Goal: Check status: Check status

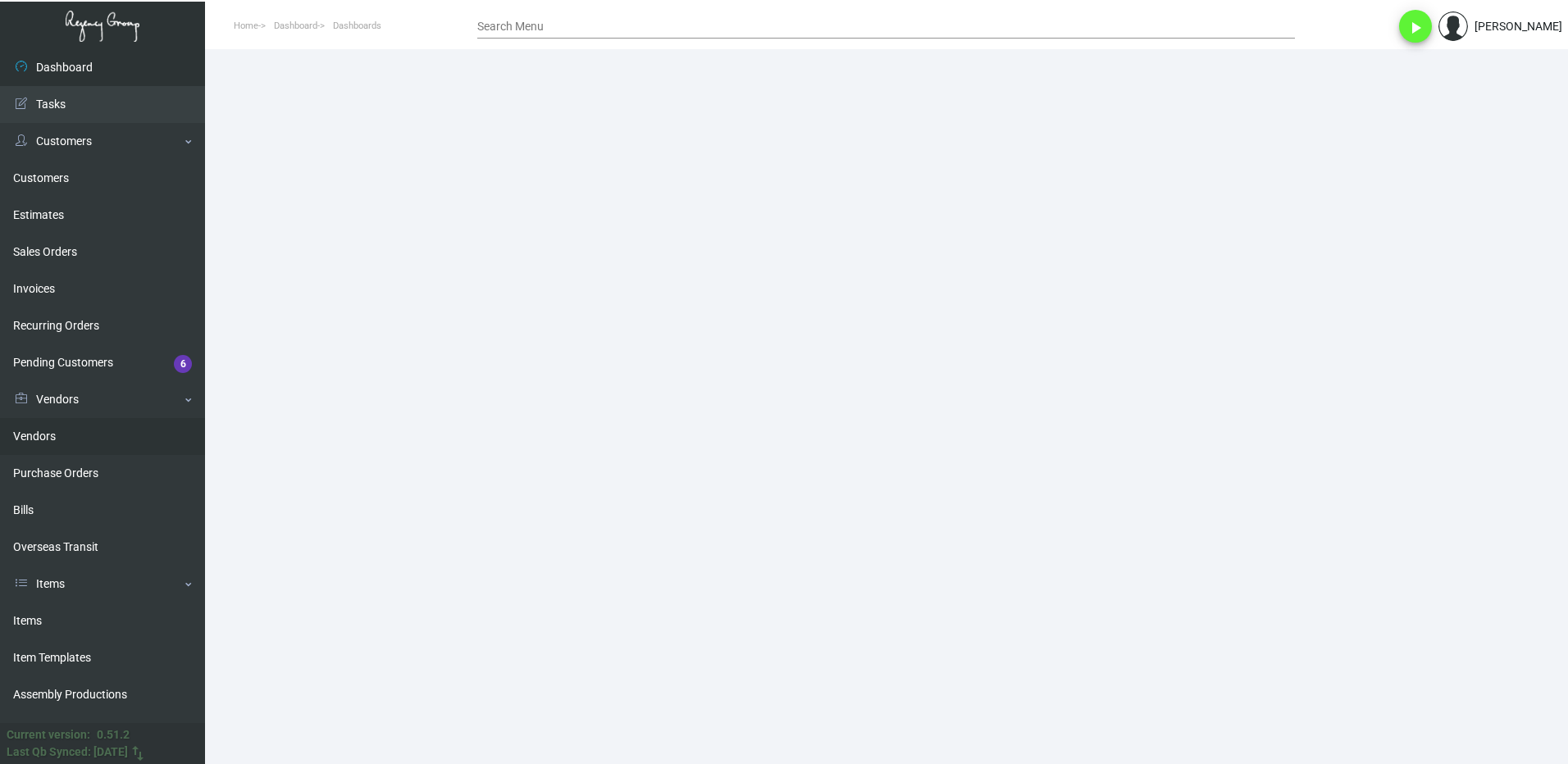
click at [74, 457] on link "Purchase Orders" at bounding box center [102, 474] width 205 height 37
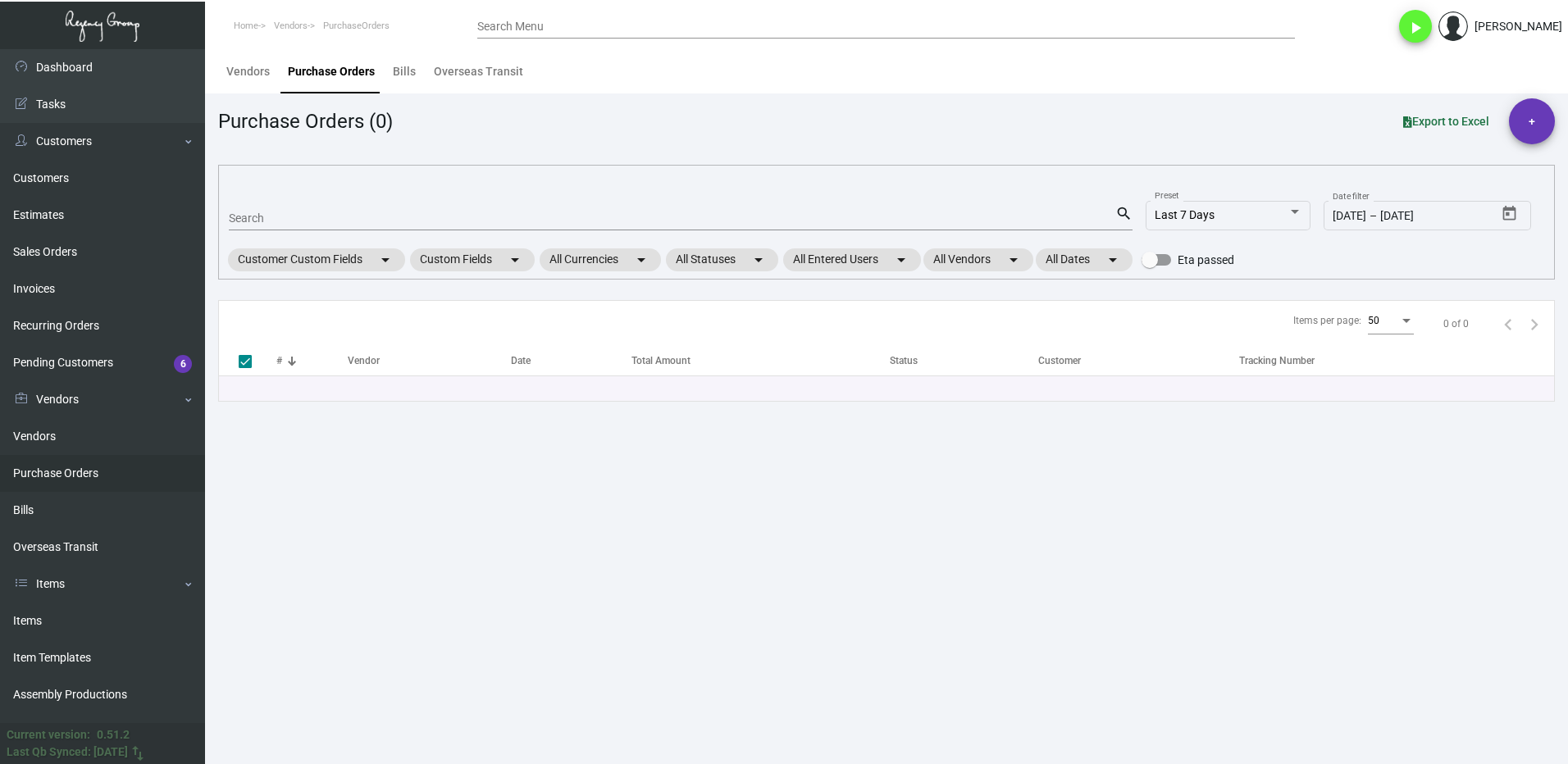
click at [291, 219] on input "Search" at bounding box center [671, 219] width 887 height 13
type input "107"
type input "1070"
checkbox input "false"
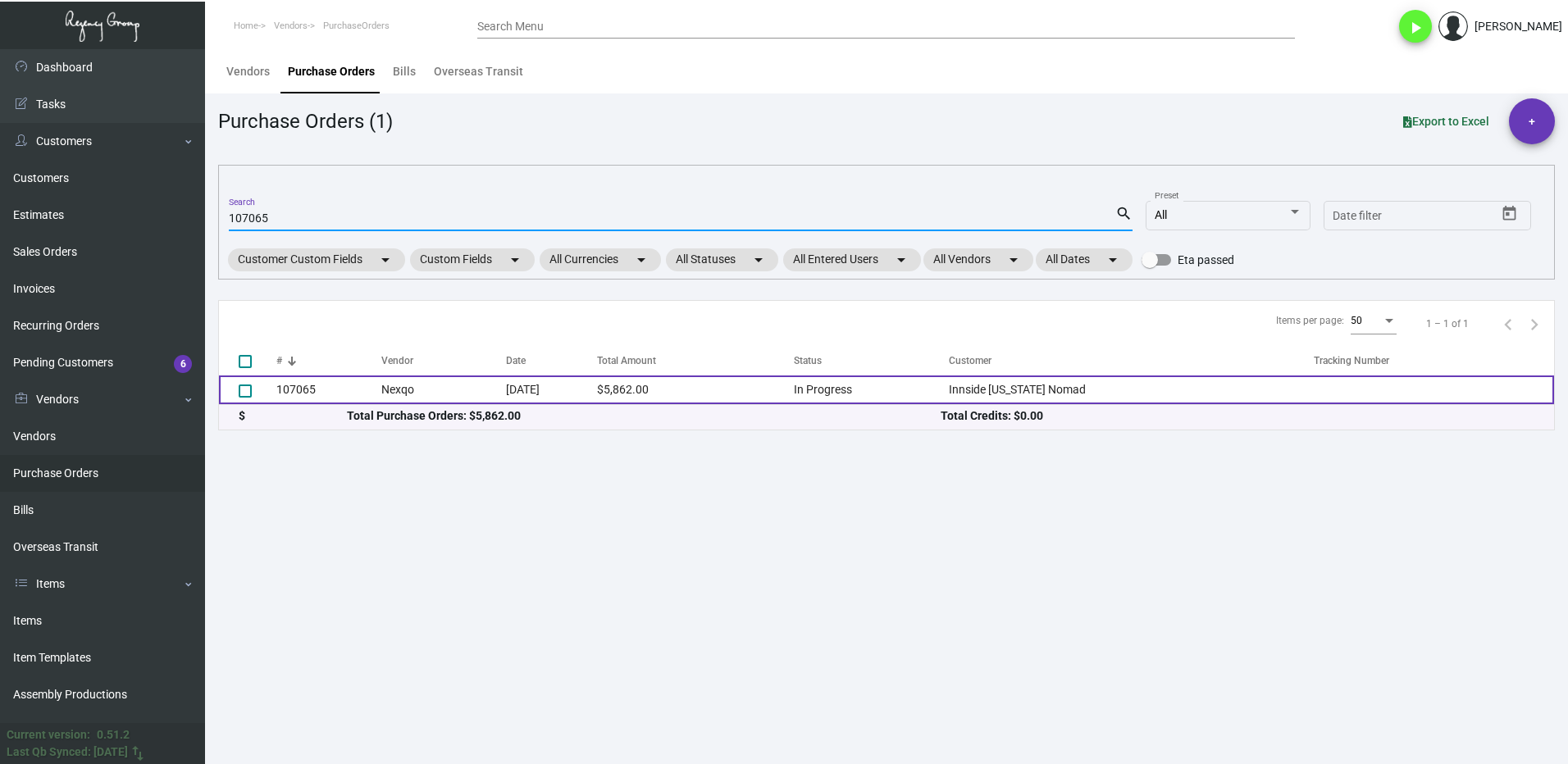
type input "107065"
click at [319, 390] on td "107065" at bounding box center [328, 390] width 105 height 28
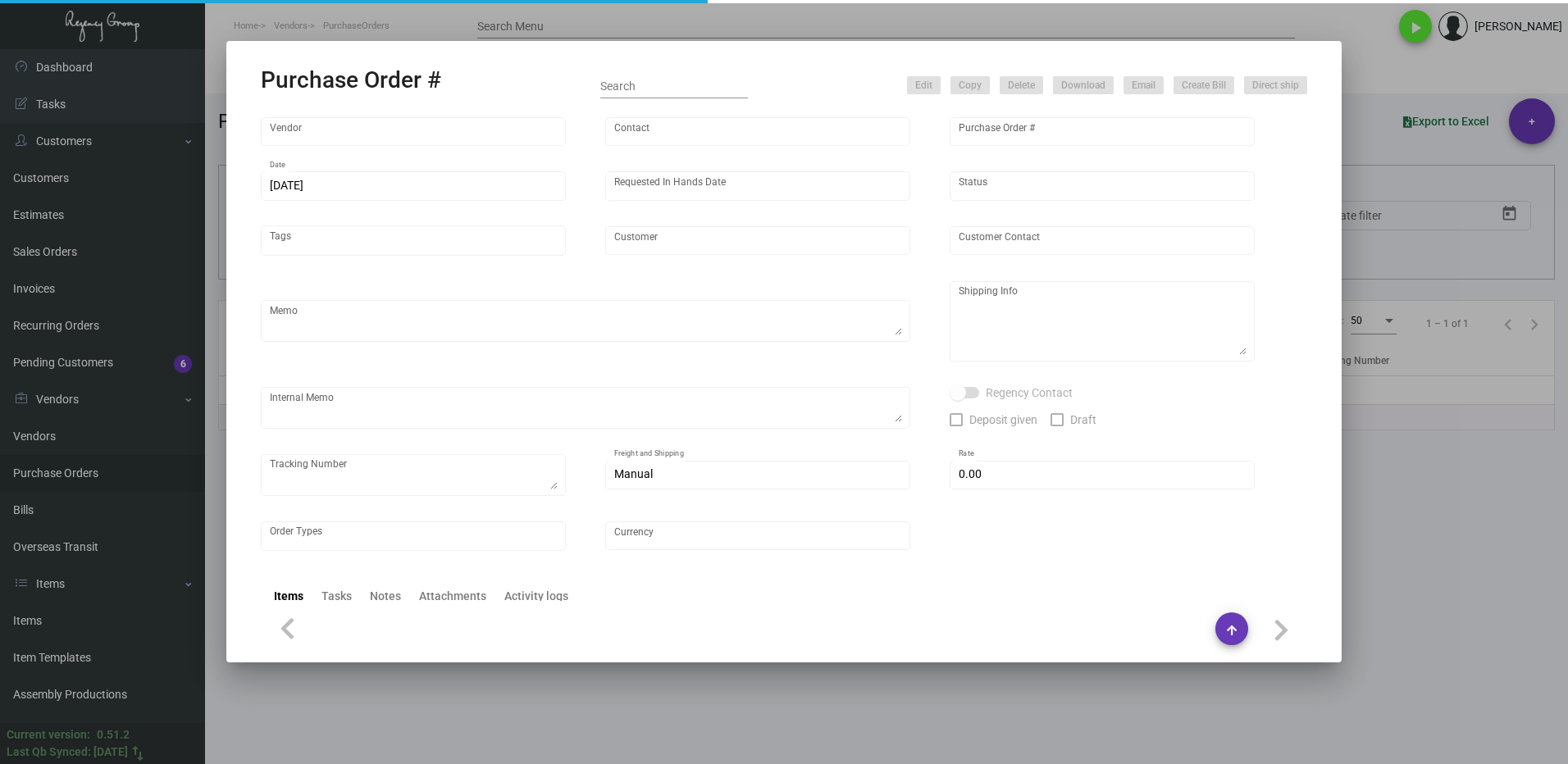
type input "Nexqo"
type input "[PERSON_NAME]"
type input "107065"
type input "[DATE]"
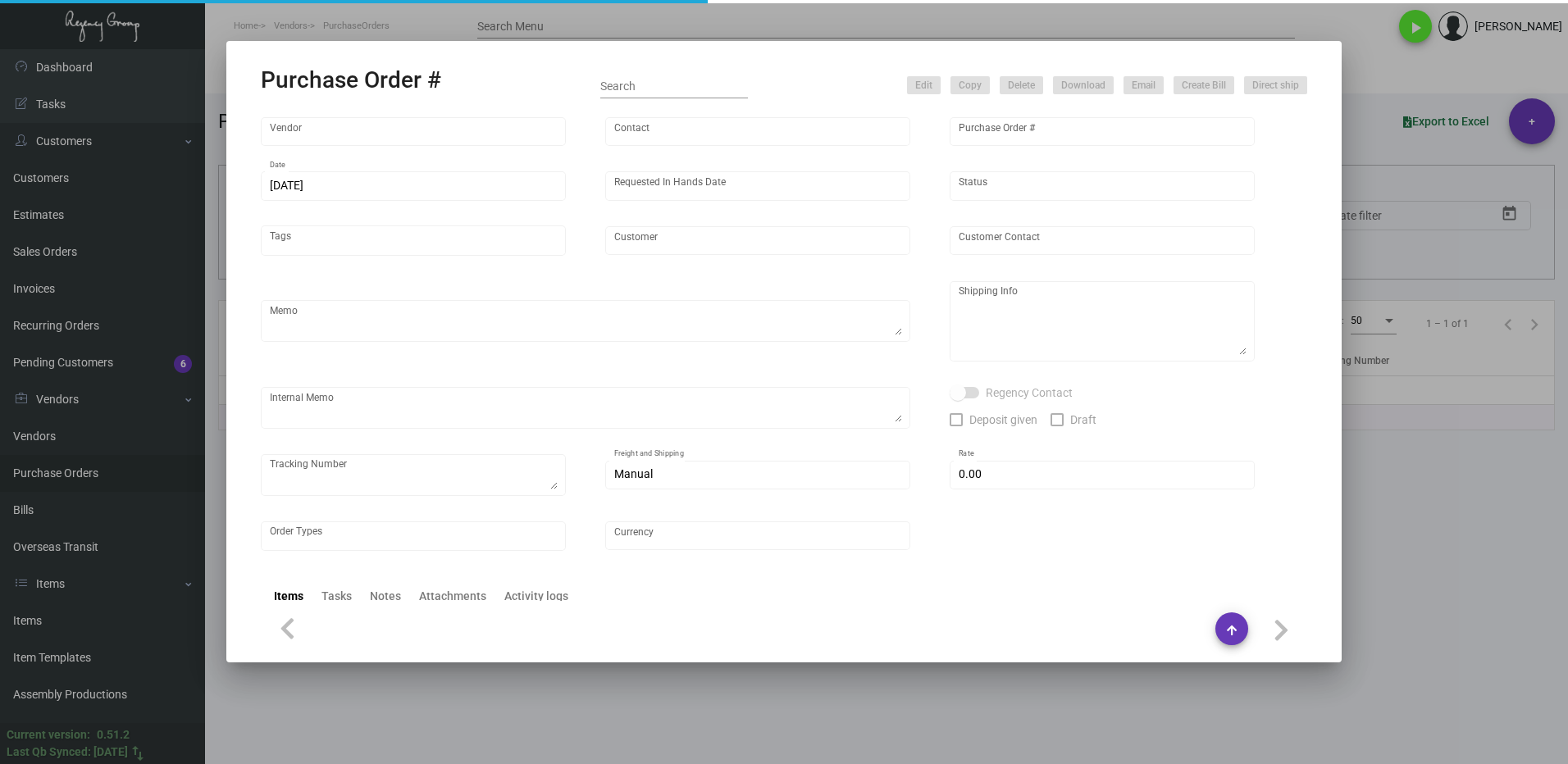
type input "Innside [US_STATE] Nomad"
type textarea "3K via air, 15K boat out ASAP, 12K leftover boat out [DATE]."
type textarea "Regency Group NJ - [PERSON_NAME] [STREET_ADDRESS]"
checkbox input "true"
type input "$ 0.00"
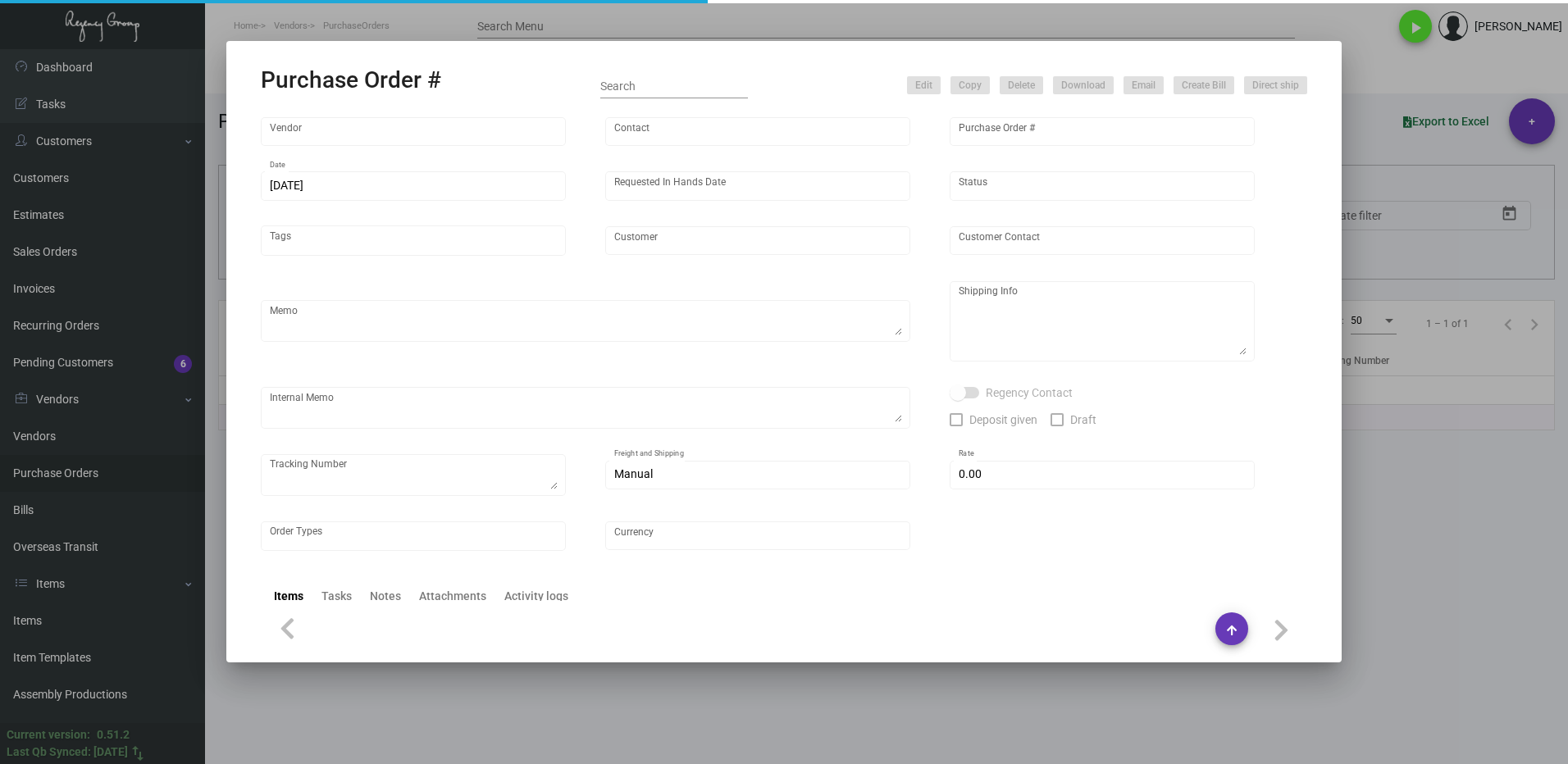
type input "United States Dollar $"
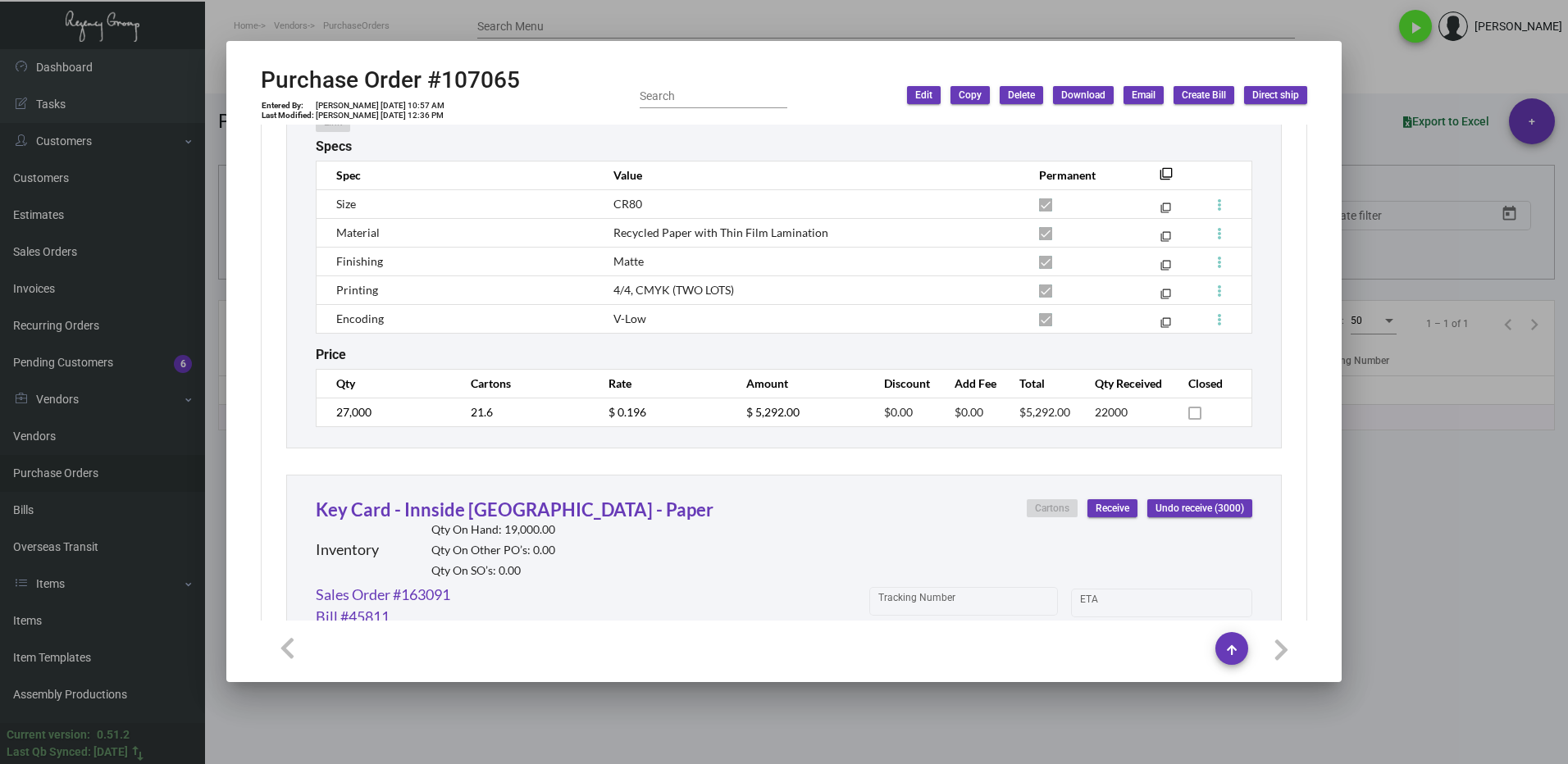
scroll to position [749, 0]
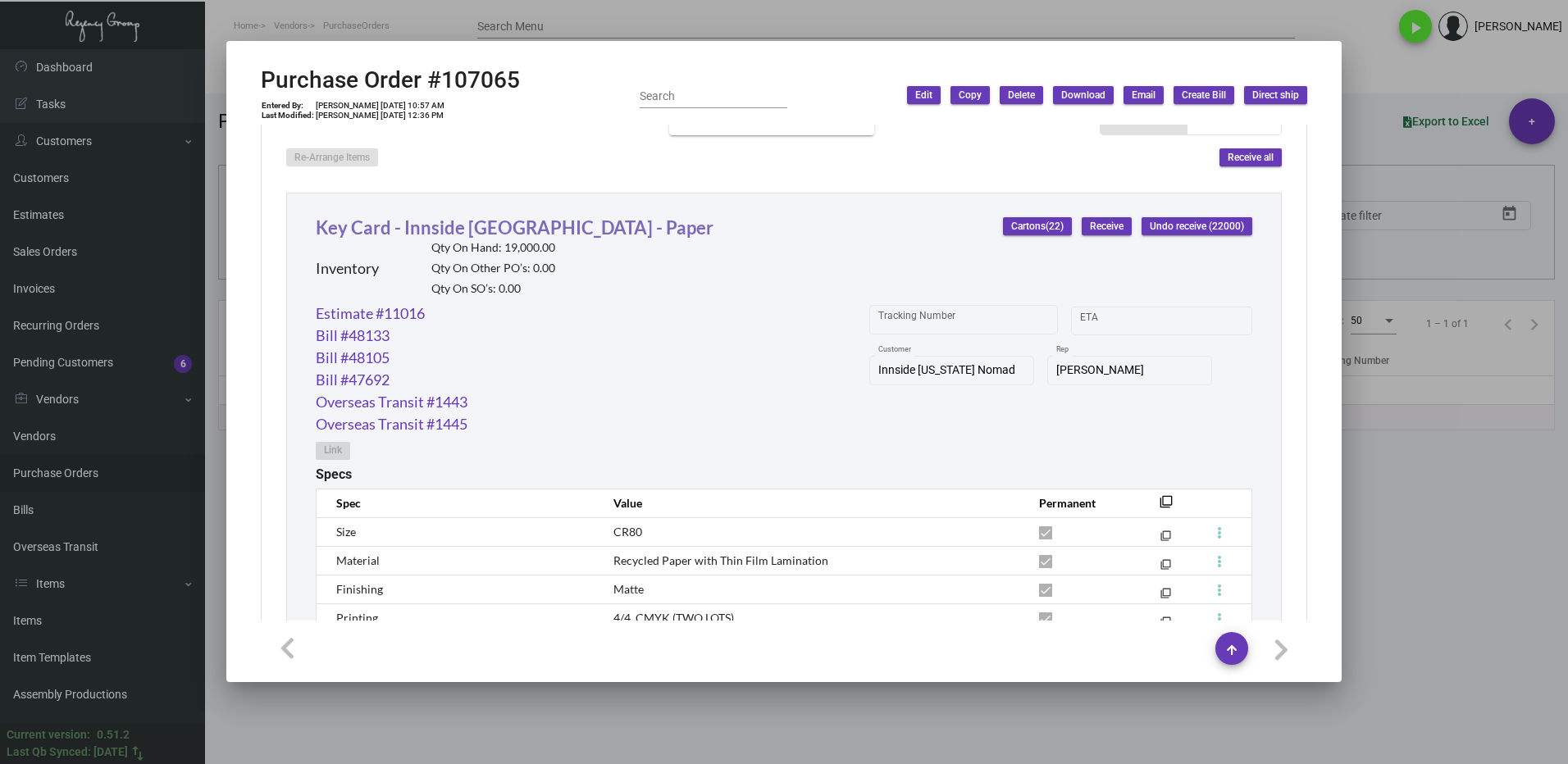
click at [412, 231] on link "Key Card - Innside [GEOGRAPHIC_DATA] - Paper" at bounding box center [514, 228] width 398 height 22
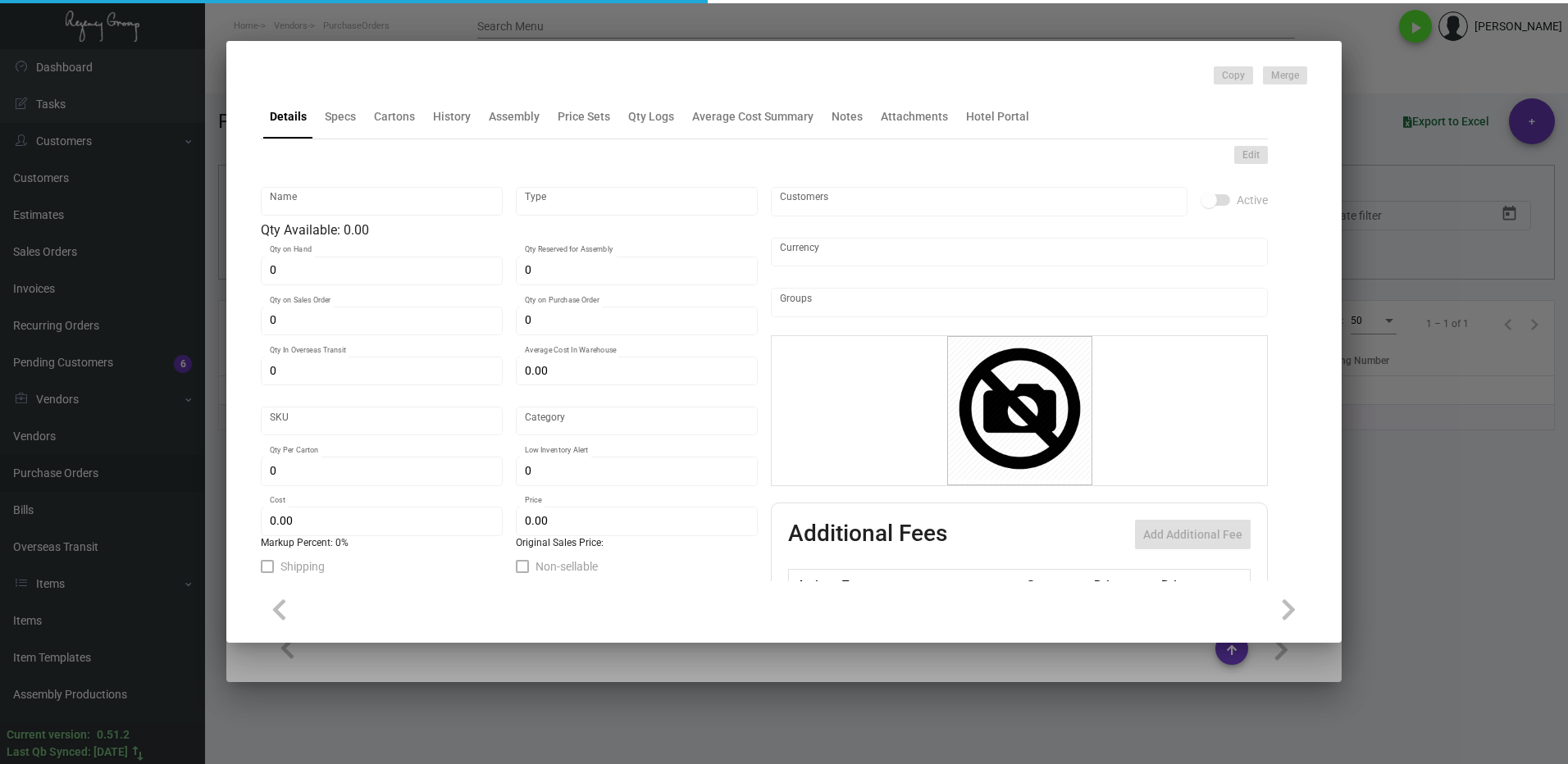
type input "Key Card - Innside [GEOGRAPHIC_DATA] - Paper"
type input "Inventory"
type input "19,000"
type input "5,000"
type input "20,000"
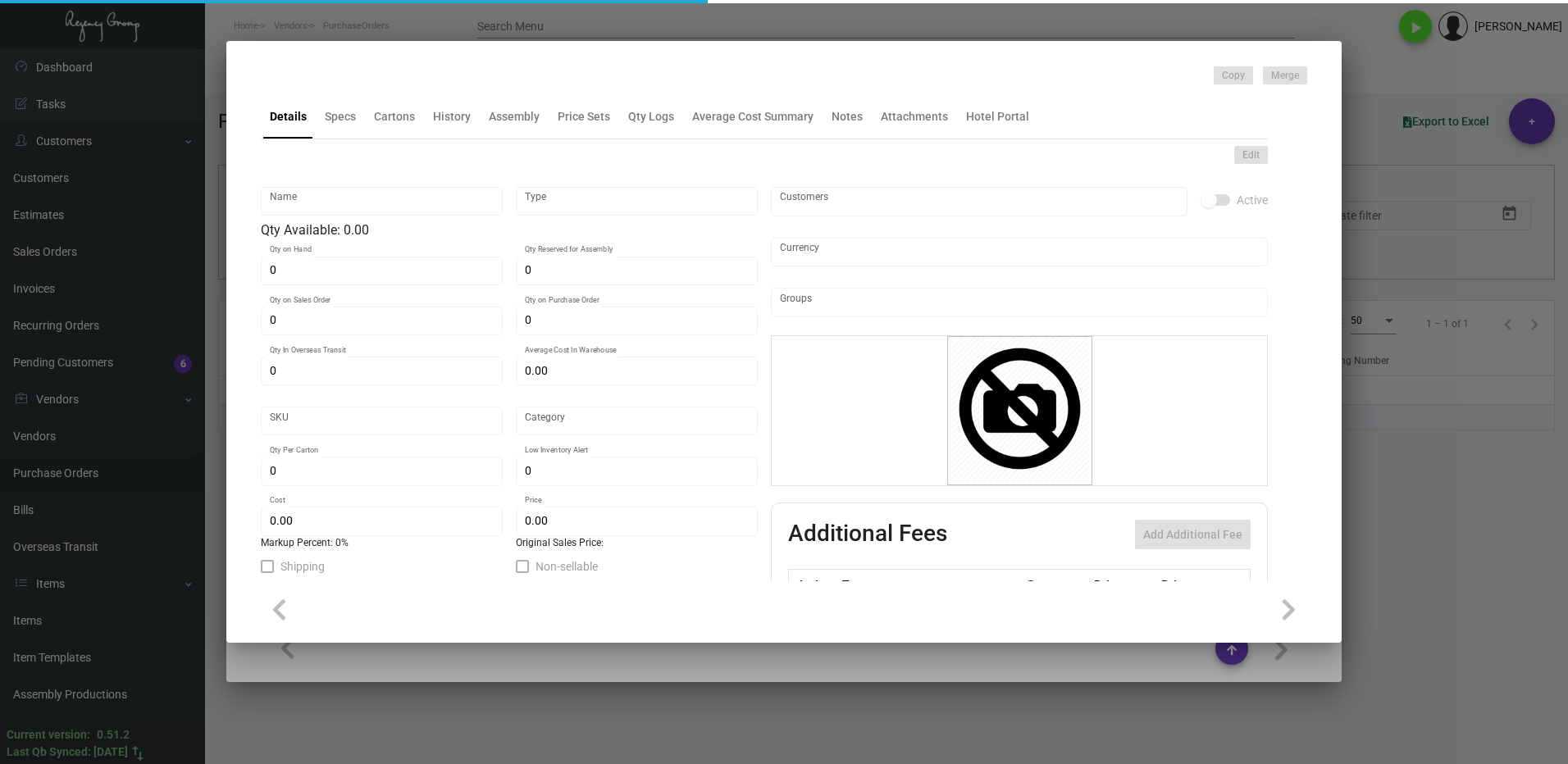
type input "$ 0.25829"
type input "1555"
type input "Standard"
type input "1,000"
type input "4,000"
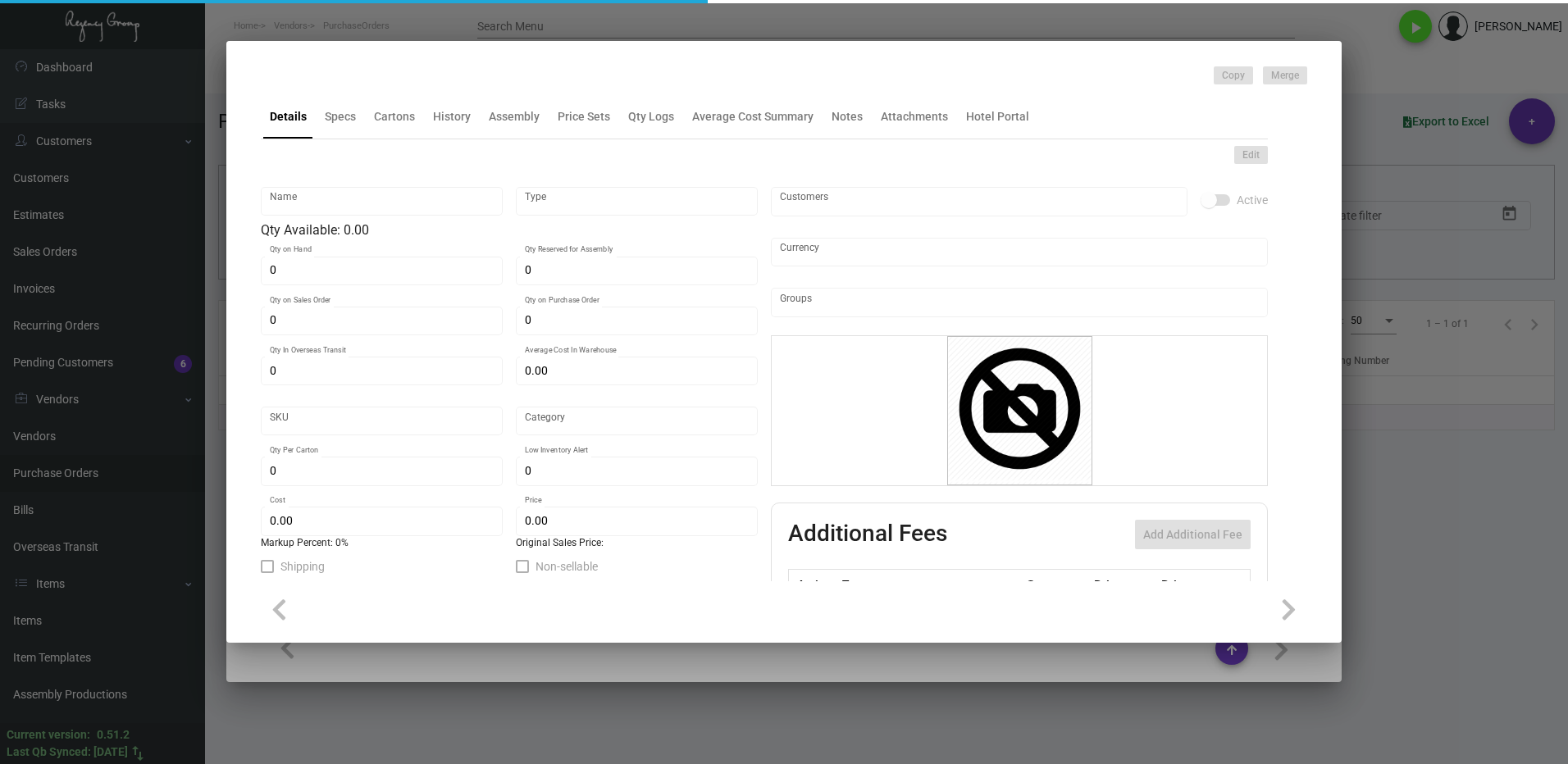
type input "$ 0.196"
type input "$ 0.42"
checkbox input "true"
type input "United States Dollar $"
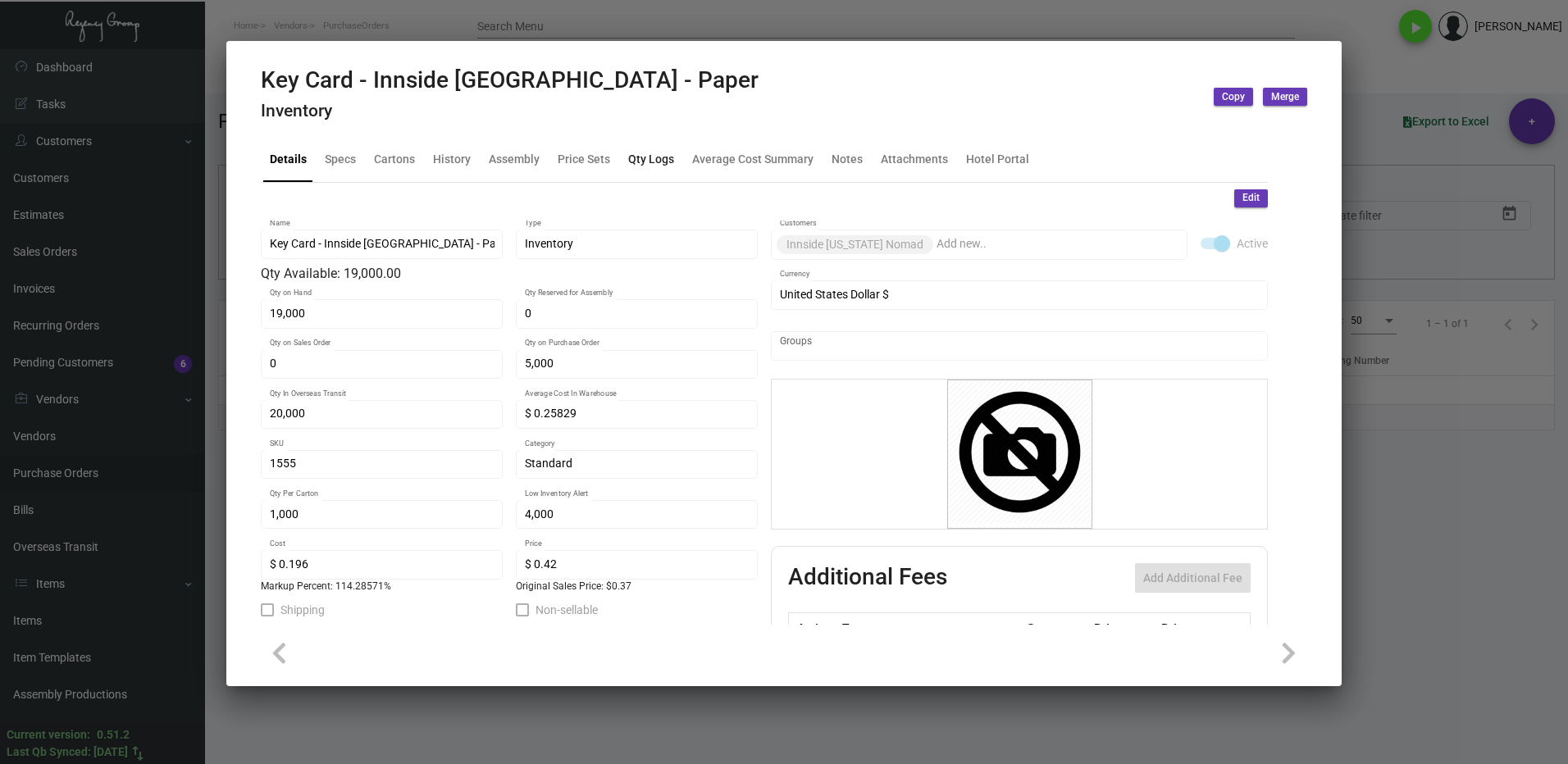
click at [646, 162] on div "Qty Logs" at bounding box center [651, 159] width 46 height 18
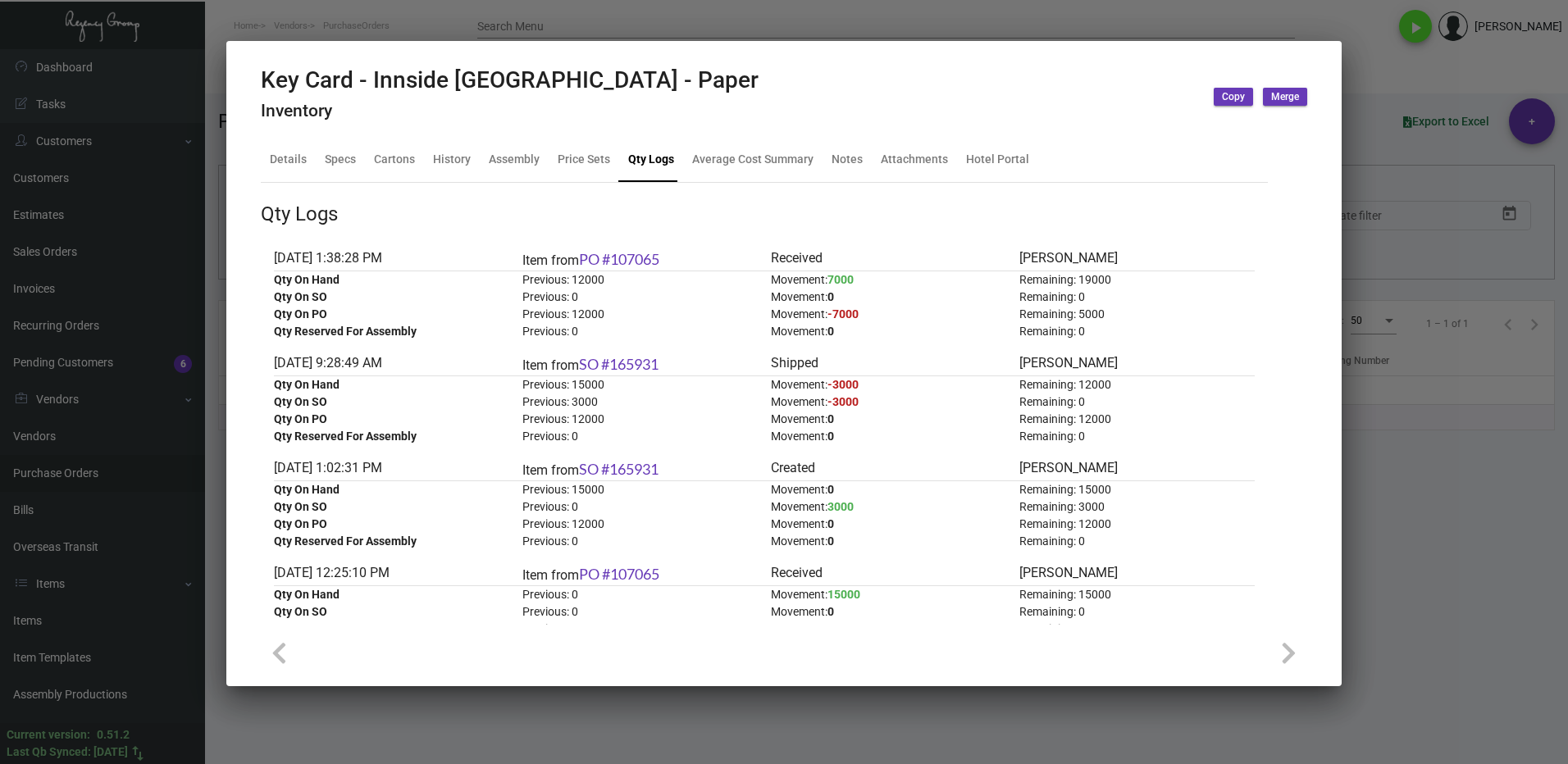
click at [1488, 506] on div at bounding box center [784, 382] width 1568 height 764
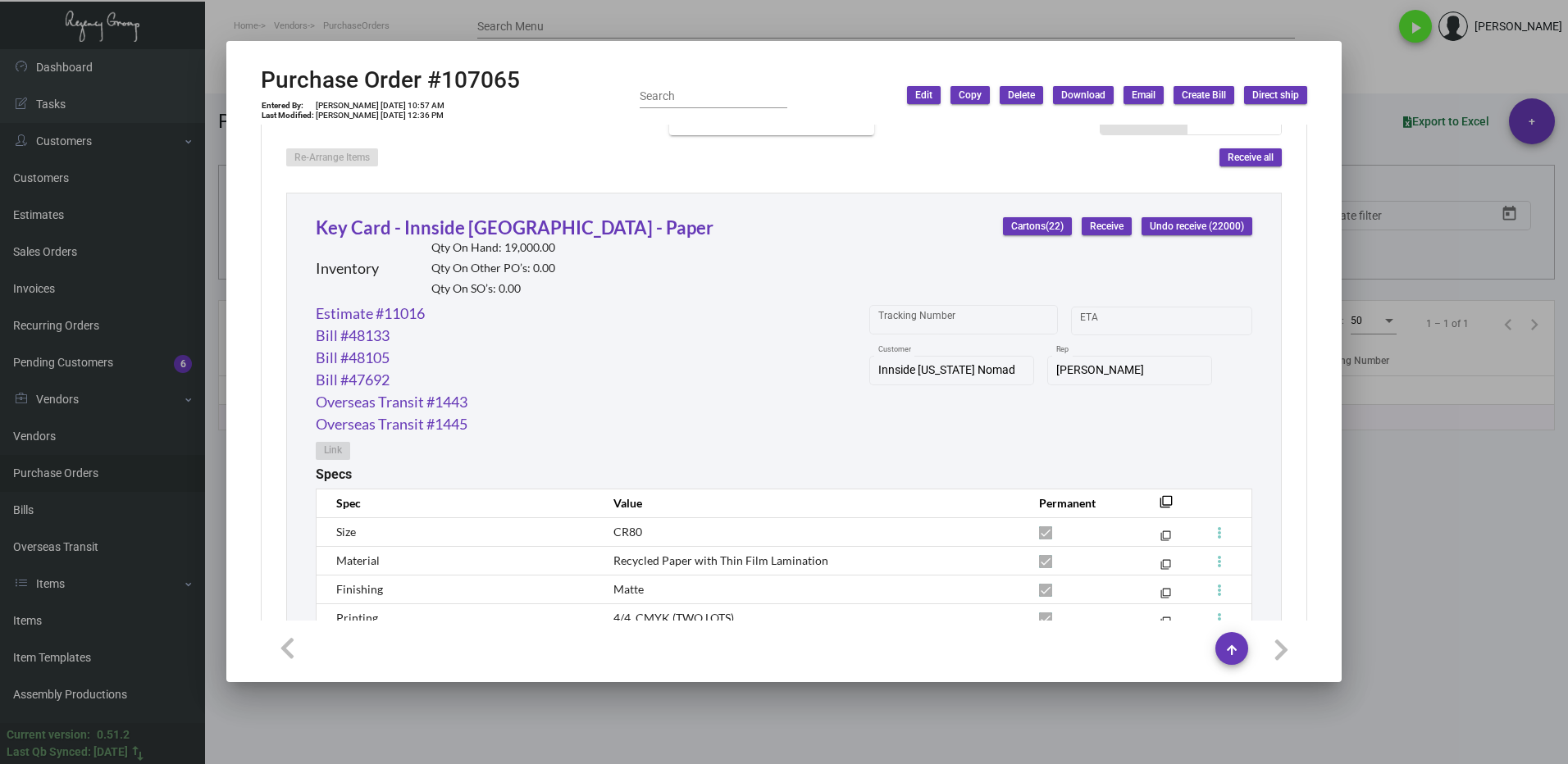
drag, startPoint x: 1427, startPoint y: 510, endPoint x: 597, endPoint y: 303, distance: 855.4
click at [1418, 509] on div at bounding box center [784, 382] width 1568 height 764
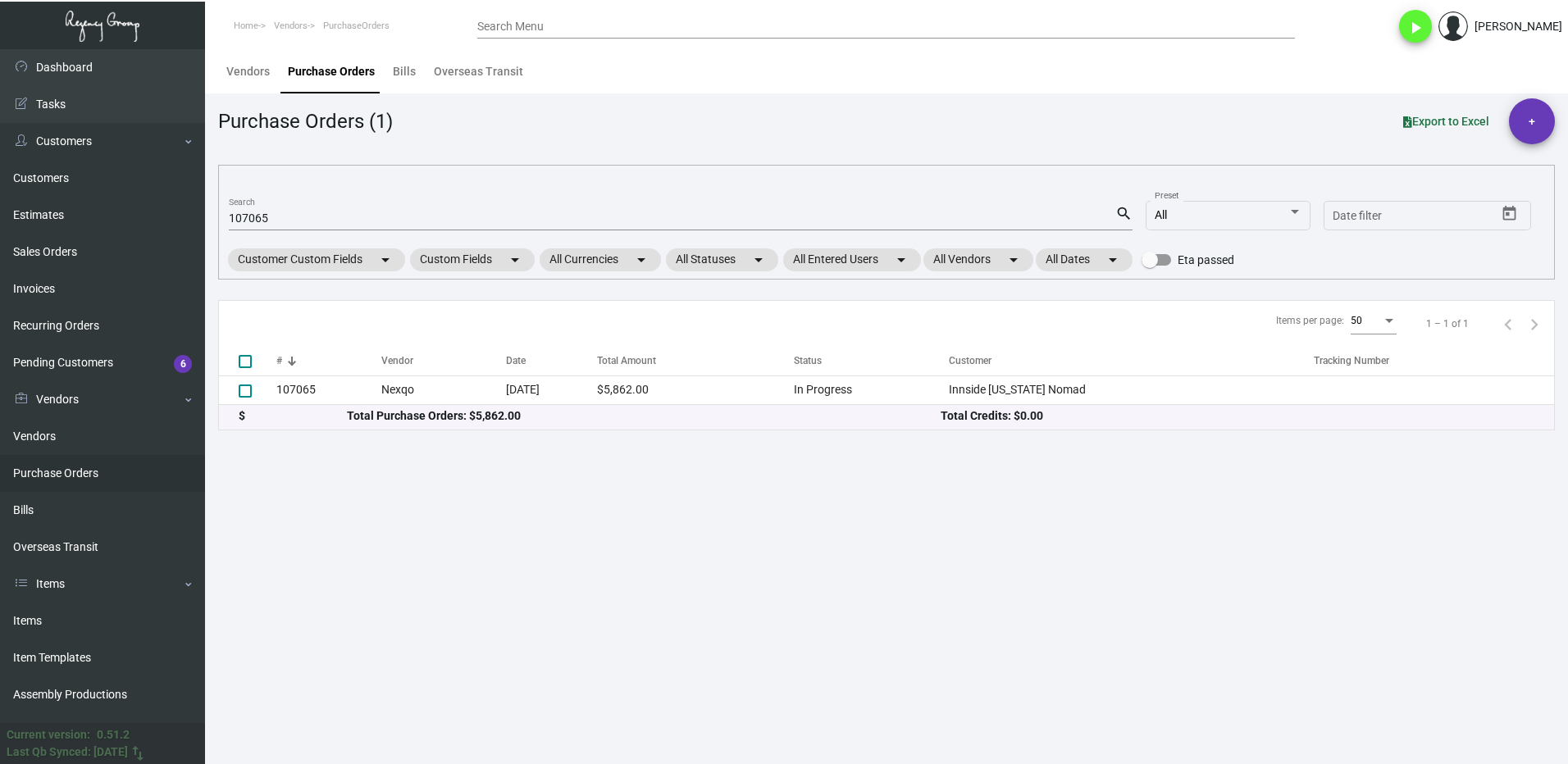
click at [303, 219] on input "107065" at bounding box center [671, 219] width 887 height 13
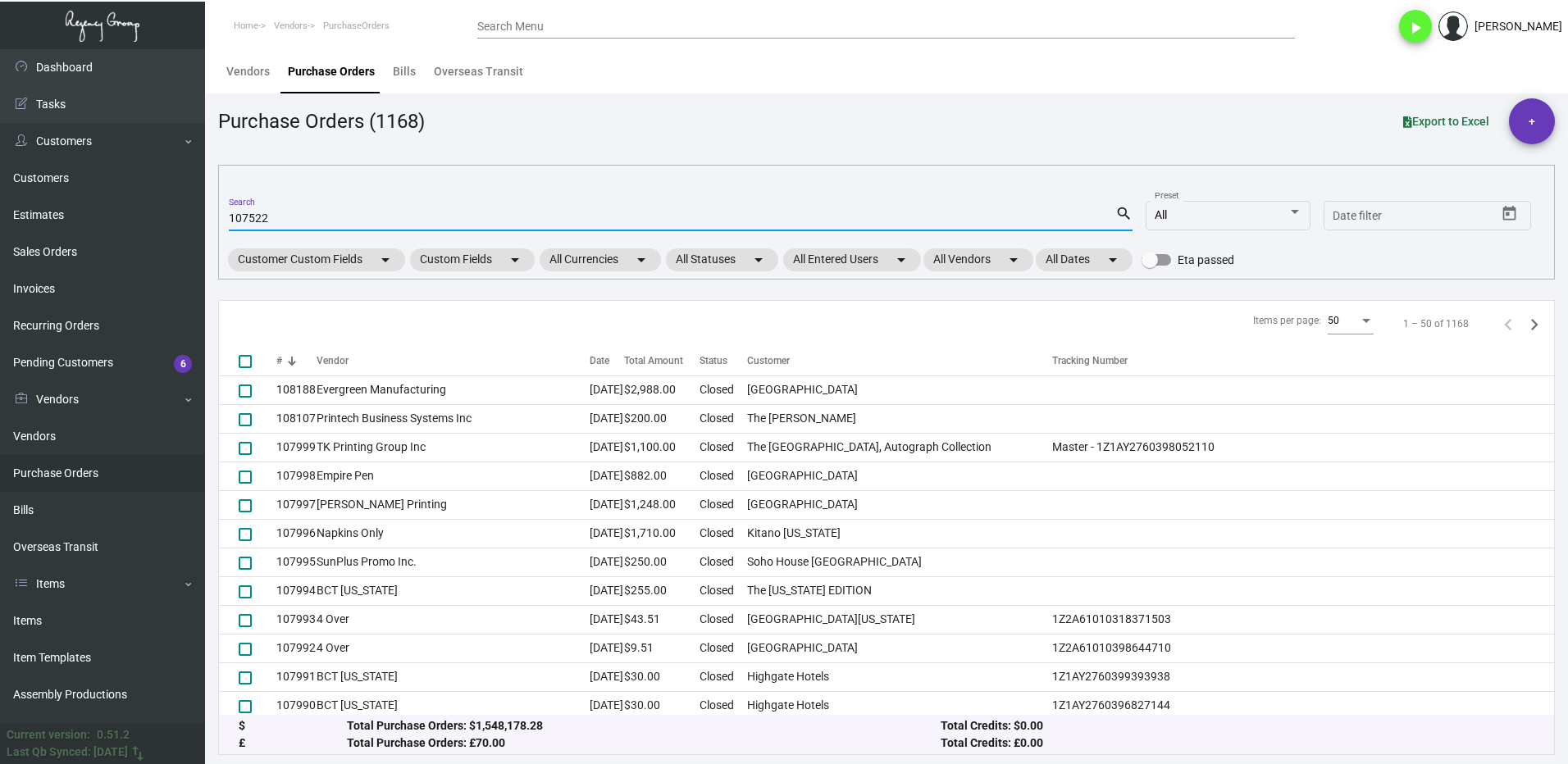
type input "107522"
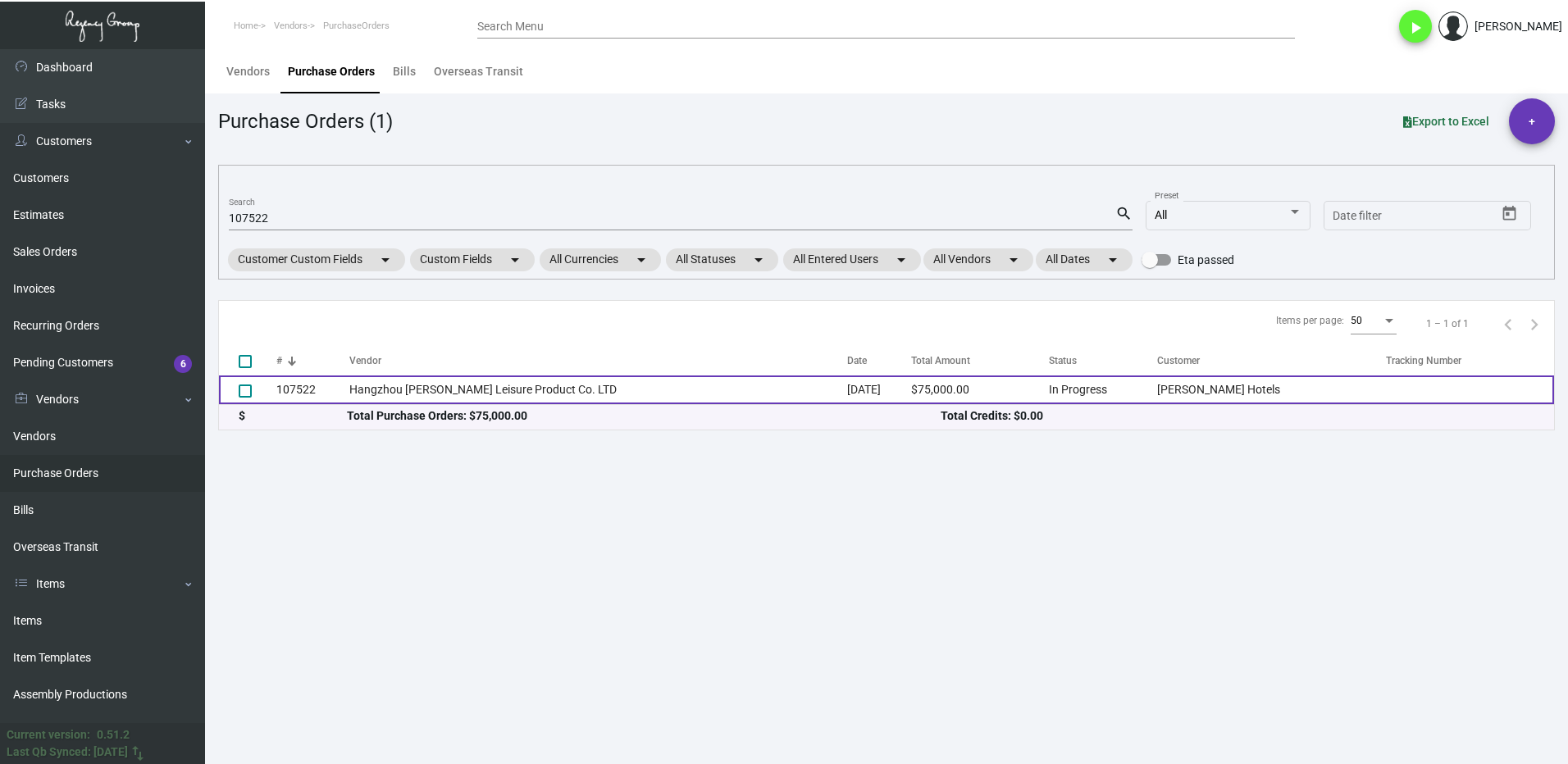
click at [338, 389] on td "107522" at bounding box center [312, 390] width 73 height 28
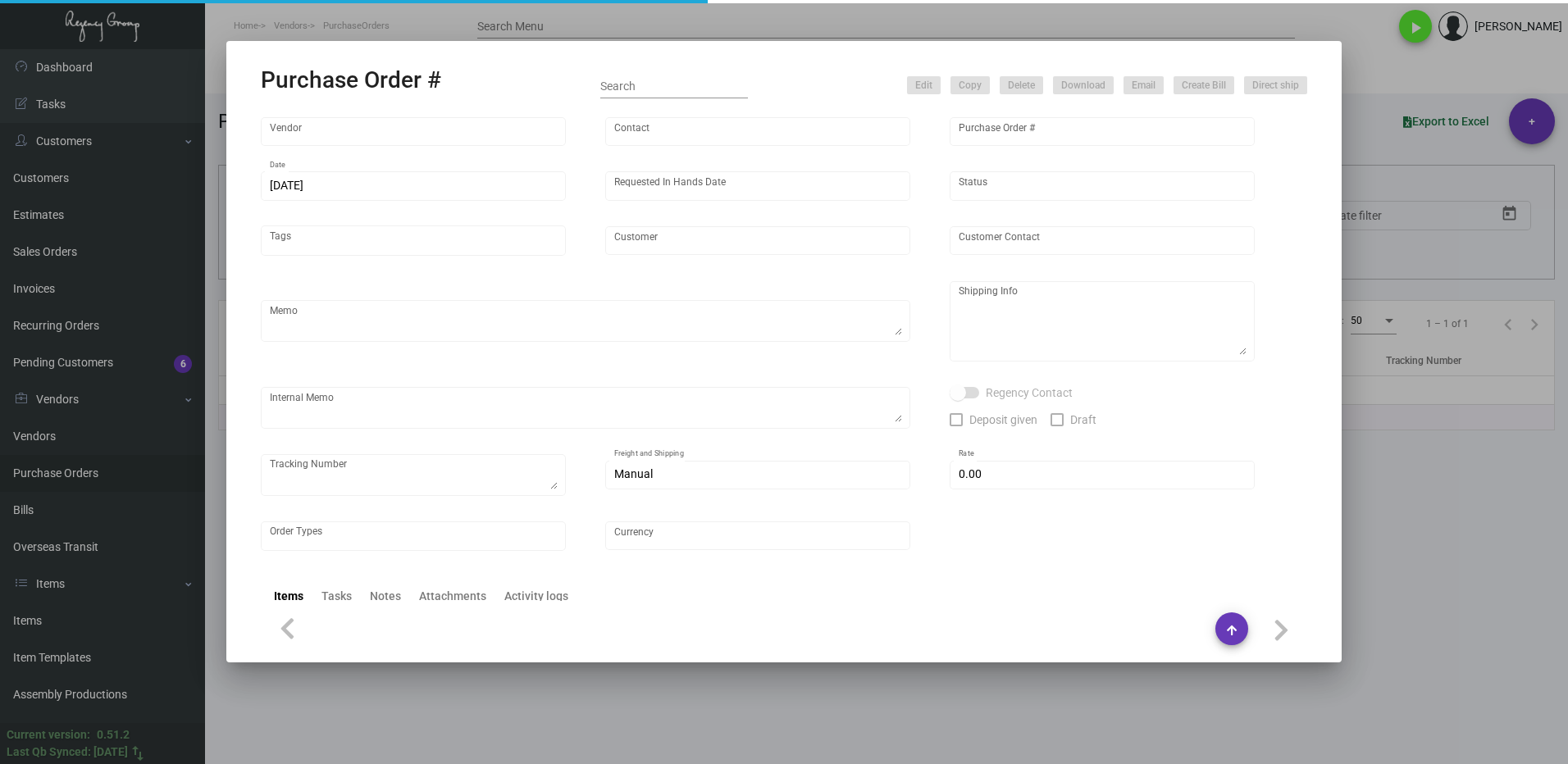
type input "Hangzhou [PERSON_NAME] Leisure Product Co. LTD"
type input "[PERSON_NAME]"
type input "107522"
type input "[DATE]"
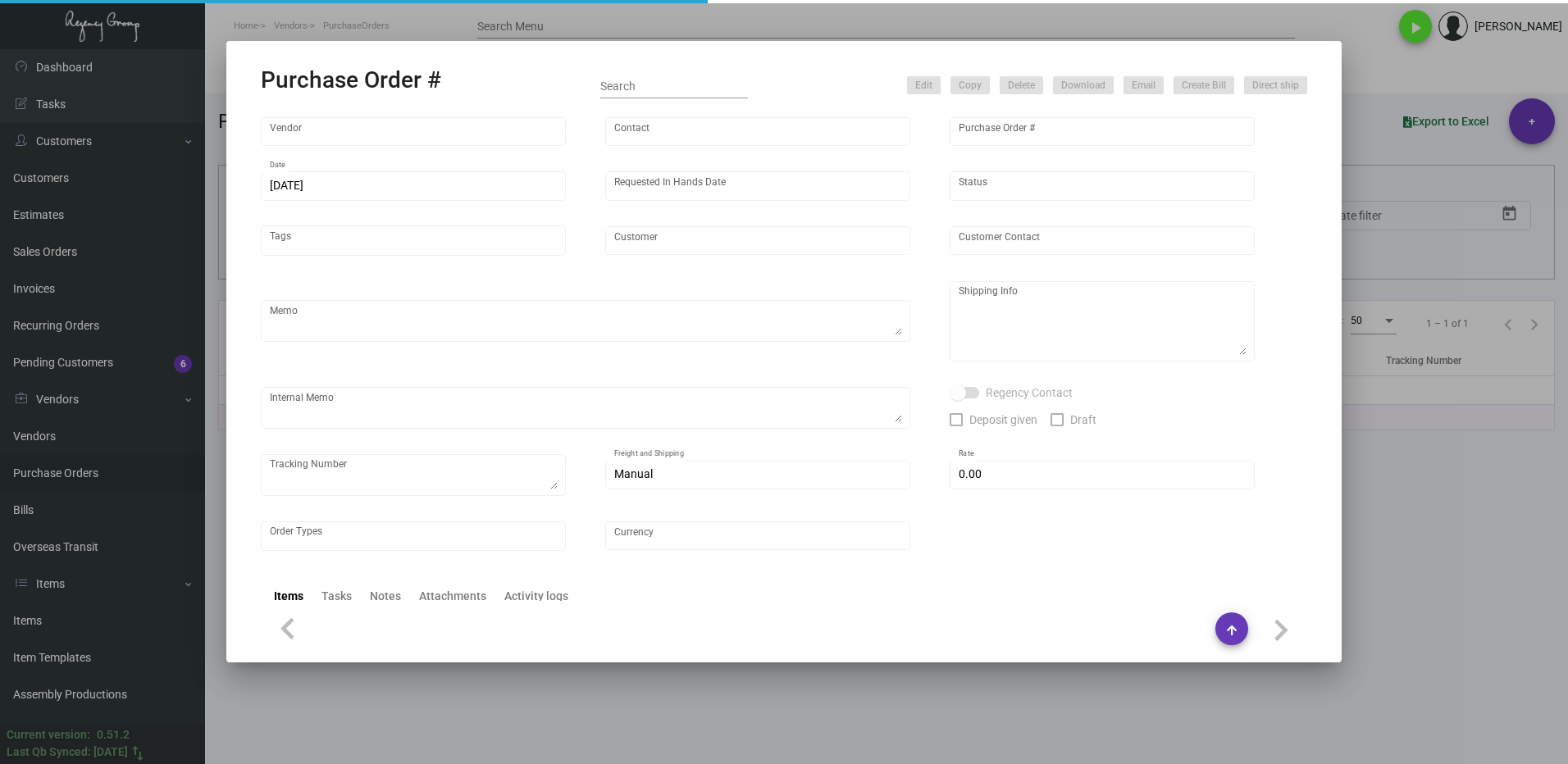
type input "[PERSON_NAME] Hotels"
type textarea "Please ship 20k once the production is complete. Boat to [GEOGRAPHIC_DATA]. For…"
type textarea "Regency Group NJ - [PERSON_NAME] [STREET_ADDRESS]"
checkbox input "true"
type input "$ 0.00"
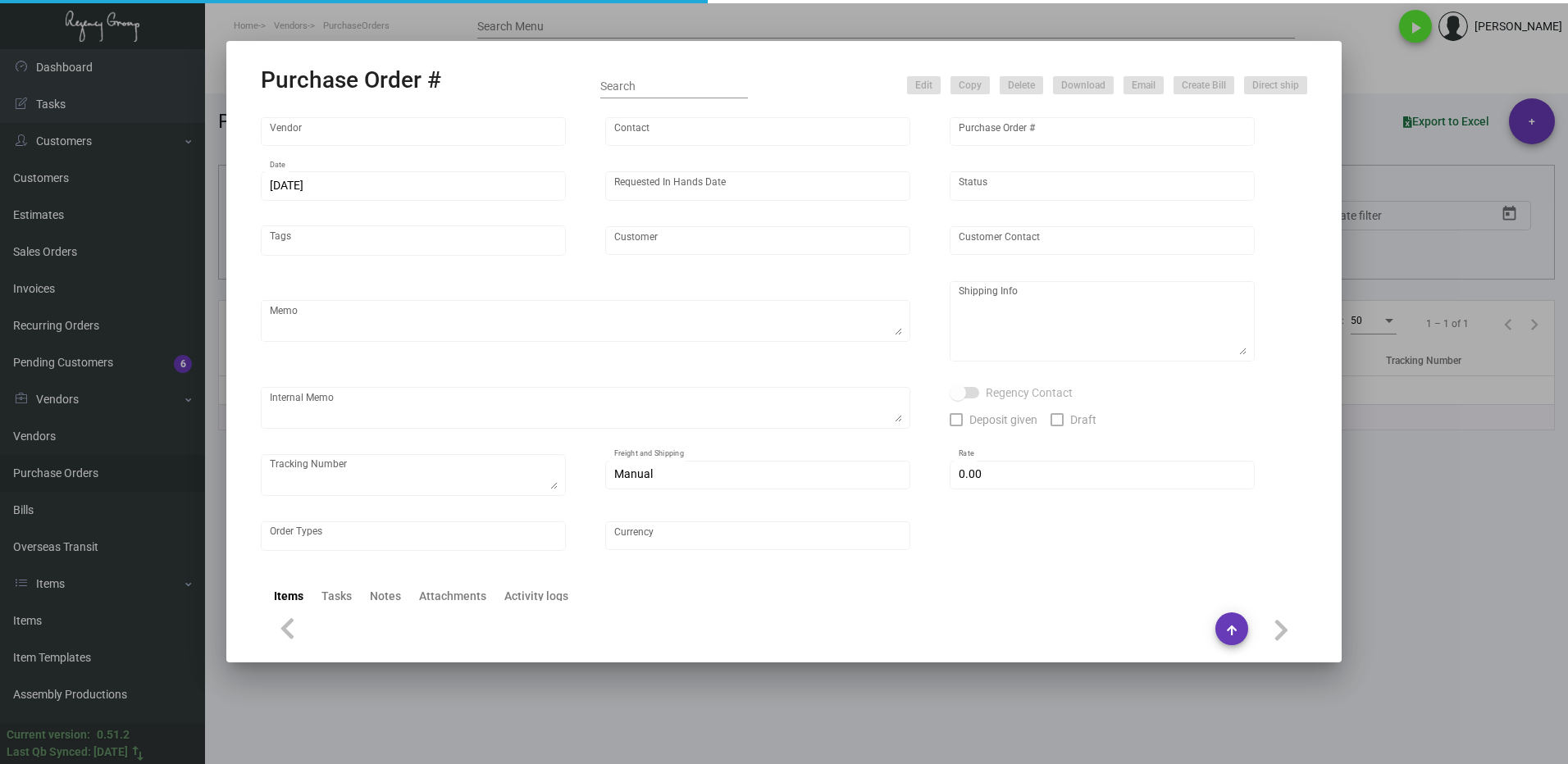
type input "United States Dollar $"
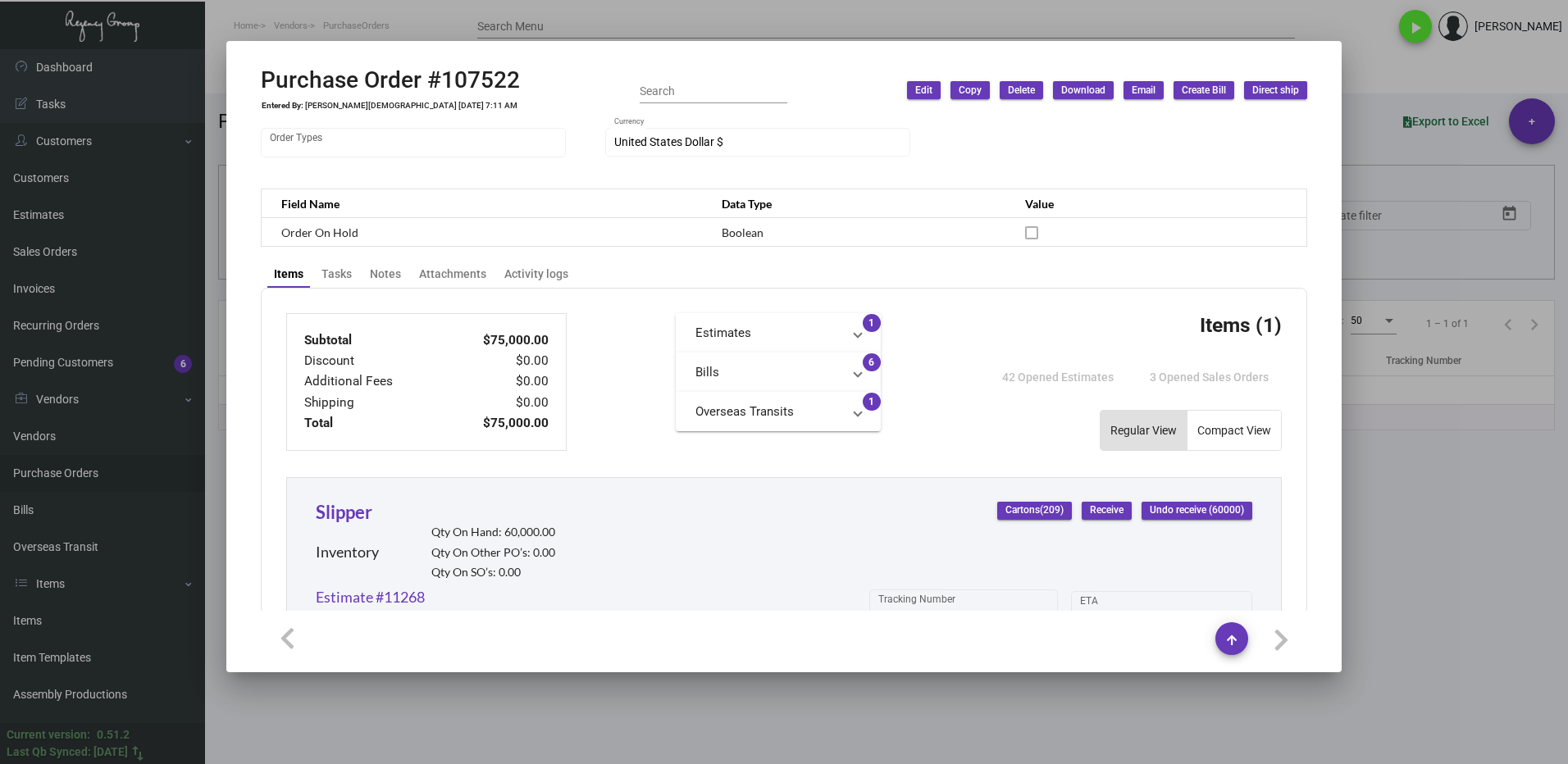
scroll to position [469, 0]
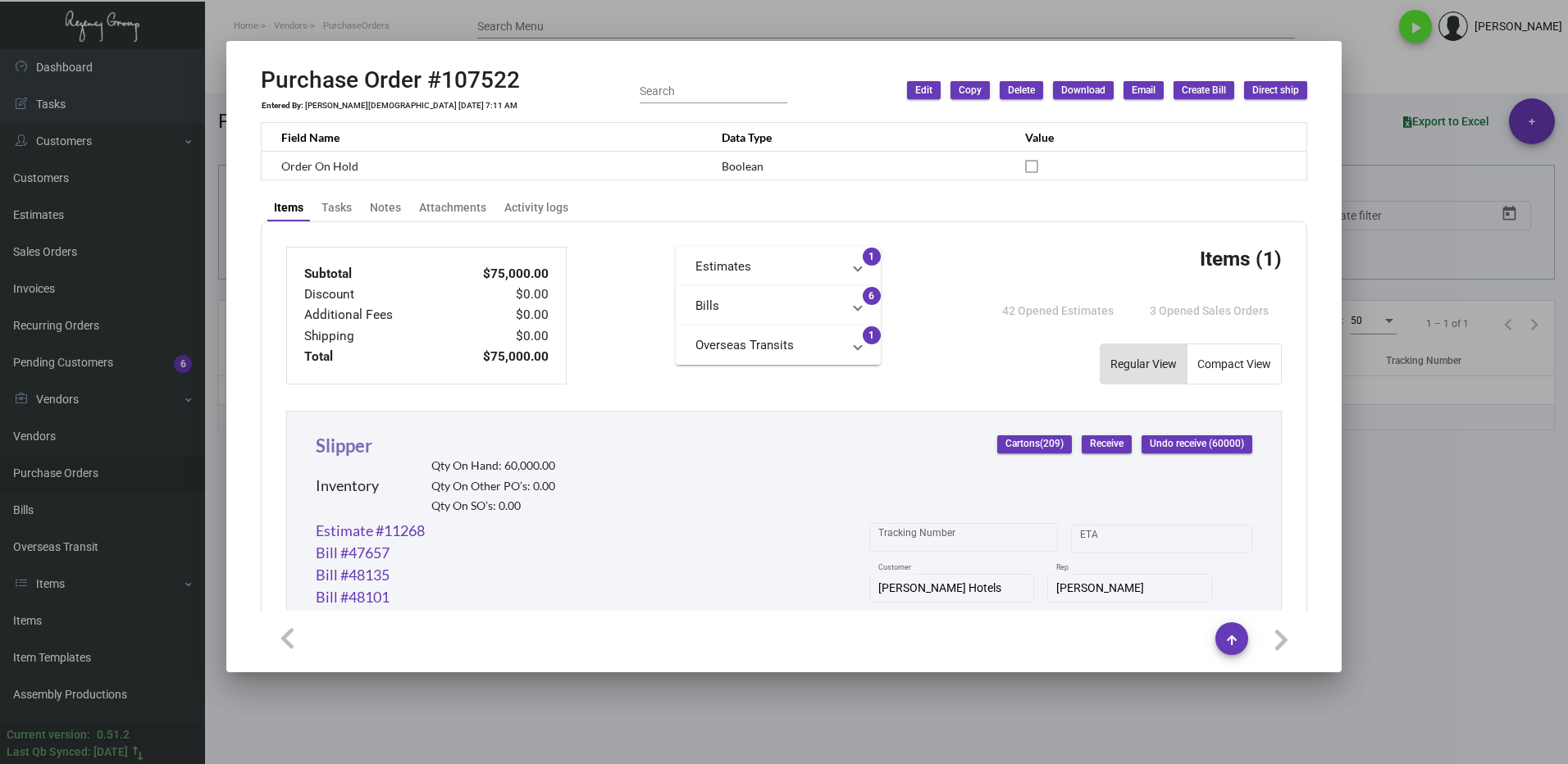
click at [368, 446] on link "Slipper" at bounding box center [344, 445] width 57 height 22
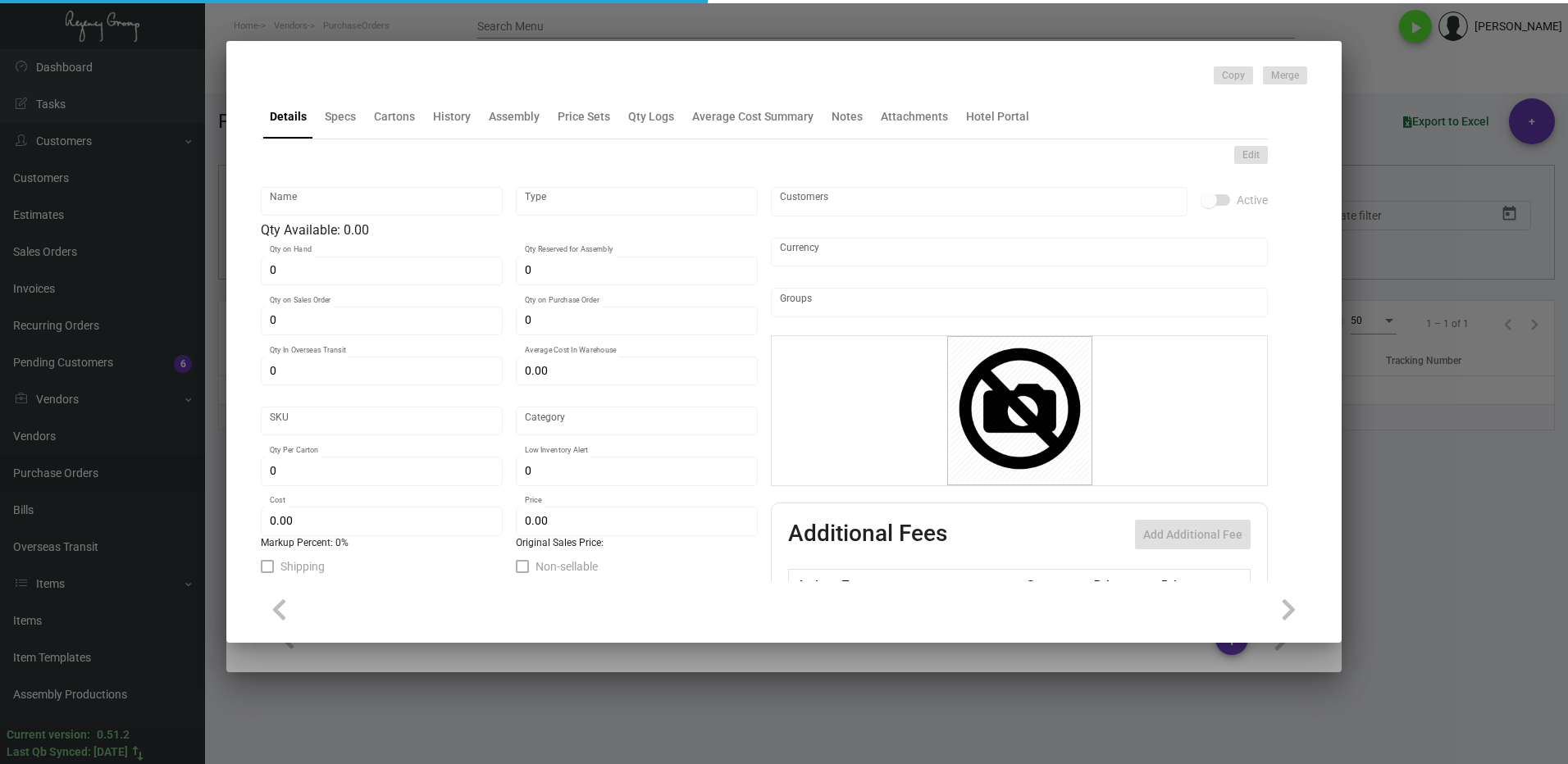
type input "Slipper"
type input "Inventory"
type input "60,000"
type input "15,000"
type input "10,000"
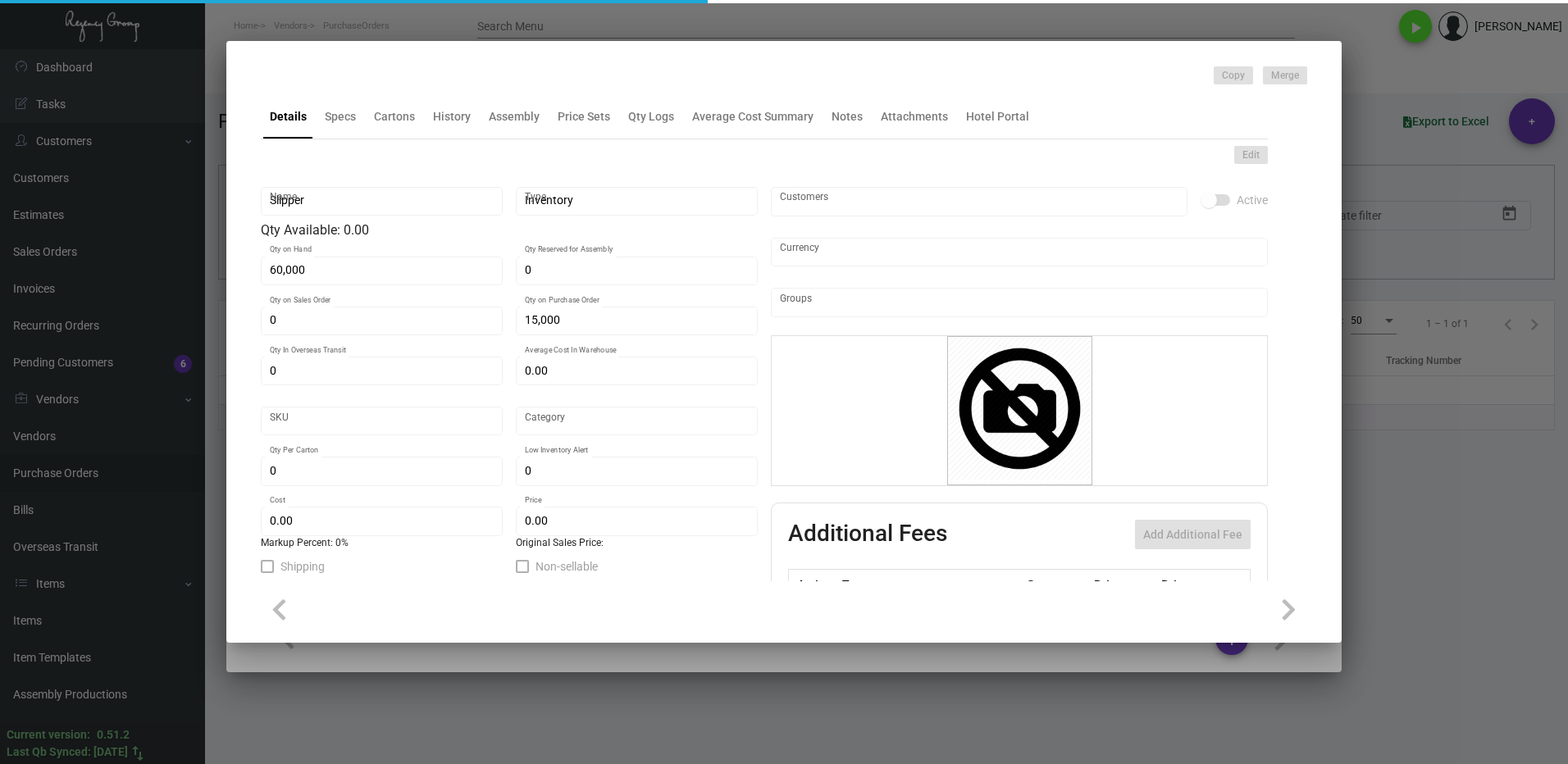
type input "$ 0.92239"
type input "3169"
type input "Overseas"
type input "100"
type input "4,500"
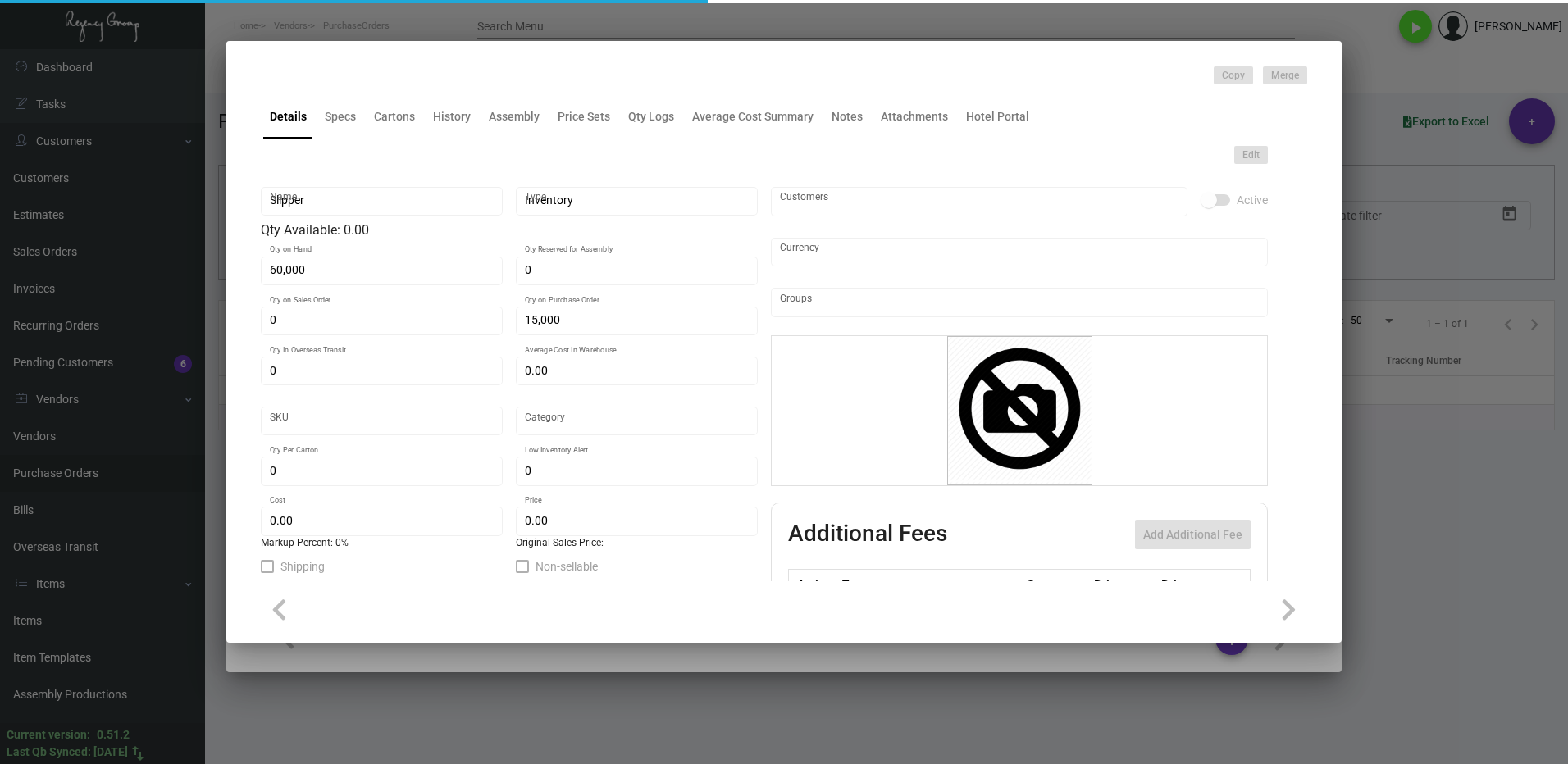
type input "$ 1.00"
type input "$ 2.09"
checkbox input "true"
type input "United States Dollar $"
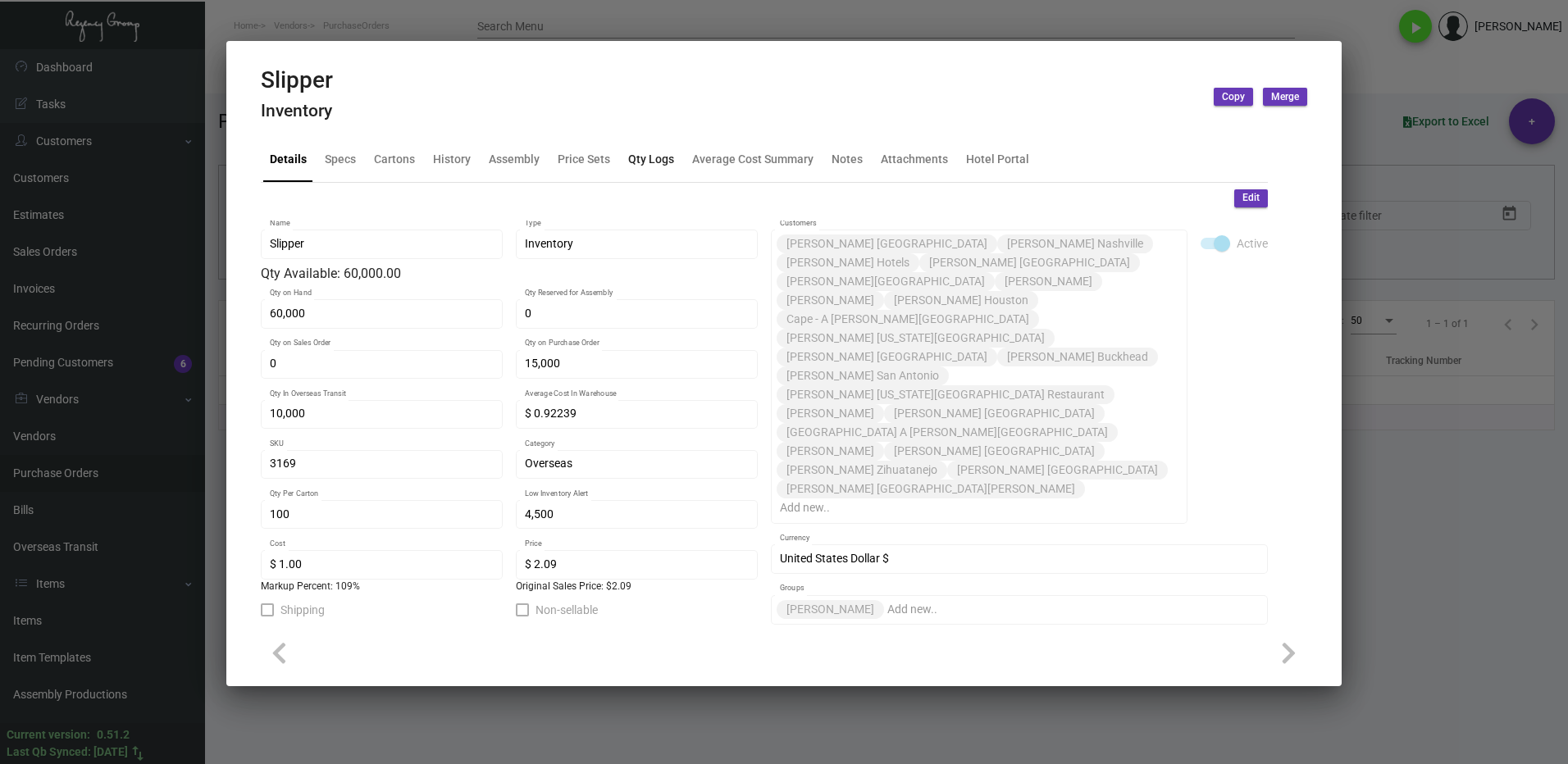
click at [654, 158] on div "Qty Logs" at bounding box center [651, 159] width 46 height 18
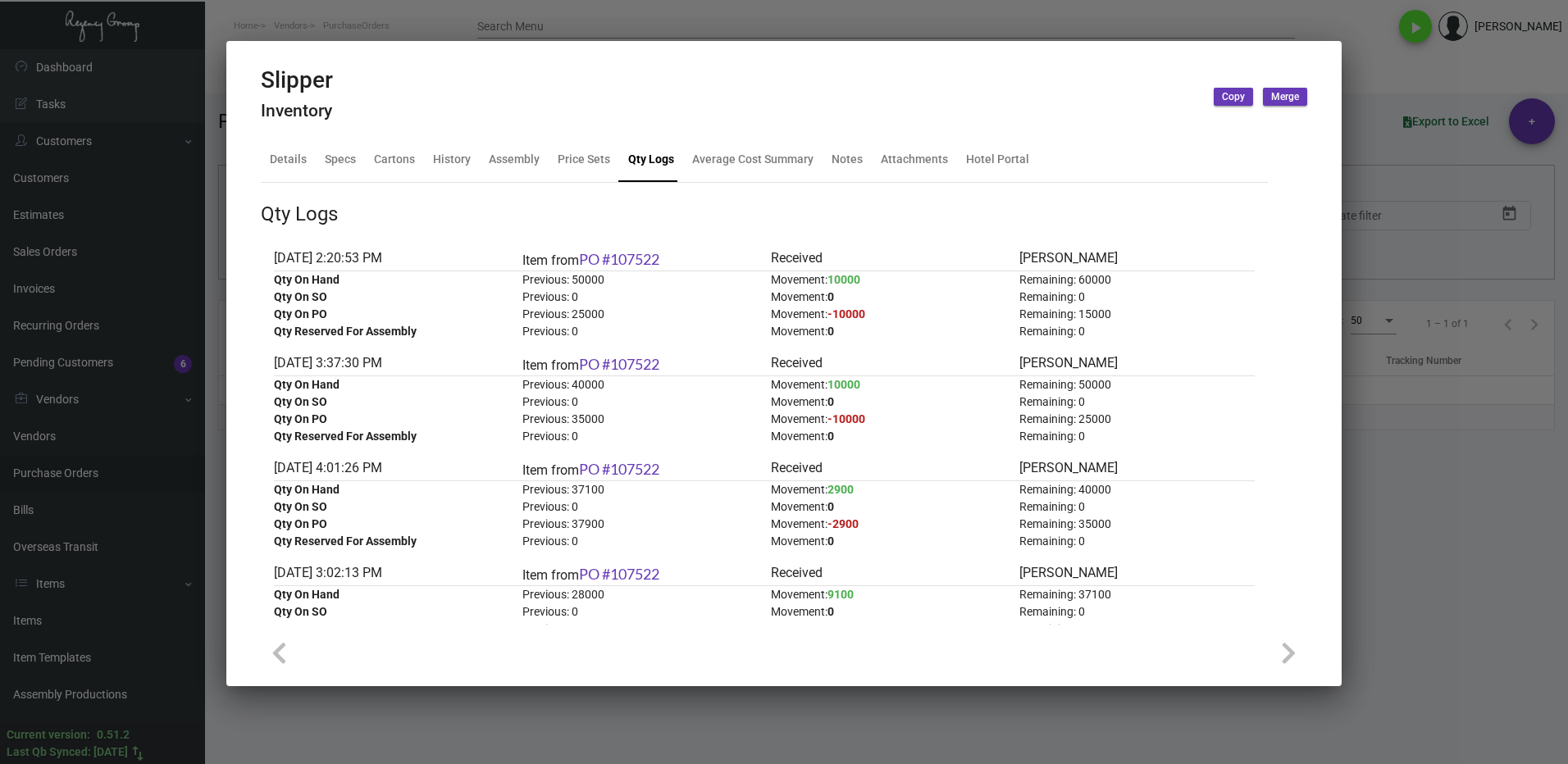
drag, startPoint x: 1390, startPoint y: 500, endPoint x: 982, endPoint y: 342, distance: 437.5
click at [1389, 500] on div at bounding box center [784, 382] width 1568 height 764
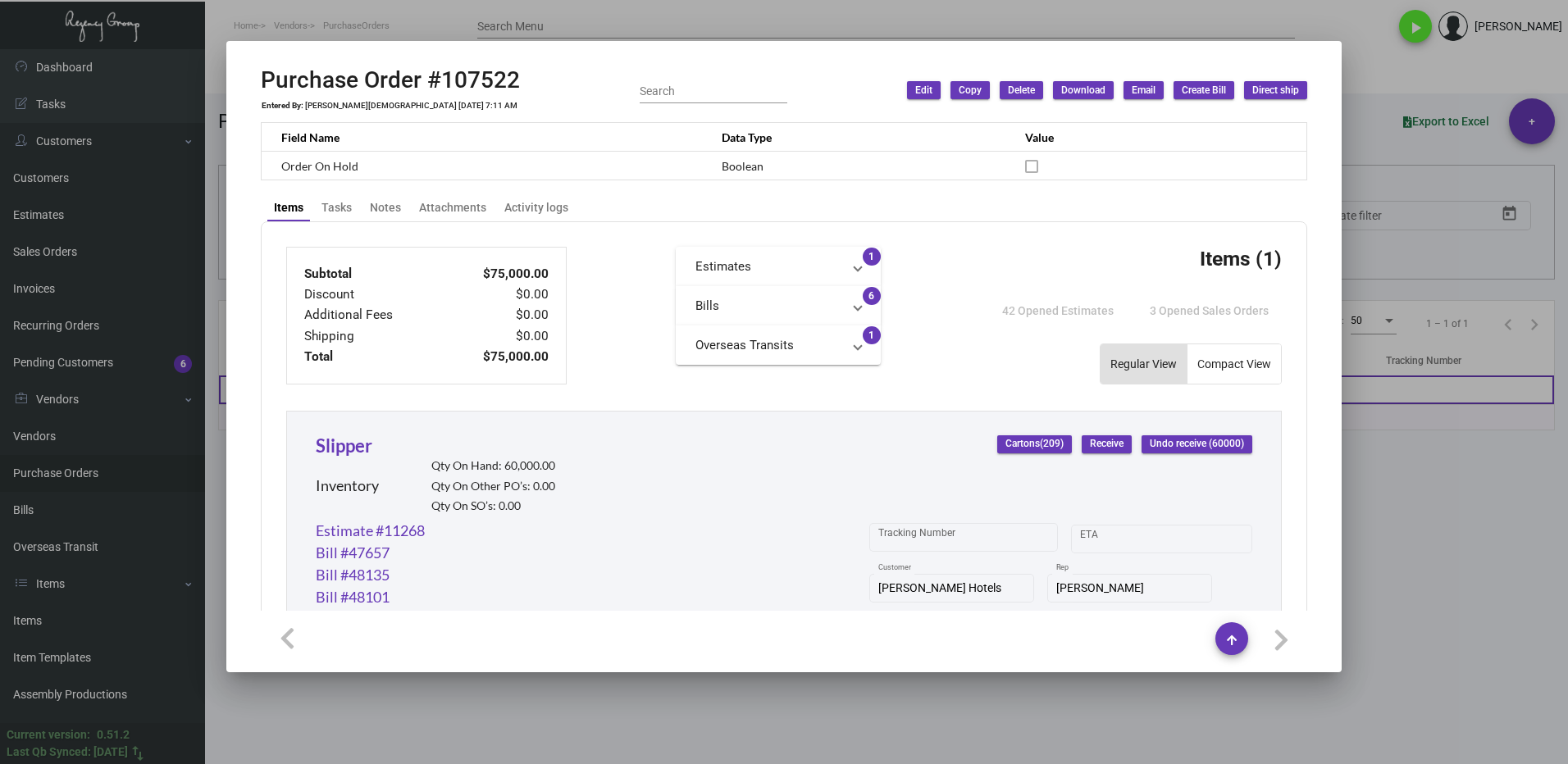
drag, startPoint x: 1399, startPoint y: 546, endPoint x: 840, endPoint y: 402, distance: 577.2
click at [1391, 543] on div at bounding box center [784, 382] width 1568 height 764
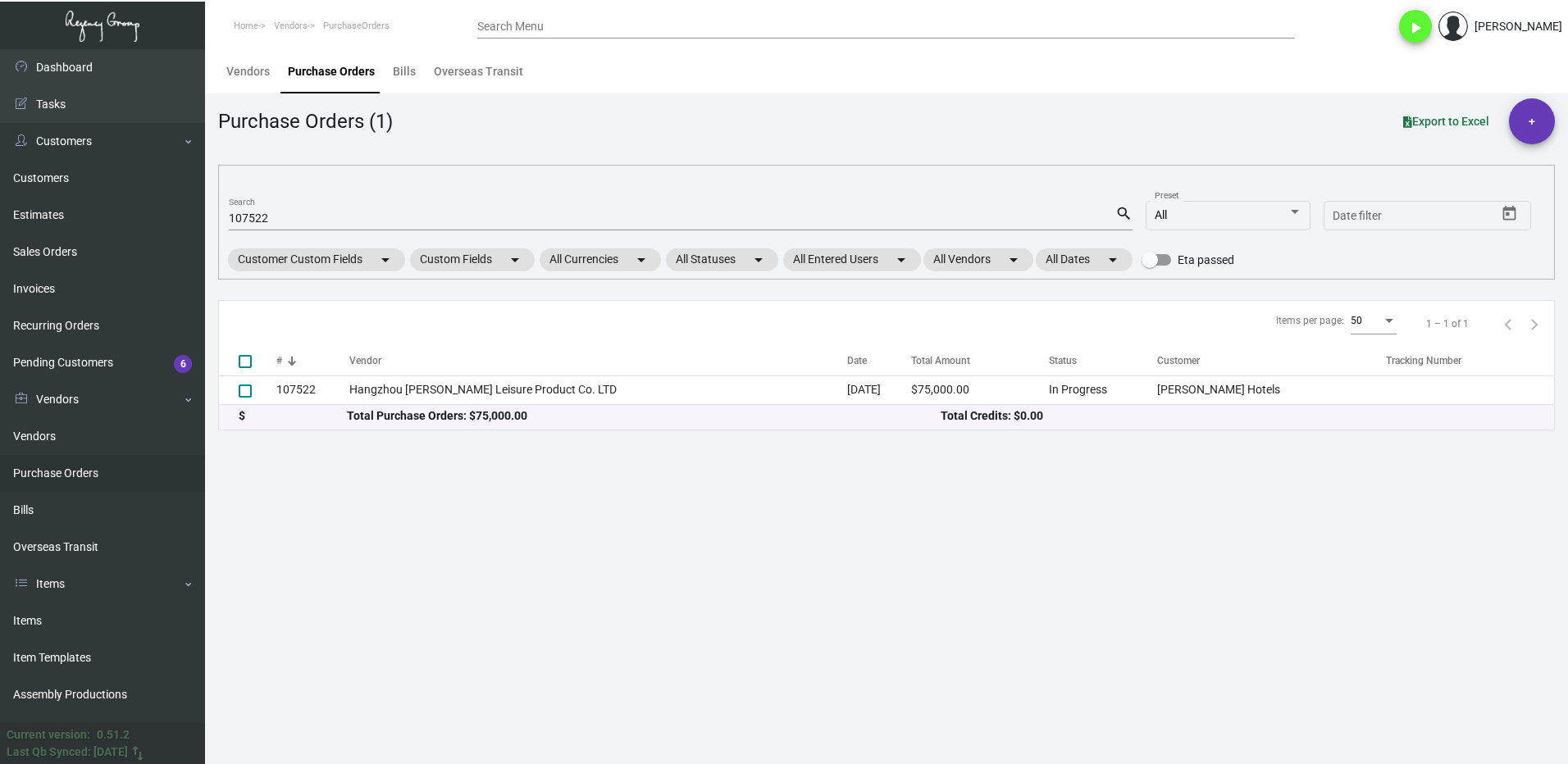
click at [301, 218] on input "107522" at bounding box center [671, 219] width 887 height 13
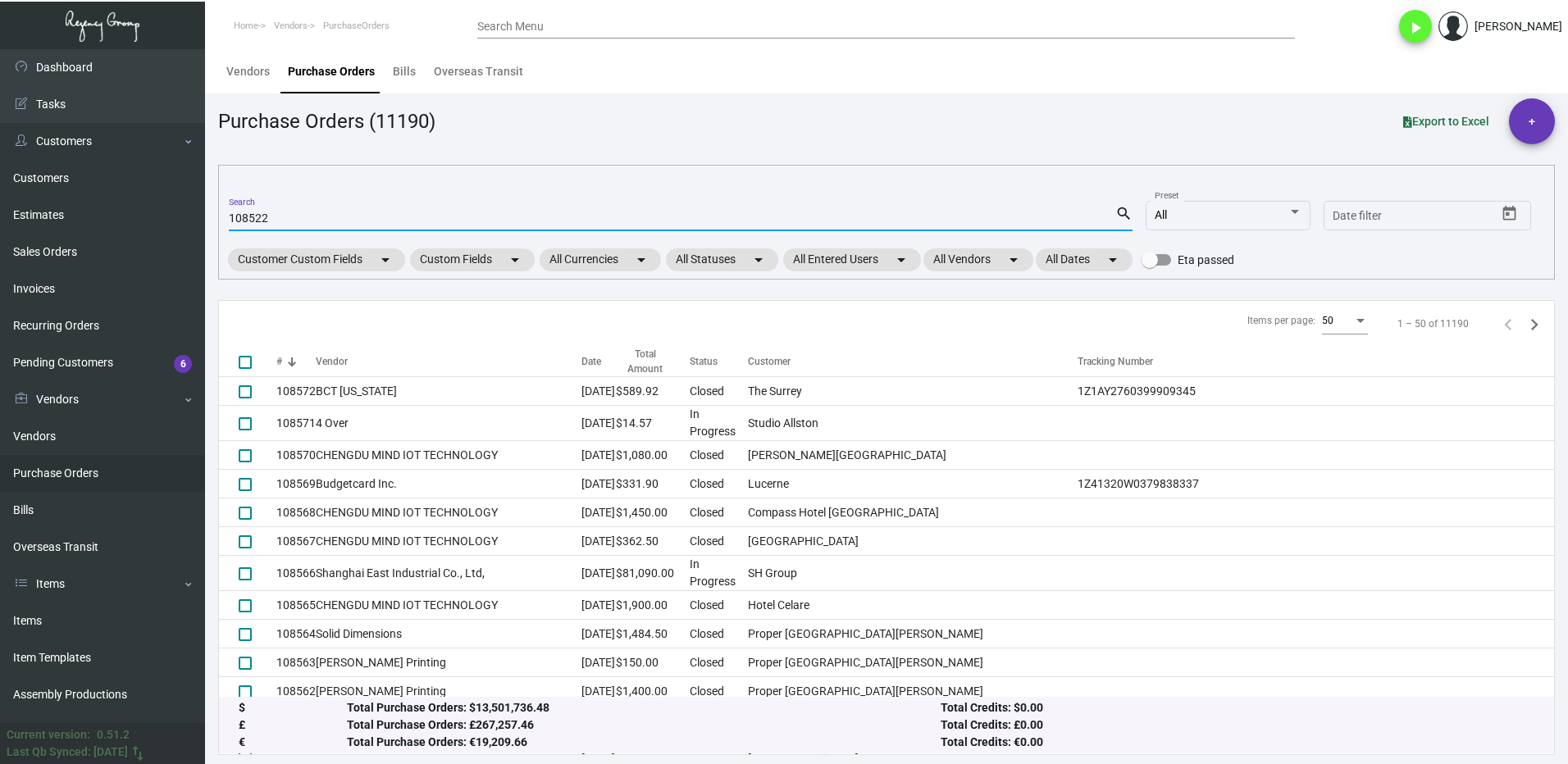
type input "108522"
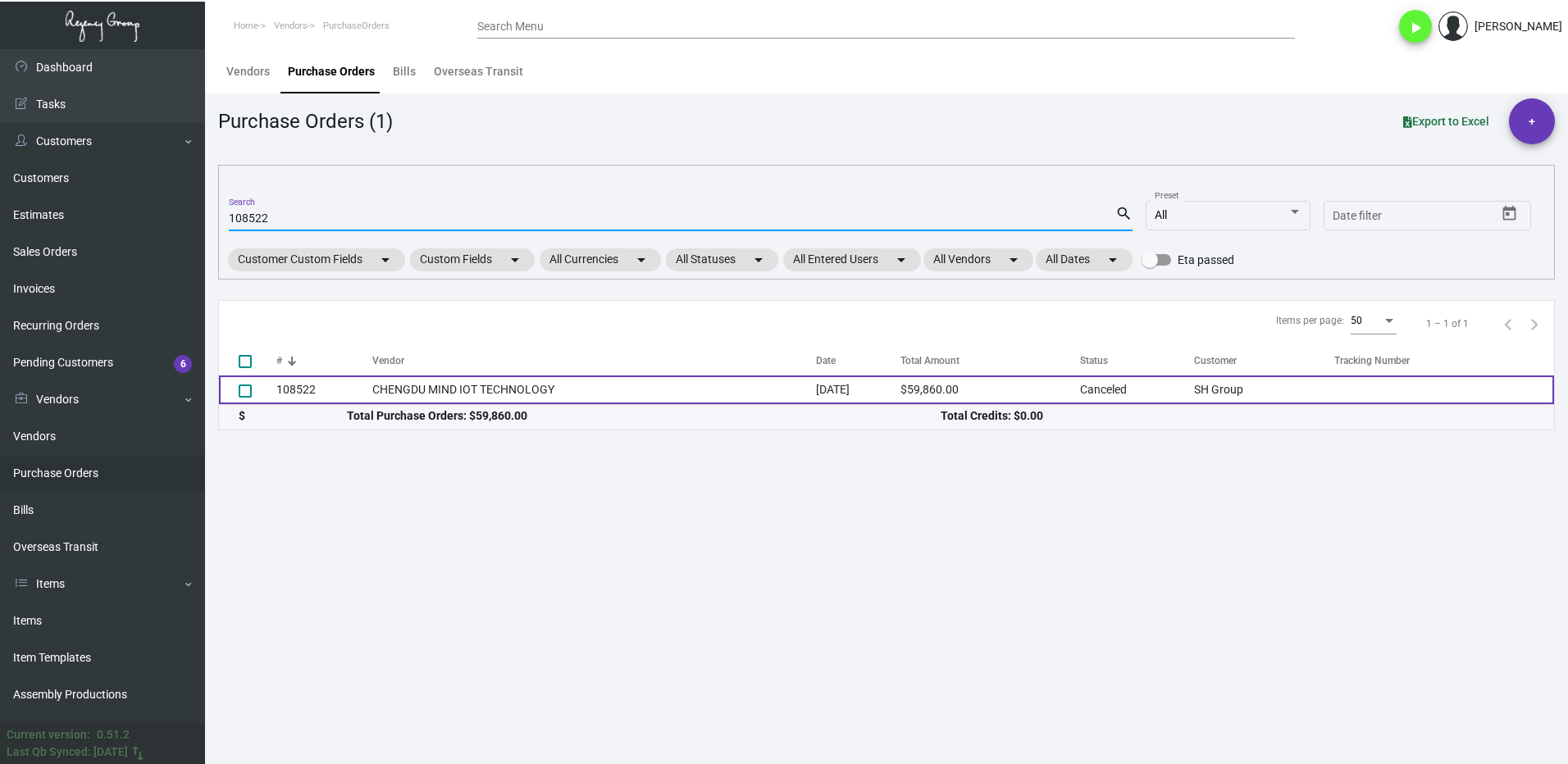
click at [322, 387] on td "108522" at bounding box center [324, 390] width 96 height 28
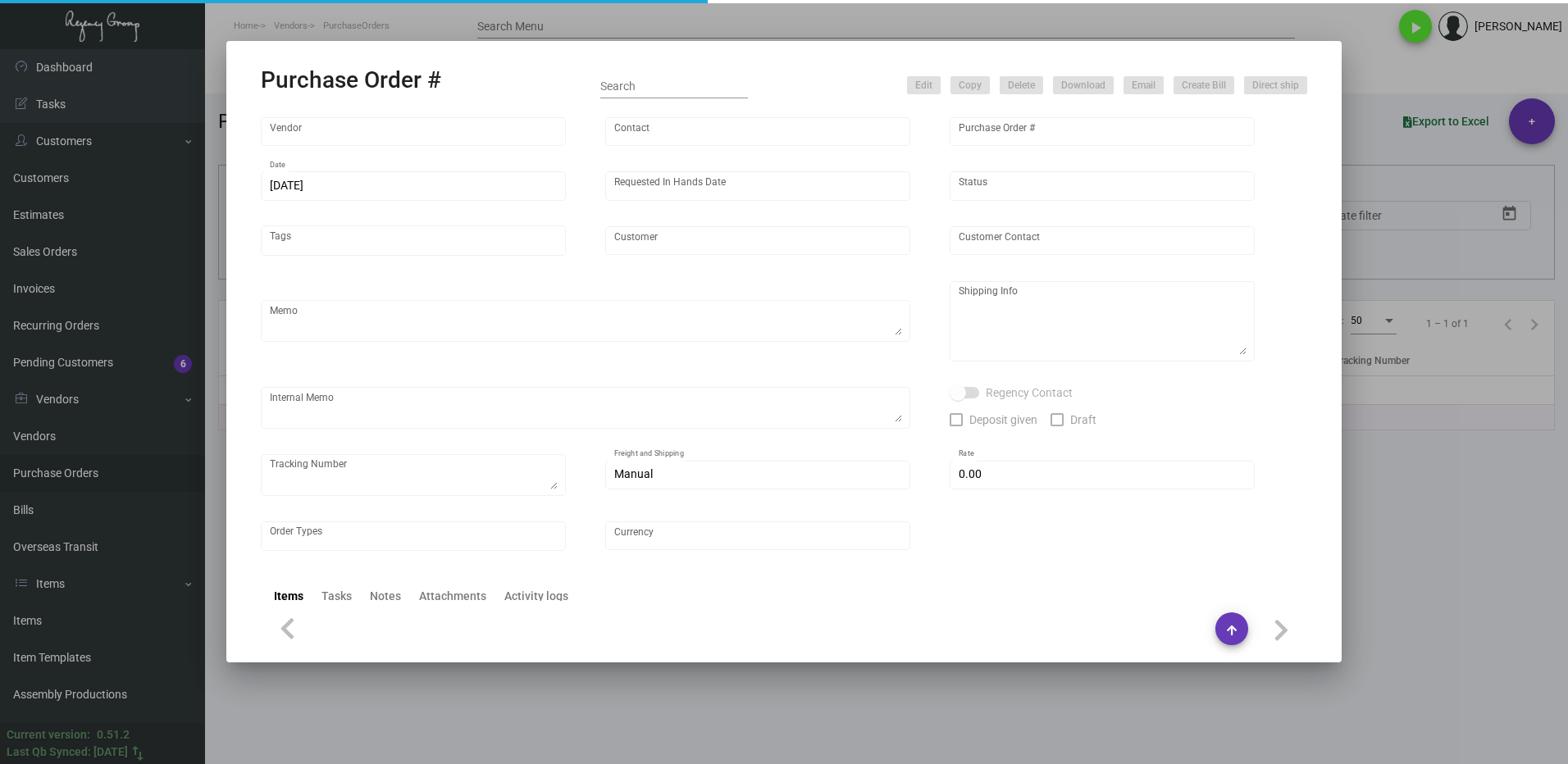
type input "CHENGDU MIND IOT TECHNOLOGY"
type input "[PERSON_NAME]"
type input "108522"
type input "[DATE]"
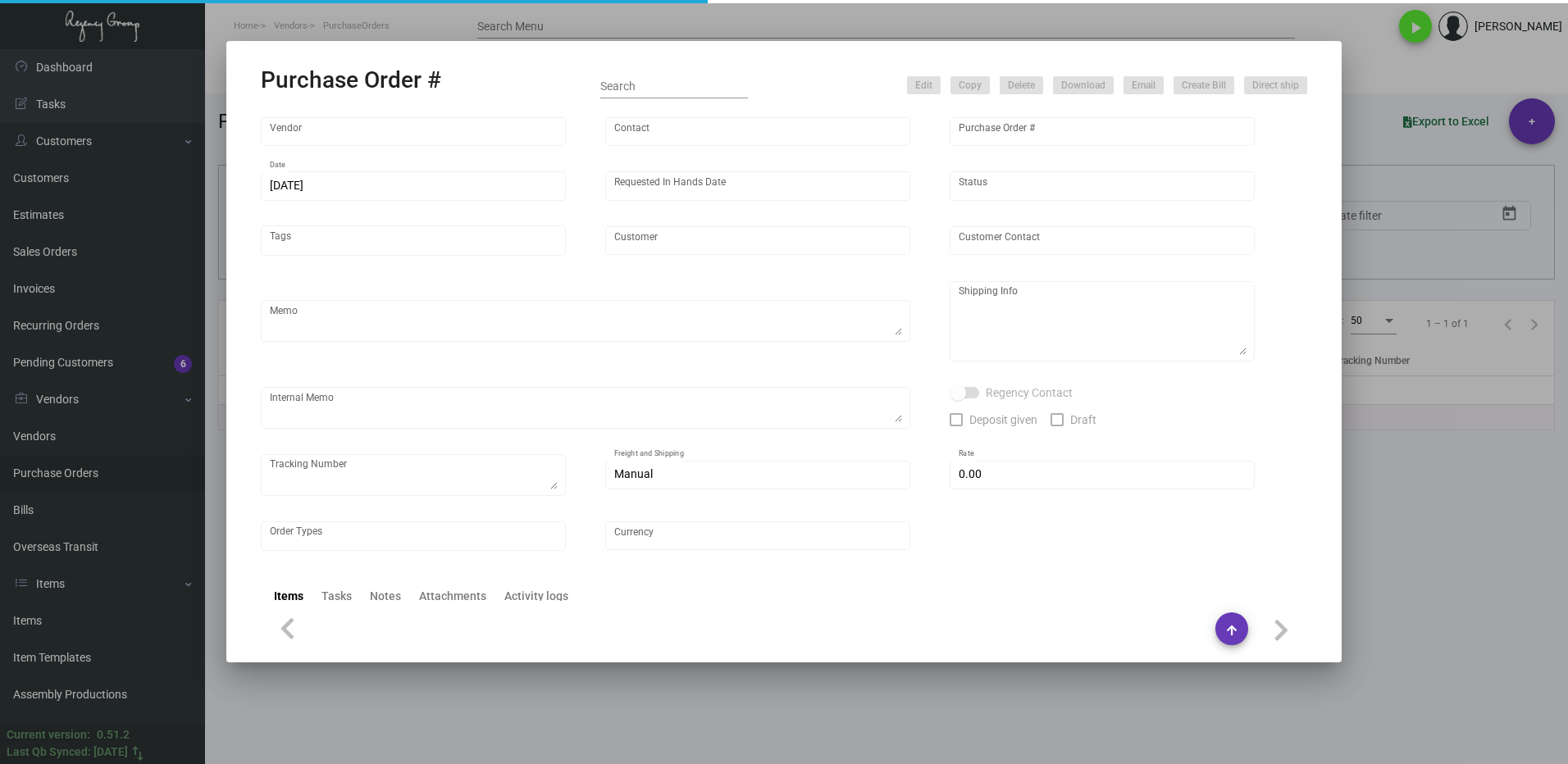
type input "SH Group"
type textarea "Ving - produce all and ship to [GEOGRAPHIC_DATA], Salto ULC - produce 42K and h…"
type textarea "Regency Group NJ - [PERSON_NAME] [STREET_ADDRESS]"
type textarea "DHL#4445437323- 12K via air [DATE] - Salto ULC - 42K scheduled for [GEOGRAPHIC_…"
checkbox input "true"
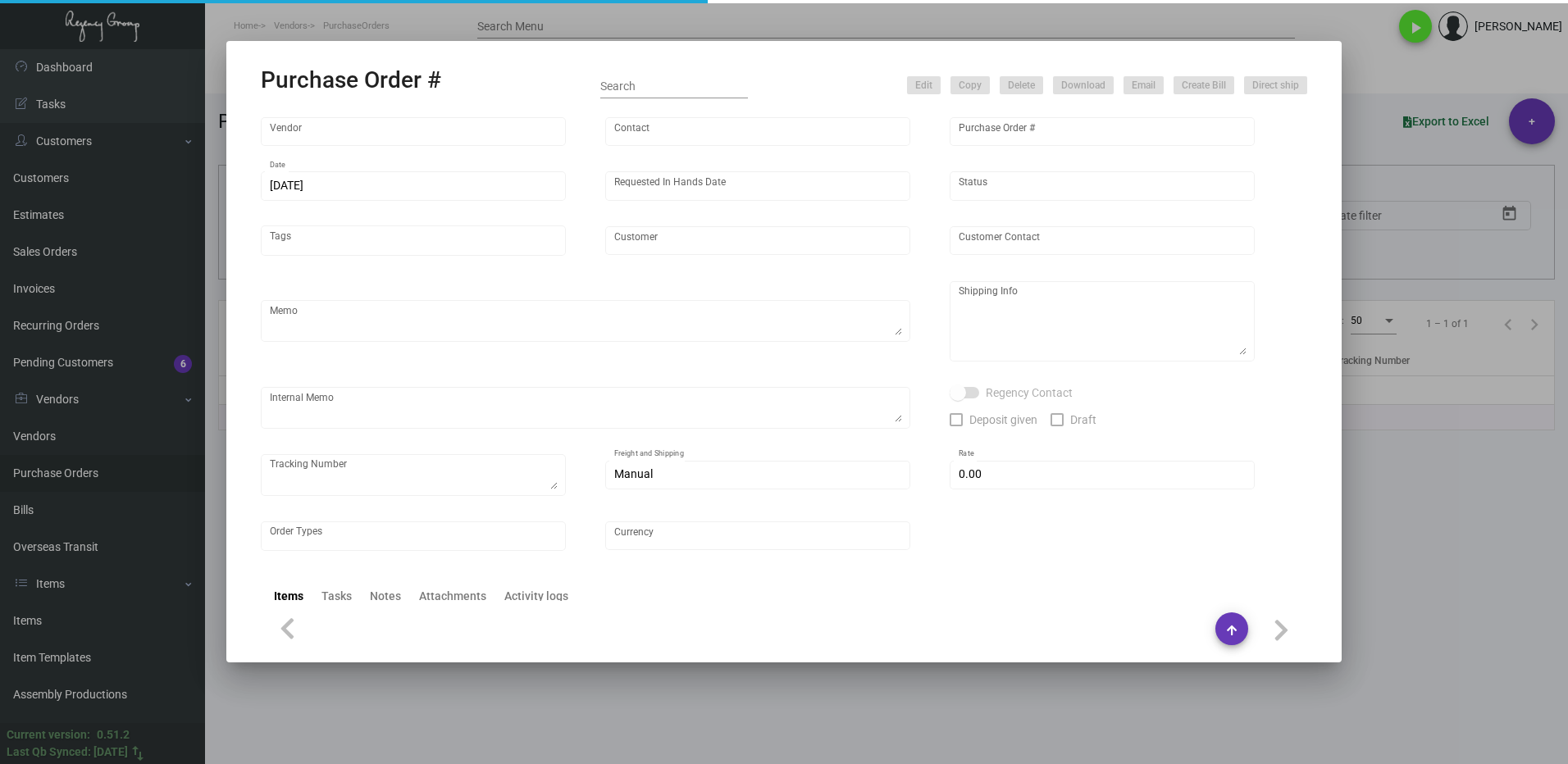
type input "$ 0.00"
type input "United States Dollar $"
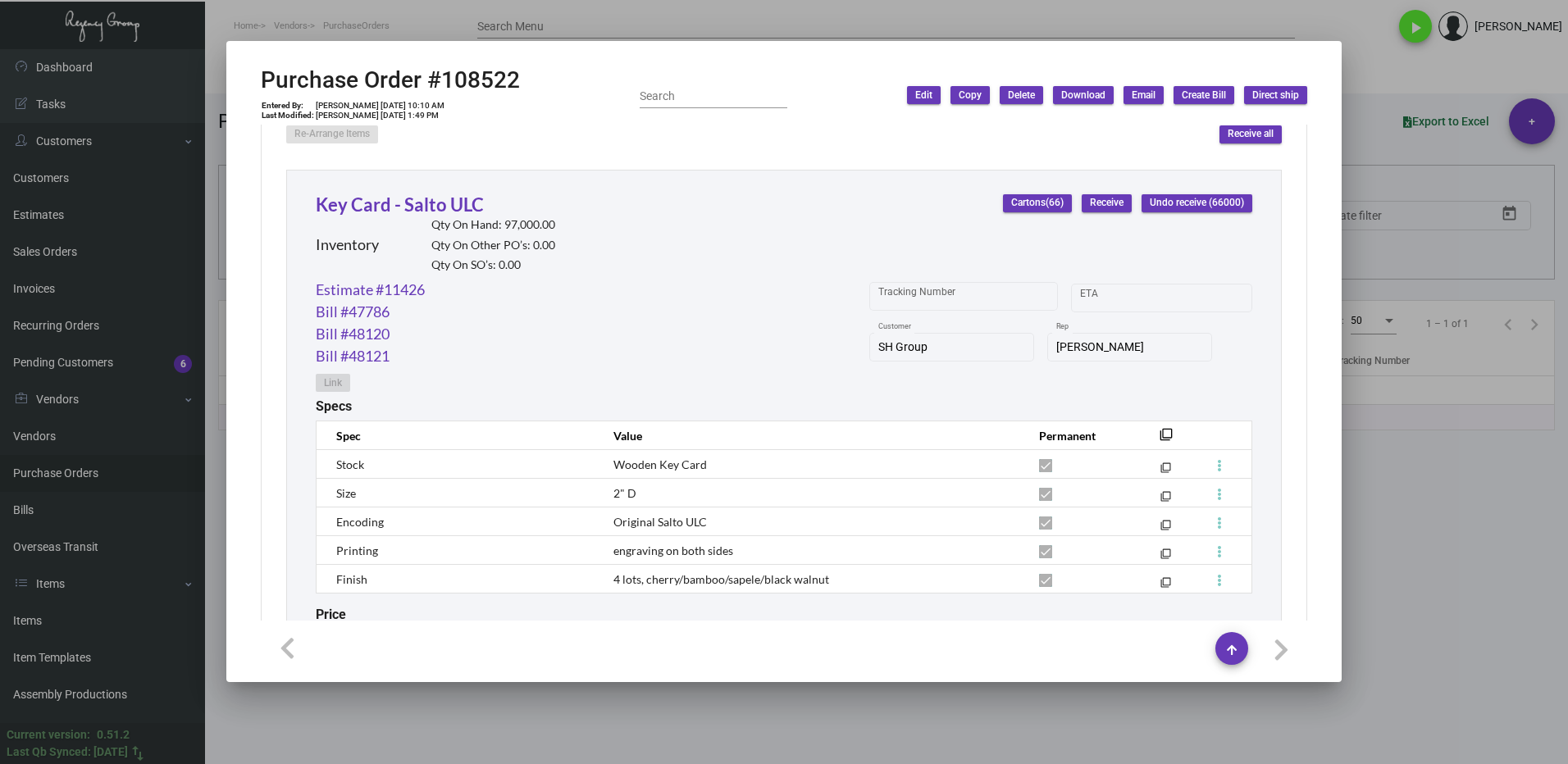
scroll to position [738, 0]
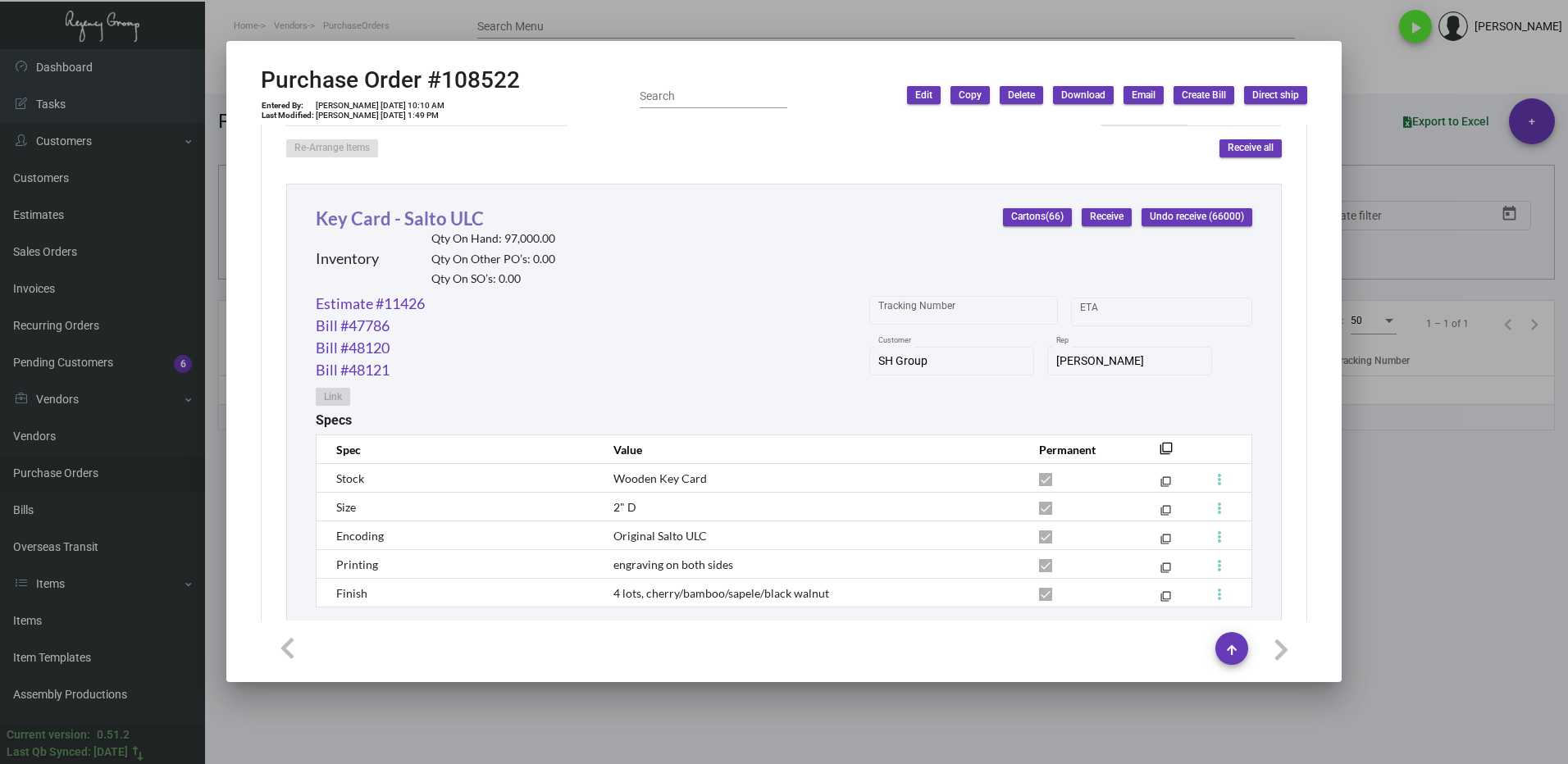
click at [414, 214] on link "Key Card - Salto ULC" at bounding box center [399, 218] width 168 height 22
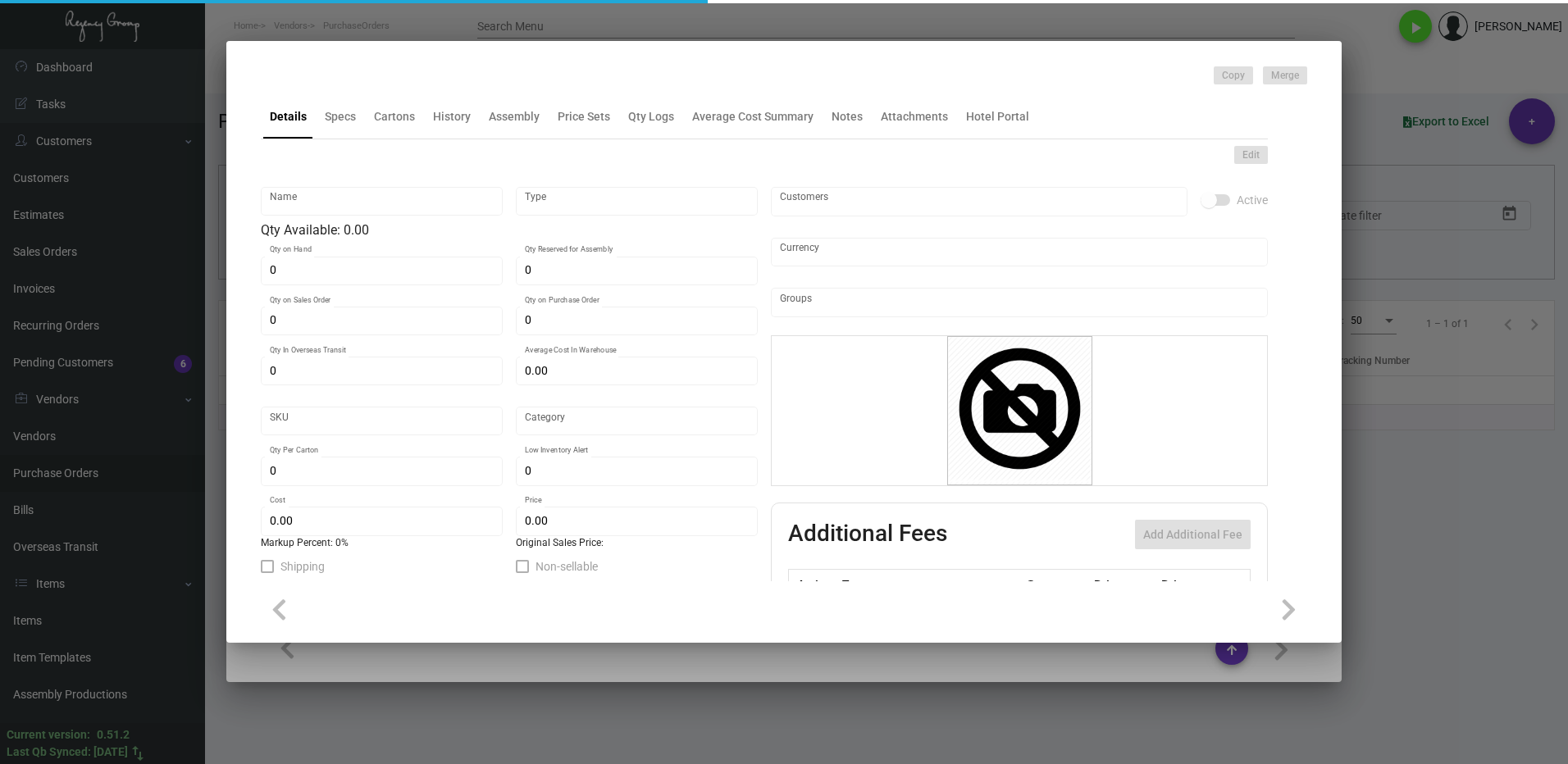
type input "Key Card - Salto ULC"
type input "Inventory"
type input "97,000"
type input "$ 0.90"
type input "49"
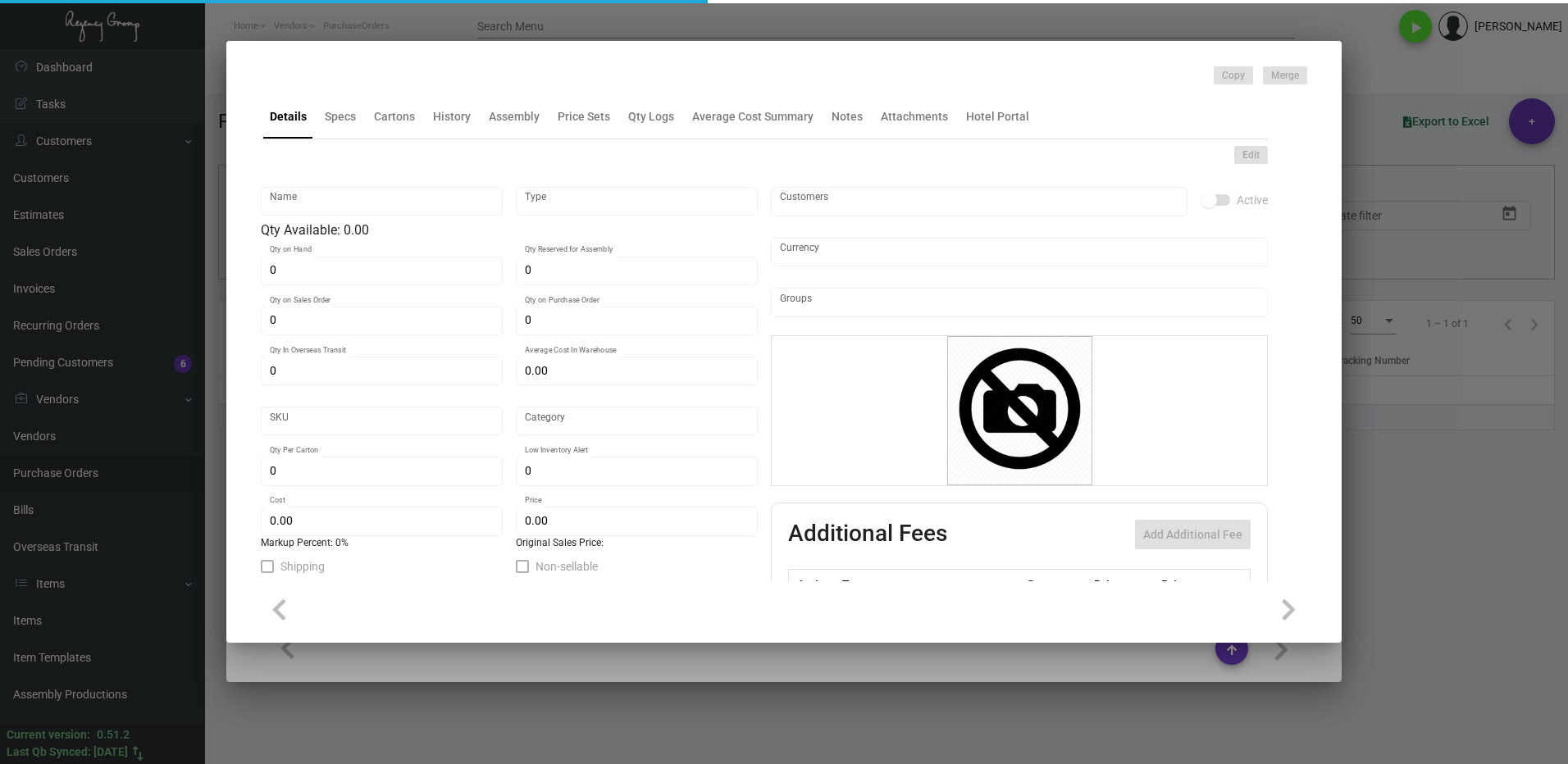
type input "Overseas"
type input "1,000"
type input "$ 0.378"
type input "$ 0.54"
checkbox input "true"
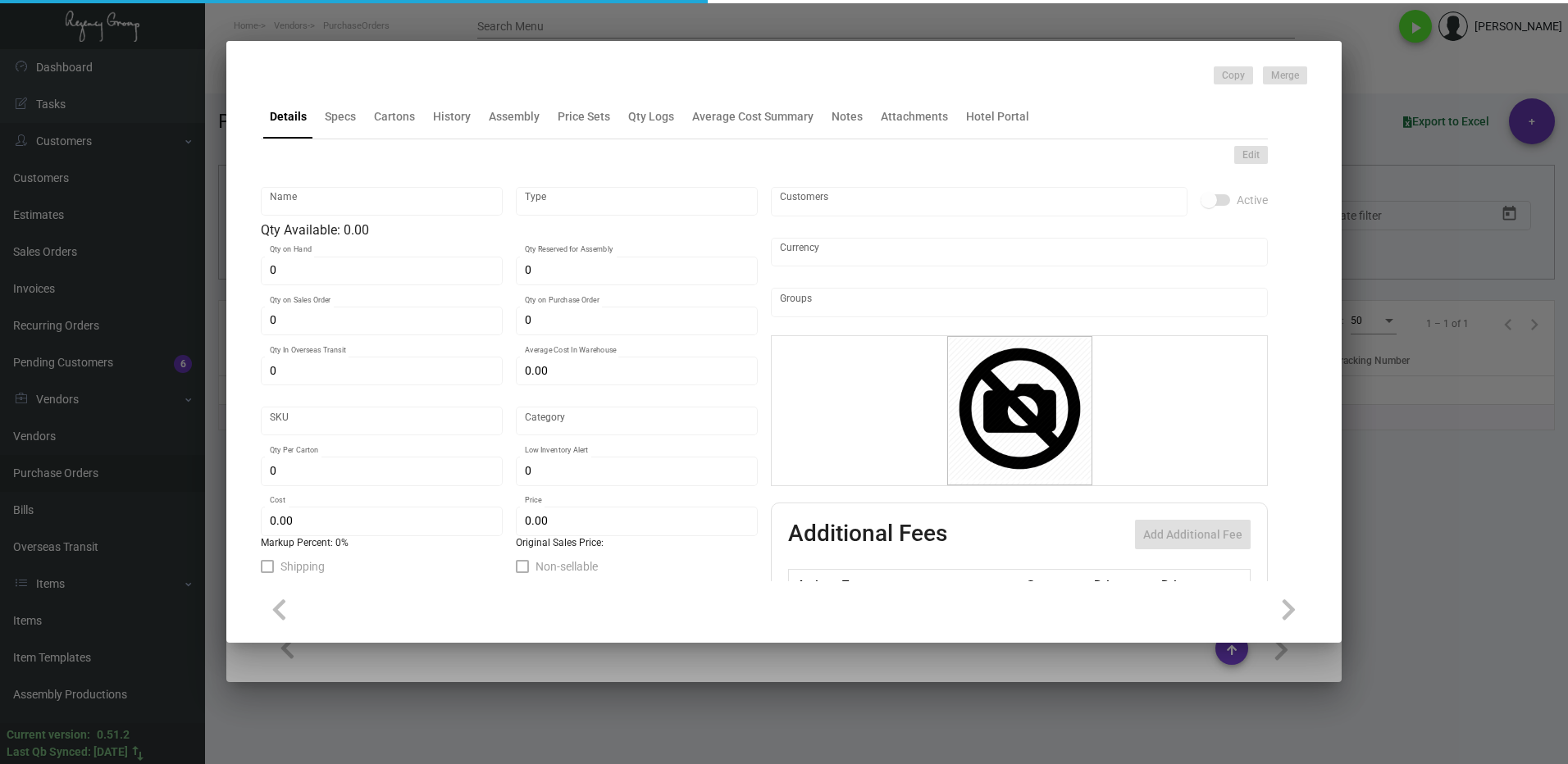
checkbox input "true"
type input "United States Dollar $"
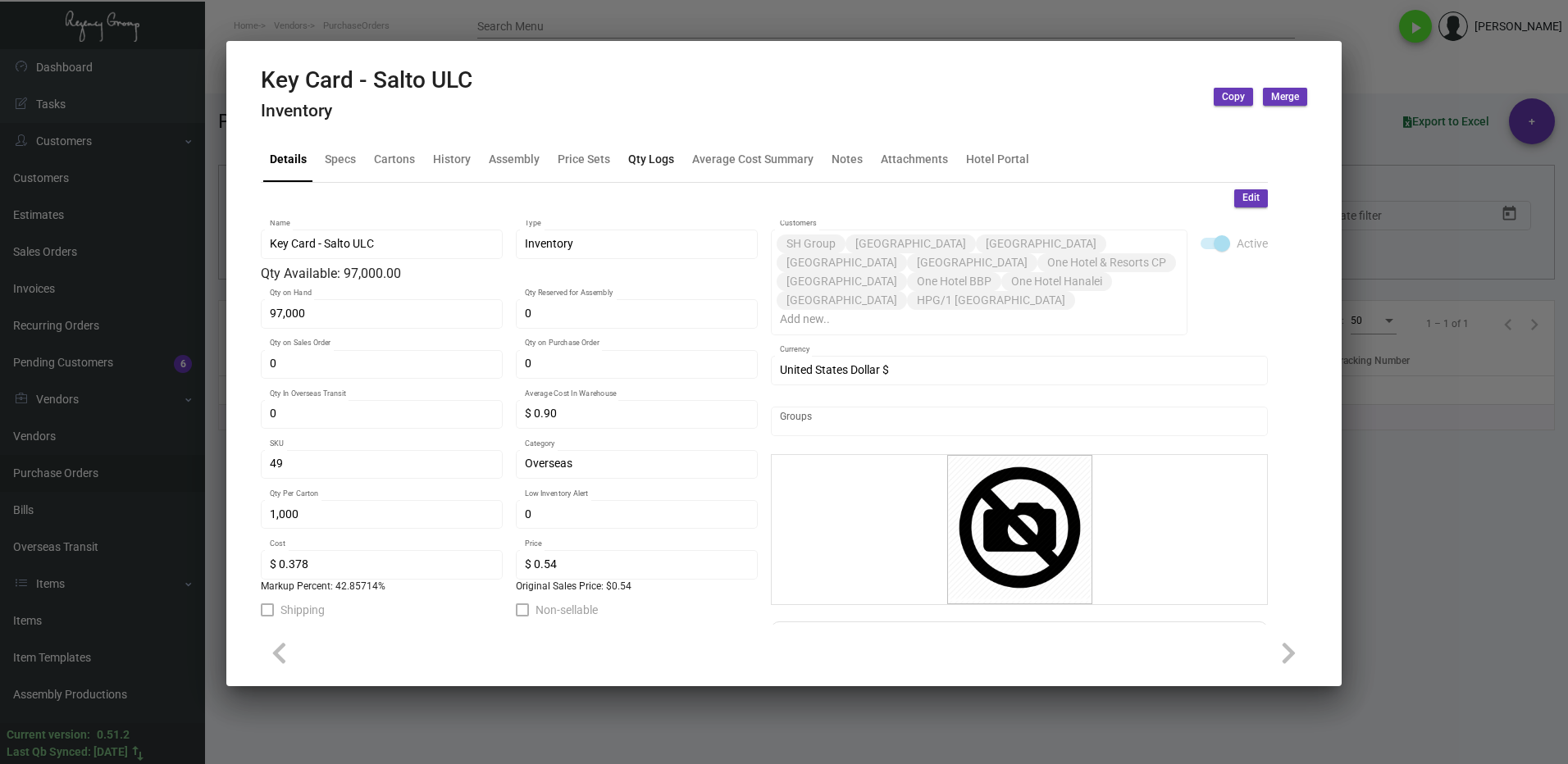
click at [641, 167] on div "Qty Logs" at bounding box center [651, 159] width 46 height 18
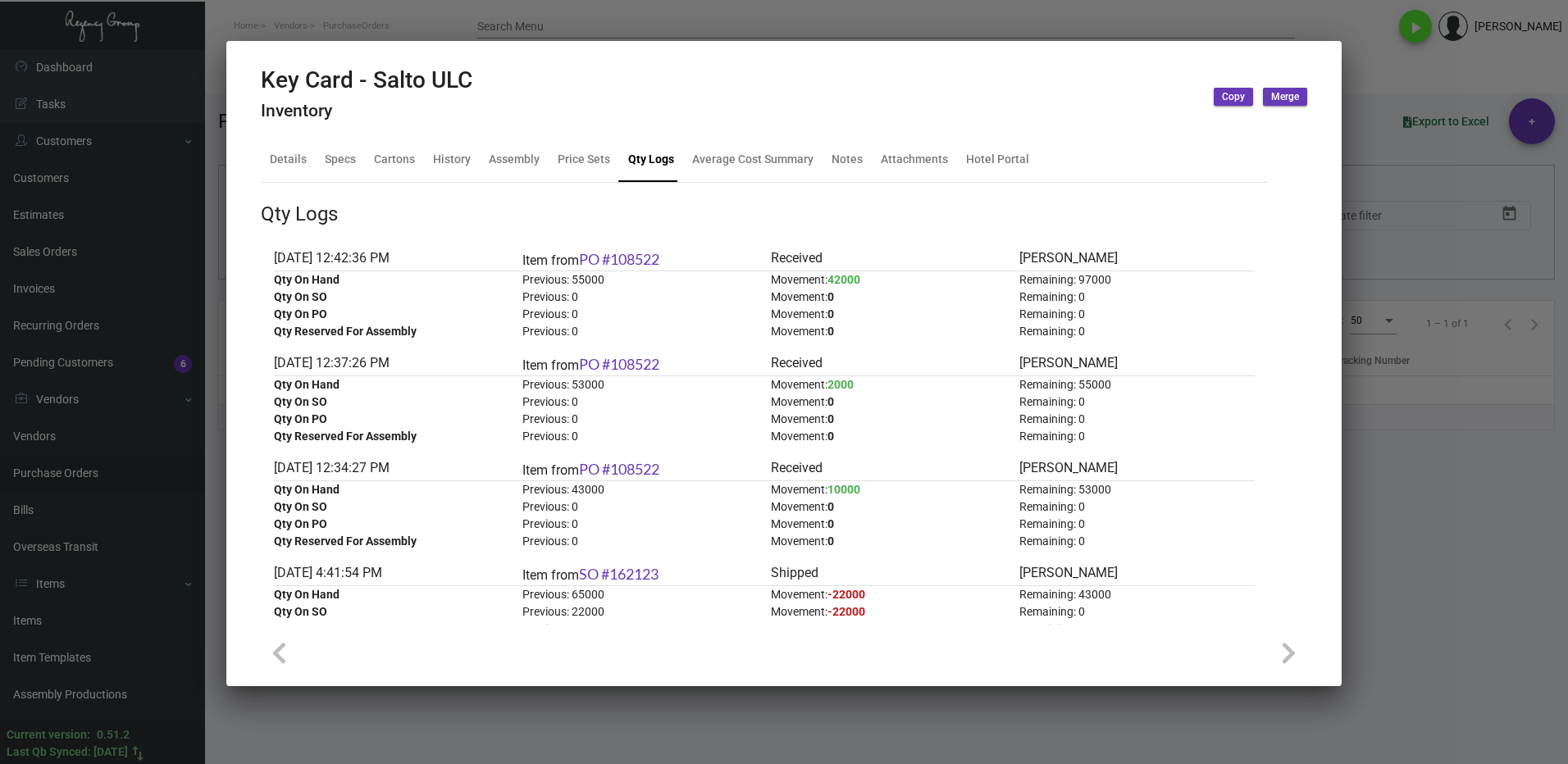
click at [1412, 497] on div at bounding box center [784, 382] width 1568 height 764
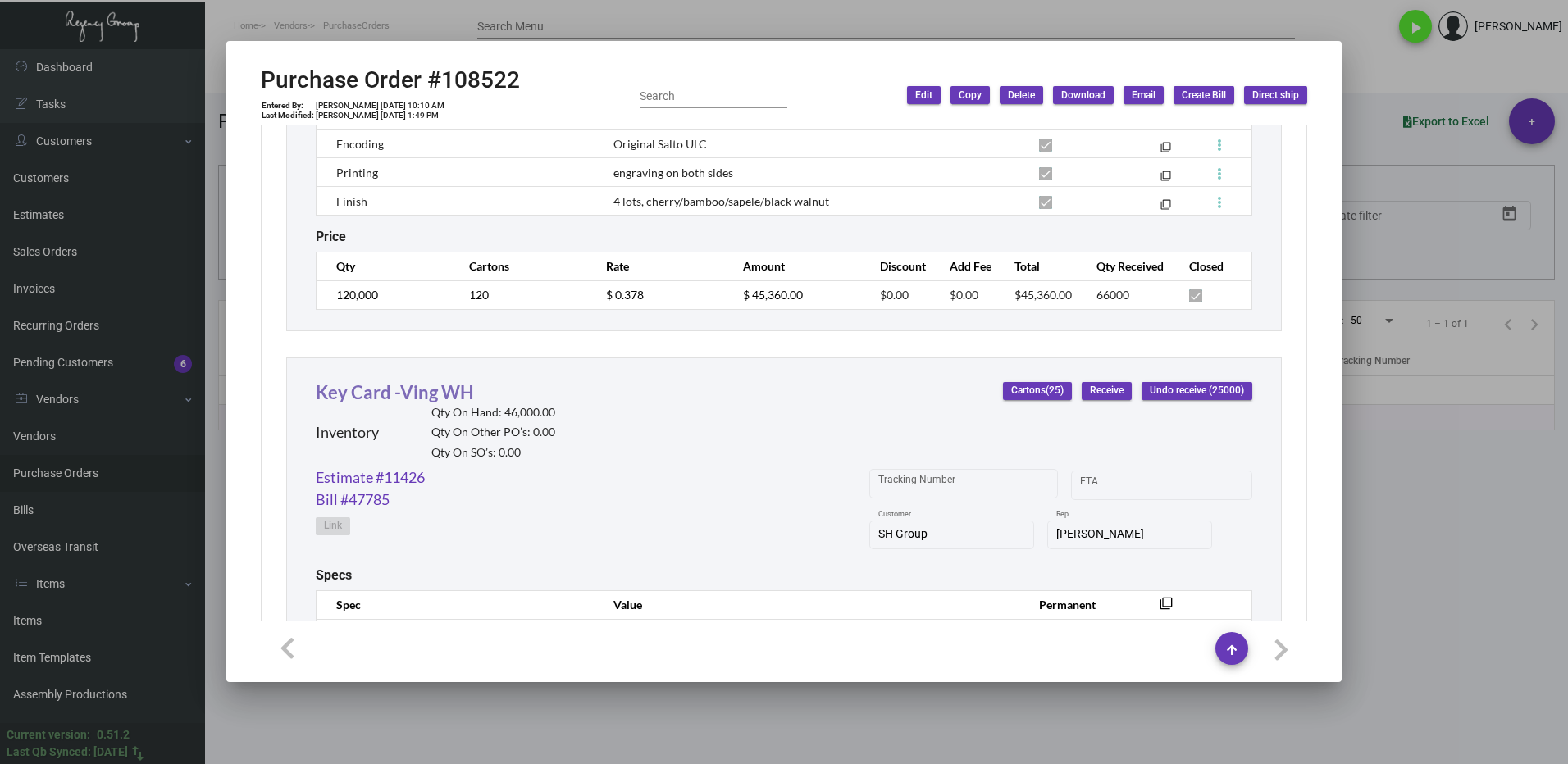
scroll to position [1095, 0]
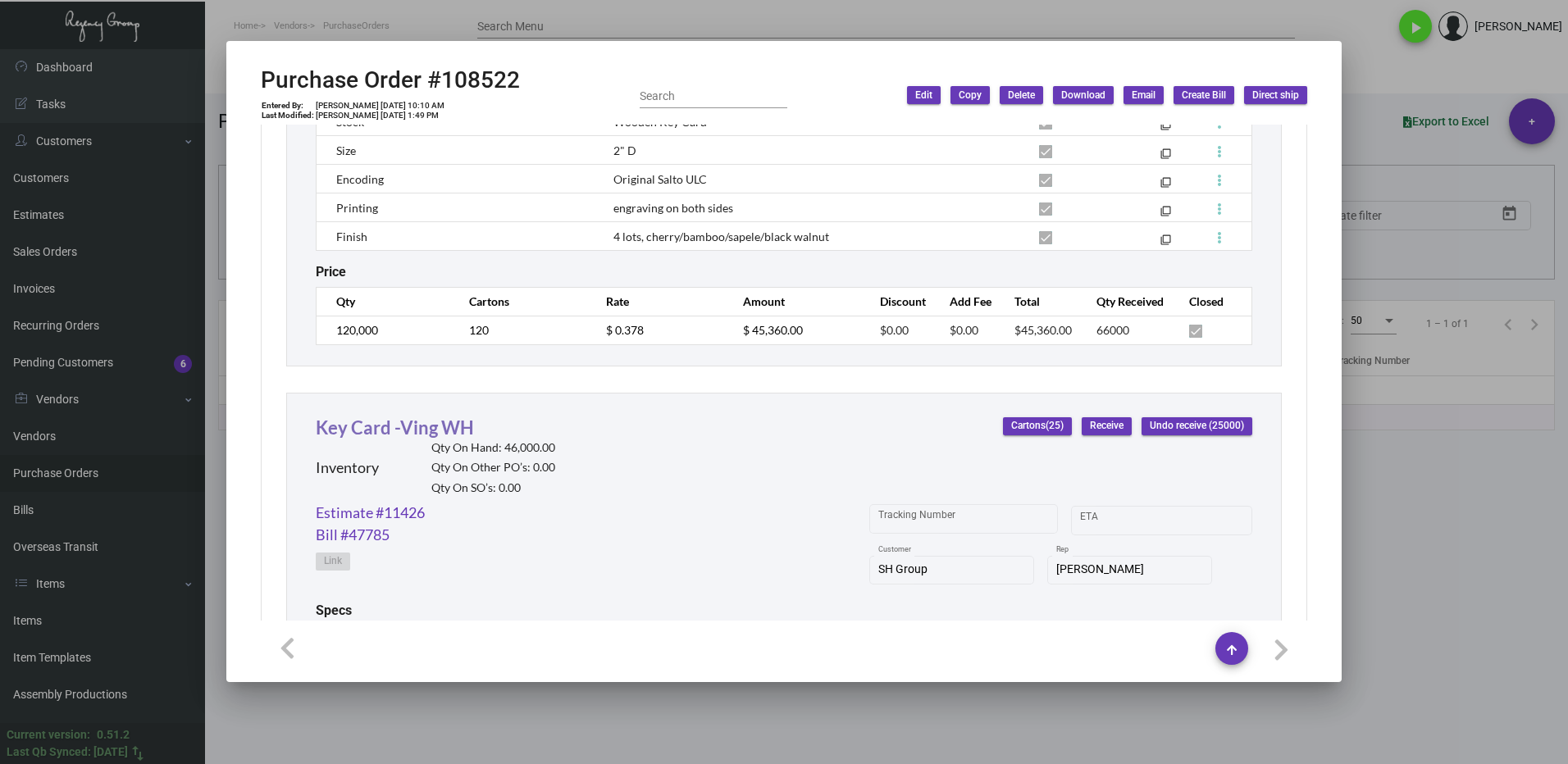
click at [375, 427] on link "Key Card -Ving WH" at bounding box center [394, 428] width 158 height 22
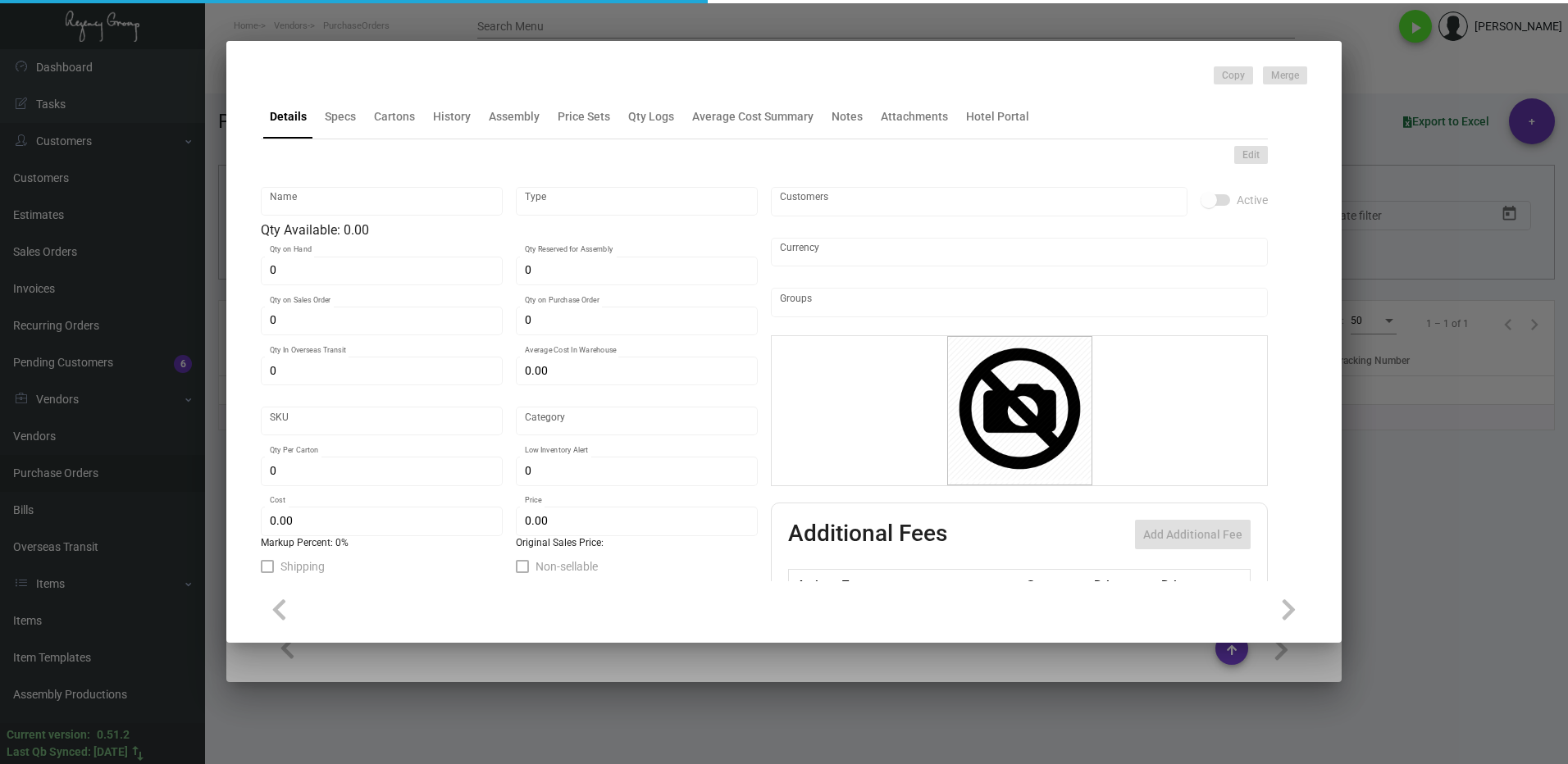
type input "Key Card -Ving WH"
type input "Inventory"
type input "46,000"
type input "$ 1.005"
type input "Overseas"
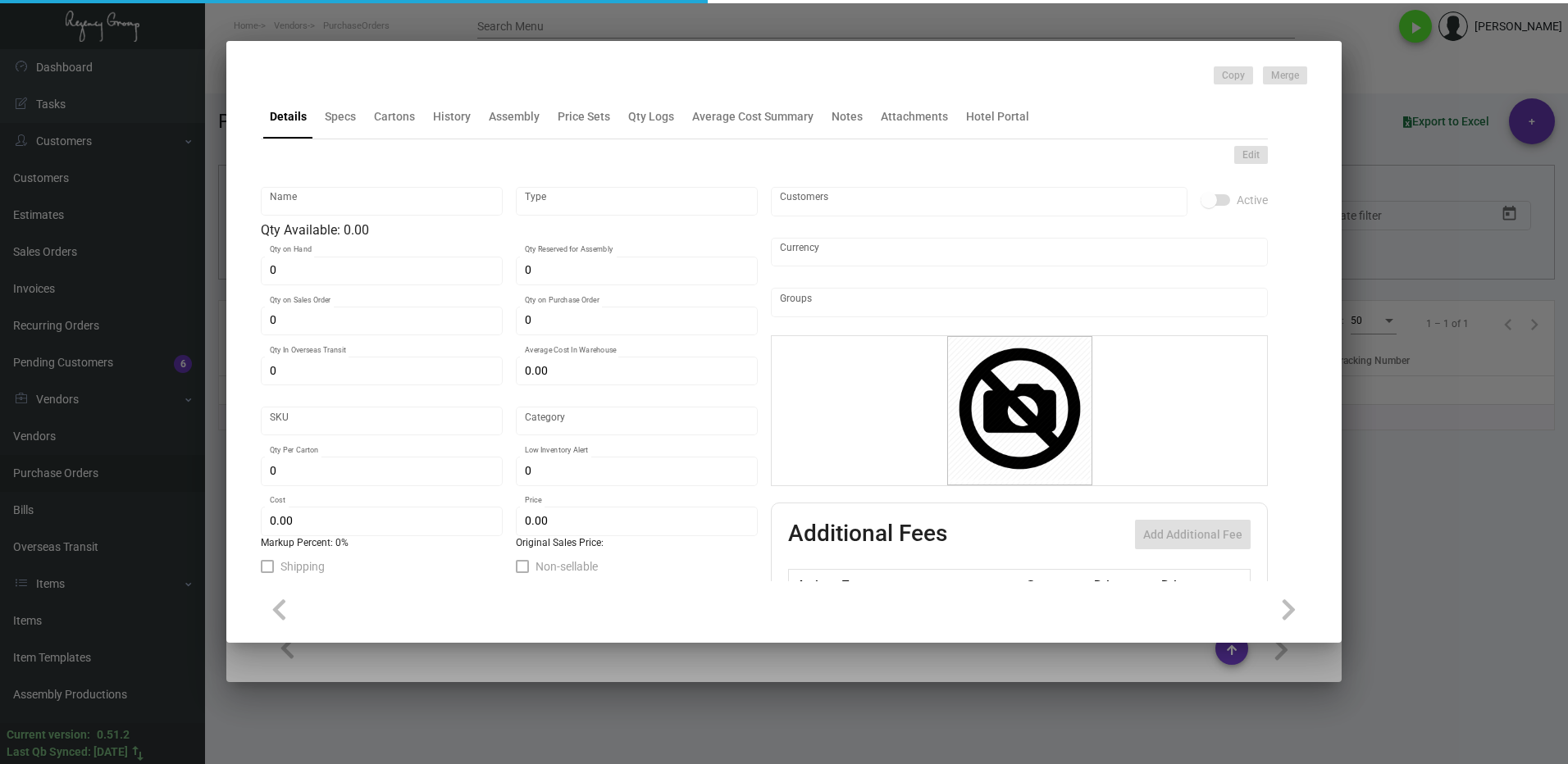
type input "1,000"
type input "$ 0.58"
type input "$ 0.98"
checkbox input "true"
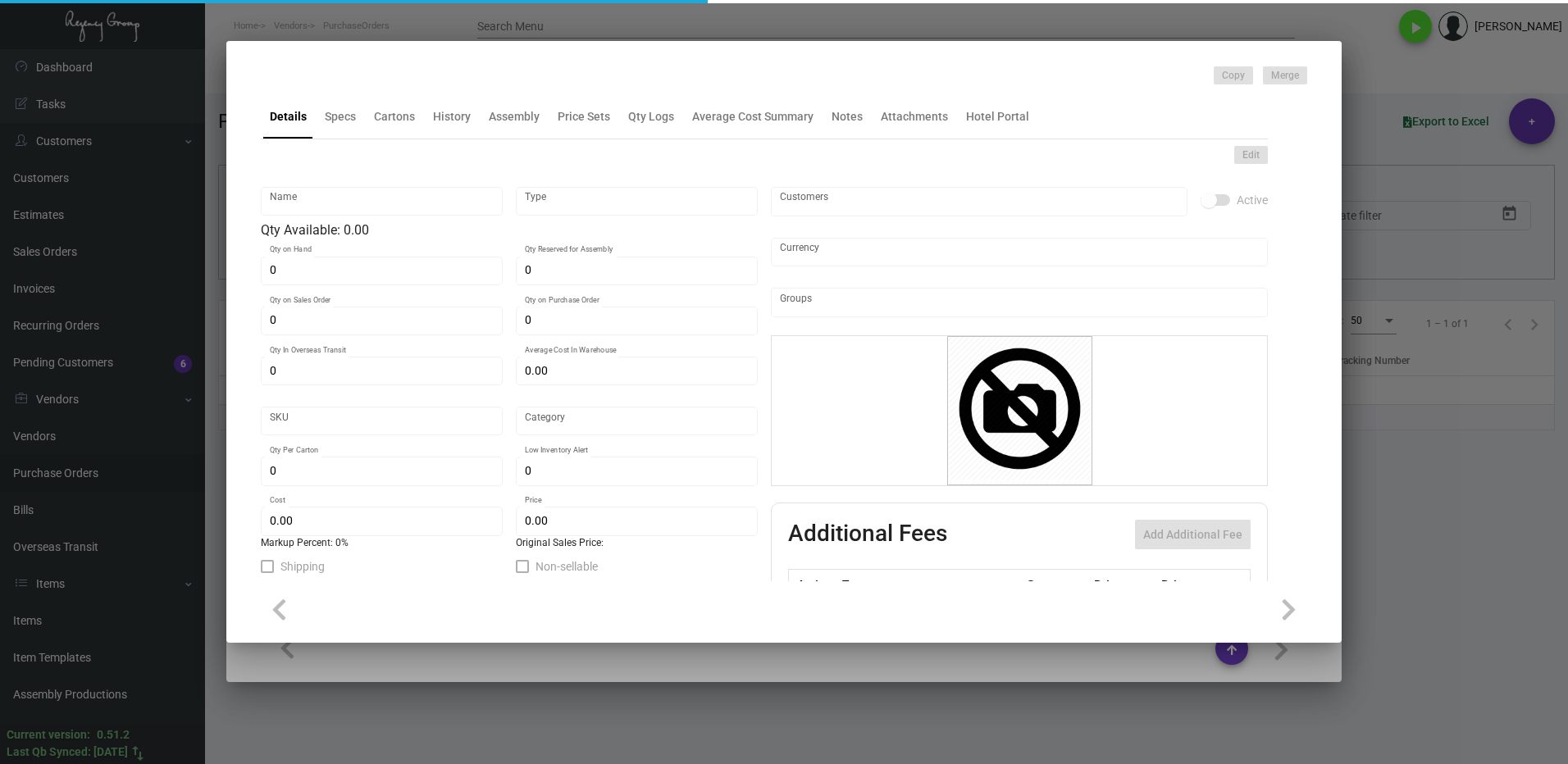
type input "United States Dollar $"
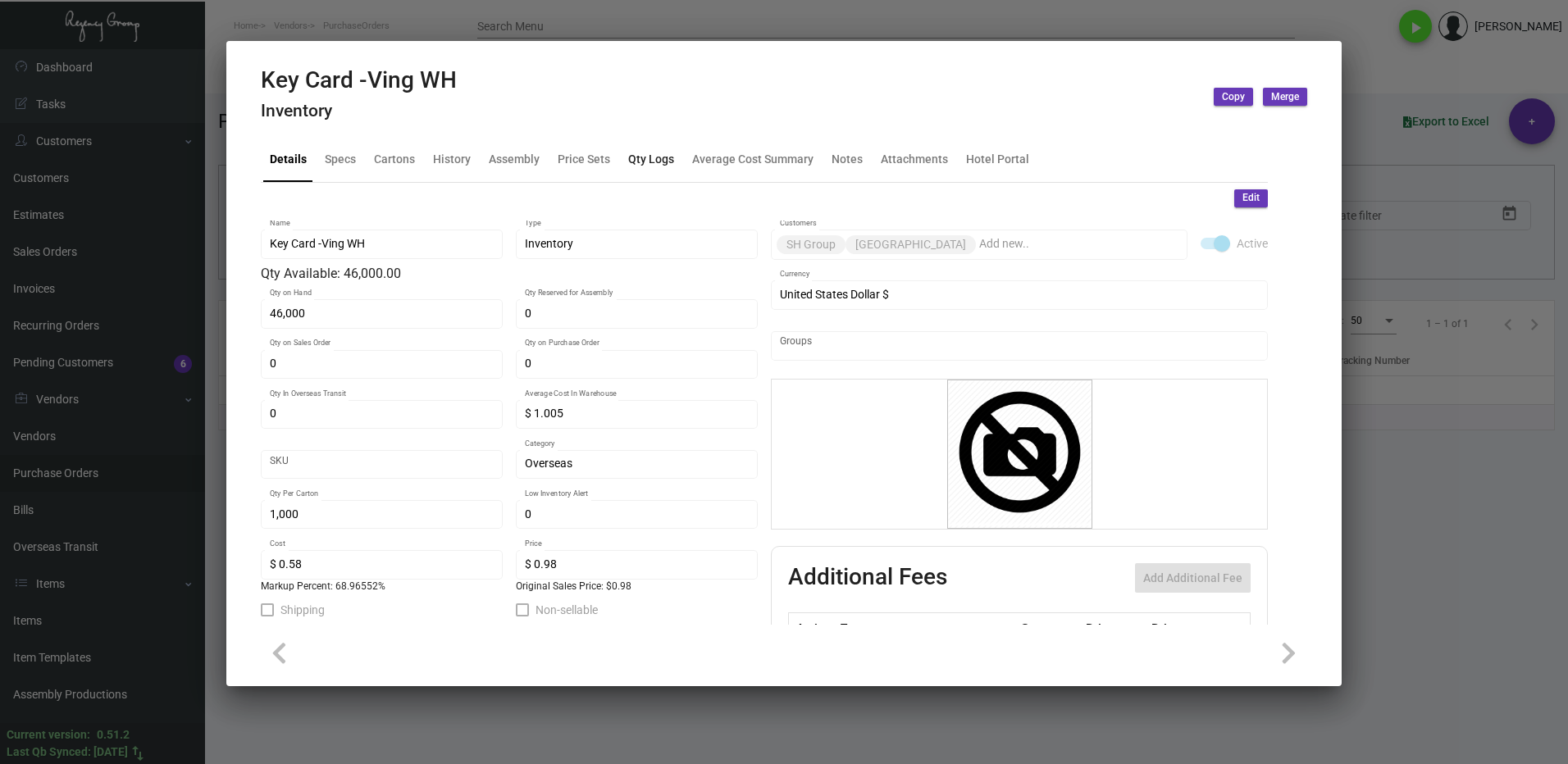
click at [648, 165] on div "Qty Logs" at bounding box center [651, 159] width 46 height 18
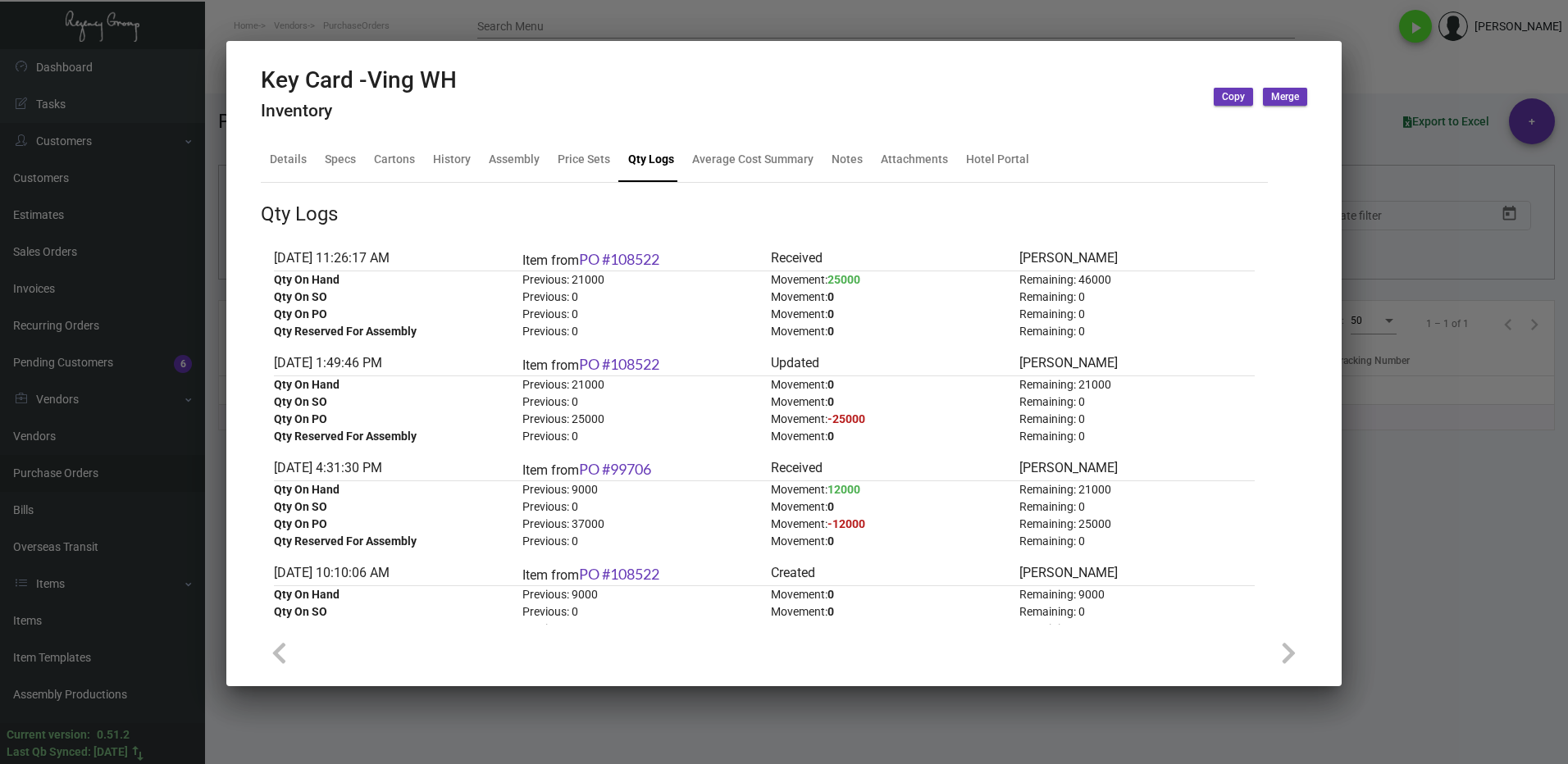
click at [1417, 547] on div at bounding box center [784, 382] width 1568 height 764
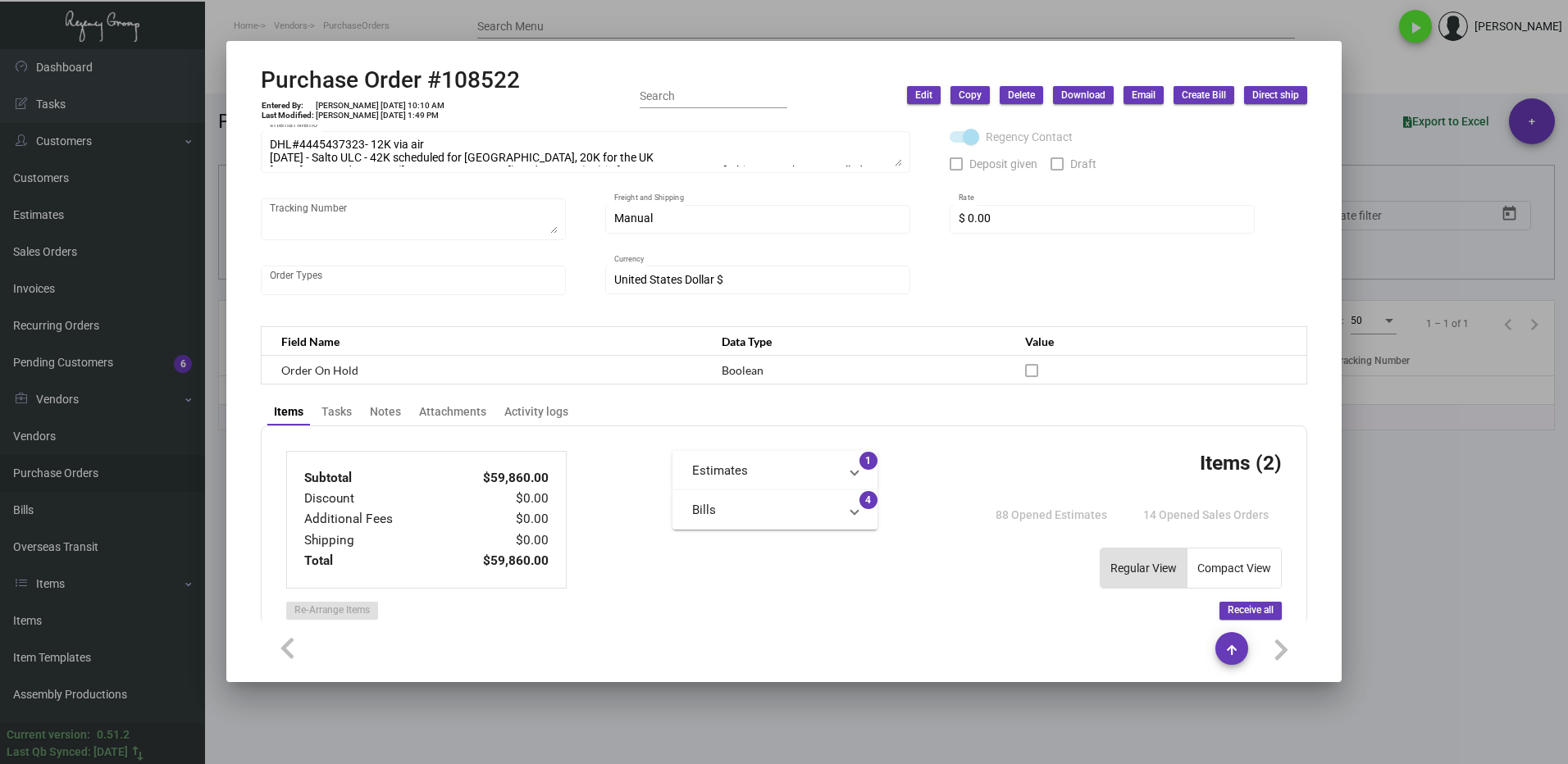
scroll to position [438, 0]
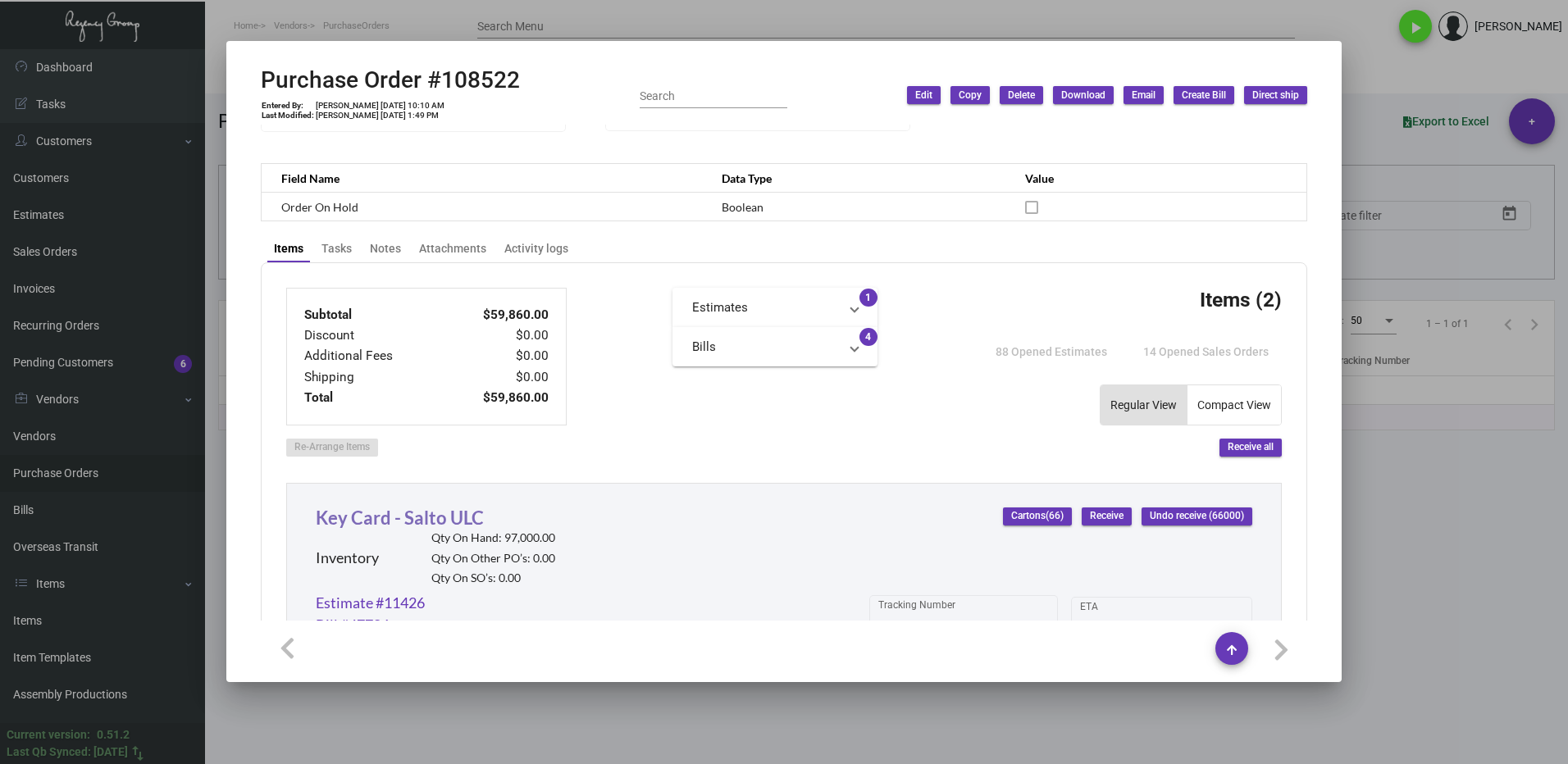
click at [440, 510] on link "Key Card - Salto ULC" at bounding box center [399, 518] width 168 height 22
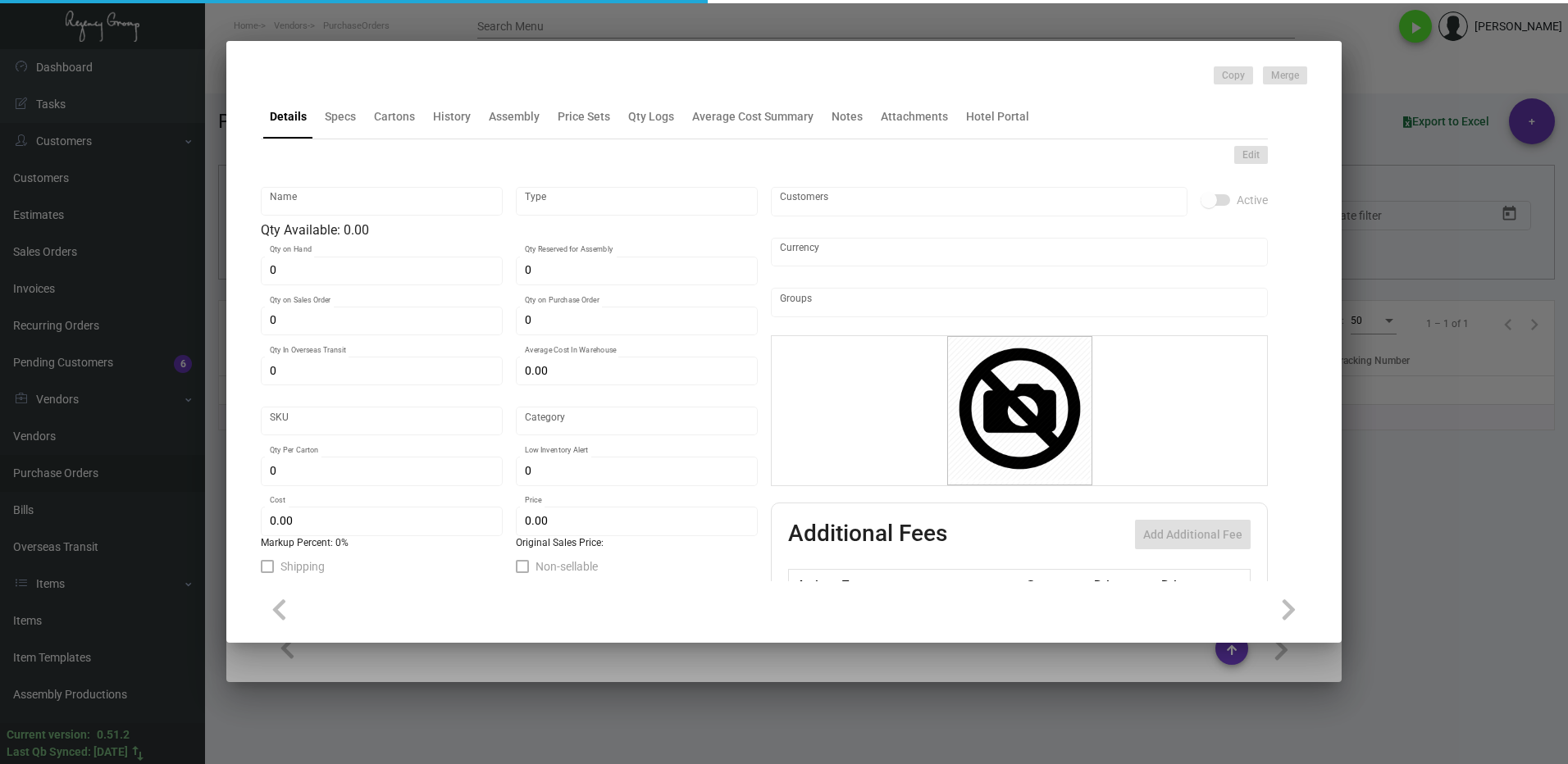
type input "Key Card - Salto ULC"
type input "Inventory"
type input "97,000"
type input "$ 0.90"
type input "49"
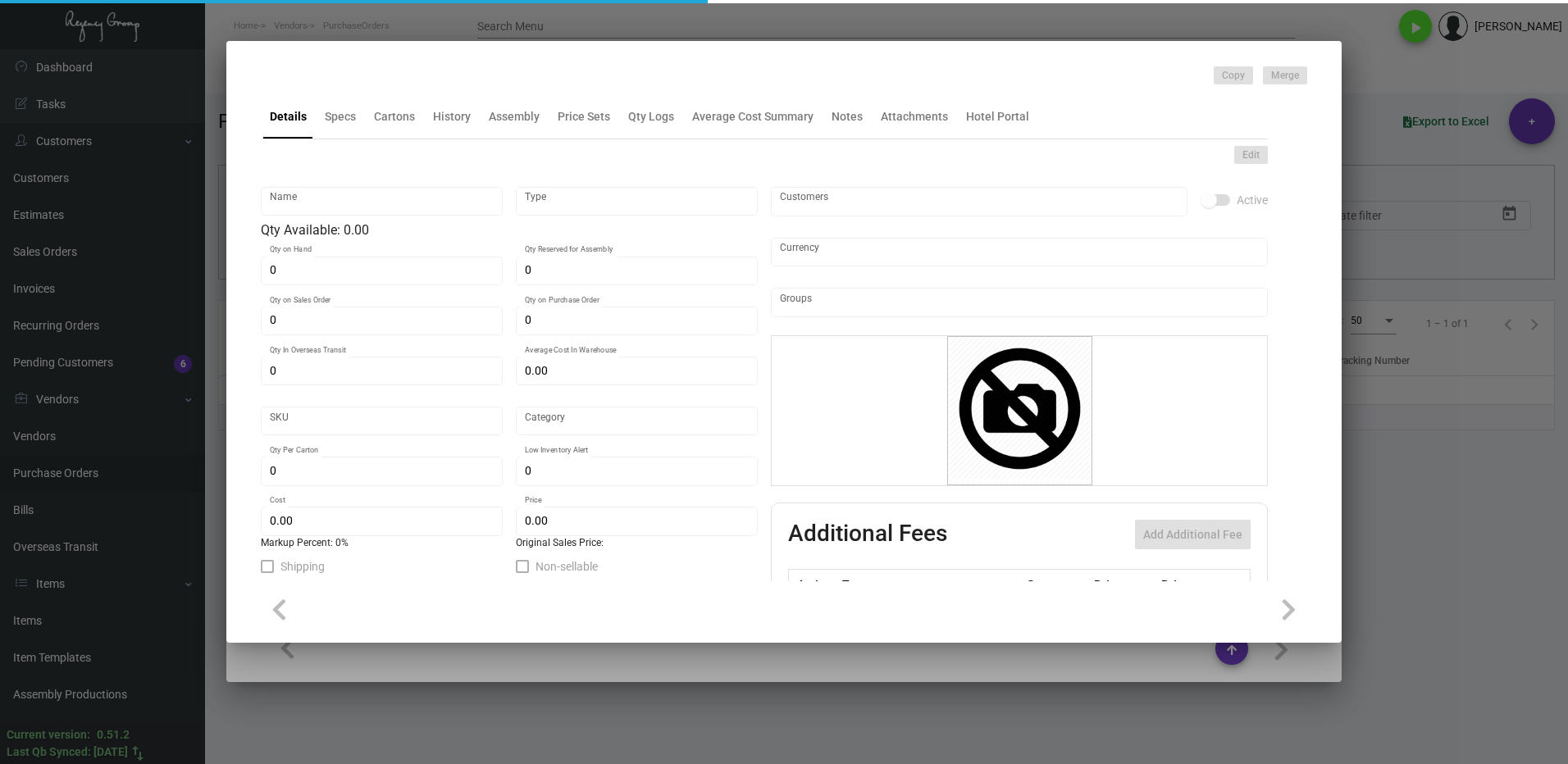
type input "Overseas"
type input "1,000"
type input "$ 0.378"
type input "$ 0.54"
checkbox input "true"
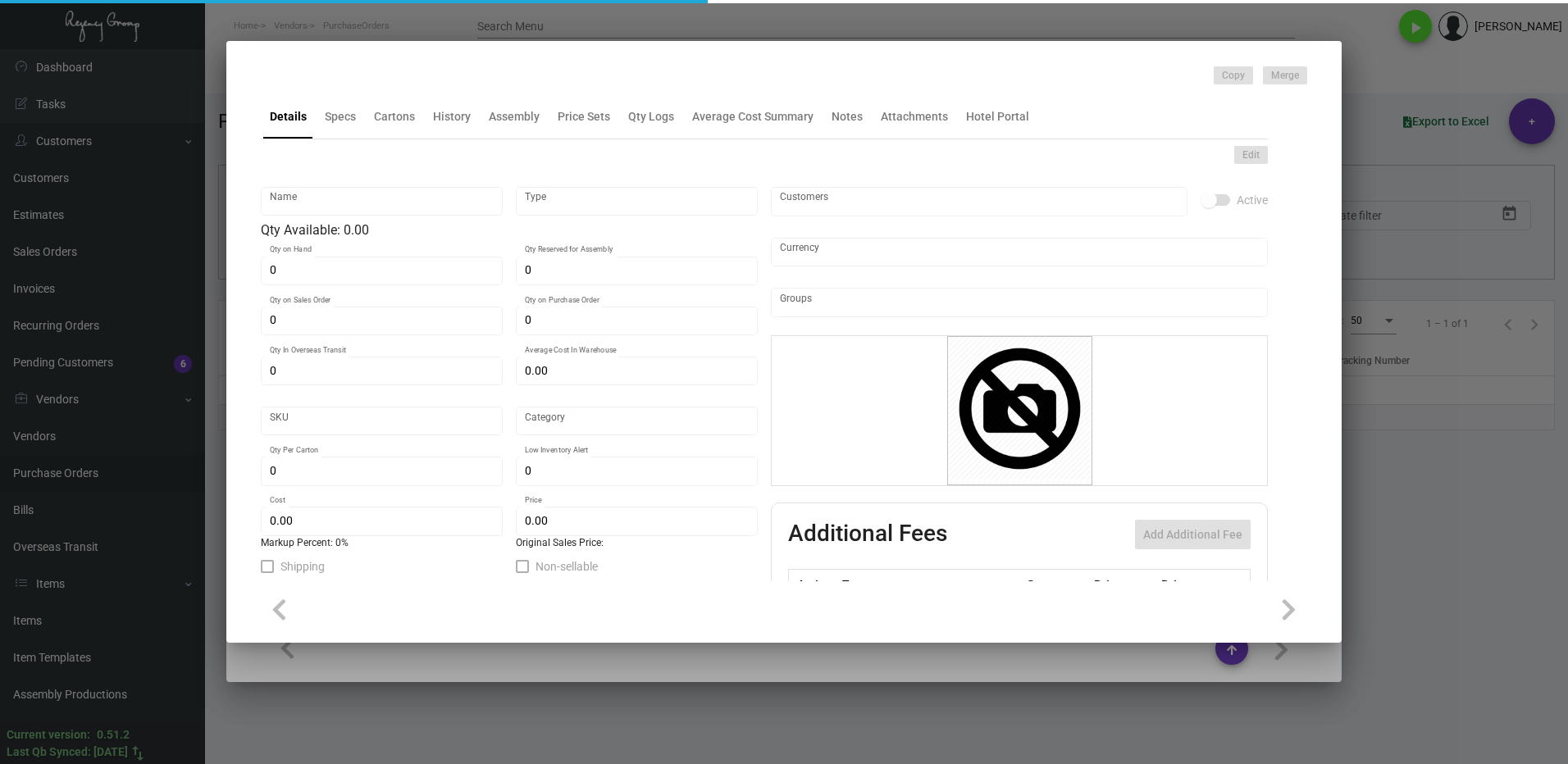
checkbox input "true"
type input "United States Dollar $"
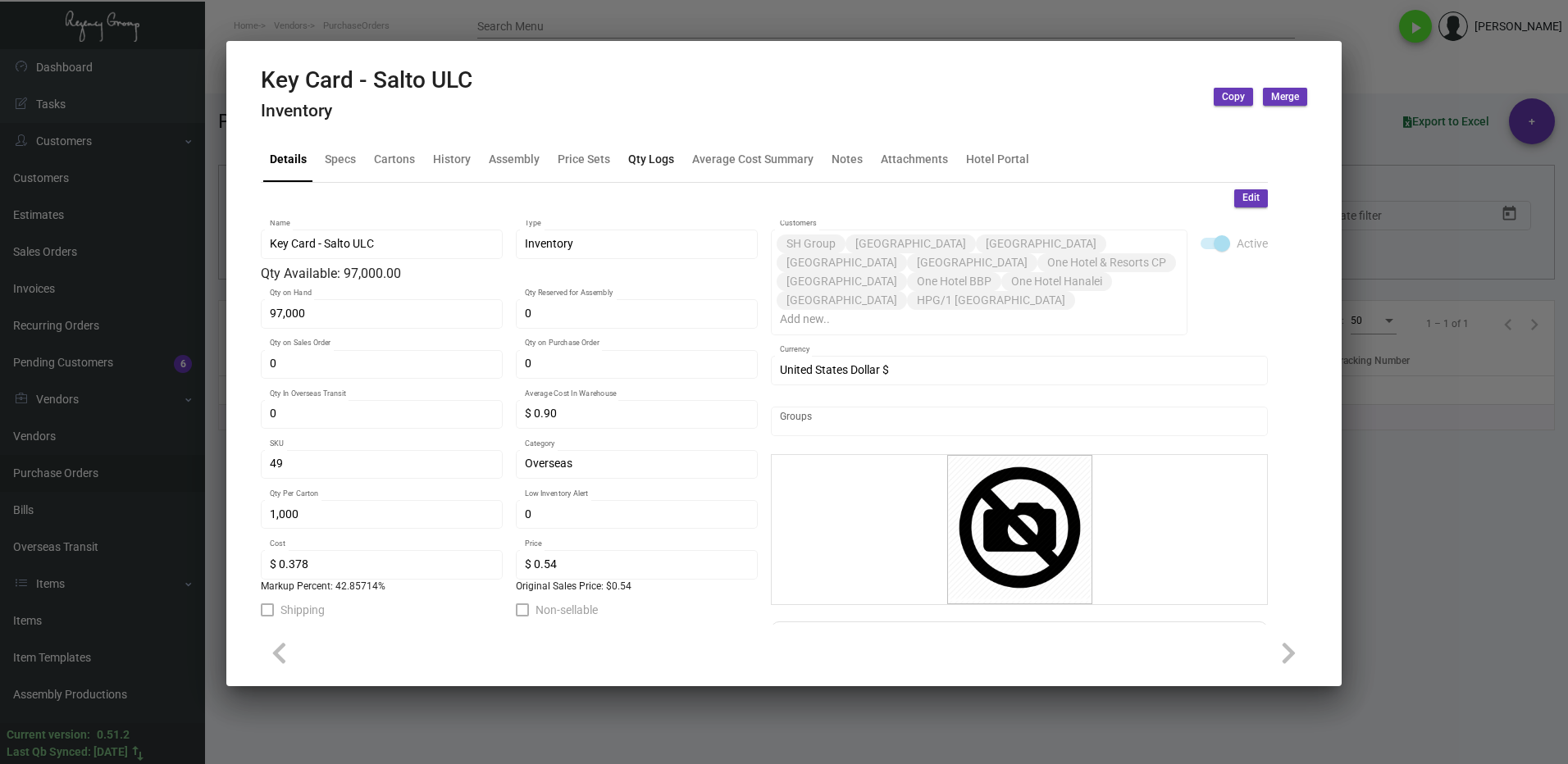
click at [645, 159] on div "Qty Logs" at bounding box center [651, 159] width 46 height 18
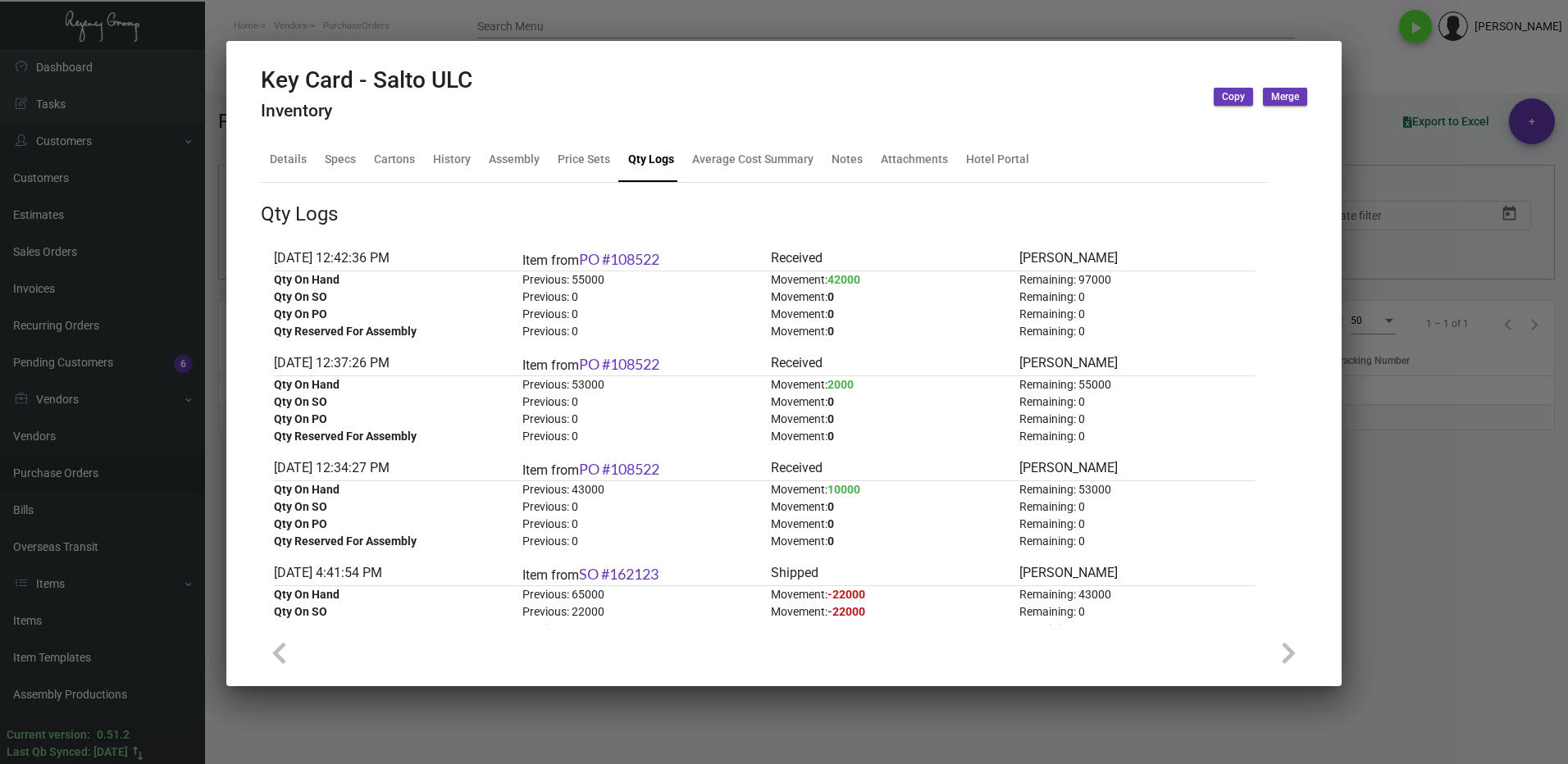
drag, startPoint x: 1505, startPoint y: 546, endPoint x: 1251, endPoint y: 541, distance: 254.0
click at [1504, 546] on div at bounding box center [784, 382] width 1568 height 764
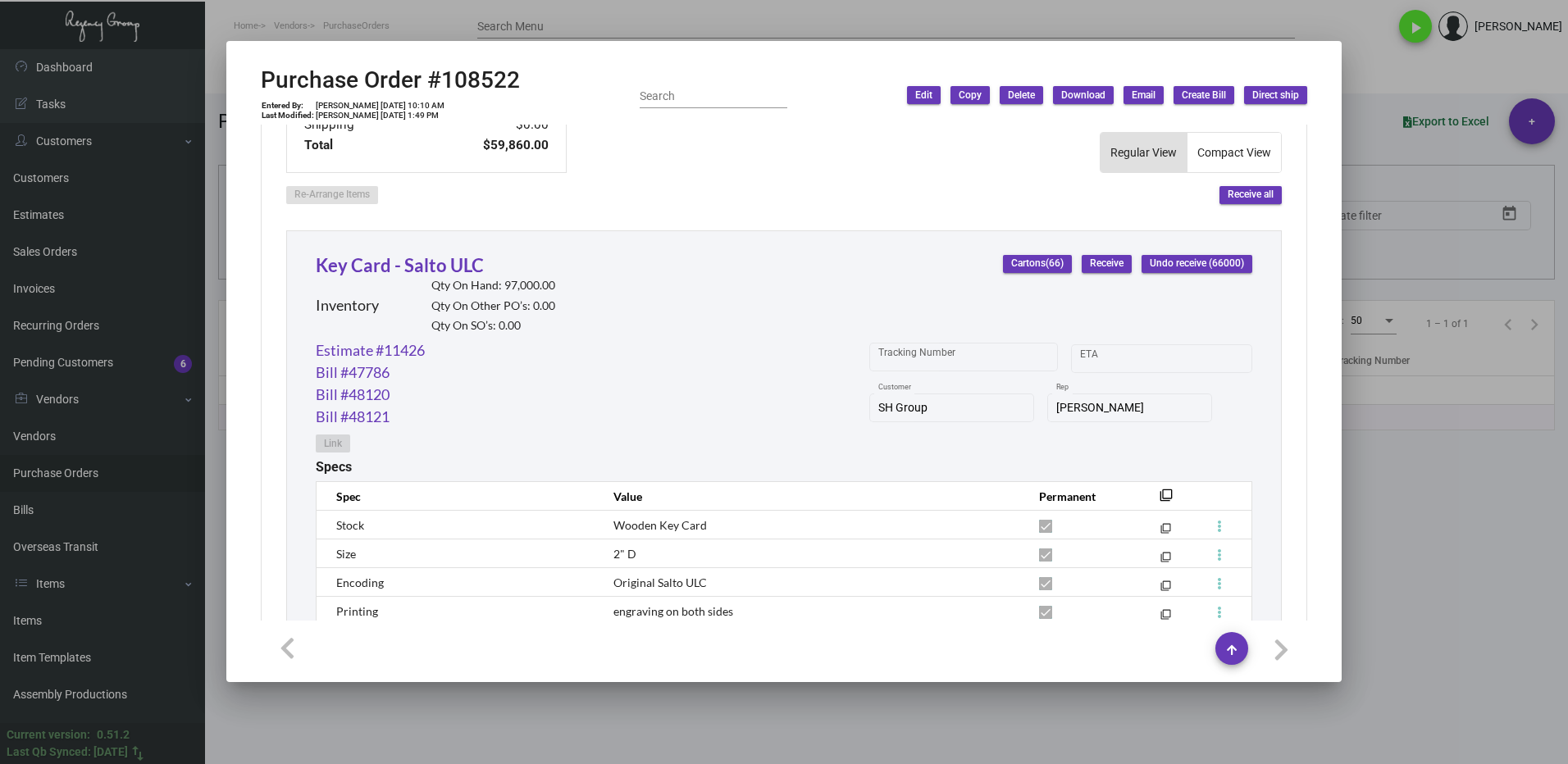
scroll to position [685, 0]
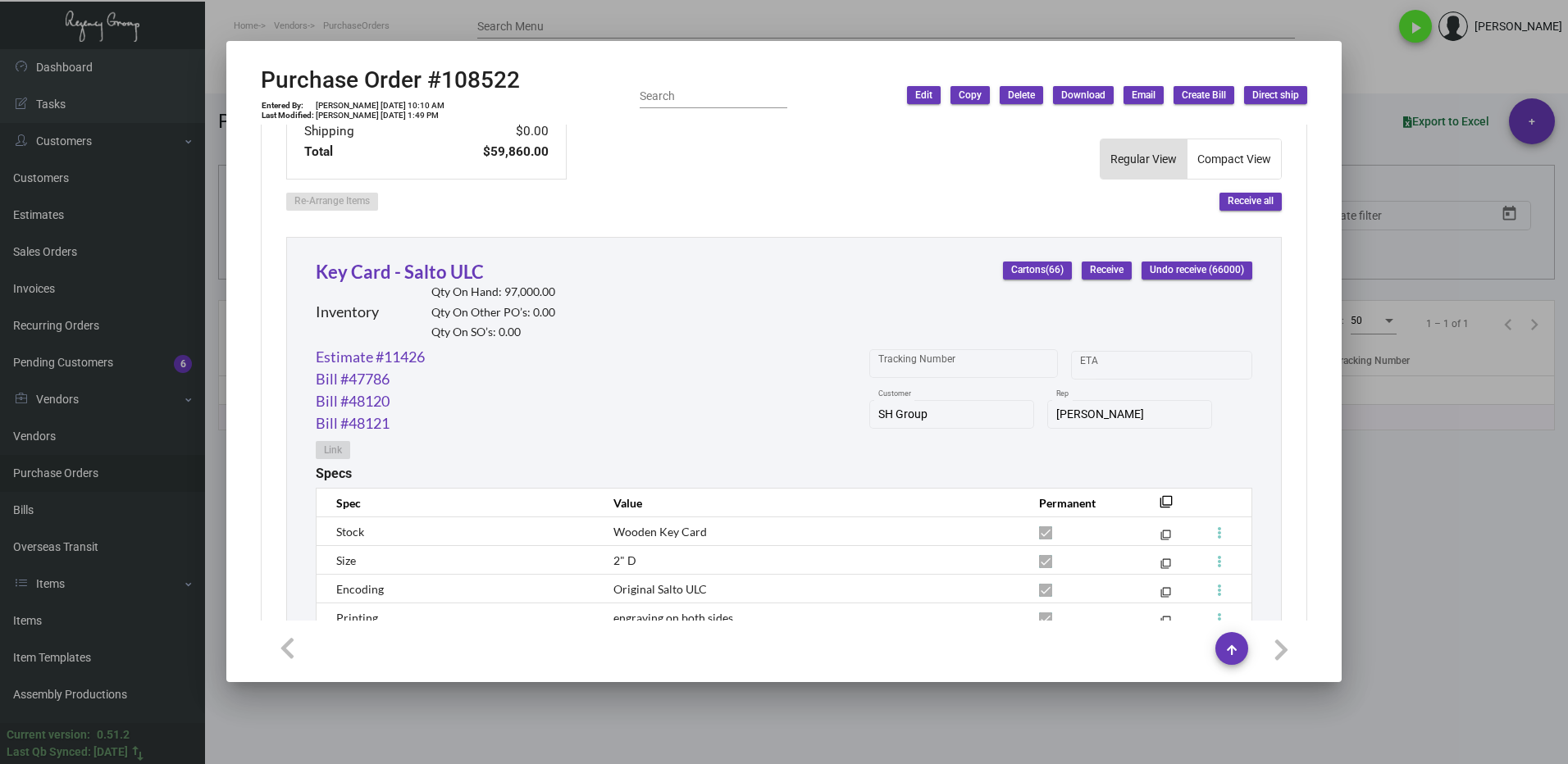
click at [1091, 268] on span "Receive" at bounding box center [1107, 270] width 33 height 14
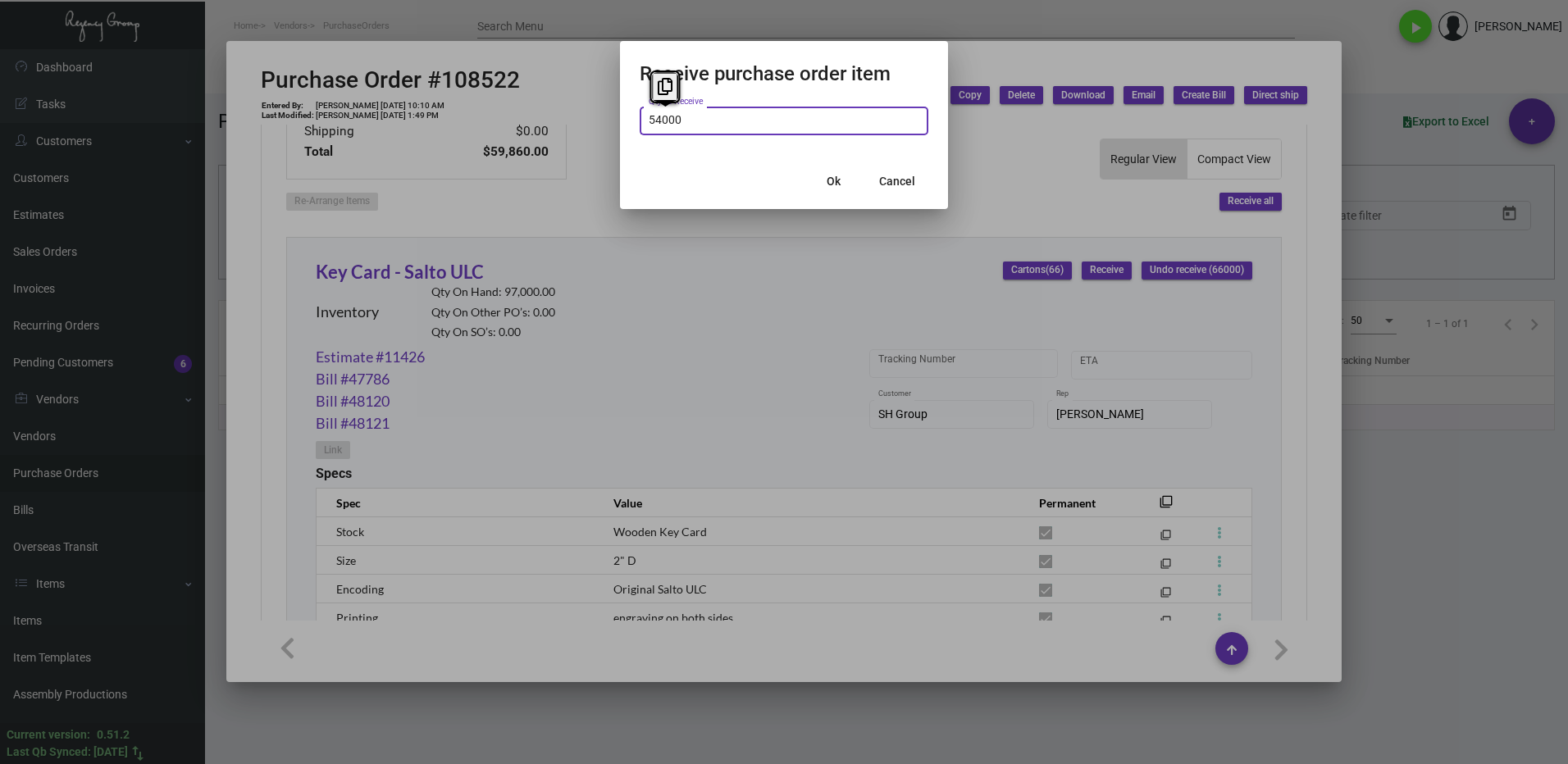
type input "54,000"
click at [892, 187] on span "Cancel" at bounding box center [897, 182] width 36 height 13
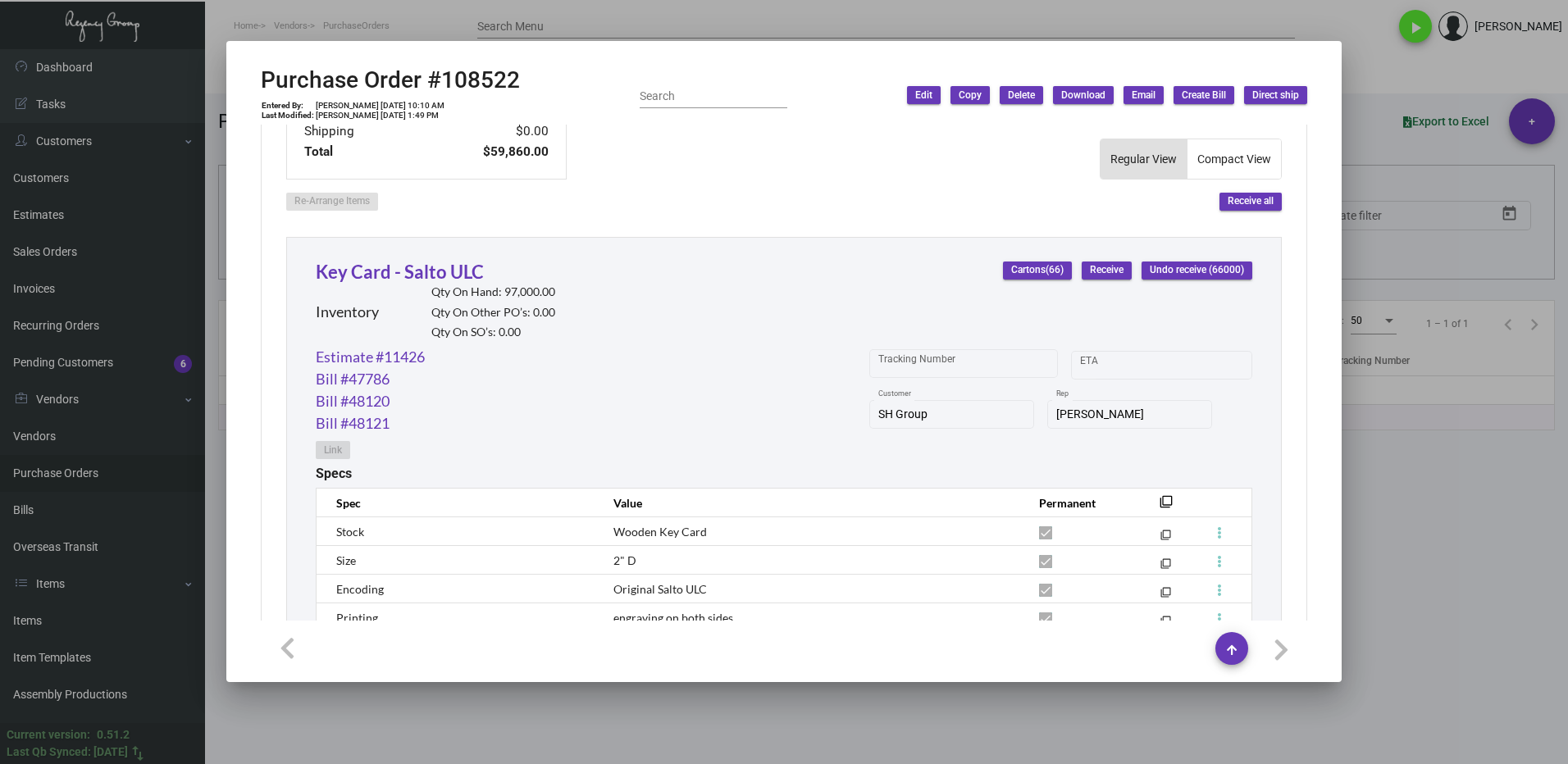
click at [413, 285] on div "Key Card - Salto ULC Inventory Qty On Hand: 97,000.00 Qty On Other PO’s: 0.00 Q…" at bounding box center [435, 302] width 239 height 88
click at [414, 276] on link "Key Card - Salto ULC" at bounding box center [399, 272] width 168 height 22
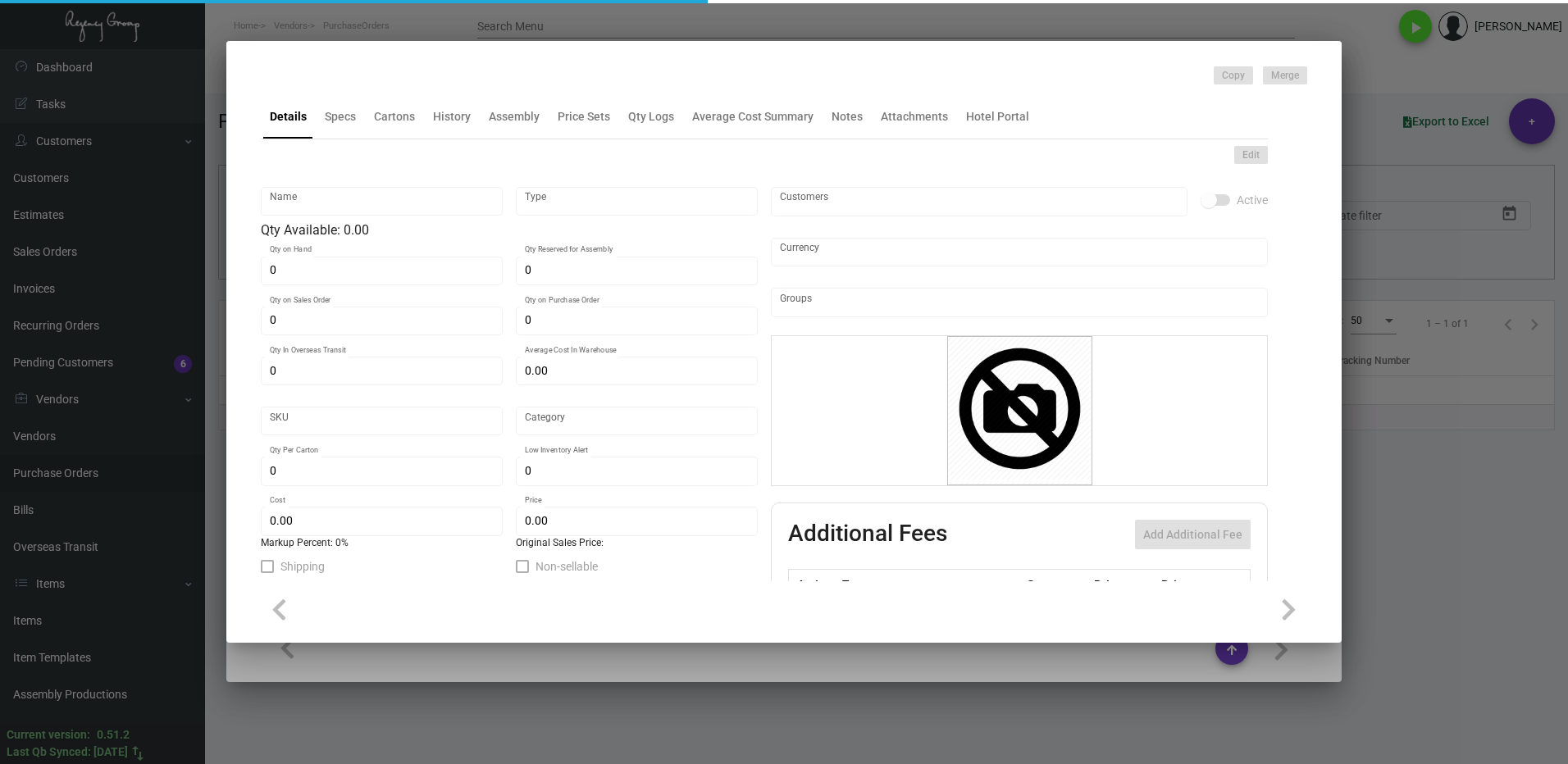
type input "Key Card - Salto ULC"
type input "Inventory"
type input "97,000"
type input "$ 0.90"
type input "49"
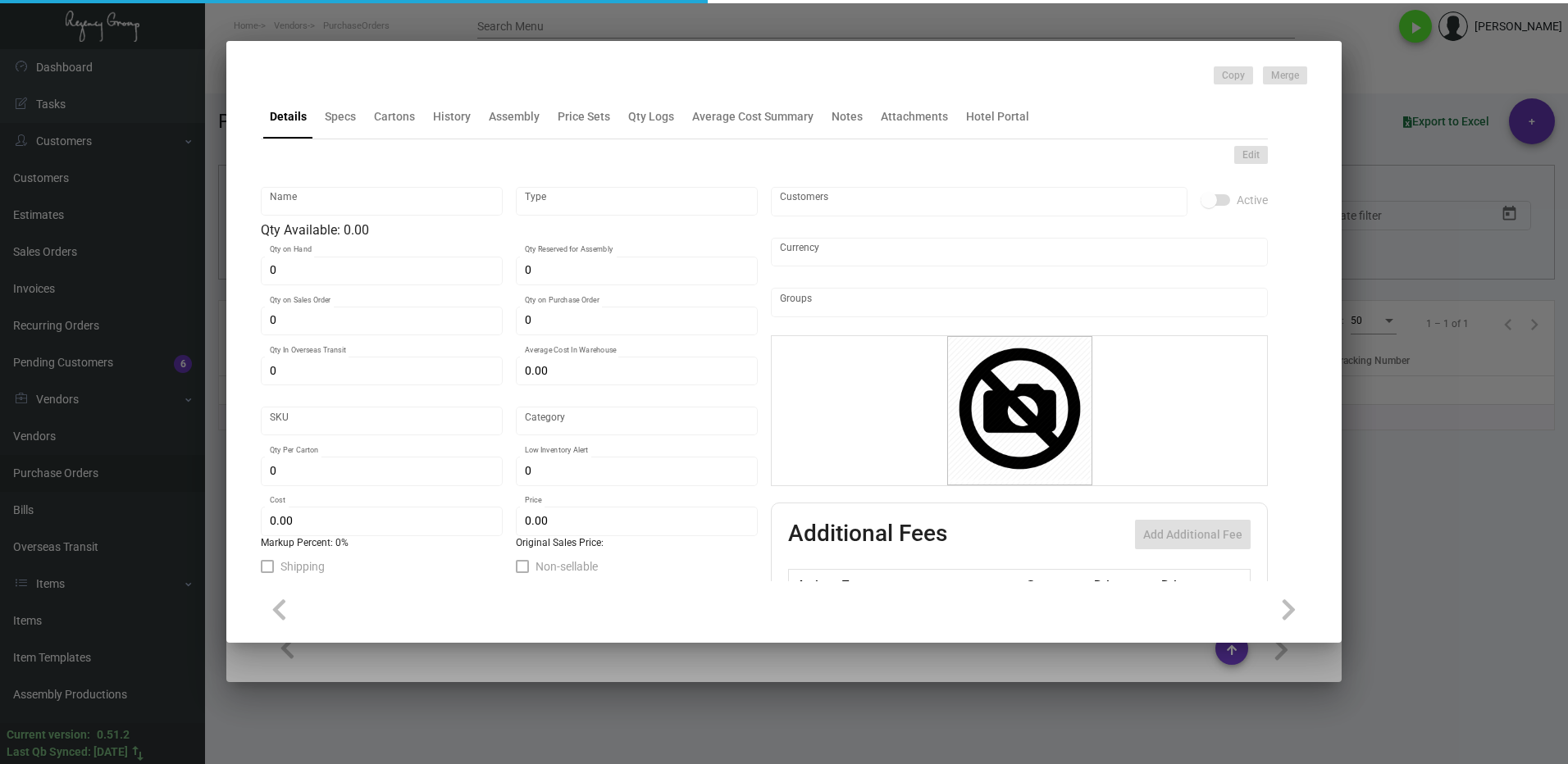
type input "Overseas"
type input "1,000"
type input "$ 0.378"
type input "$ 0.54"
checkbox input "true"
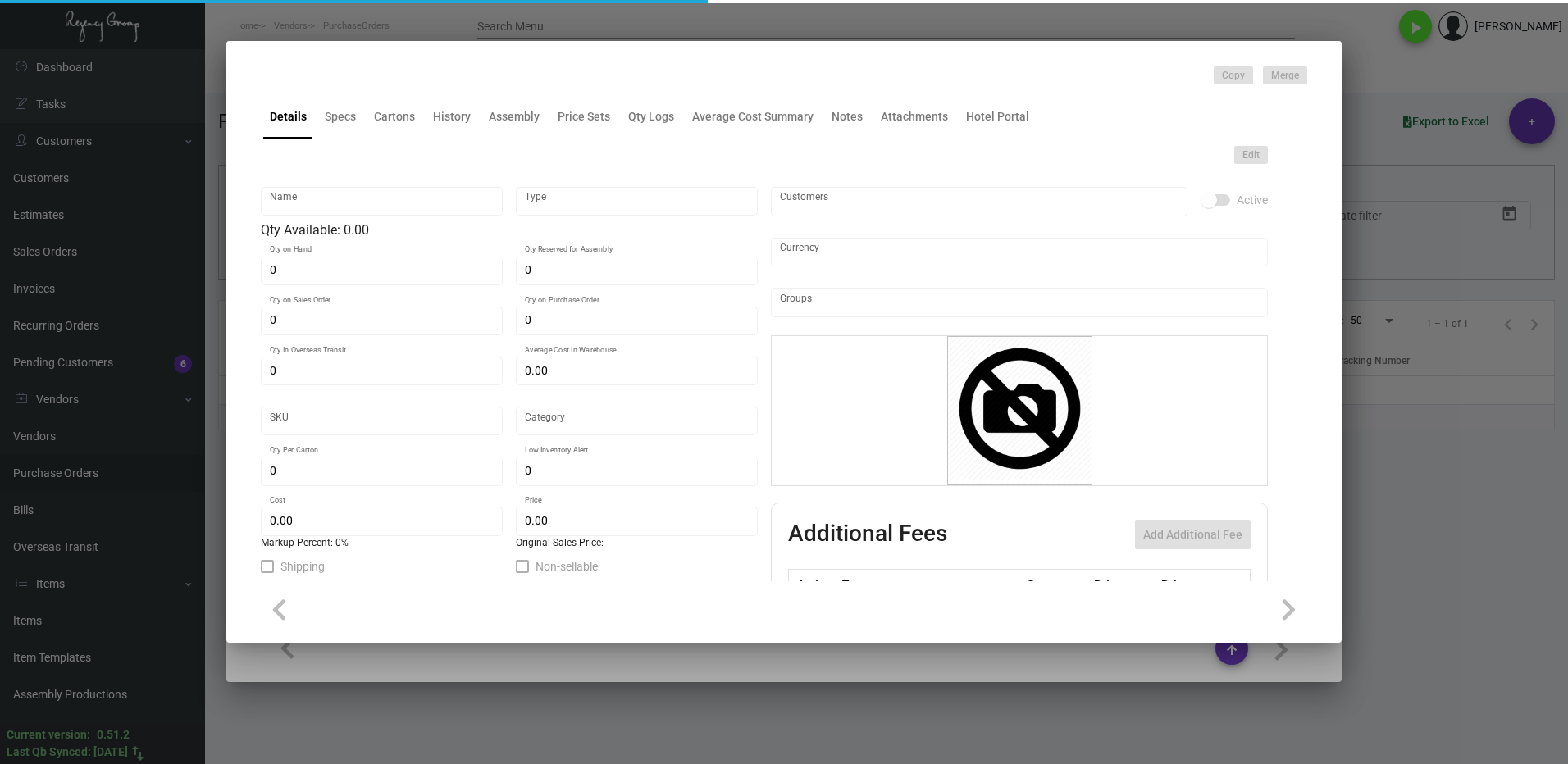
checkbox input "true"
type input "United States Dollar $"
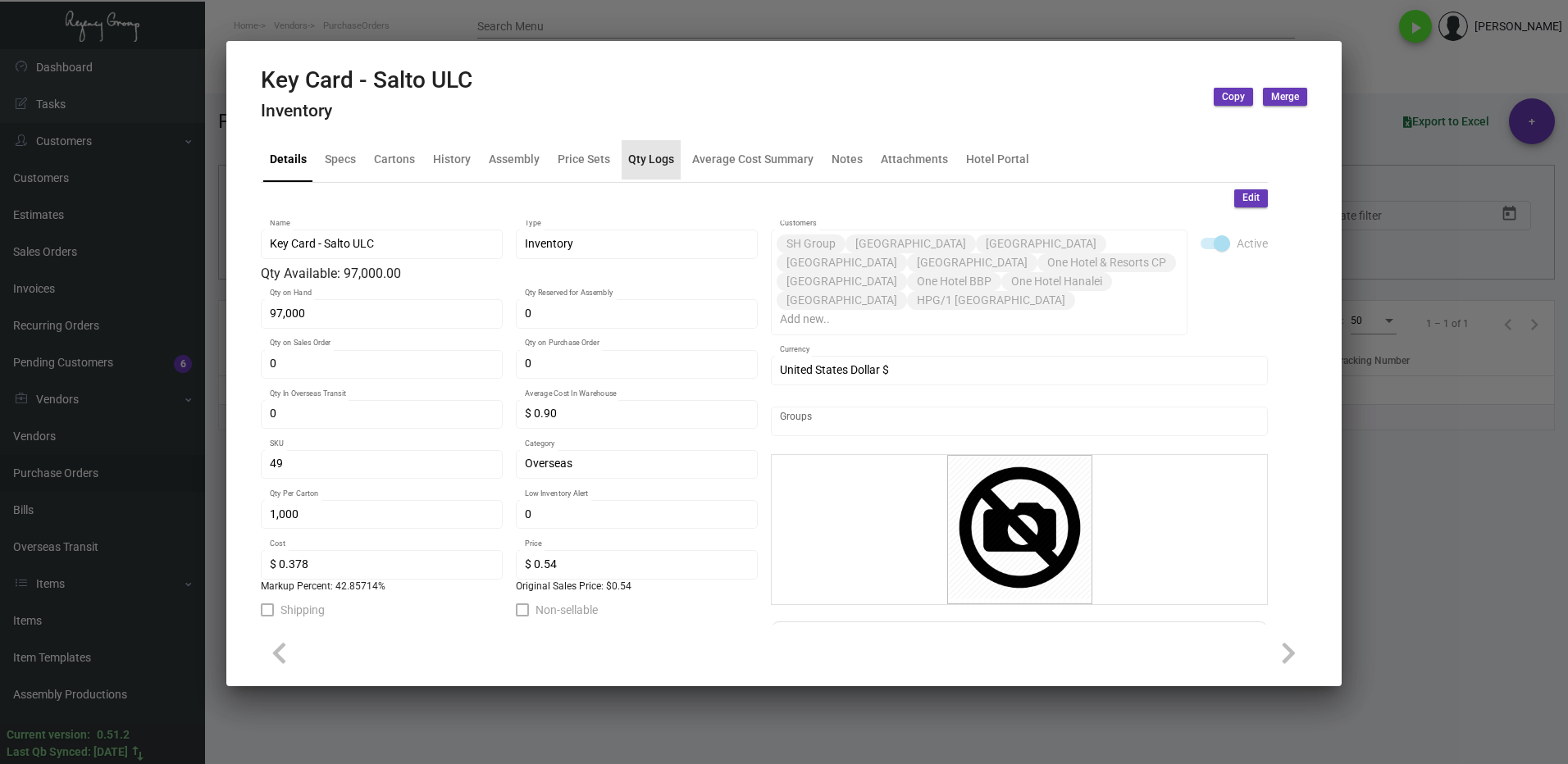
click at [650, 156] on div "Qty Logs" at bounding box center [651, 159] width 46 height 18
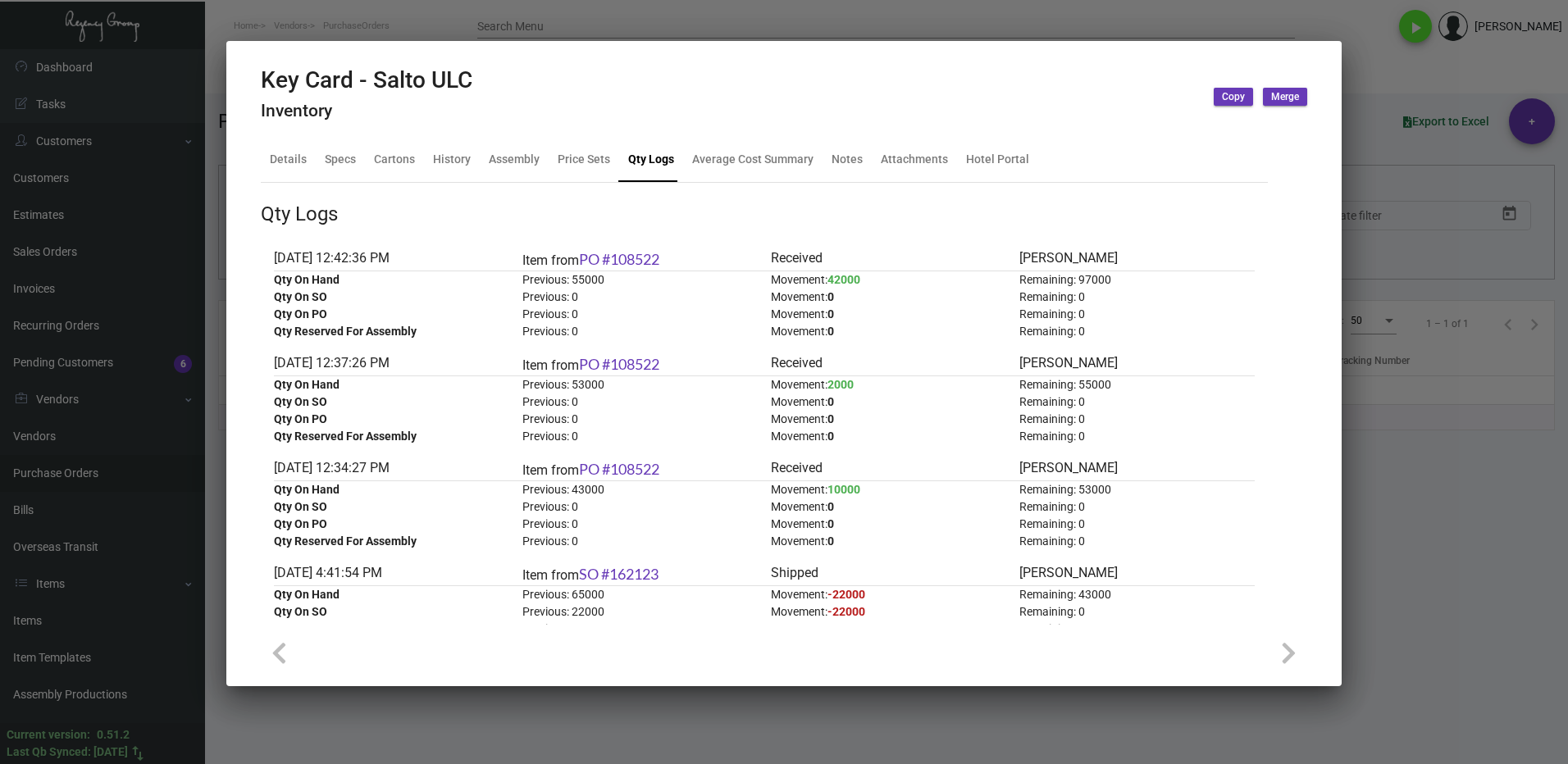
click at [1389, 501] on div at bounding box center [784, 382] width 1568 height 764
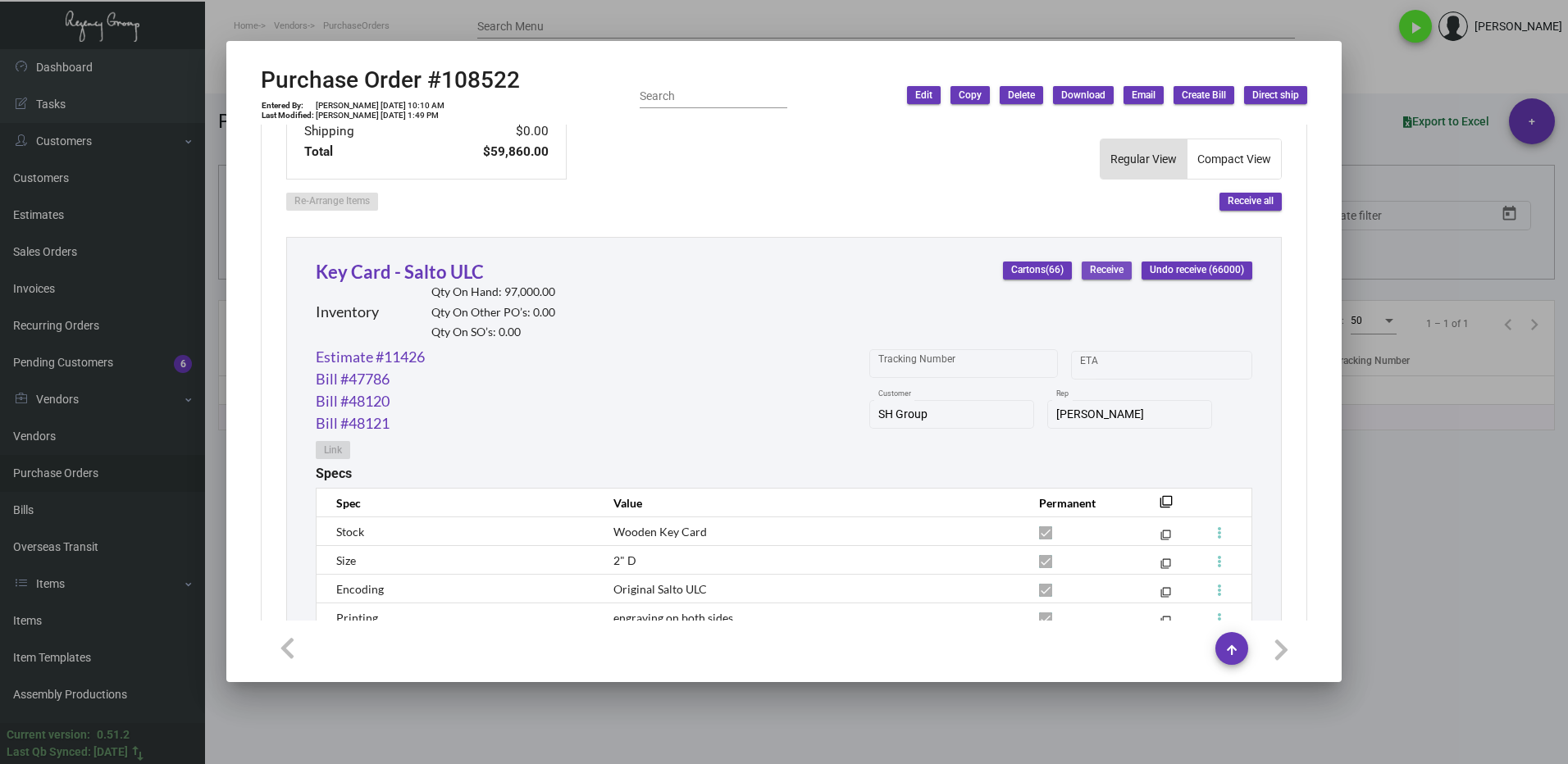
click at [1092, 274] on span "Receive" at bounding box center [1107, 270] width 33 height 14
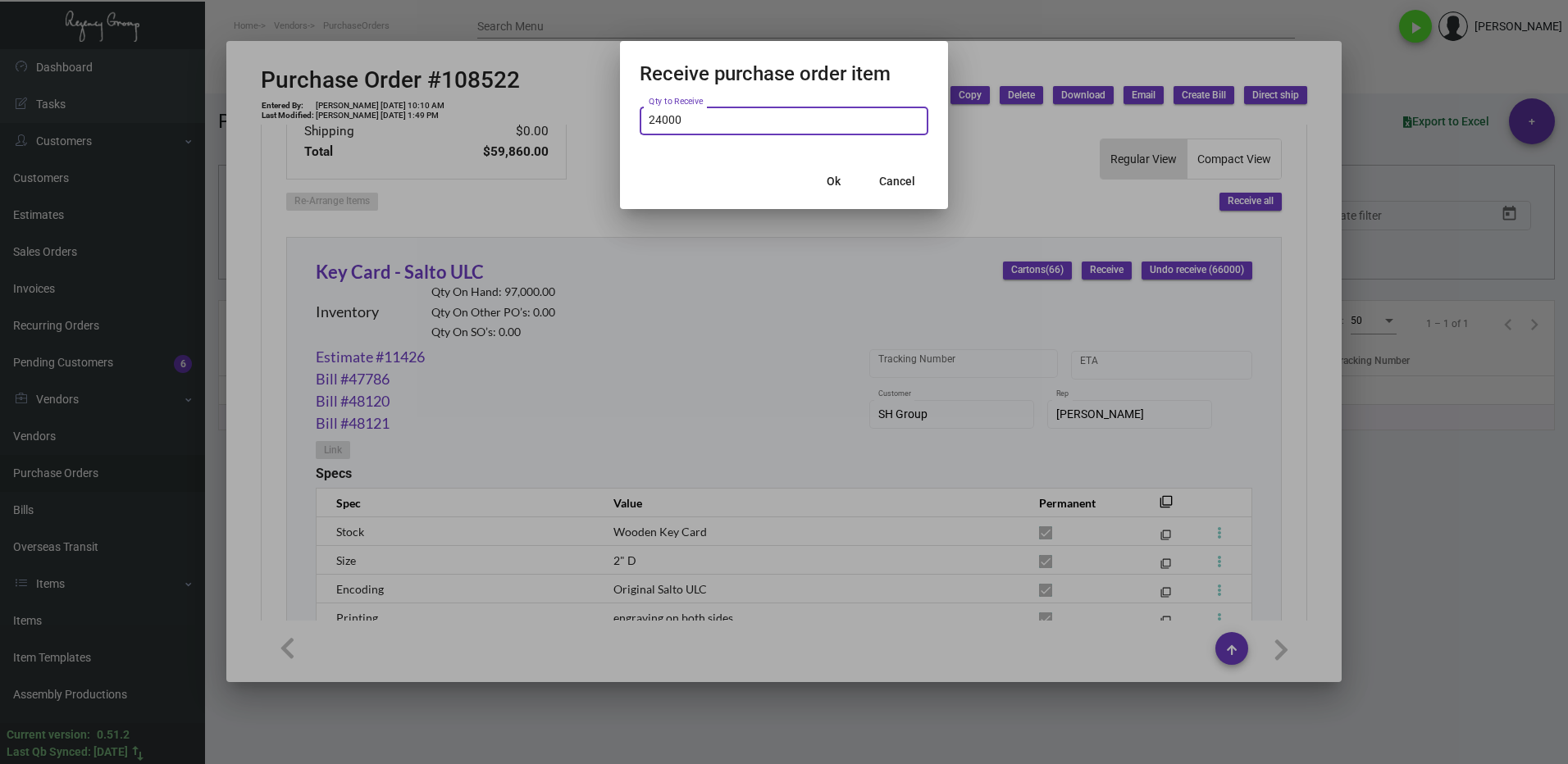
type input "24,000"
click at [832, 183] on span "Ok" at bounding box center [834, 182] width 14 height 13
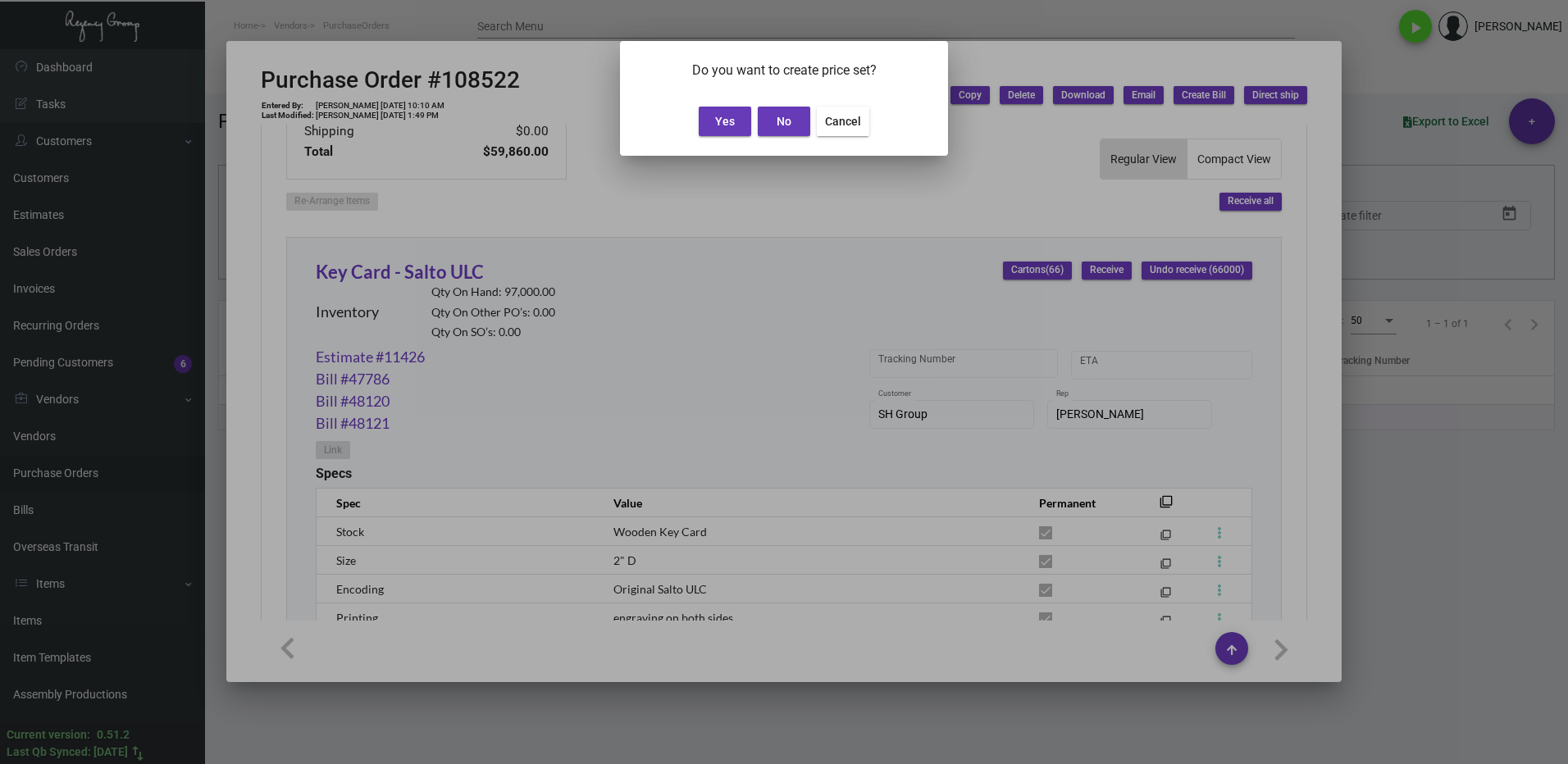
click at [716, 102] on div "Yes No Cancel" at bounding box center [784, 125] width 289 height 62
click at [717, 117] on span "Yes" at bounding box center [725, 121] width 20 height 13
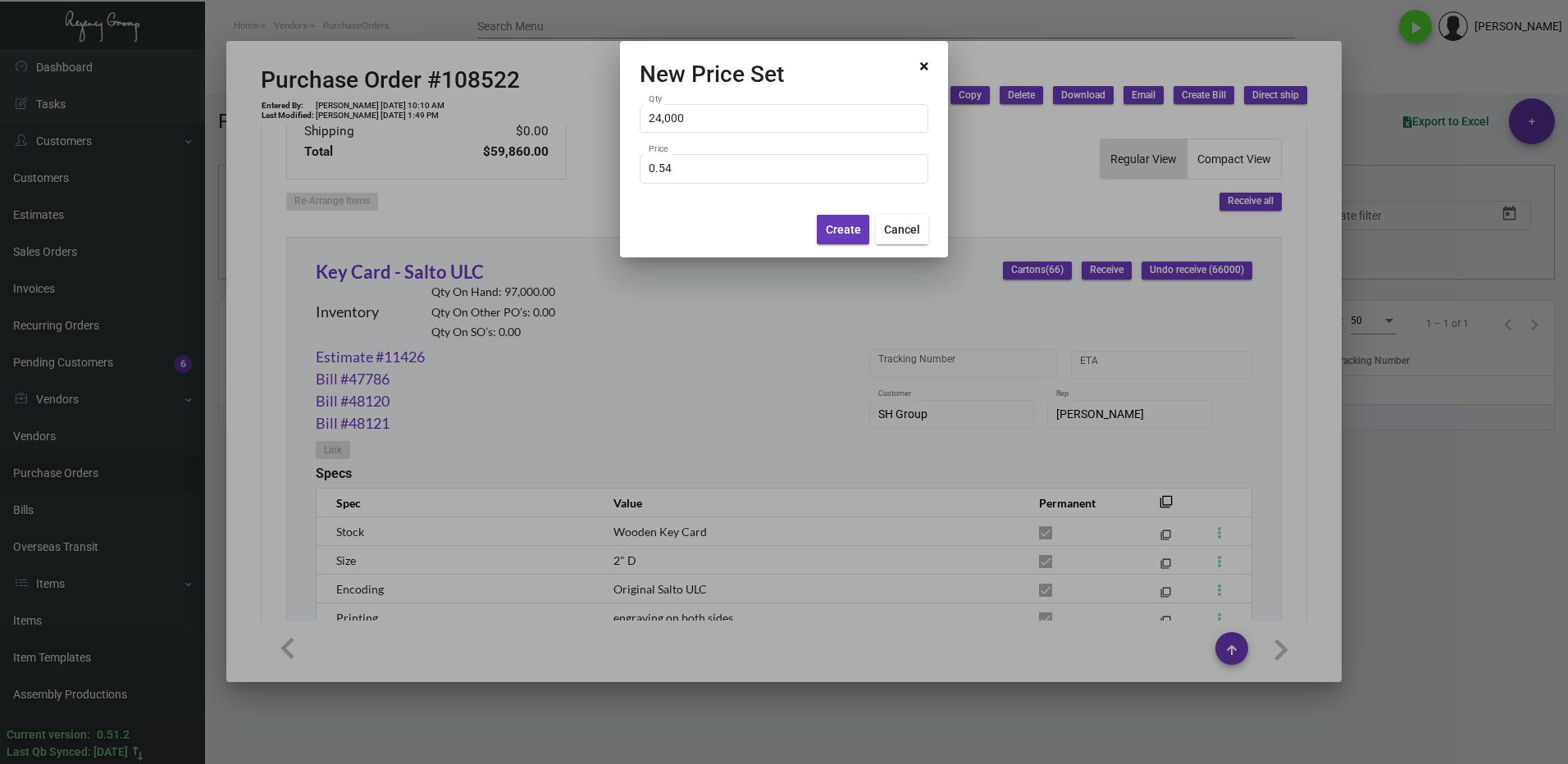
click at [846, 230] on span "Create" at bounding box center [844, 230] width 35 height 13
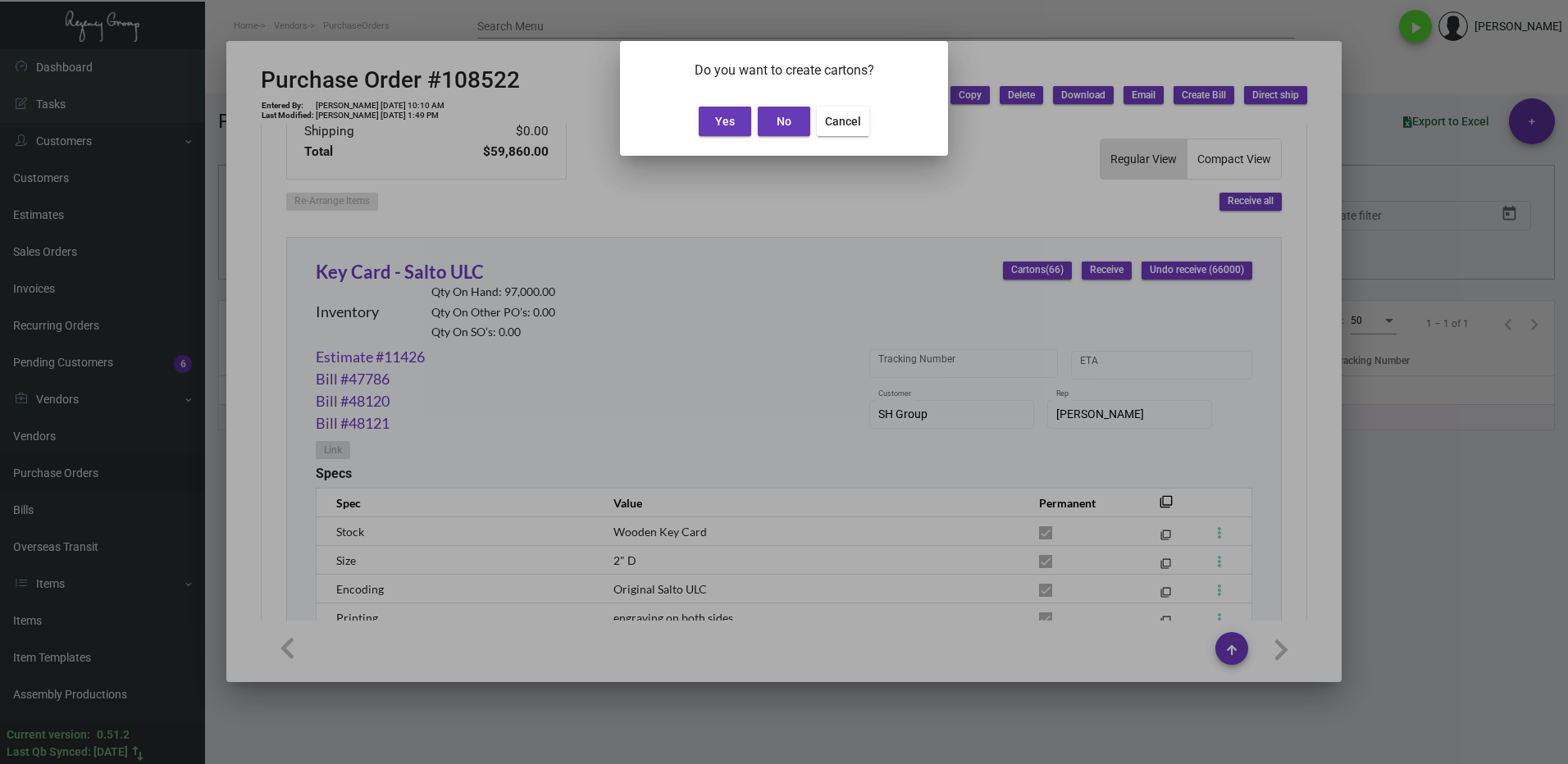
click at [723, 129] on button "Yes" at bounding box center [725, 120] width 53 height 29
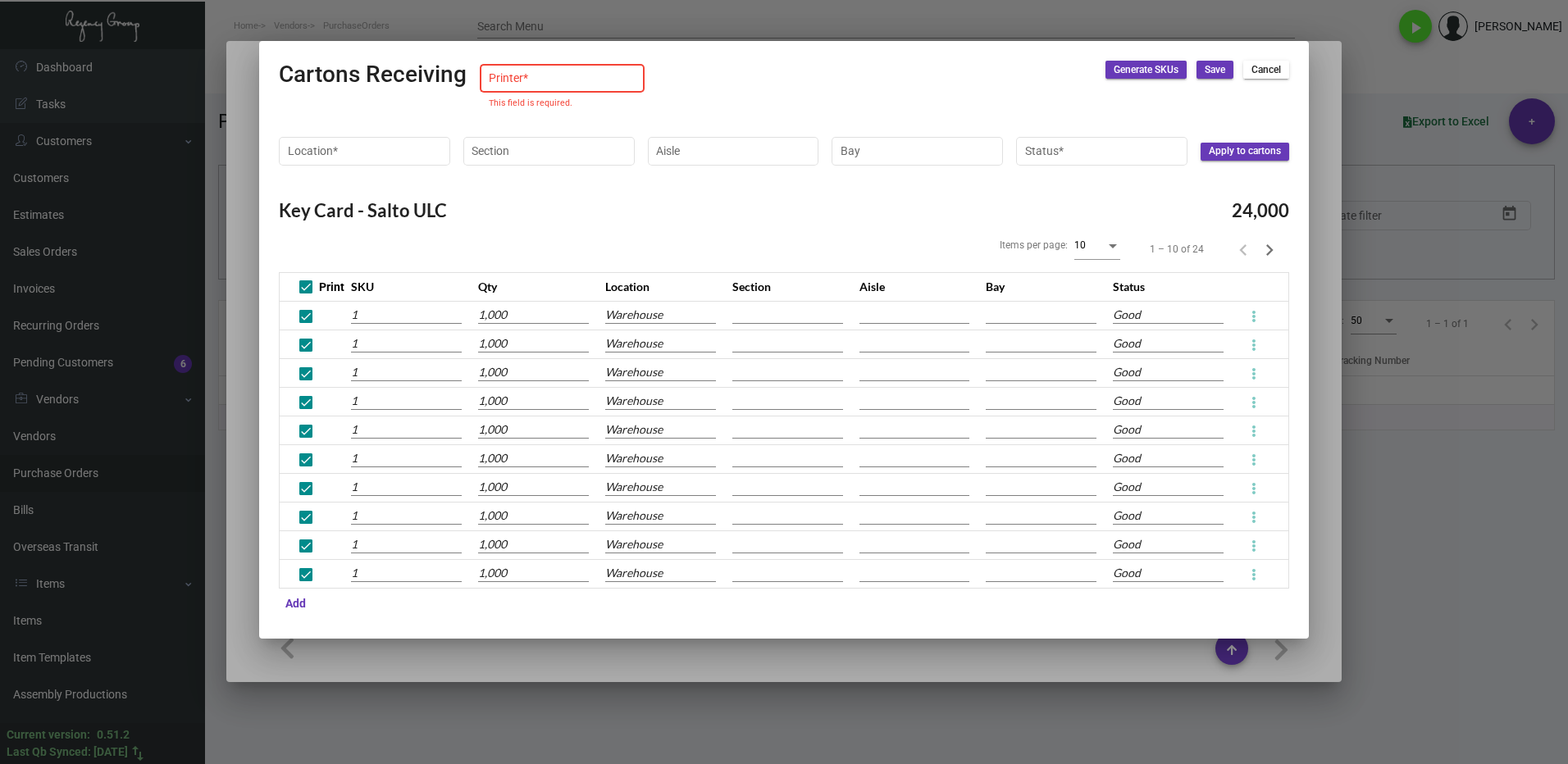
type input "Default"
type input "10002037250597"
type input "10002037250598"
type input "10002037250599"
type input "10002037250600"
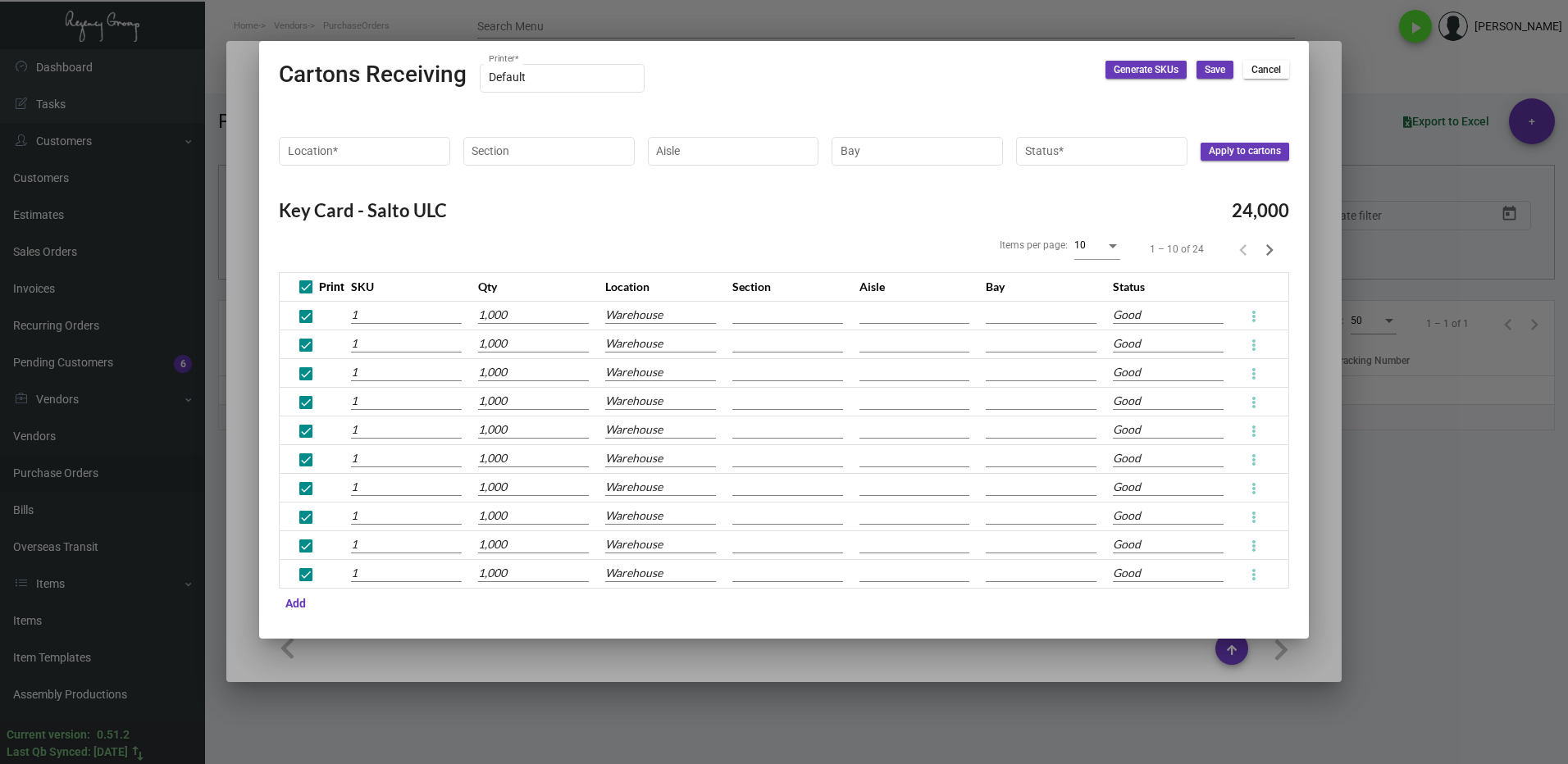
type input "10002037250601"
type input "10002037250602"
type input "10002037250603"
type input "10002037250604"
type input "10002037250605"
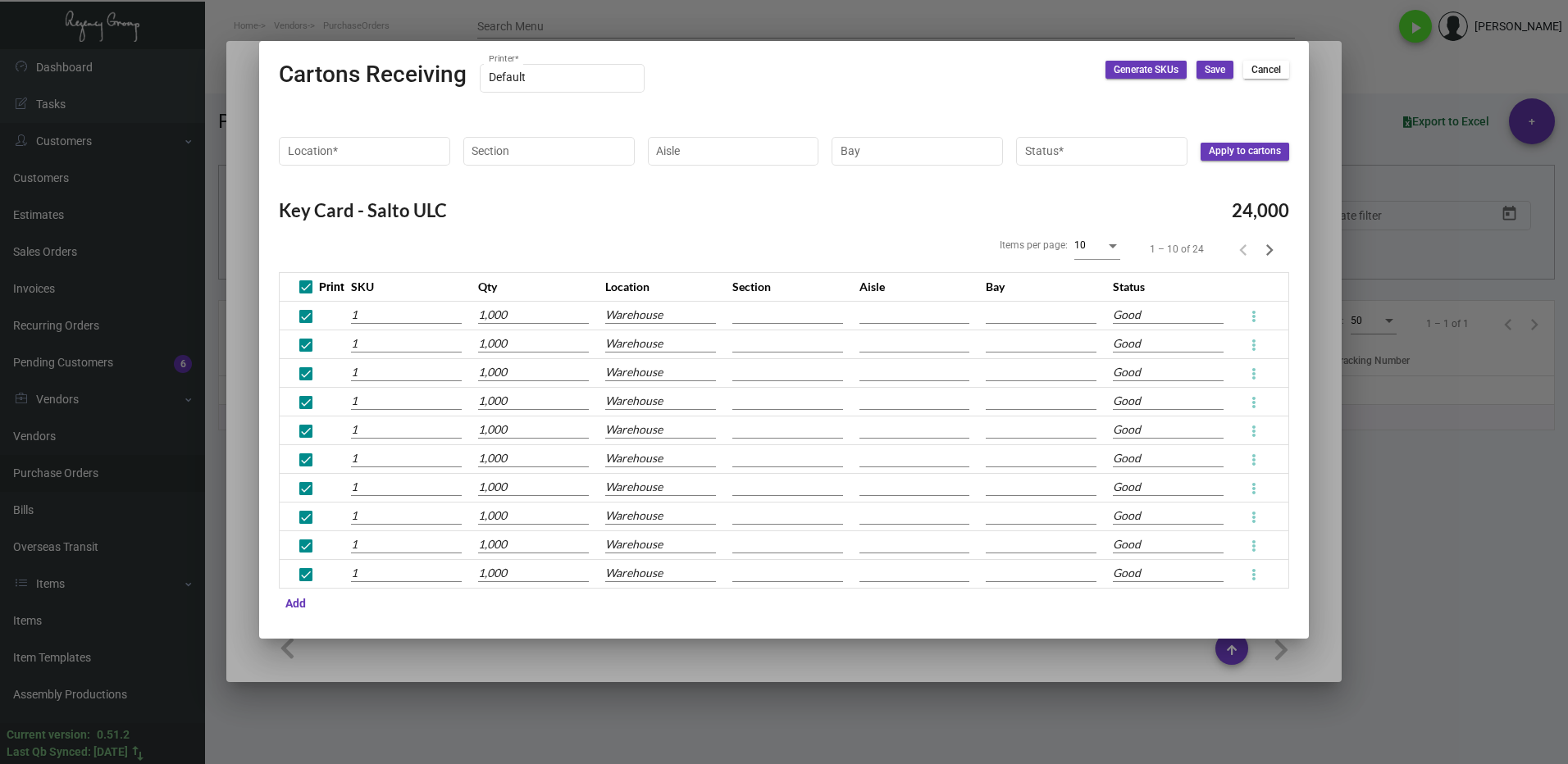
type input "10002037250606"
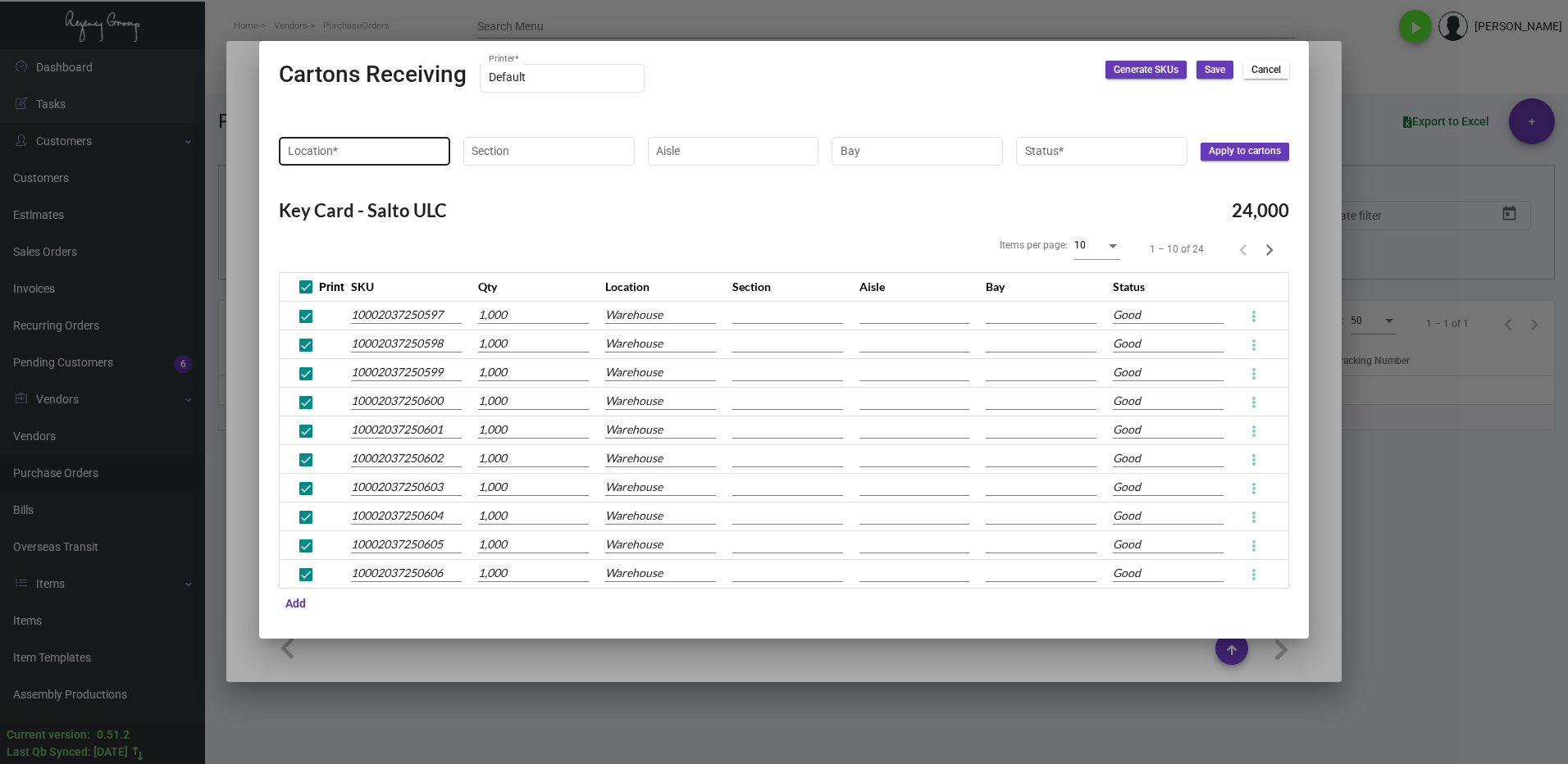
click at [376, 156] on input "Location *" at bounding box center [365, 151] width 154 height 13
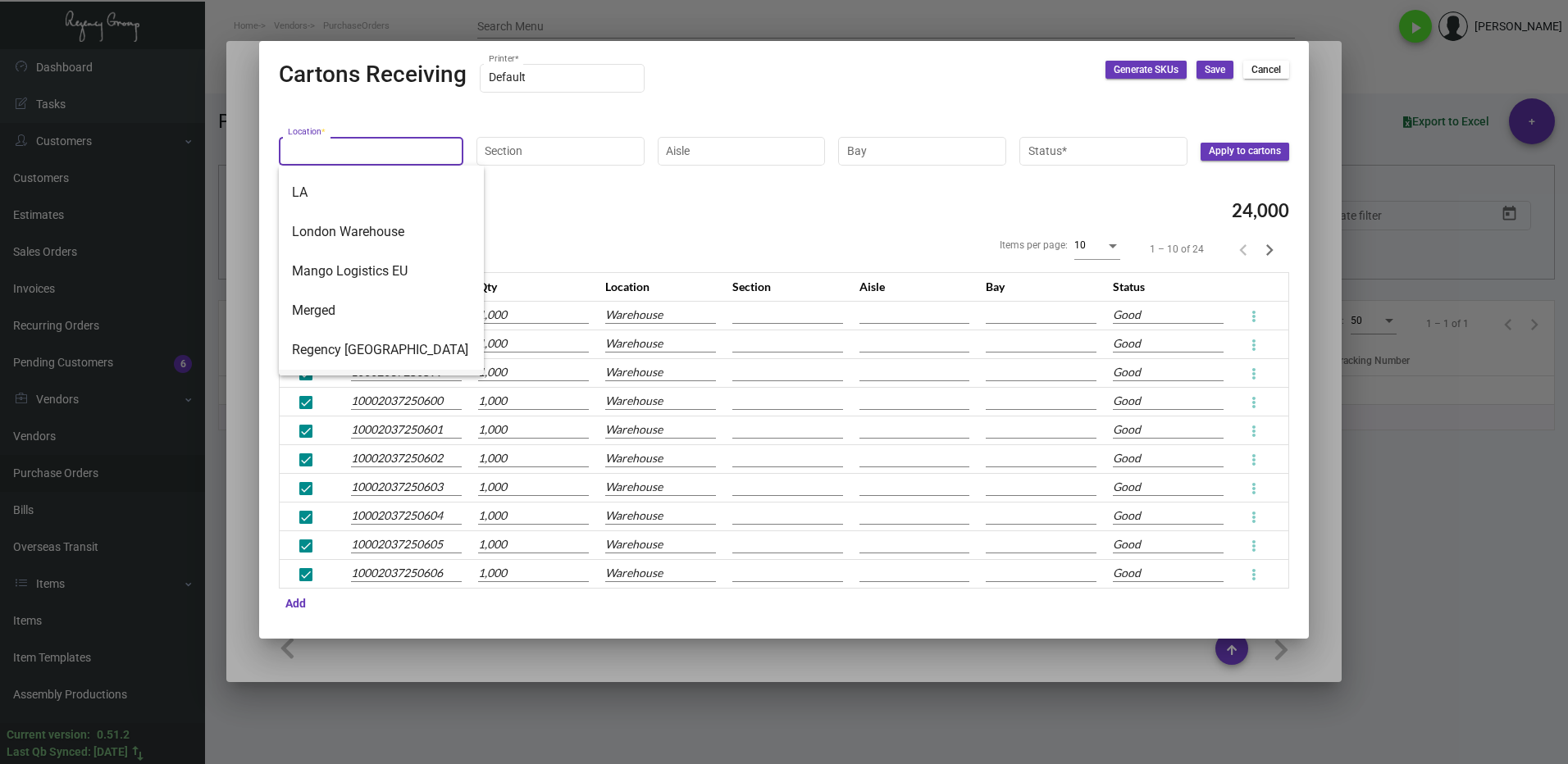
scroll to position [302, 0]
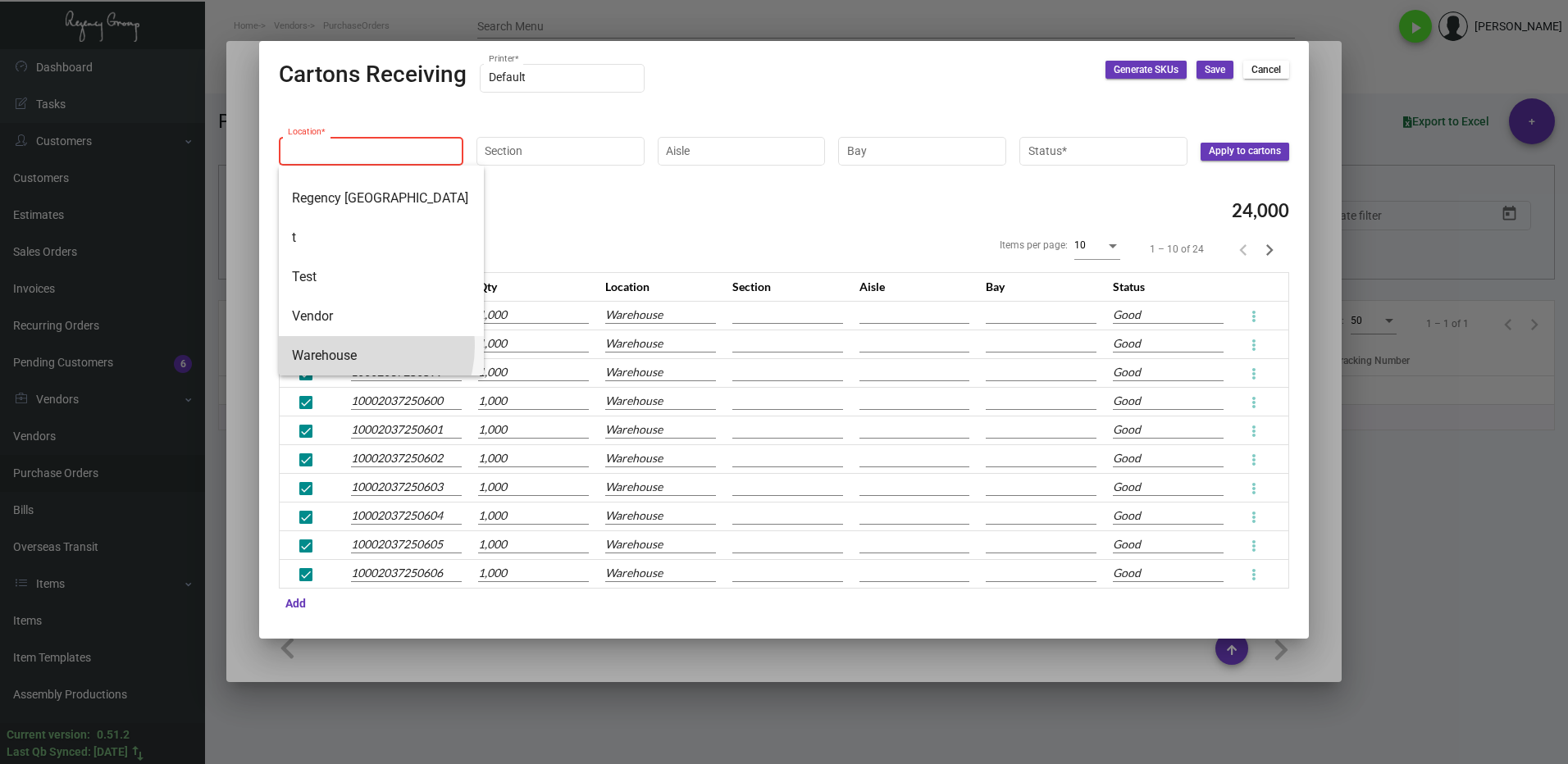
click at [350, 346] on span "Warehouse" at bounding box center [382, 356] width 179 height 39
type input "Warehouse"
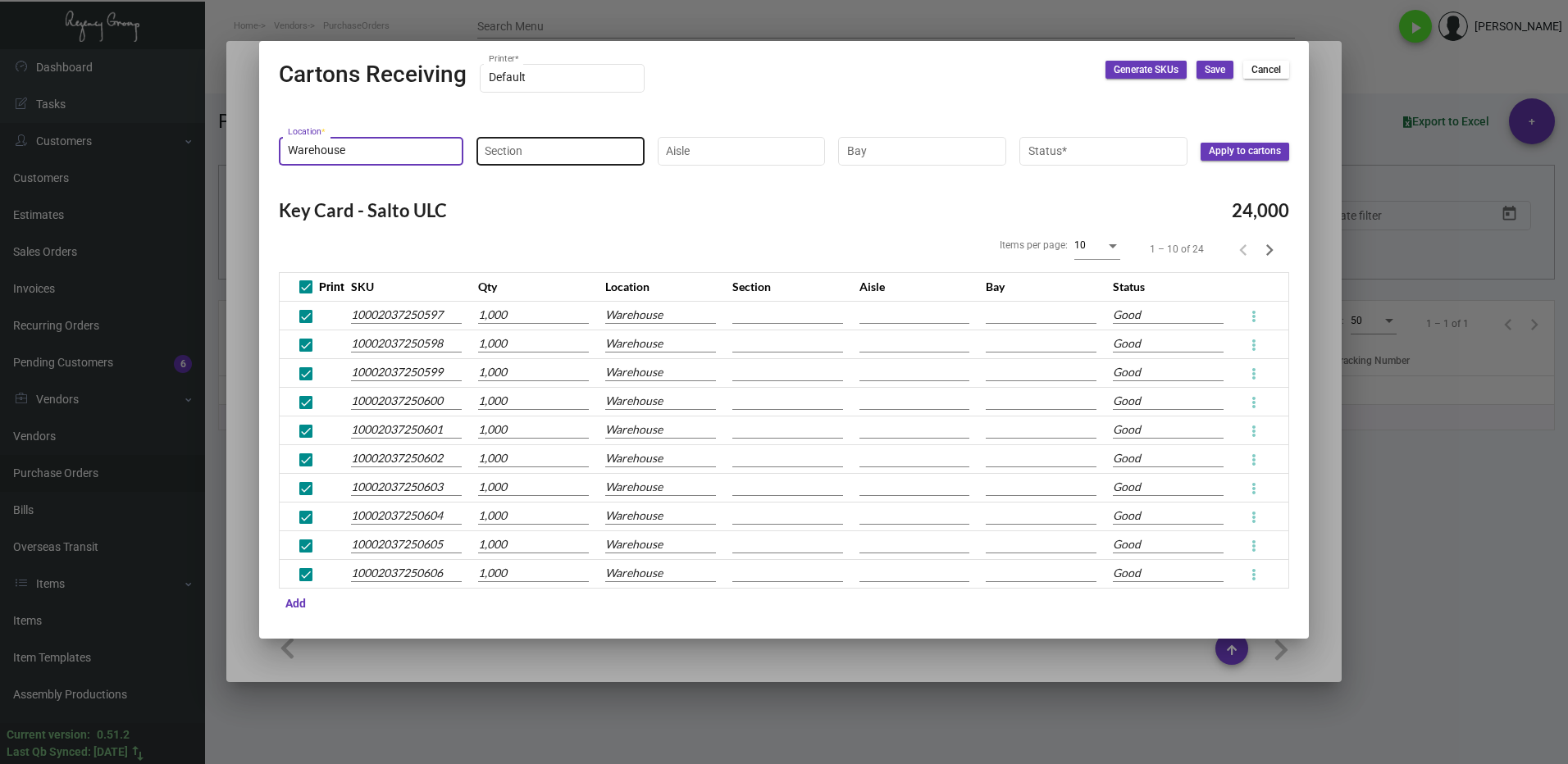
click at [547, 152] on input "Section" at bounding box center [560, 151] width 151 height 13
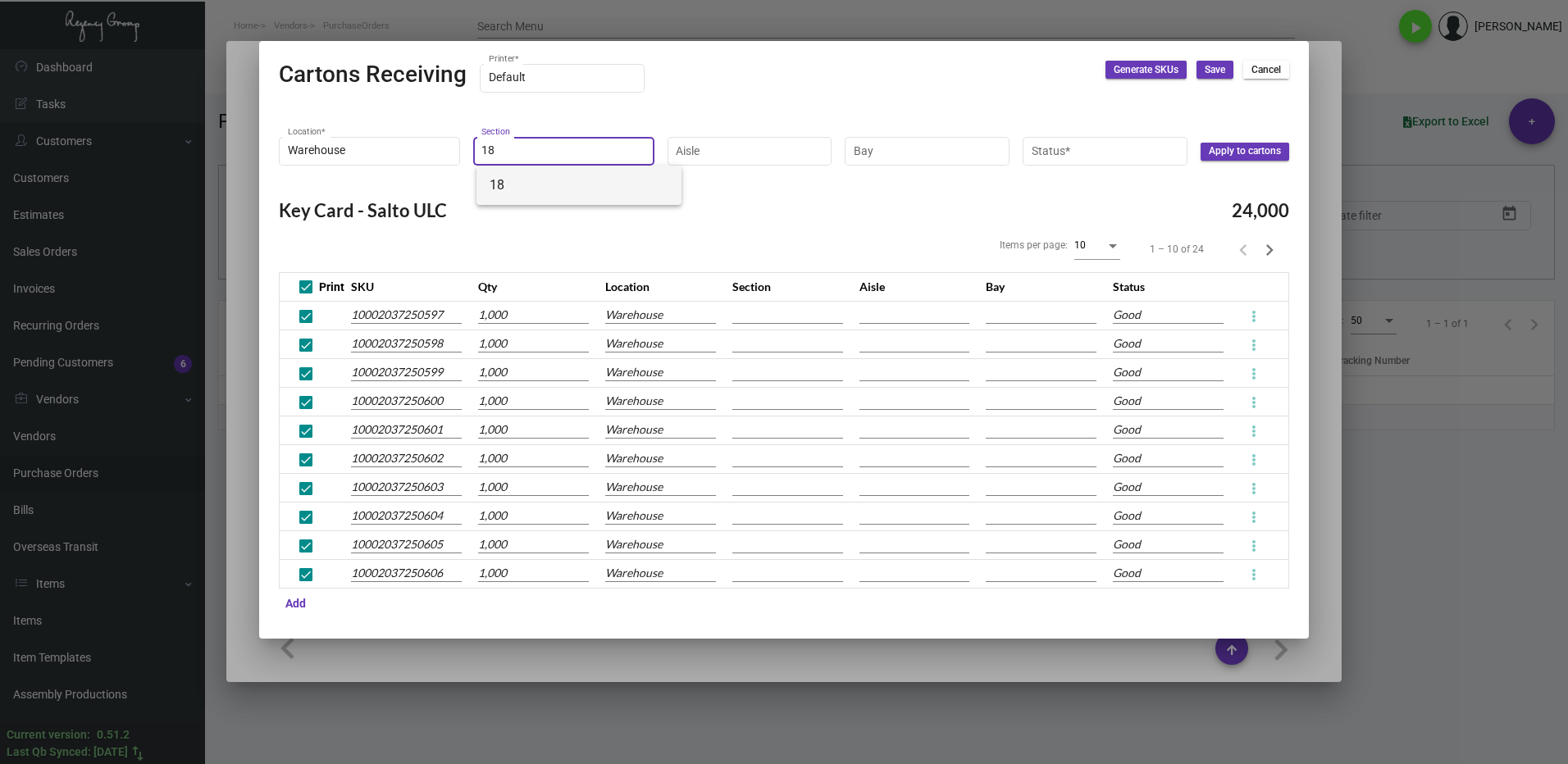
type input "18"
drag, startPoint x: 517, startPoint y: 189, endPoint x: 533, endPoint y: 184, distance: 16.8
click at [519, 188] on span "18" at bounding box center [579, 185] width 179 height 39
click at [703, 142] on div "Aisle" at bounding box center [749, 150] width 147 height 32
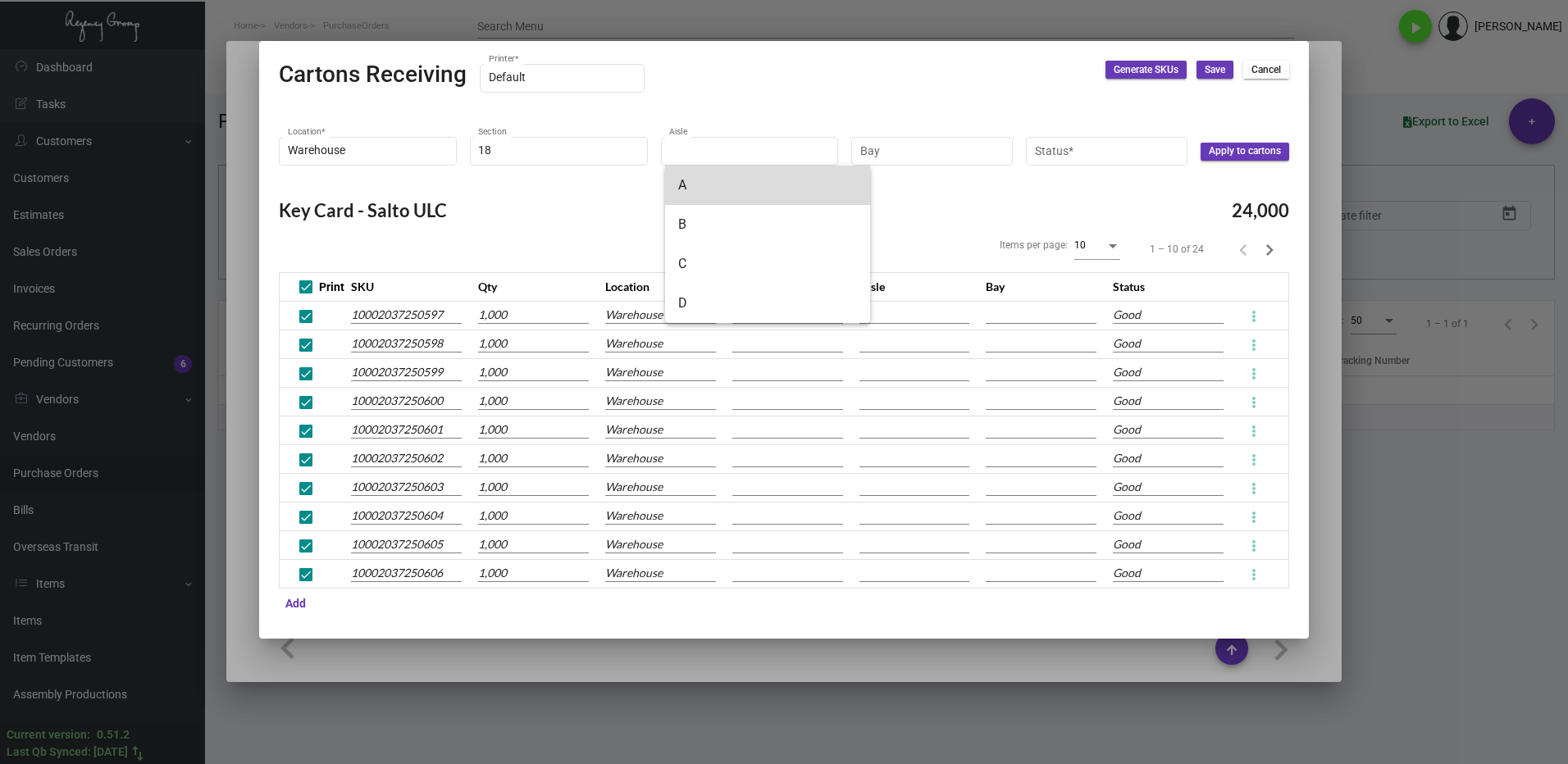
click at [712, 177] on span "A" at bounding box center [768, 185] width 179 height 39
type input "A"
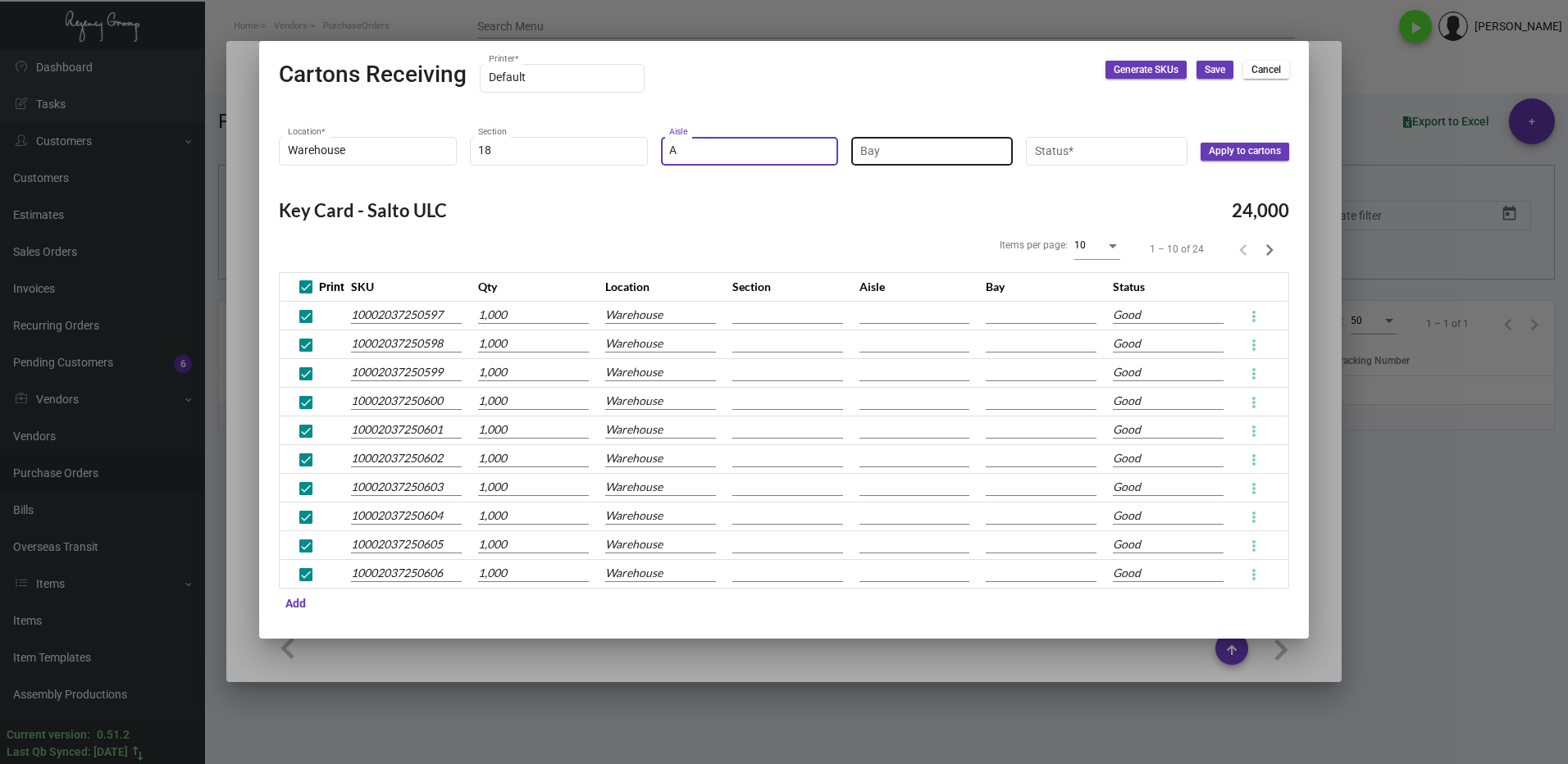
click at [904, 144] on input "Bay" at bounding box center [933, 151] width 144 height 13
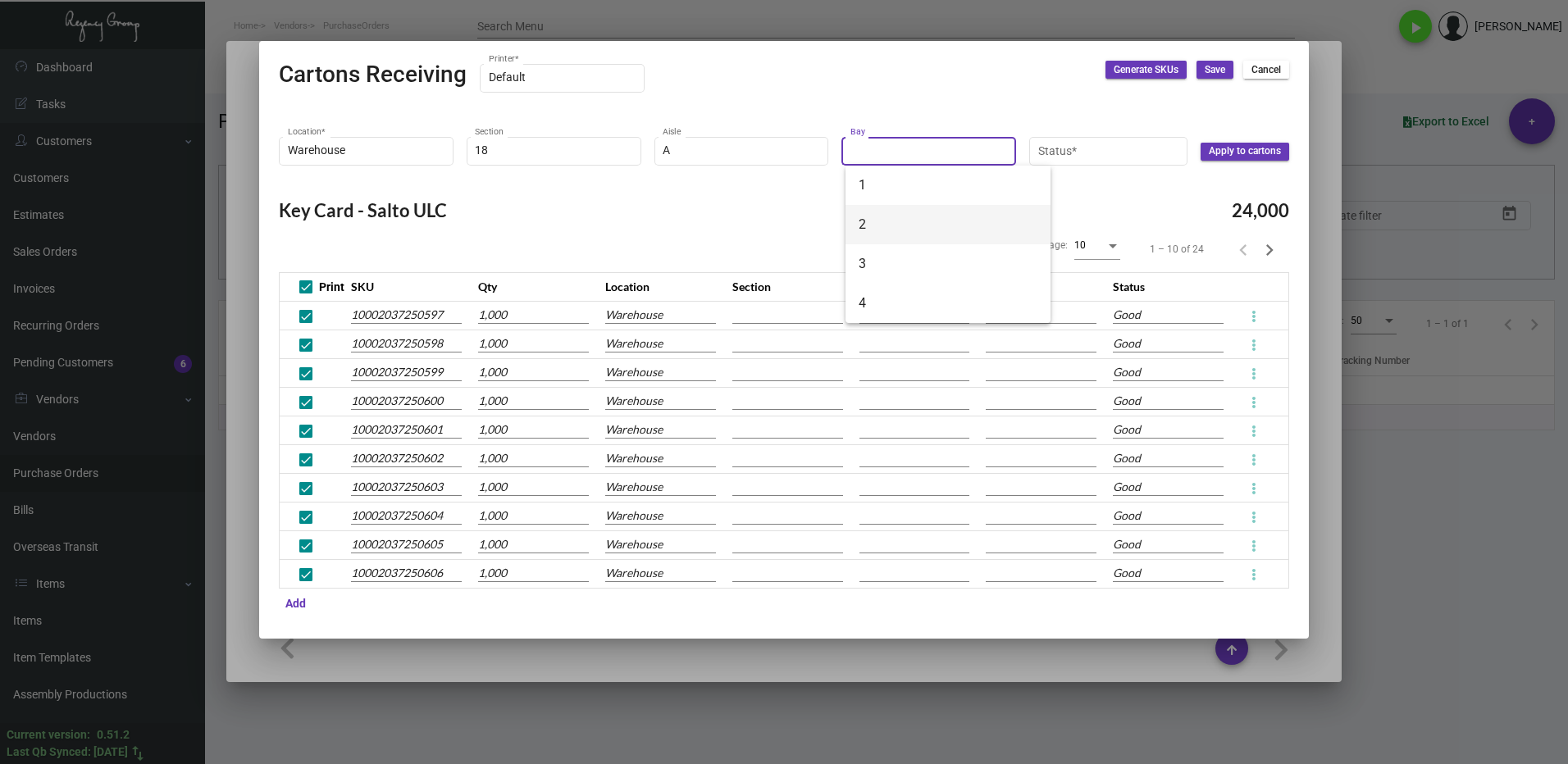
click at [887, 223] on span "2" at bounding box center [949, 224] width 179 height 39
type input "2"
click at [1066, 156] on input "Status *" at bounding box center [1108, 151] width 141 height 13
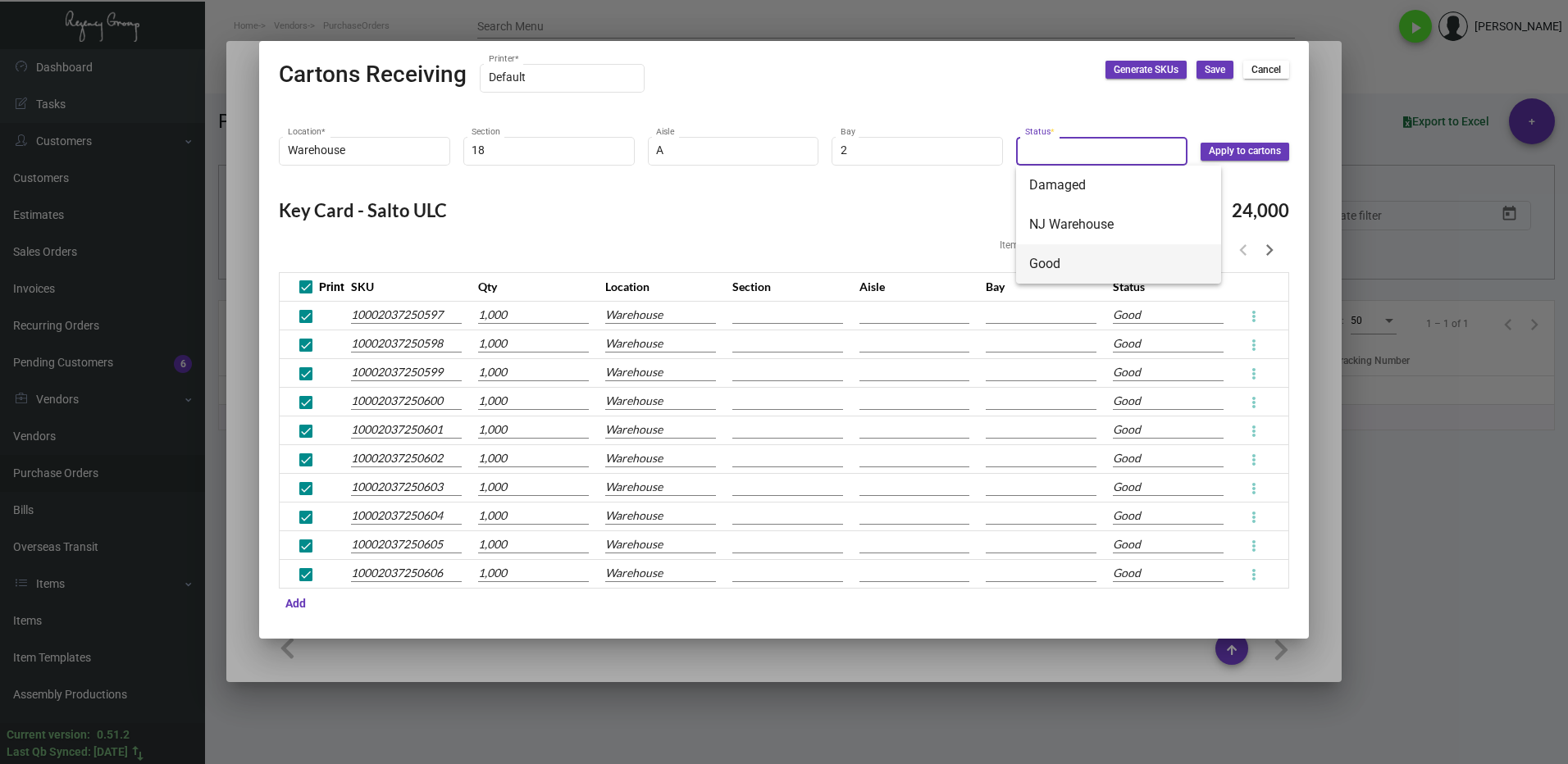
drag, startPoint x: 1069, startPoint y: 257, endPoint x: 1101, endPoint y: 245, distance: 34.2
click at [1071, 257] on span "Good" at bounding box center [1119, 264] width 179 height 39
type input "Good"
click at [1231, 157] on span "Apply to cartons" at bounding box center [1245, 151] width 72 height 14
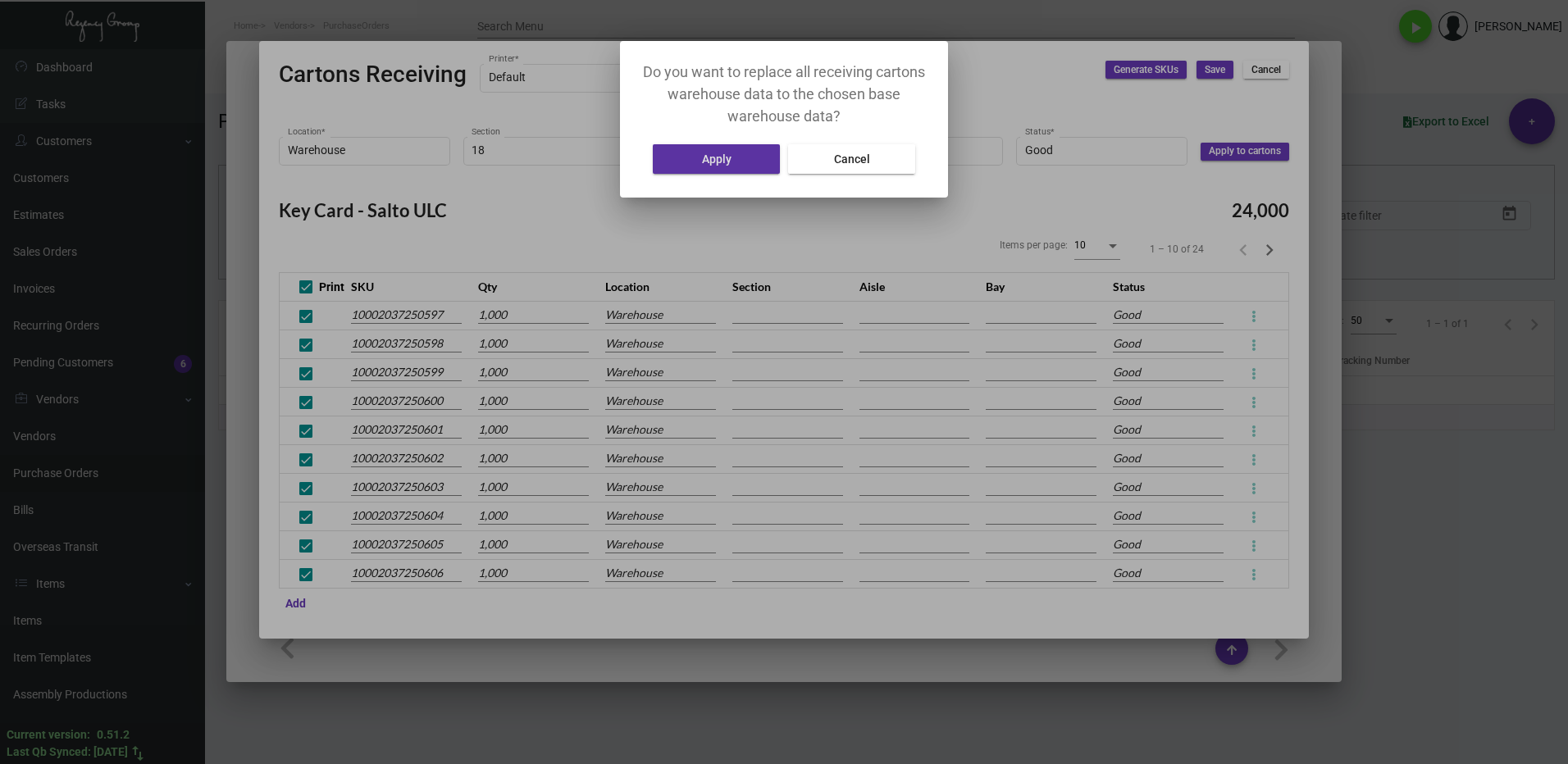
click at [702, 170] on button "Apply" at bounding box center [717, 158] width 127 height 29
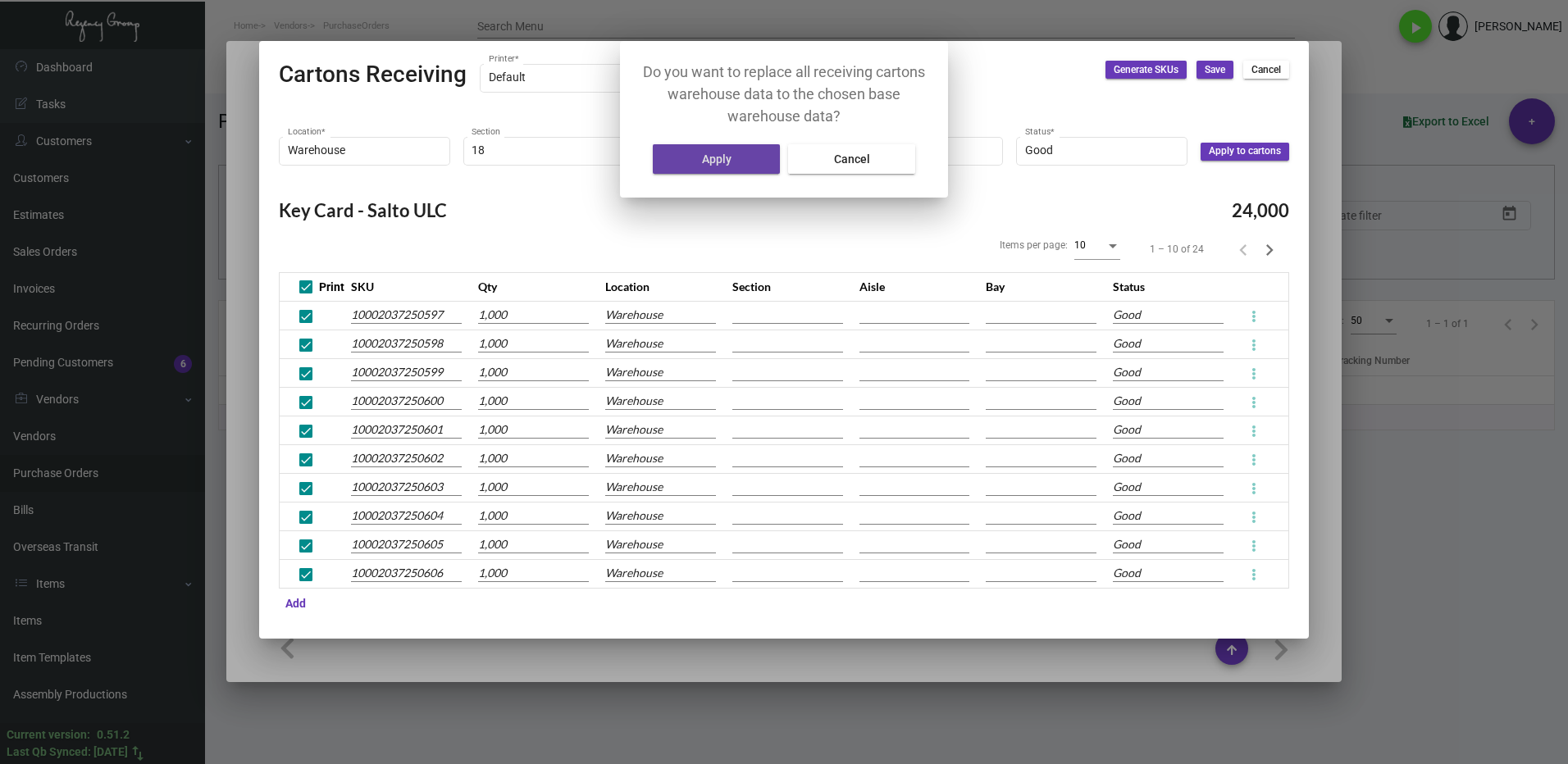
type input "18"
type input "A"
type input "2"
type input "18"
type input "A"
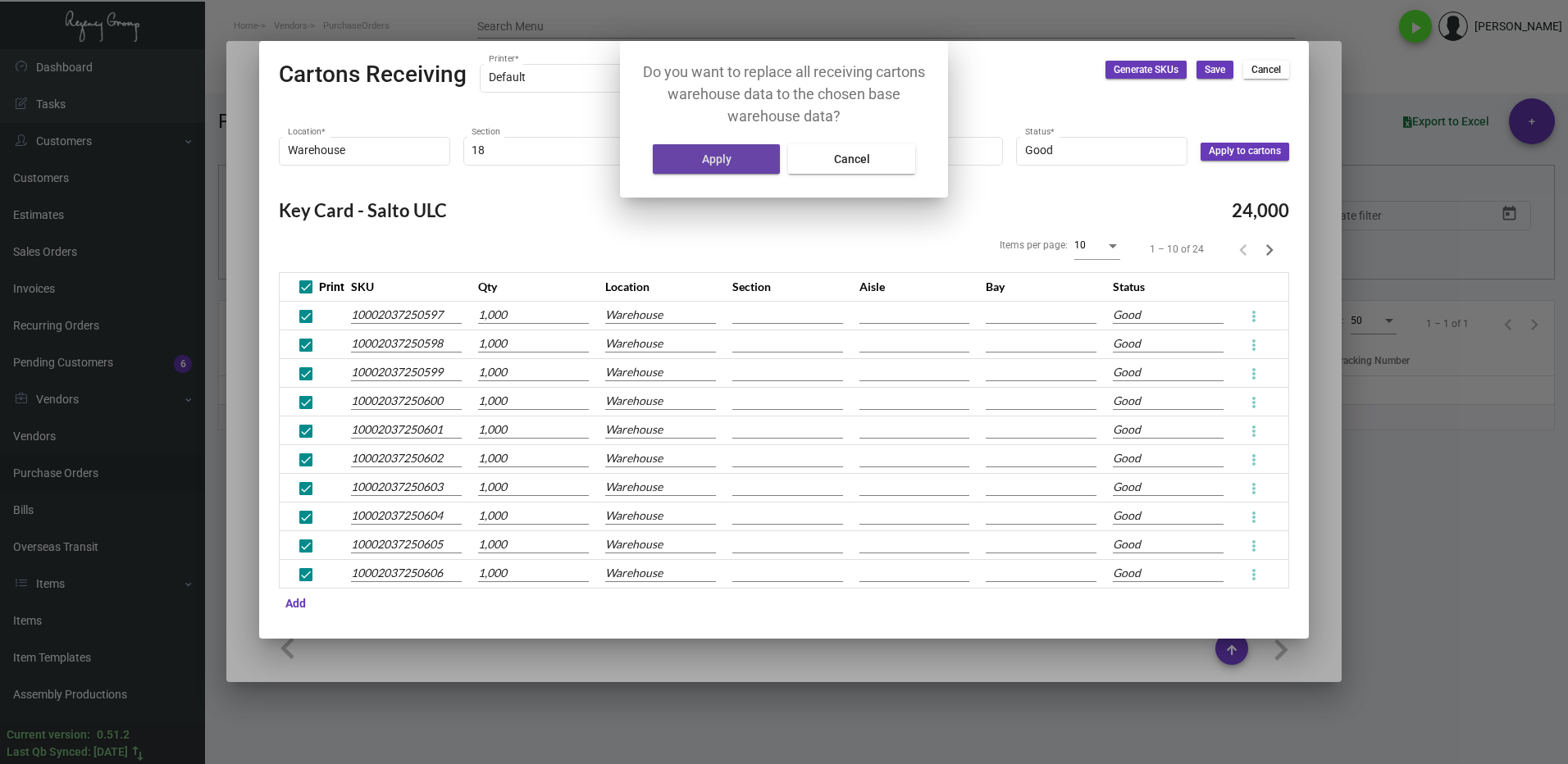
type input "2"
type input "18"
type input "A"
type input "2"
type input "18"
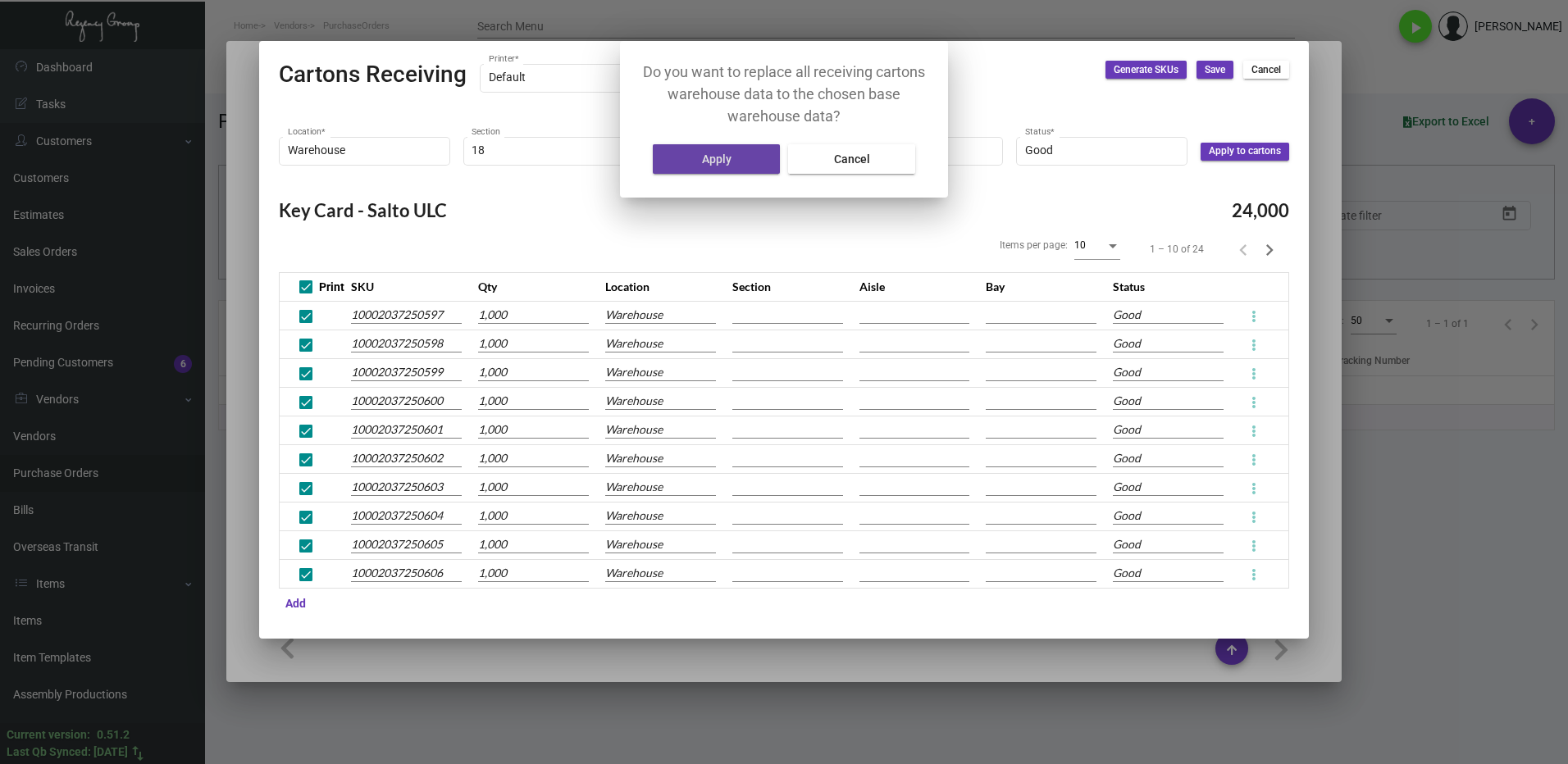
type input "A"
type input "2"
type input "18"
type input "A"
type input "2"
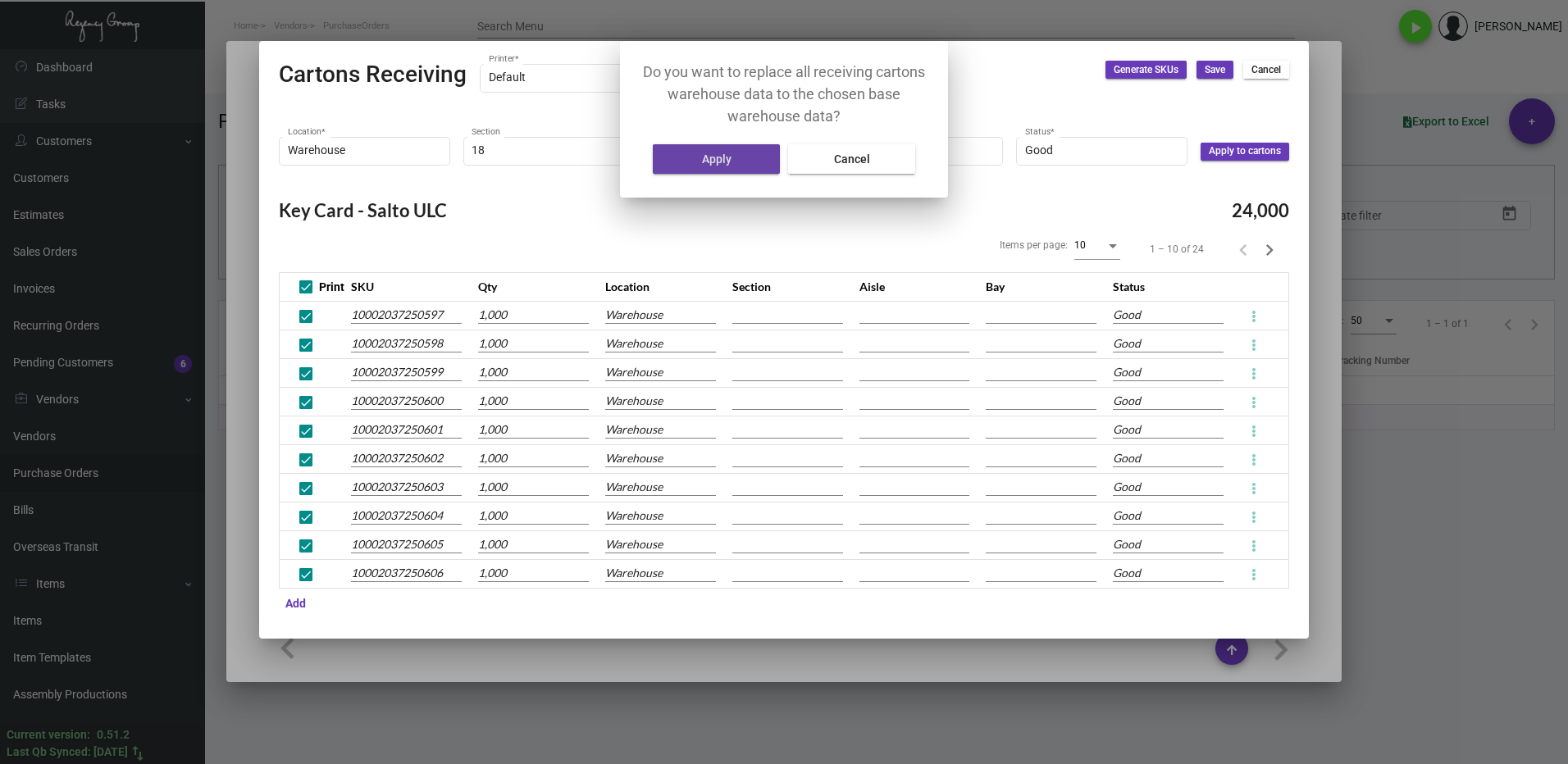
type input "18"
type input "A"
type input "2"
type input "18"
type input "A"
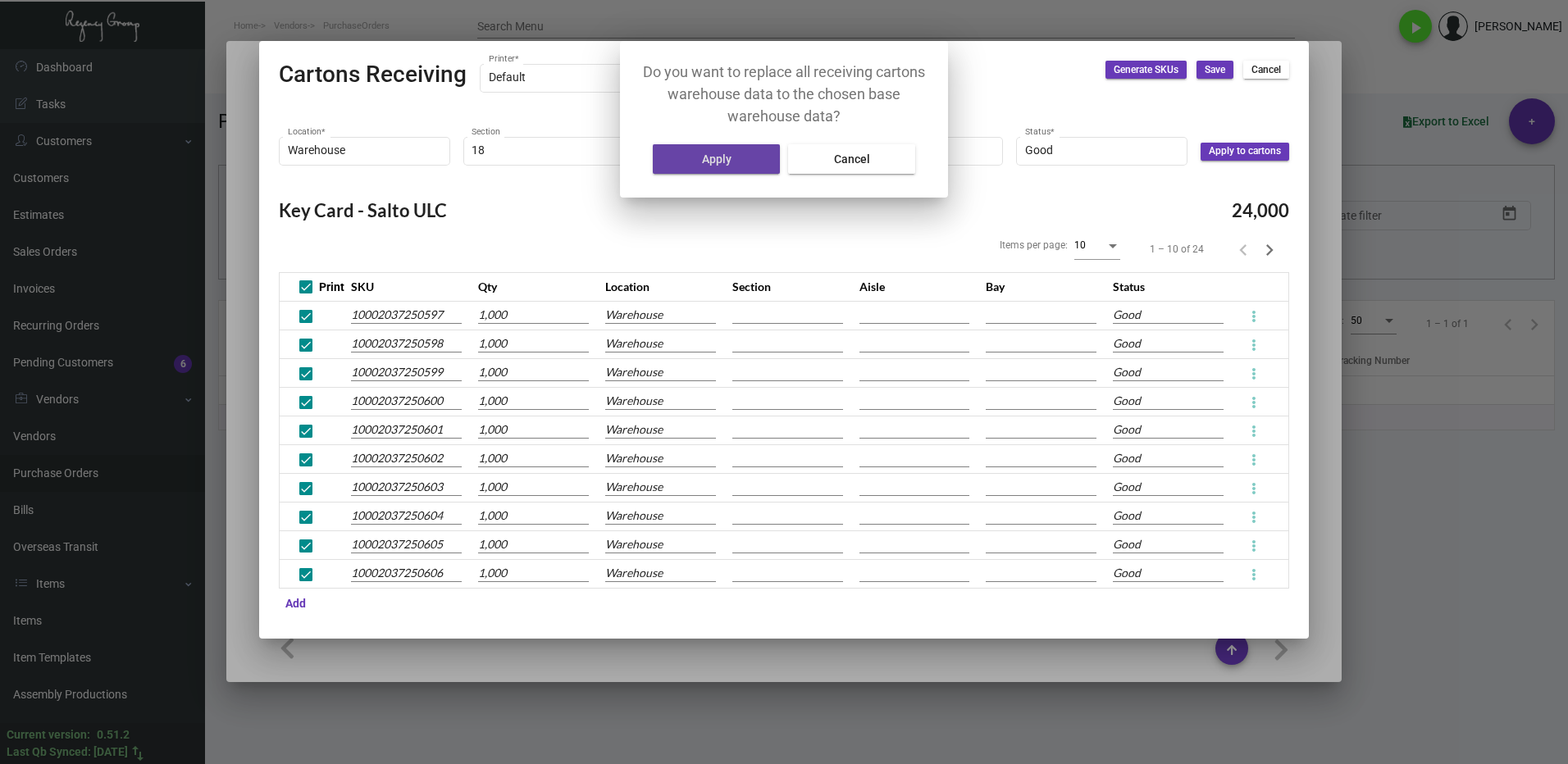
type input "2"
type input "18"
type input "A"
type input "2"
type input "18"
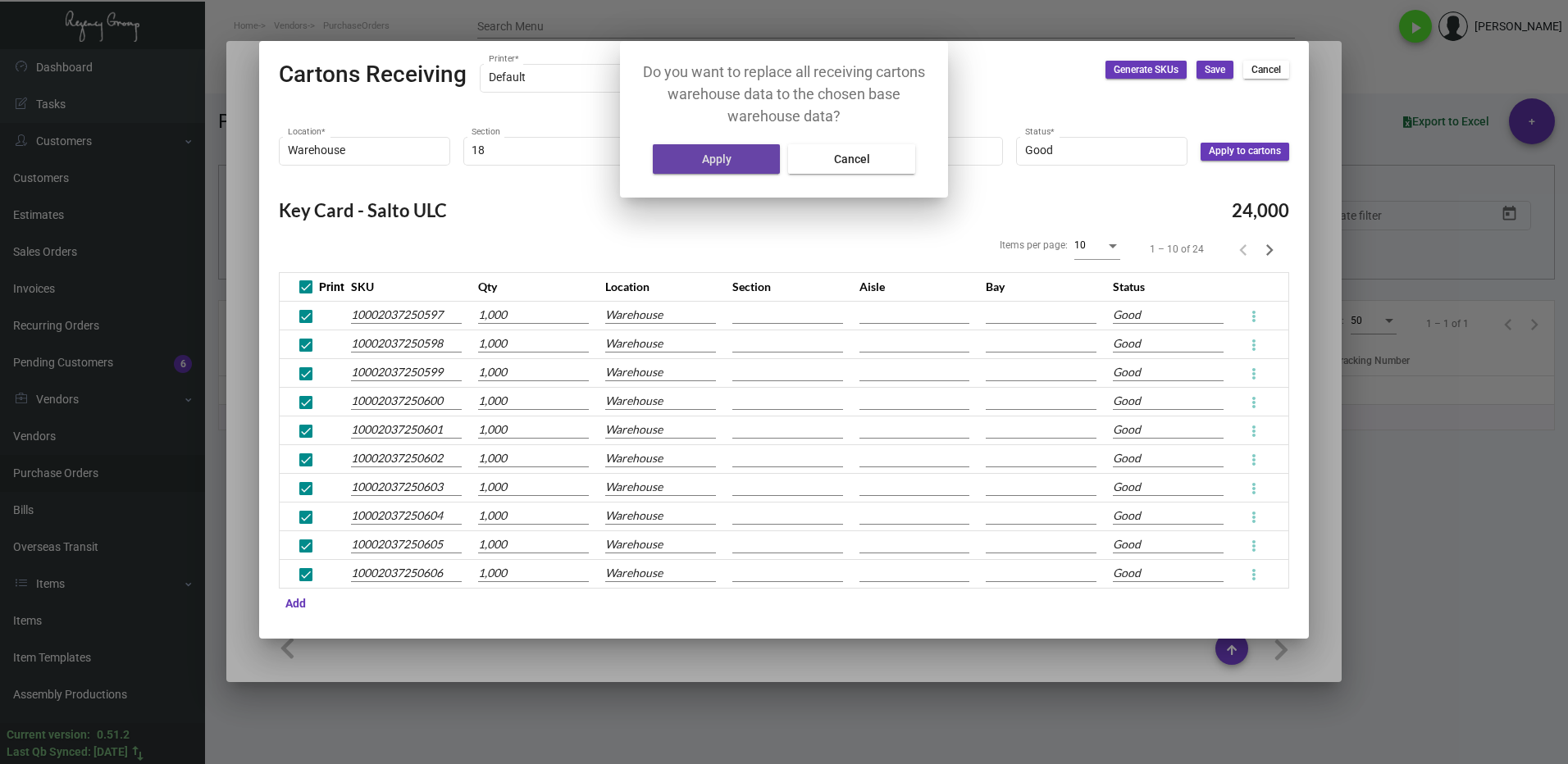
type input "A"
type input "2"
type input "18"
type input "A"
type input "2"
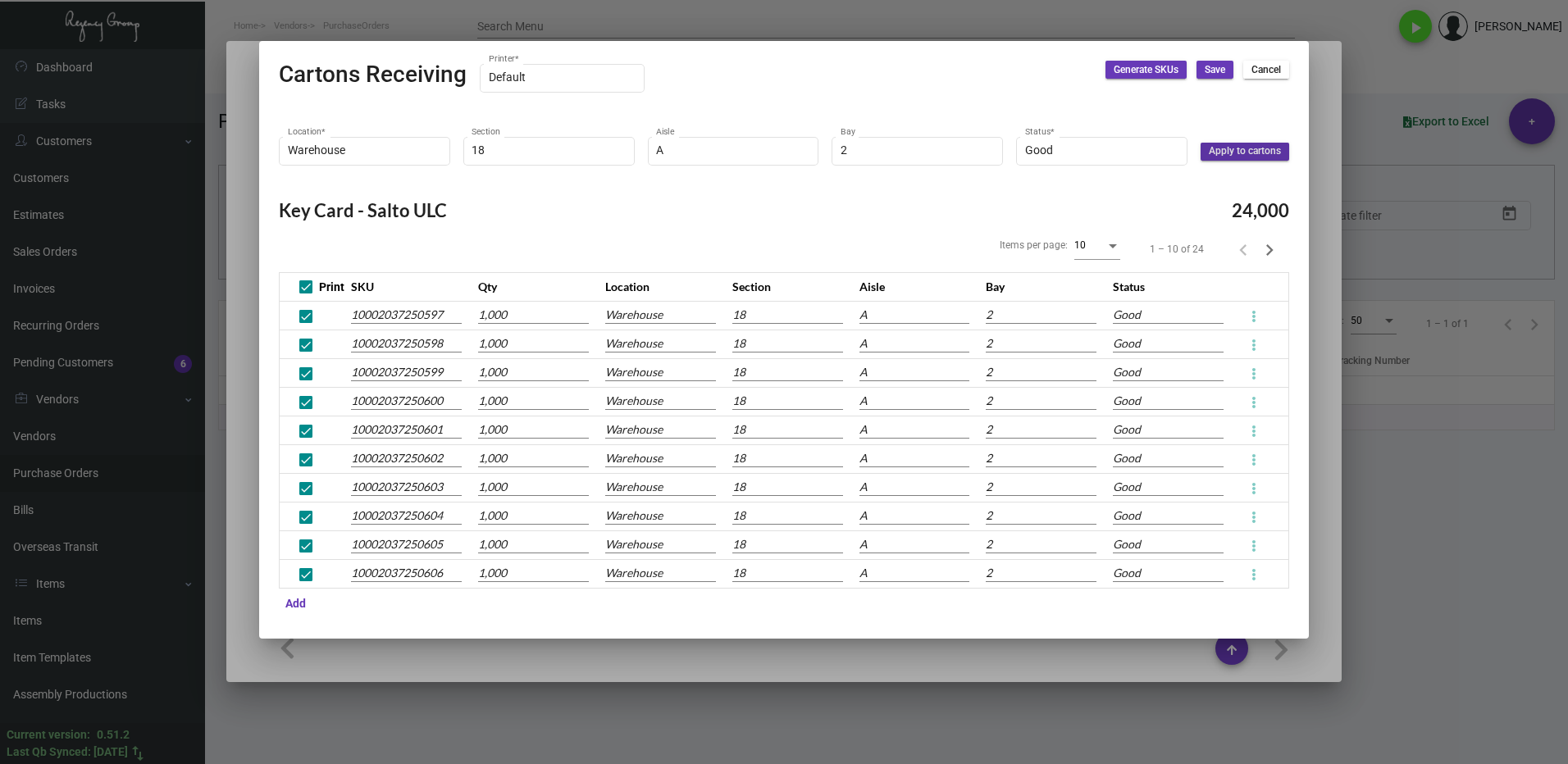
click at [1216, 67] on span "Save" at bounding box center [1215, 69] width 20 height 14
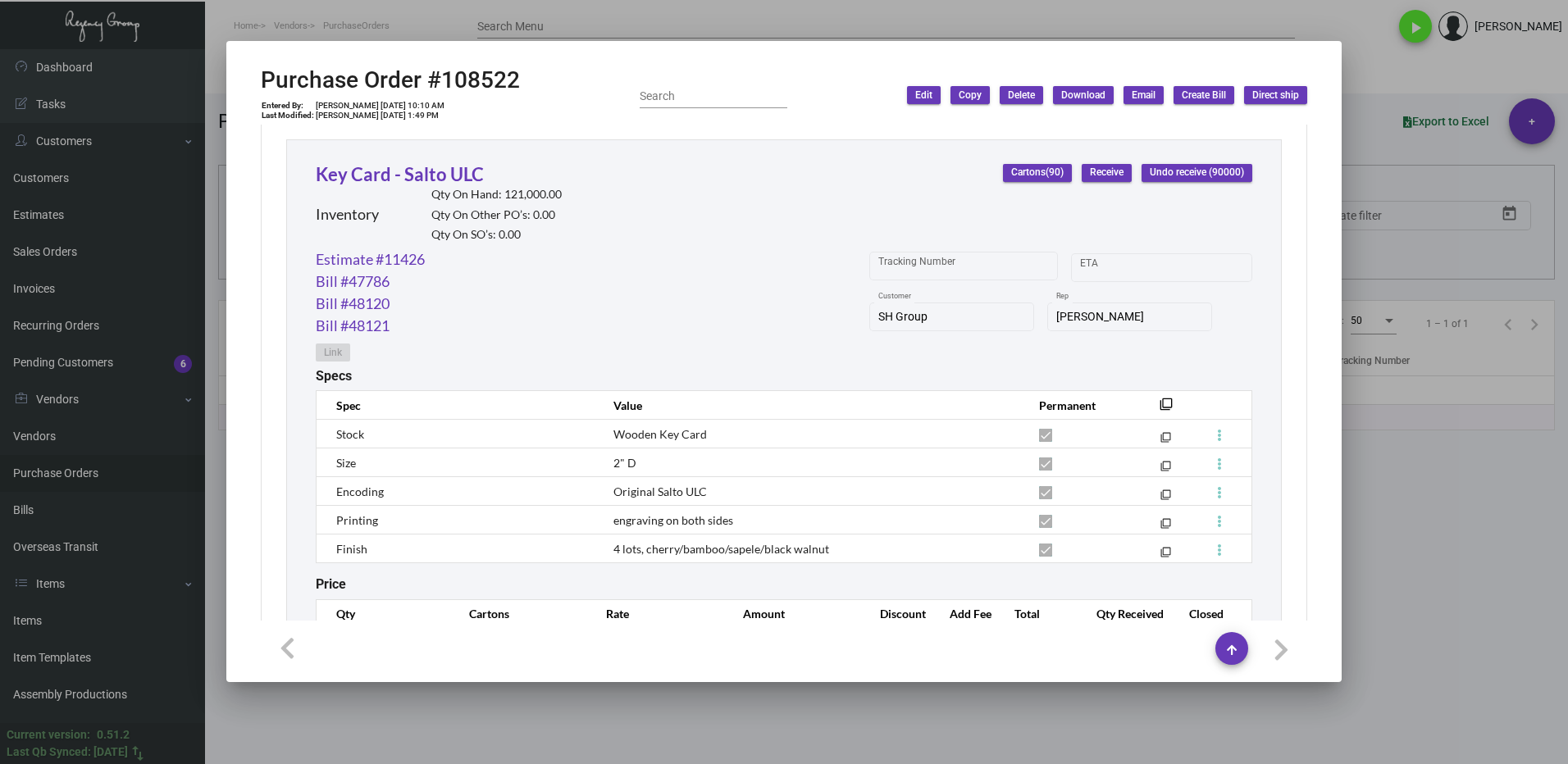
scroll to position [767, 0]
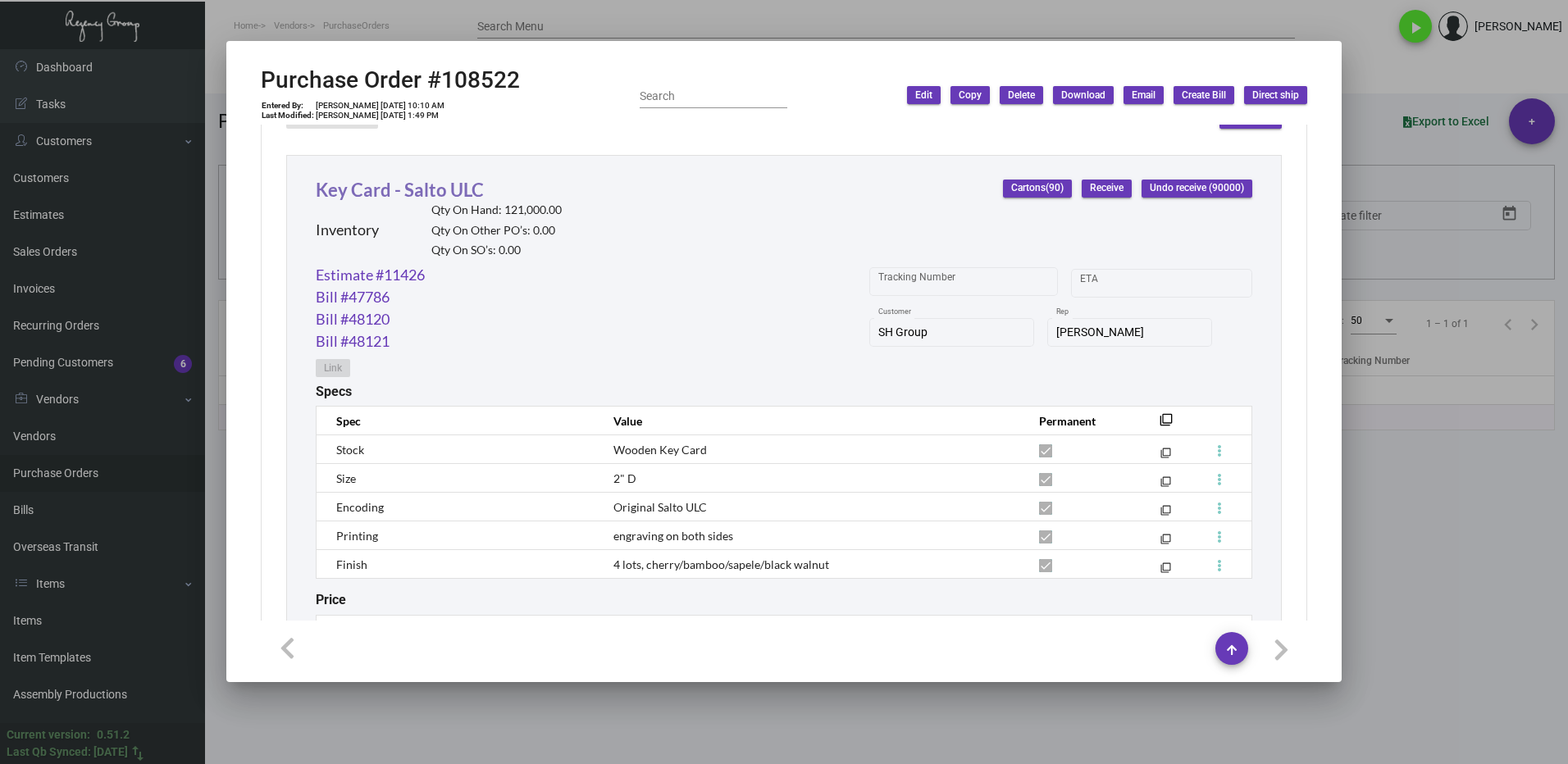
click at [419, 192] on link "Key Card - Salto ULC" at bounding box center [399, 190] width 168 height 22
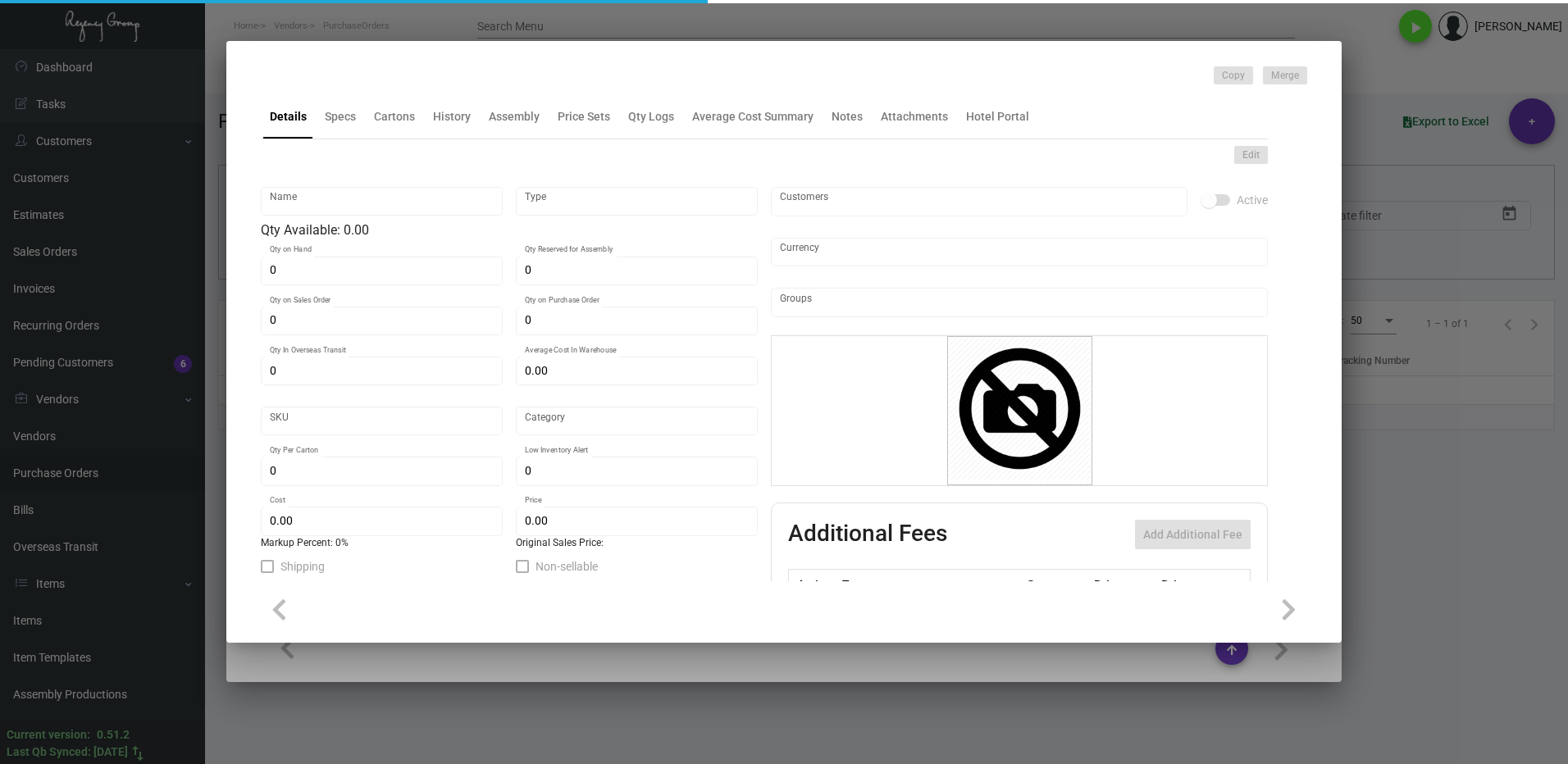
type input "Key Card - Salto ULC"
type input "Inventory"
type input "121,000"
type input "$ 0.90"
type input "49"
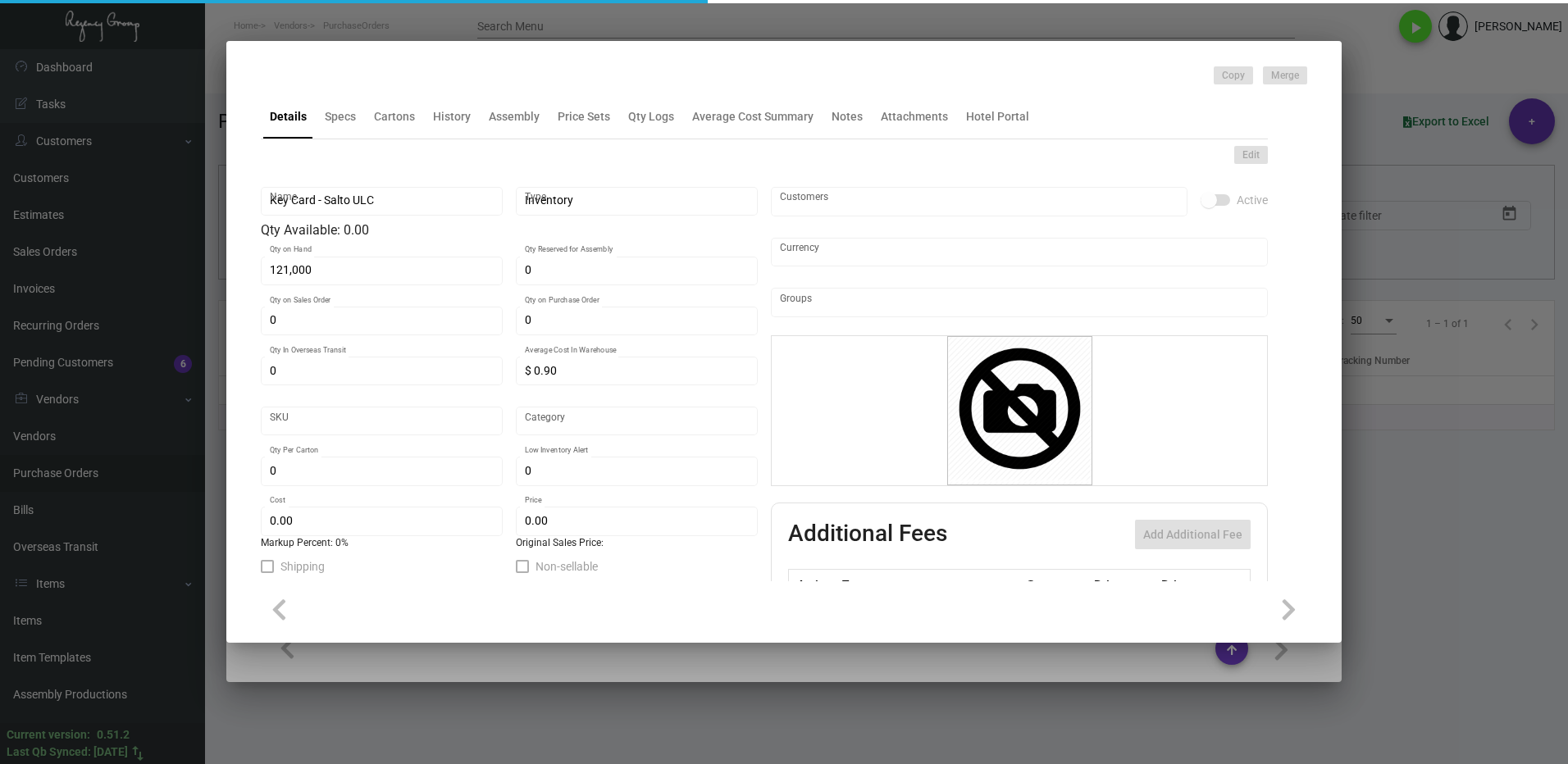
type input "Overseas"
type input "1,000"
type input "$ 0.378"
type input "$ 0.54"
checkbox input "true"
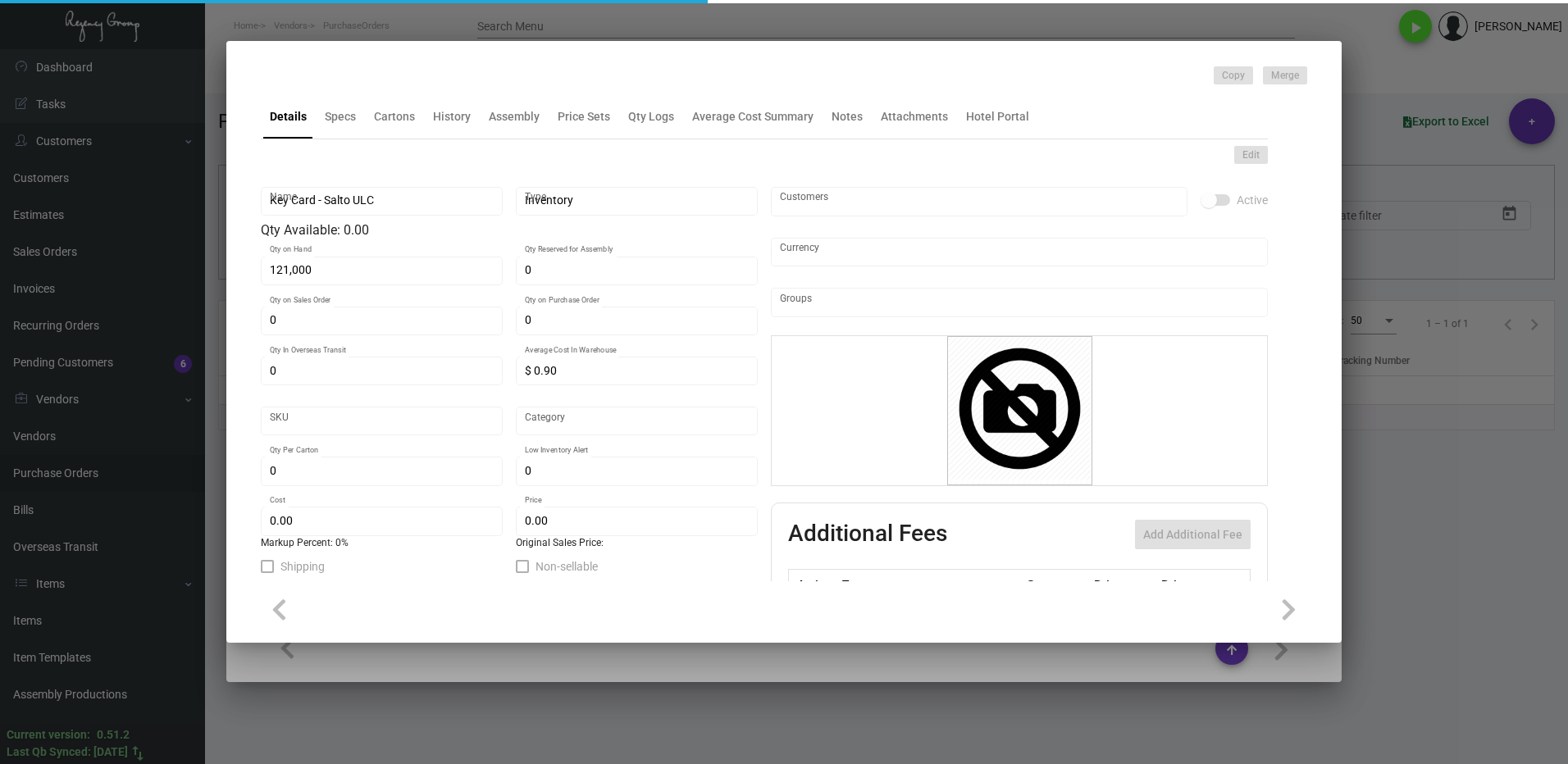
checkbox input "true"
type input "United States Dollar $"
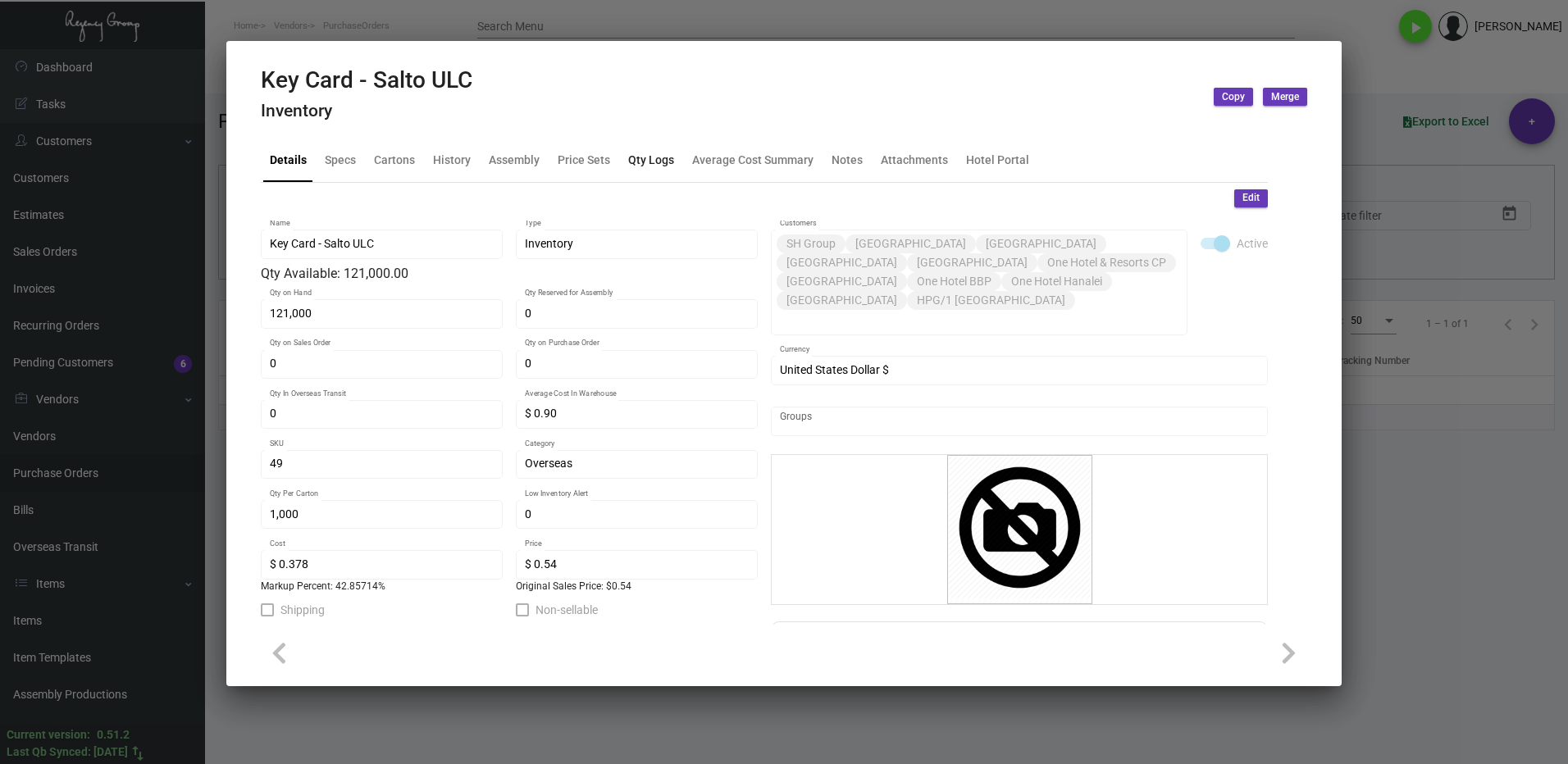
click at [625, 160] on div "Qty Logs" at bounding box center [651, 160] width 59 height 39
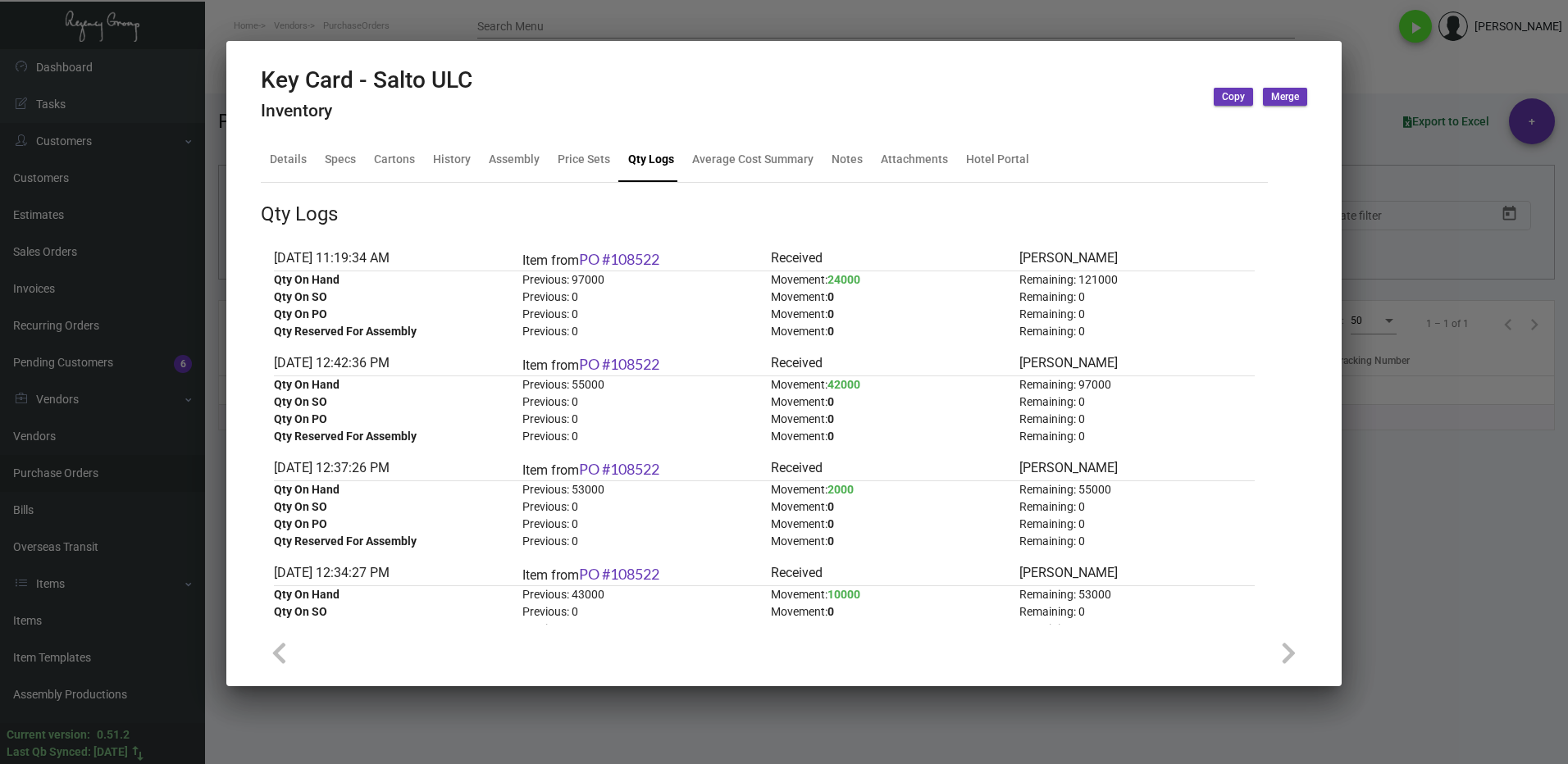
click at [1469, 516] on div at bounding box center [784, 382] width 1568 height 764
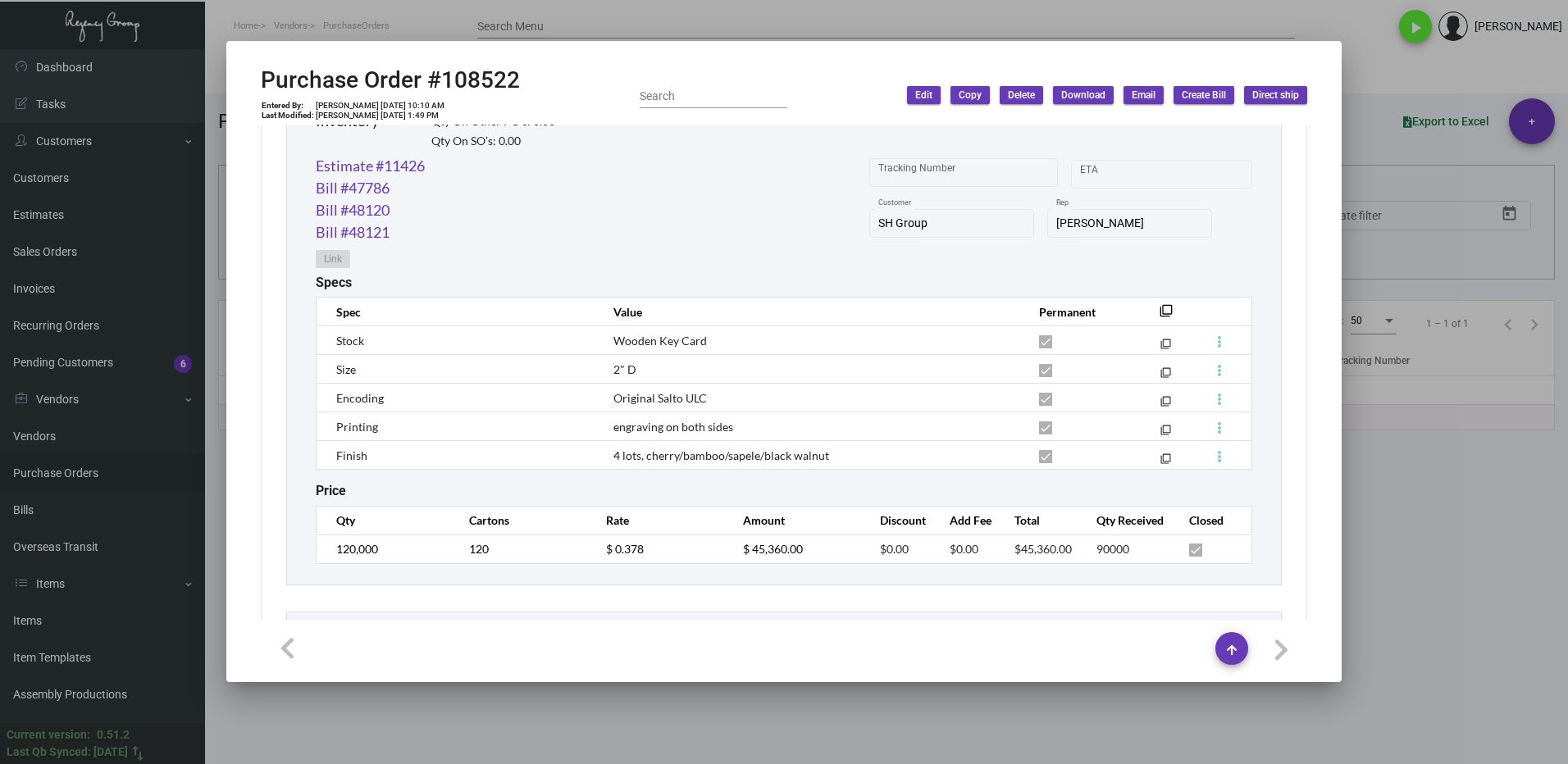
scroll to position [849, 0]
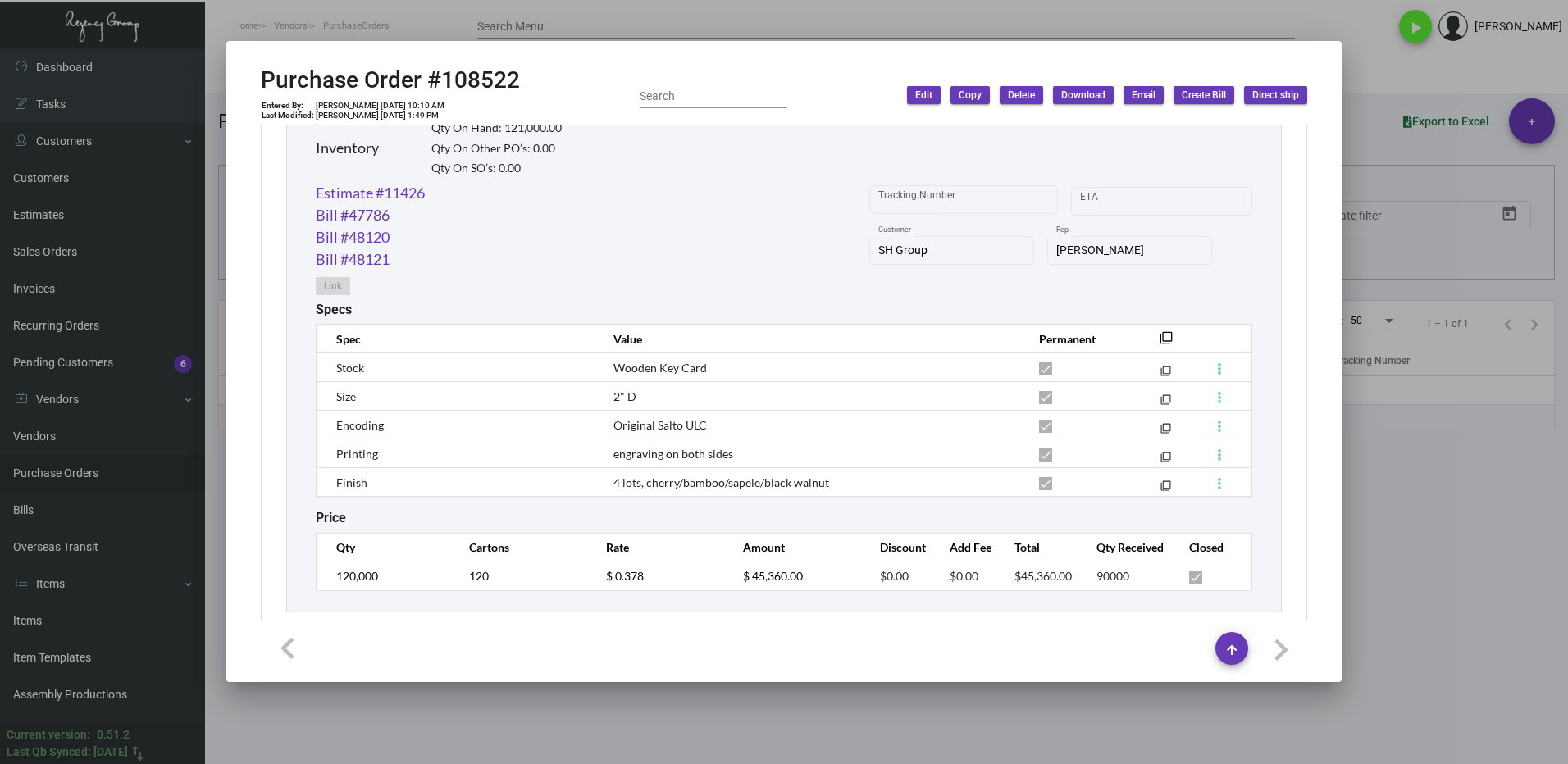
click at [1414, 582] on div at bounding box center [784, 382] width 1568 height 764
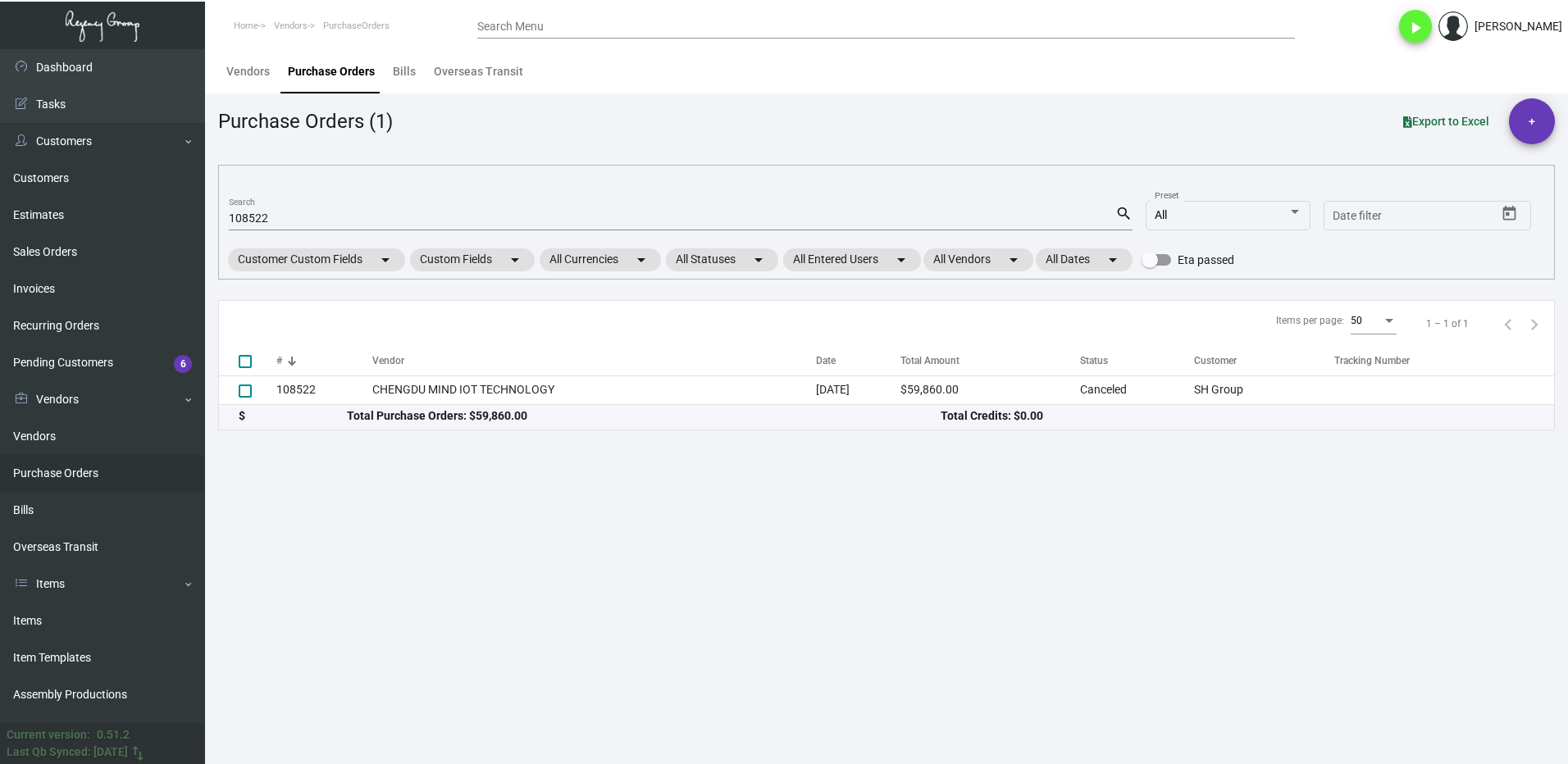
click at [296, 223] on input "108522" at bounding box center [671, 219] width 887 height 13
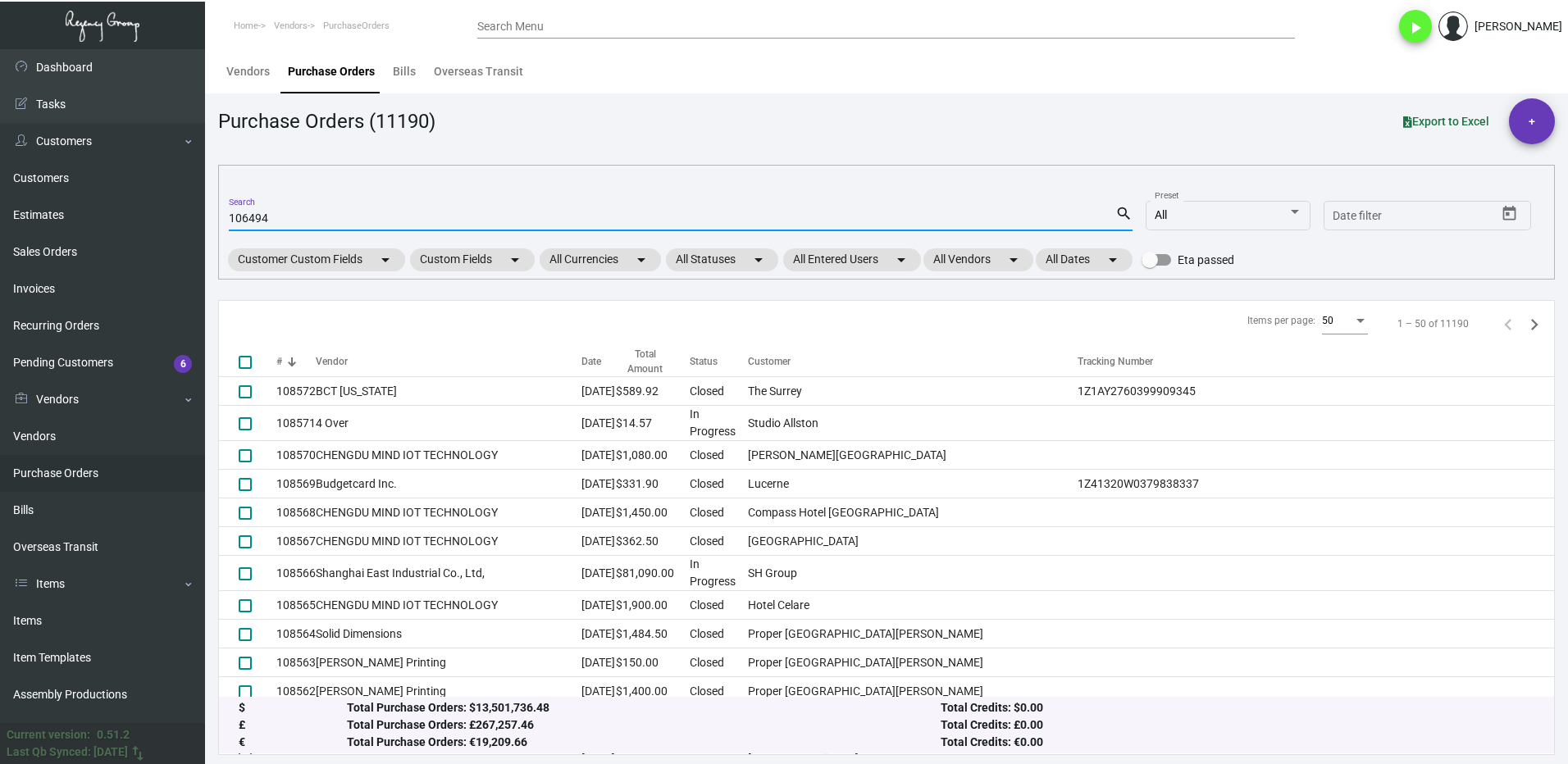
type input "106494"
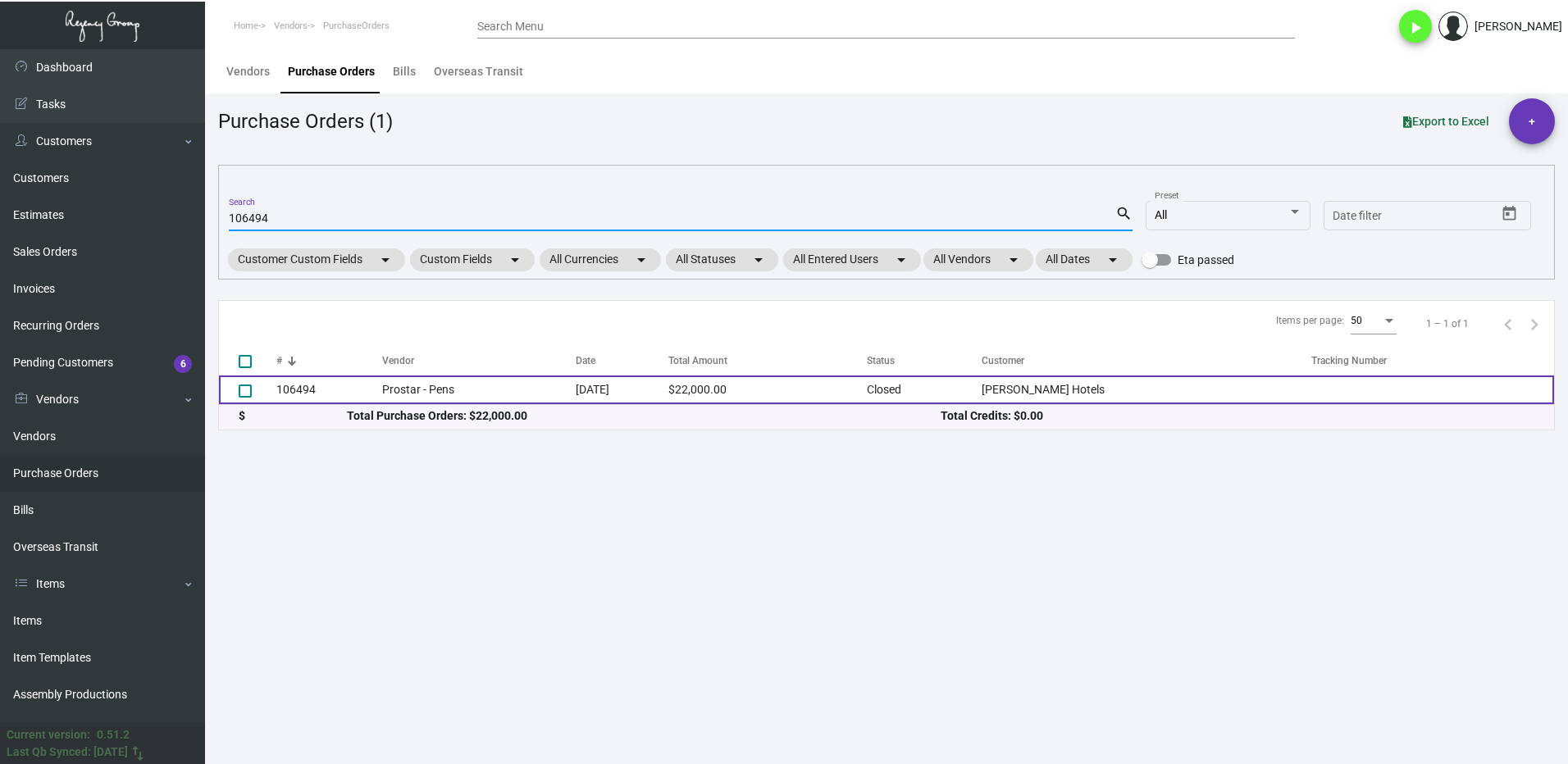
click at [338, 393] on td "106494" at bounding box center [329, 390] width 105 height 28
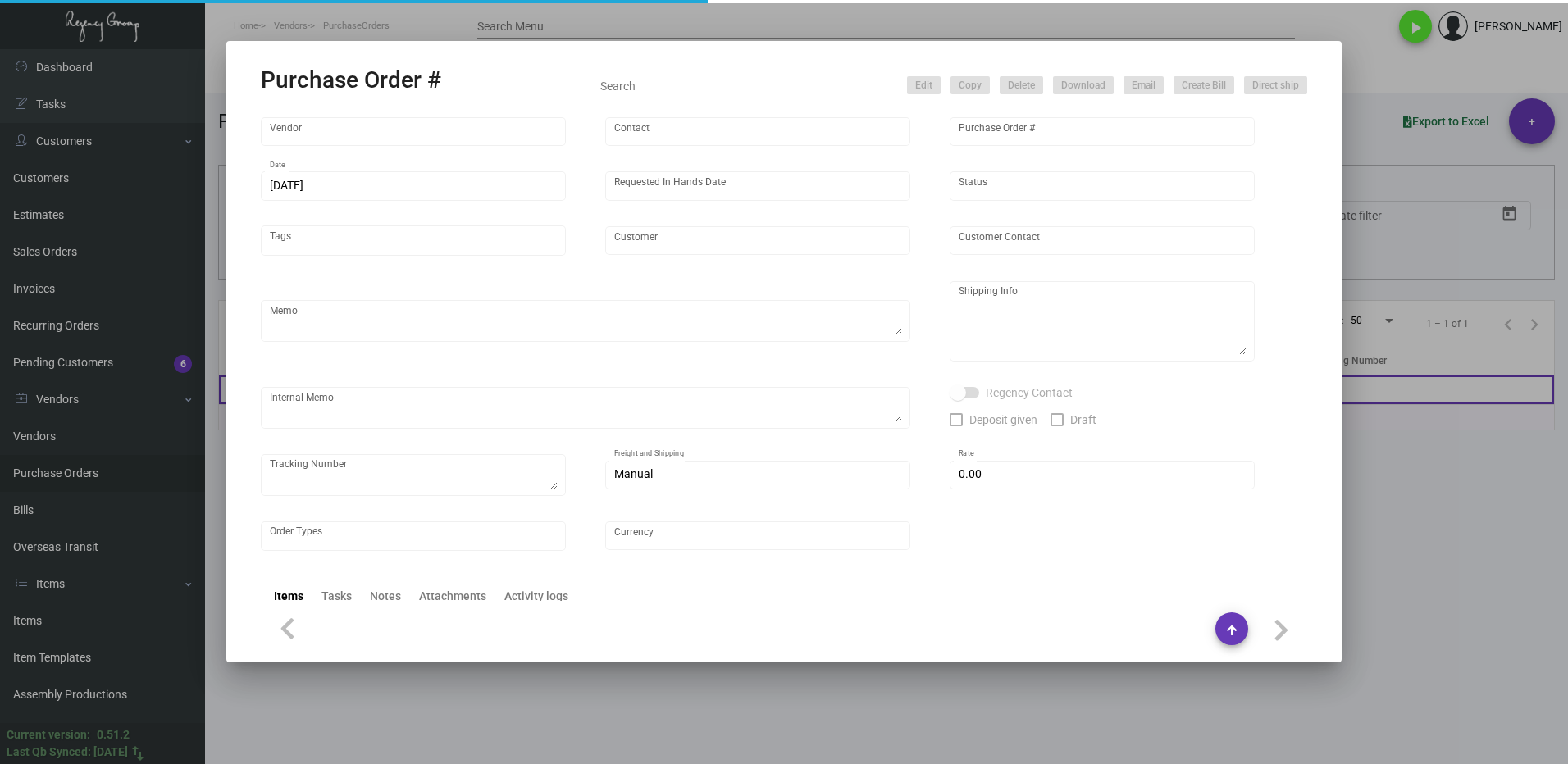
type input "Prostar - Pens"
type input "[PERSON_NAME]"
type input "106494"
type input "[DATE]"
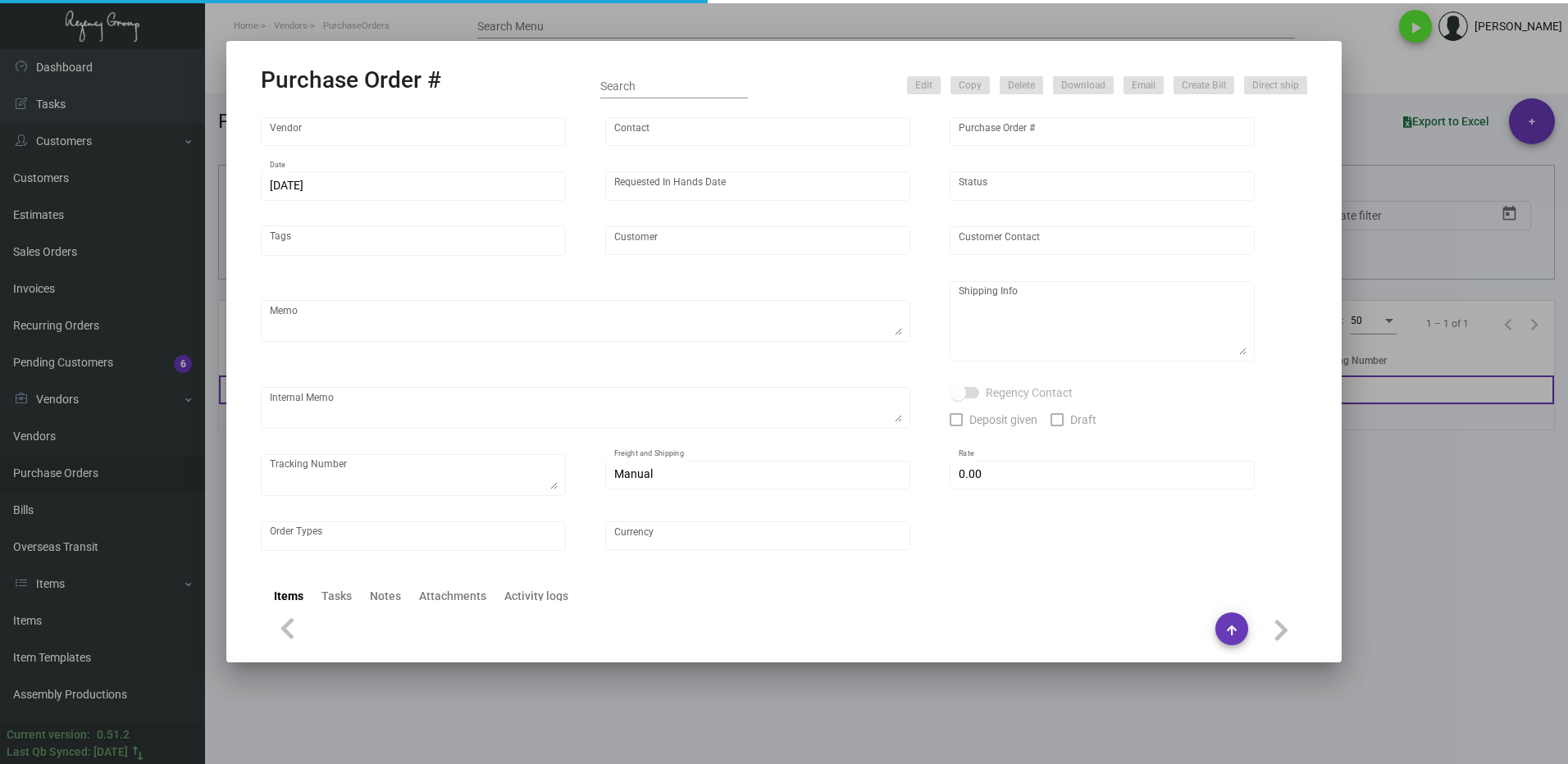
type input "[PERSON_NAME] Hotels"
type textarea "Please ship 40k by boat to our NJ warehouse in the first shipment."
type textarea "Regency Group NJ - [PERSON_NAME] [STREET_ADDRESS]"
type textarea "9/23 - asked the vendor to air 6k at our cost."
checkbox input "true"
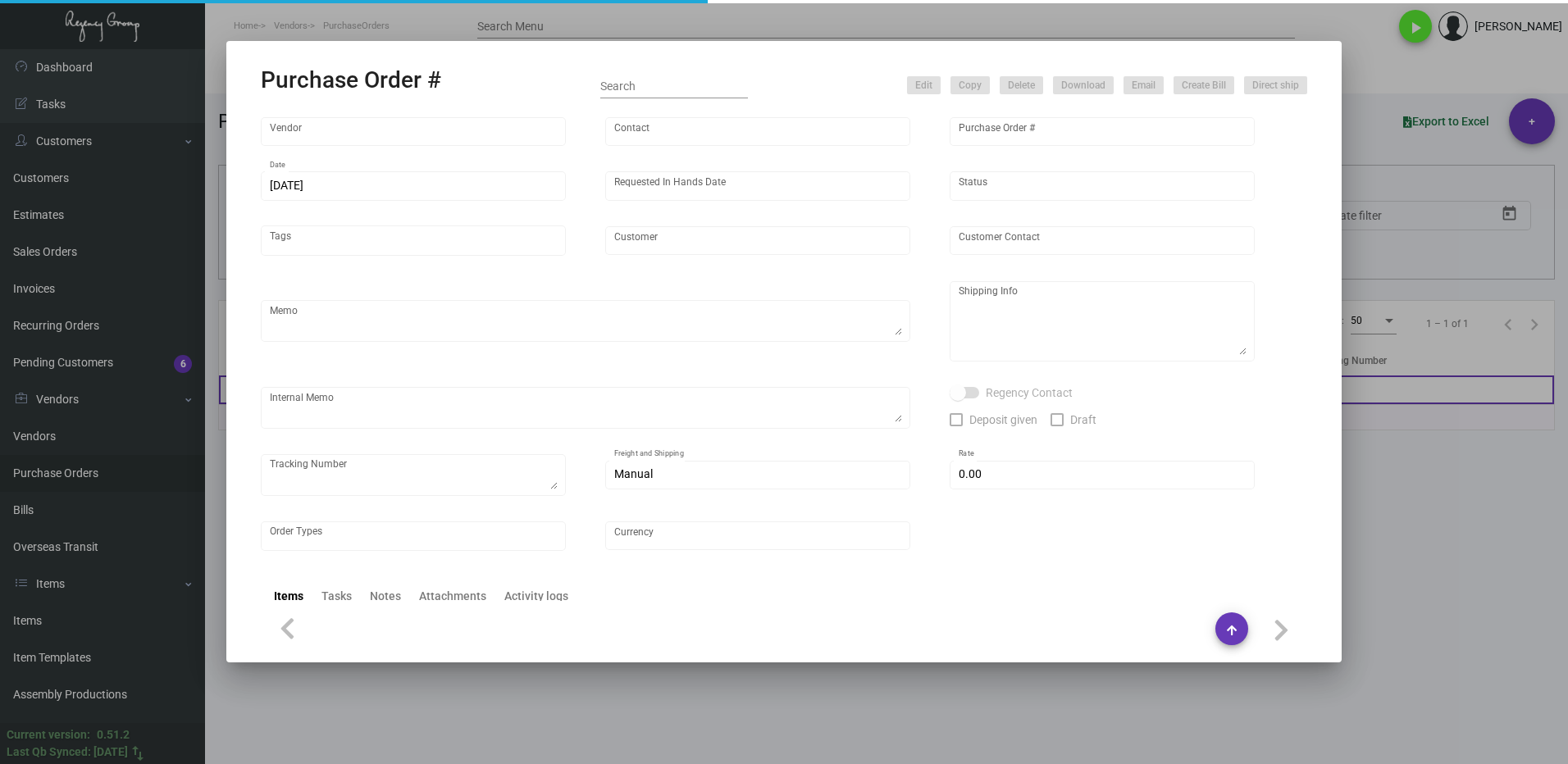
type input "$ 0.00"
type input "United States Dollar $"
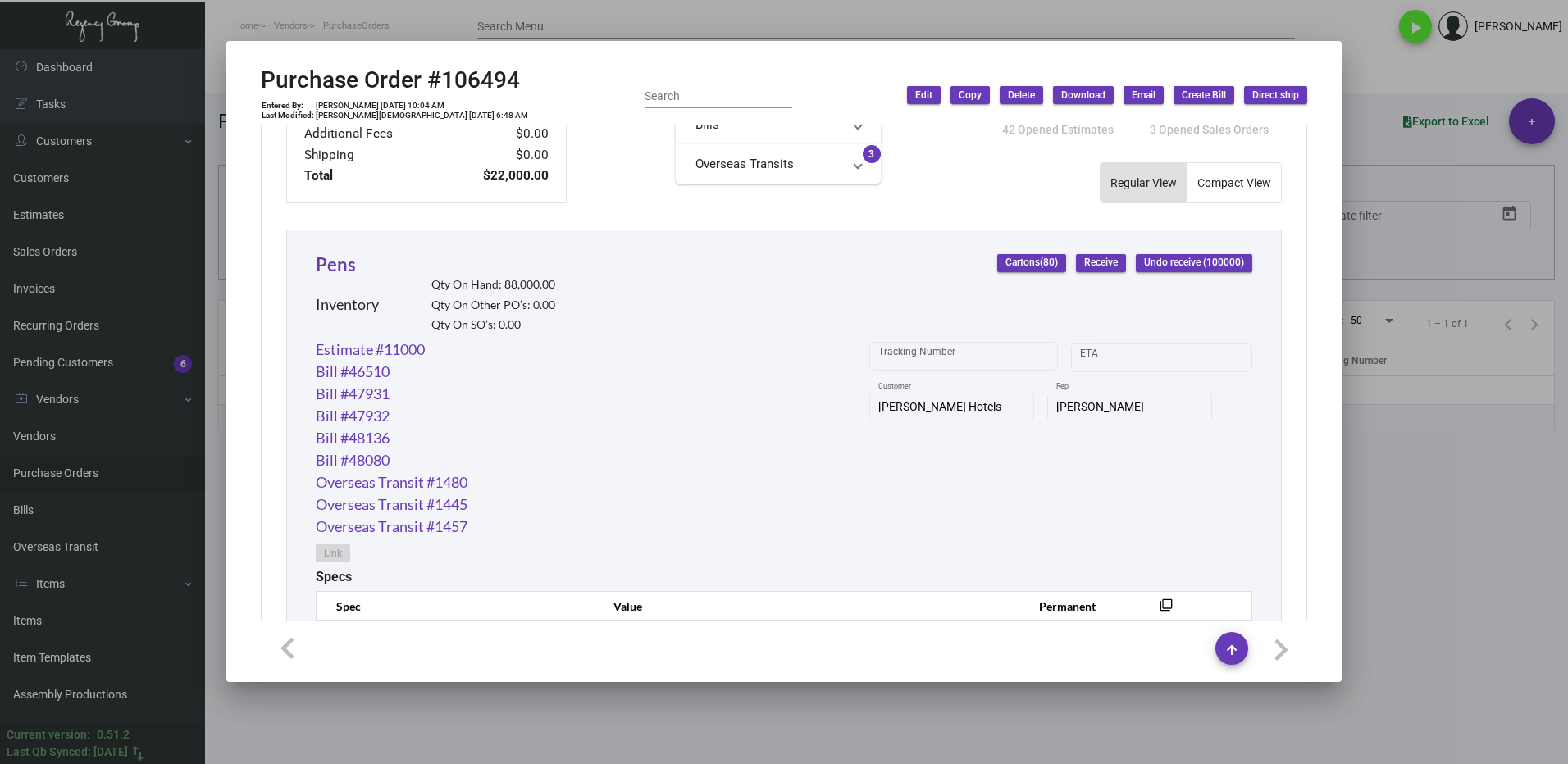
scroll to position [656, 0]
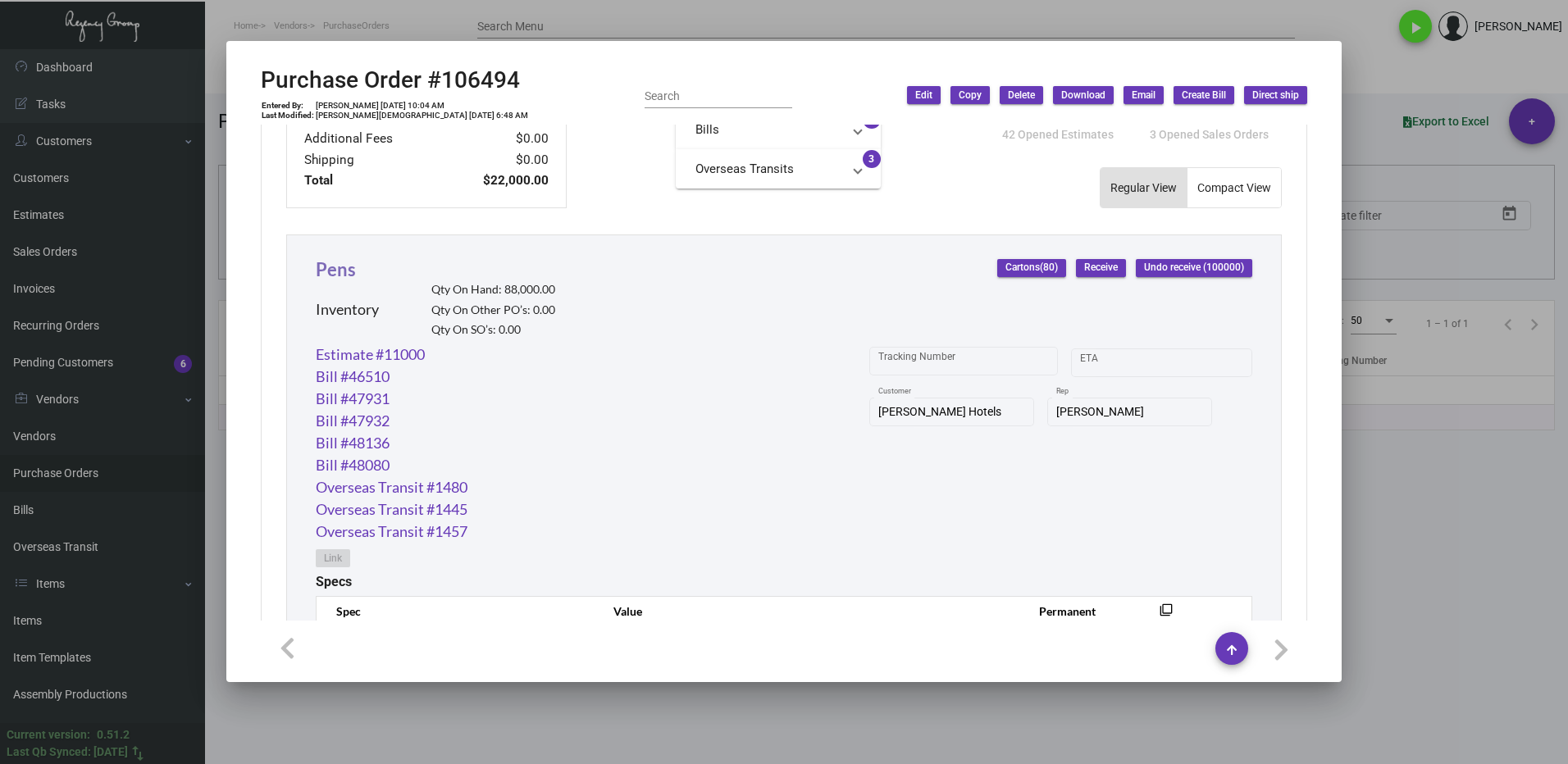
click at [331, 264] on link "Pens" at bounding box center [336, 269] width 40 height 22
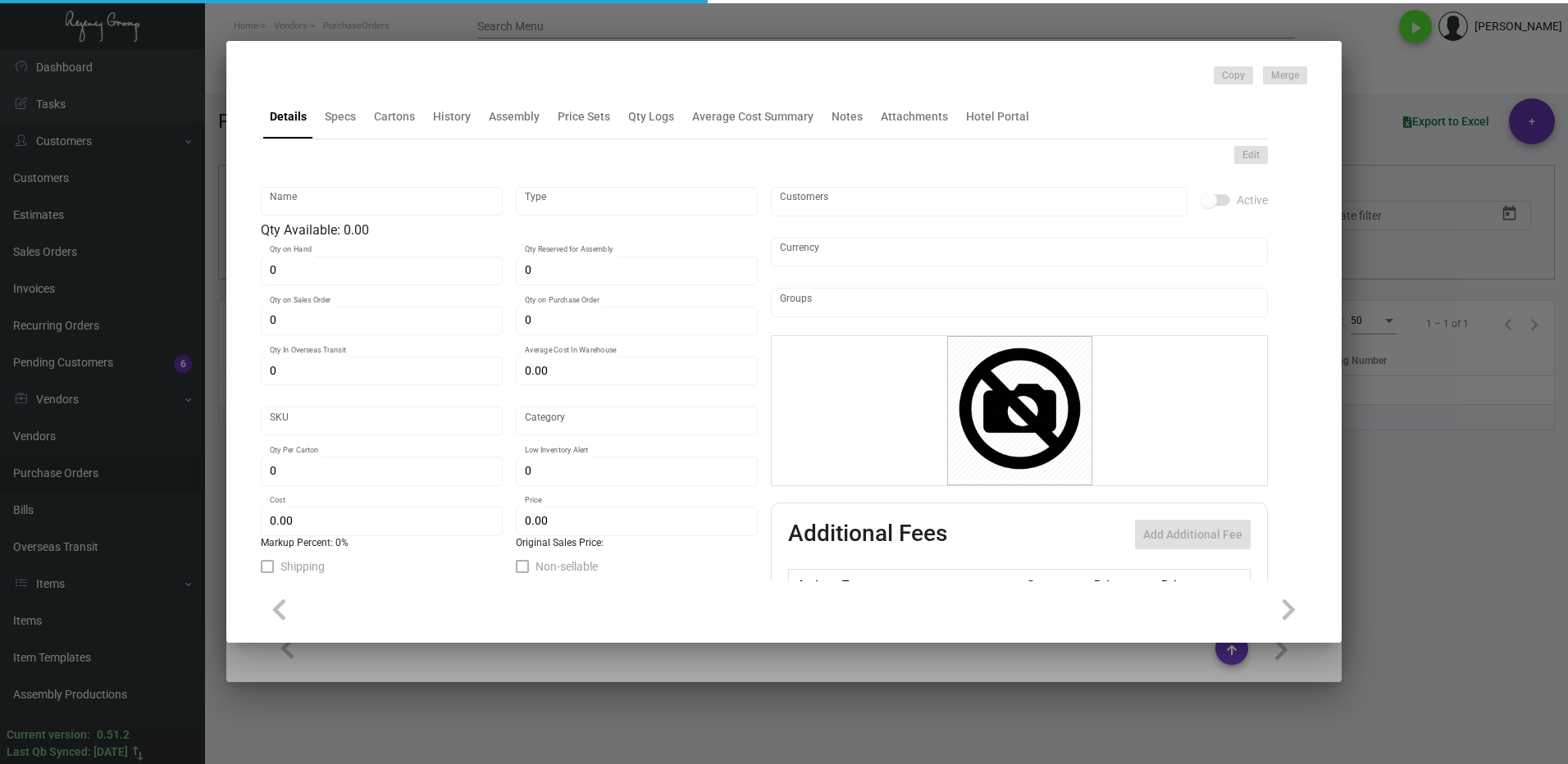
type input "Pens"
type input "Inventory"
type input "88,000"
type input "68,000"
type input "$ 0.475"
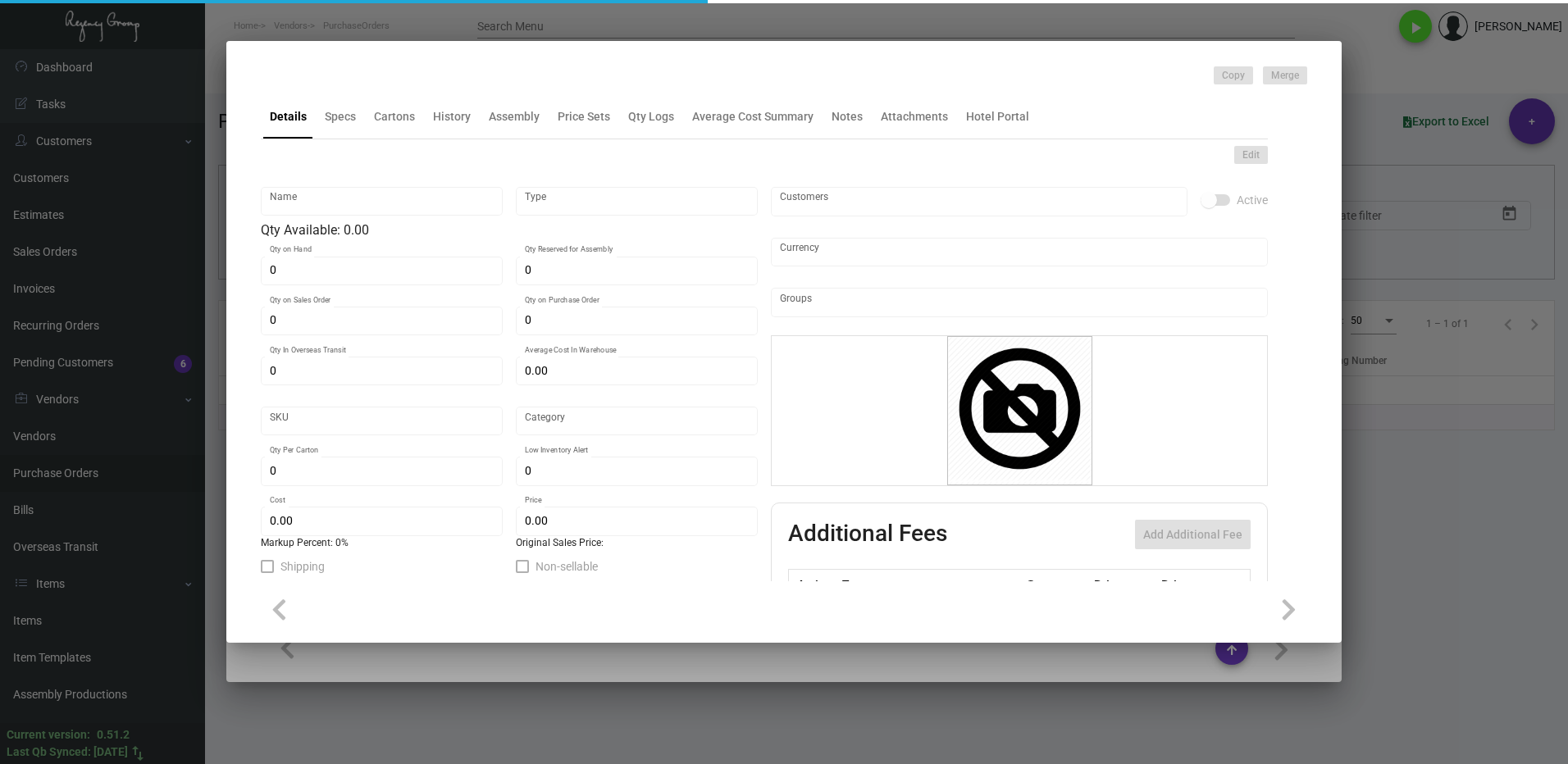
type input "3159"
type input "Overseas"
type input "1,000"
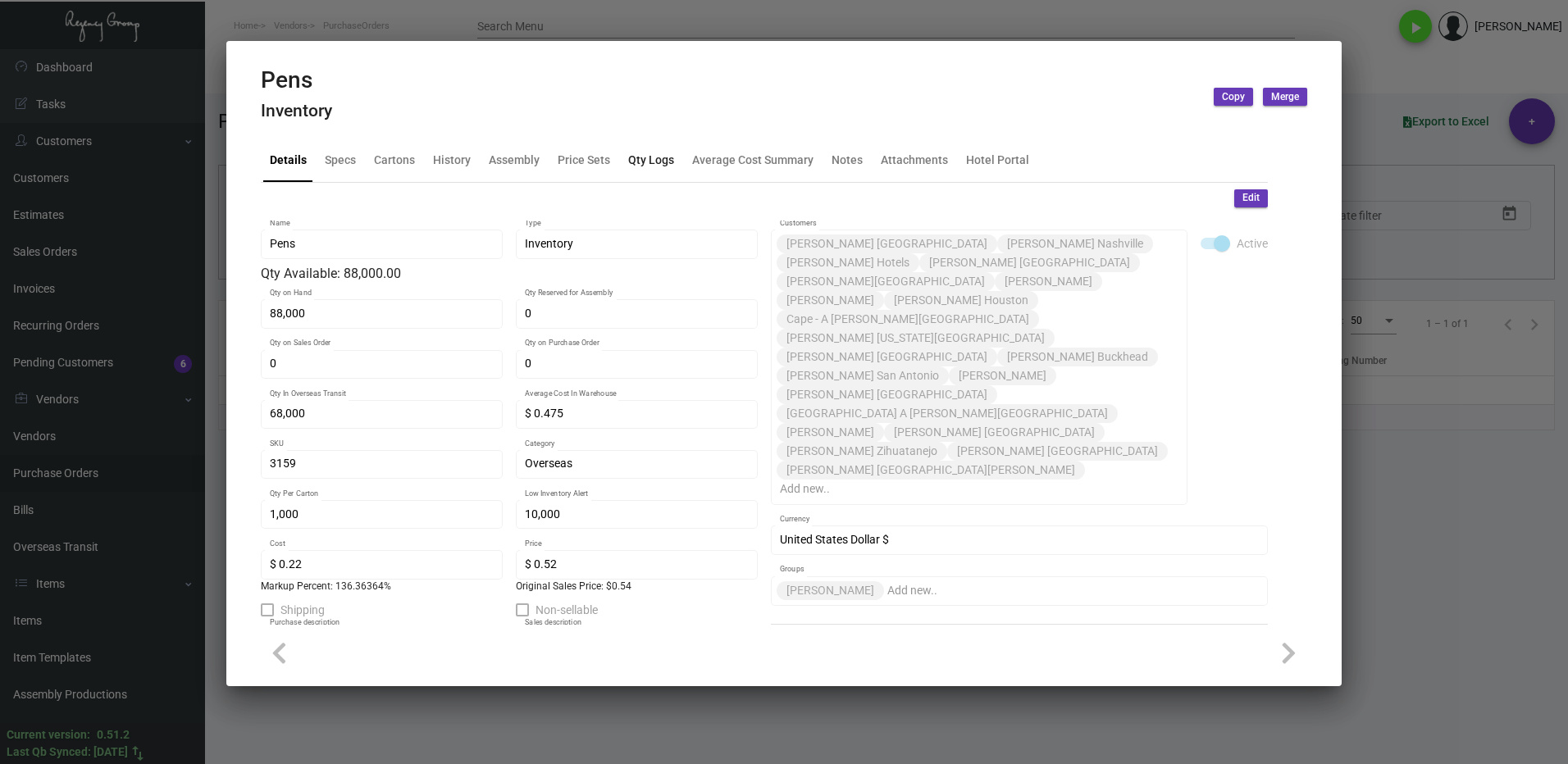
click at [666, 164] on div "Qty Logs" at bounding box center [651, 159] width 46 height 18
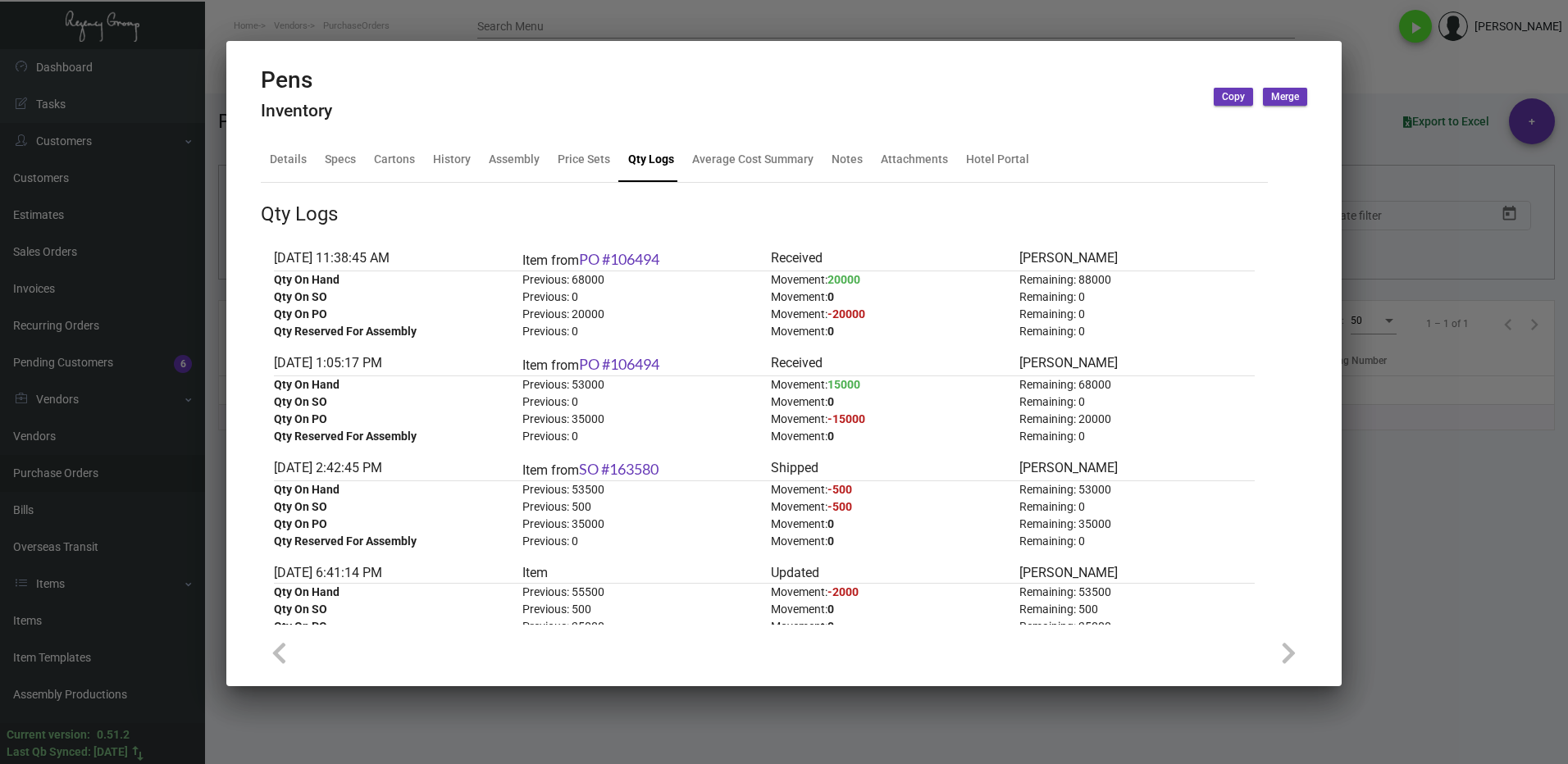
drag, startPoint x: 1384, startPoint y: 496, endPoint x: 1560, endPoint y: 426, distance: 189.4
click at [1383, 495] on div at bounding box center [784, 382] width 1568 height 764
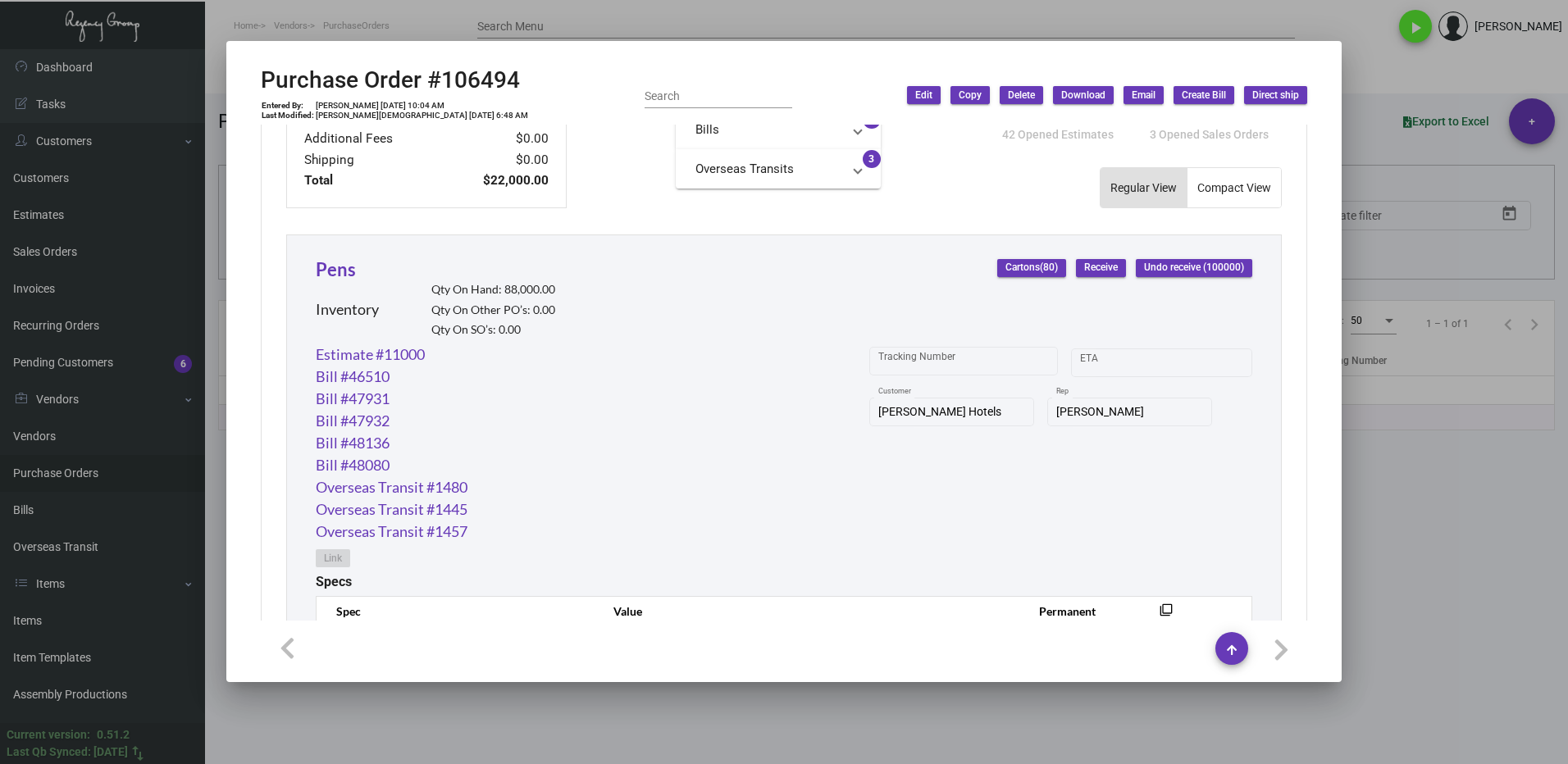
drag, startPoint x: 1412, startPoint y: 514, endPoint x: 687, endPoint y: 414, distance: 731.9
click at [1406, 512] on div at bounding box center [784, 382] width 1568 height 764
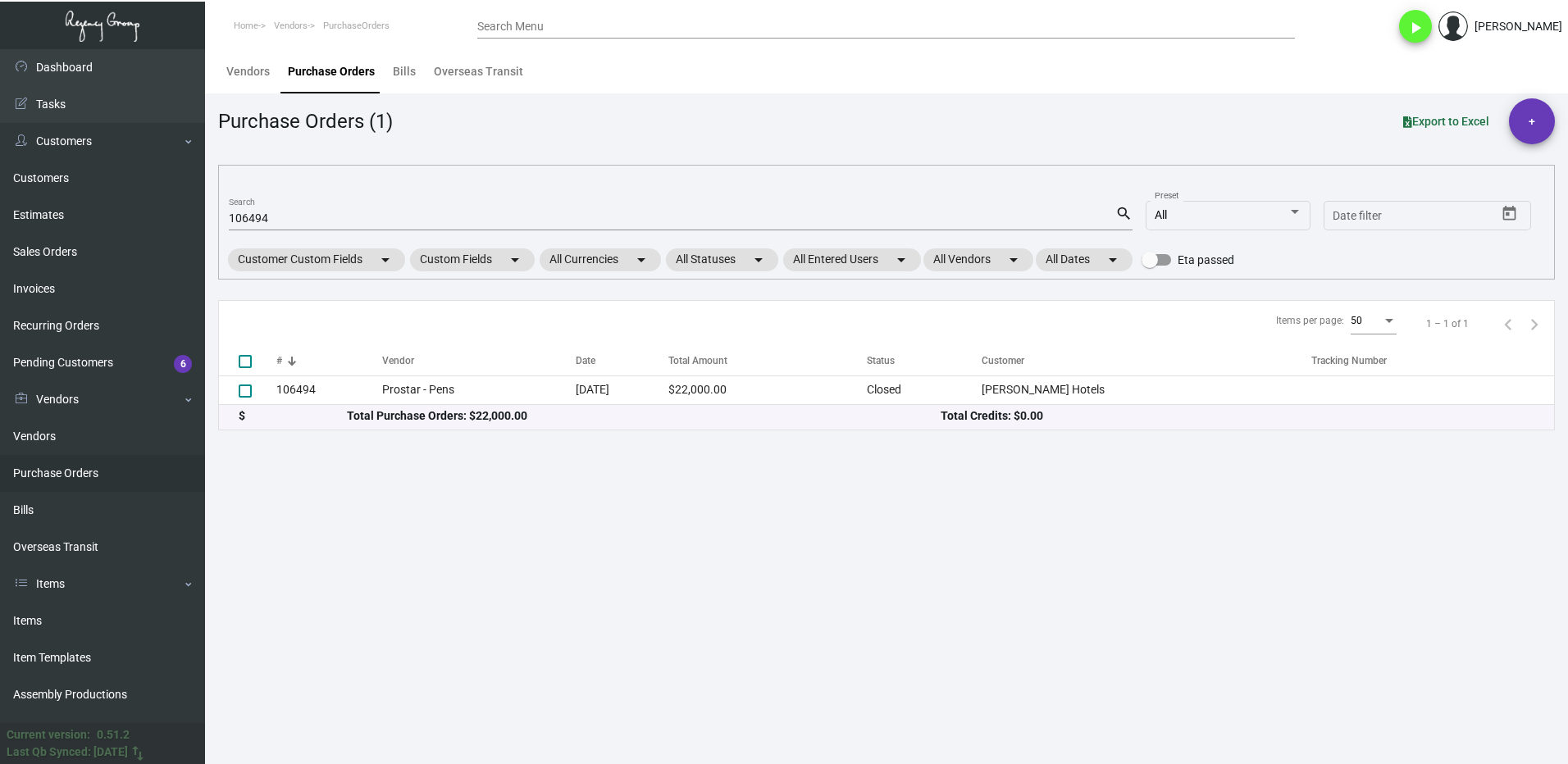
click at [280, 221] on input "106494" at bounding box center [671, 219] width 887 height 13
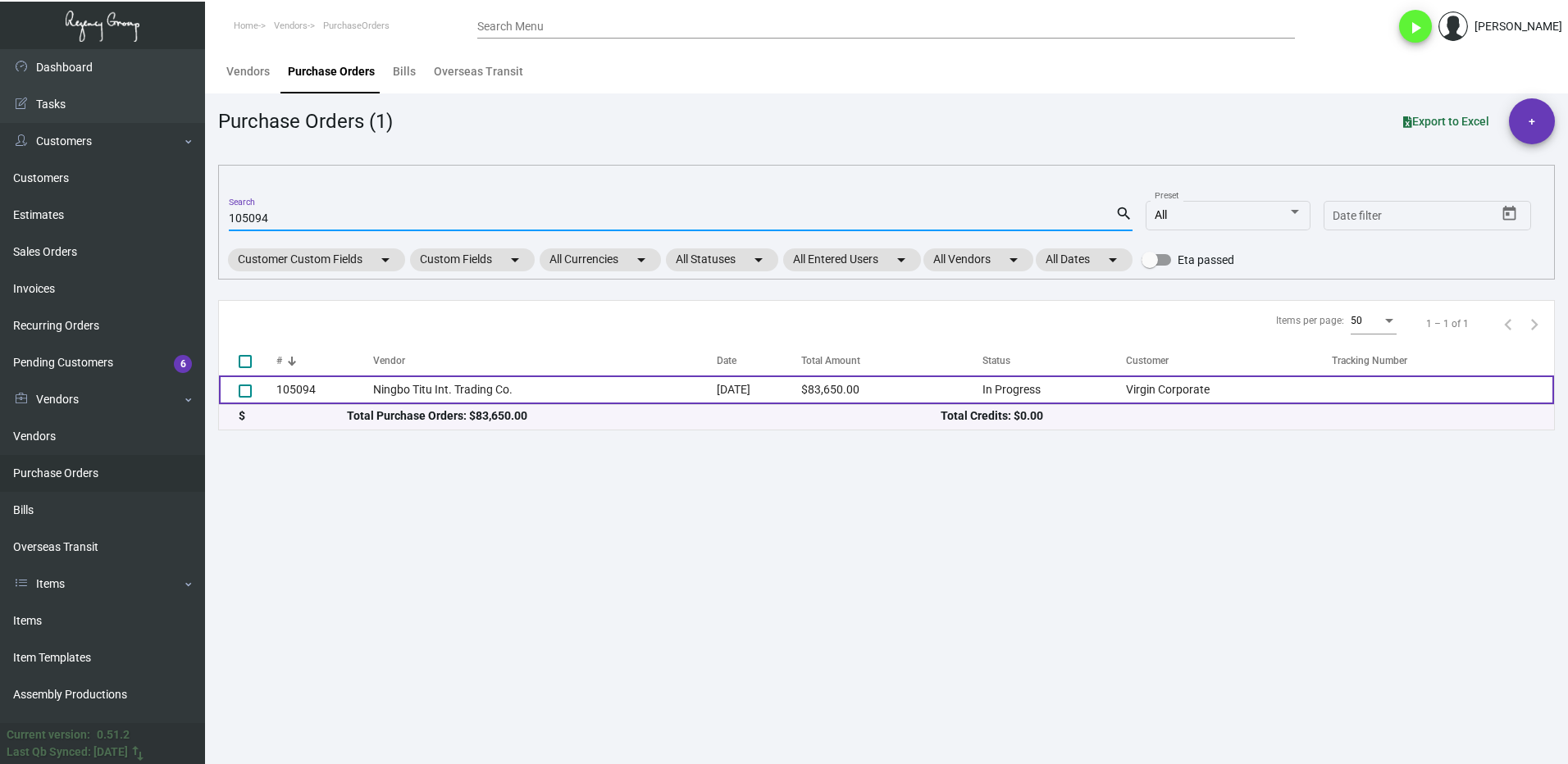
click at [316, 395] on td "105094" at bounding box center [325, 390] width 97 height 28
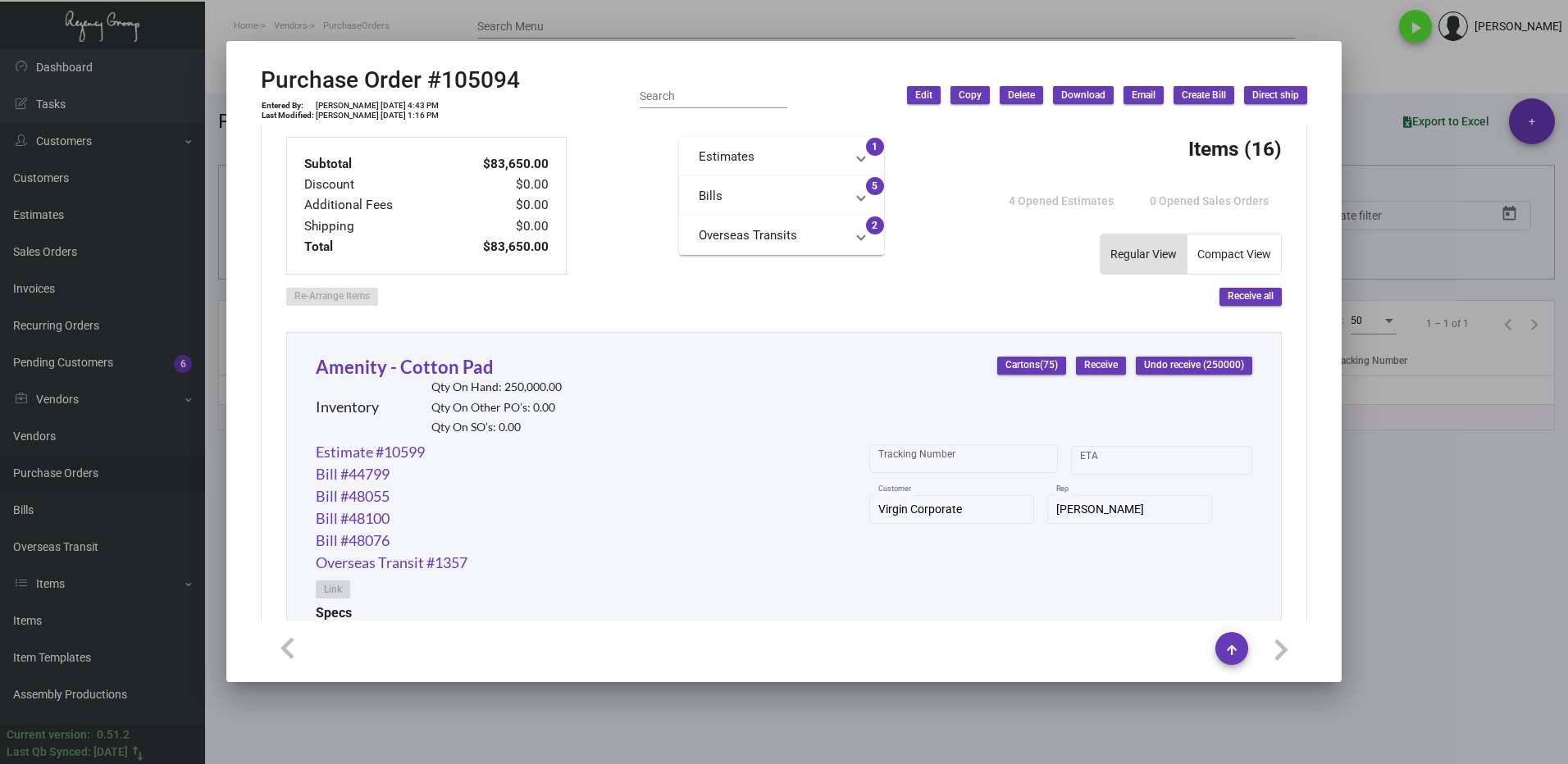
scroll to position [688, 0]
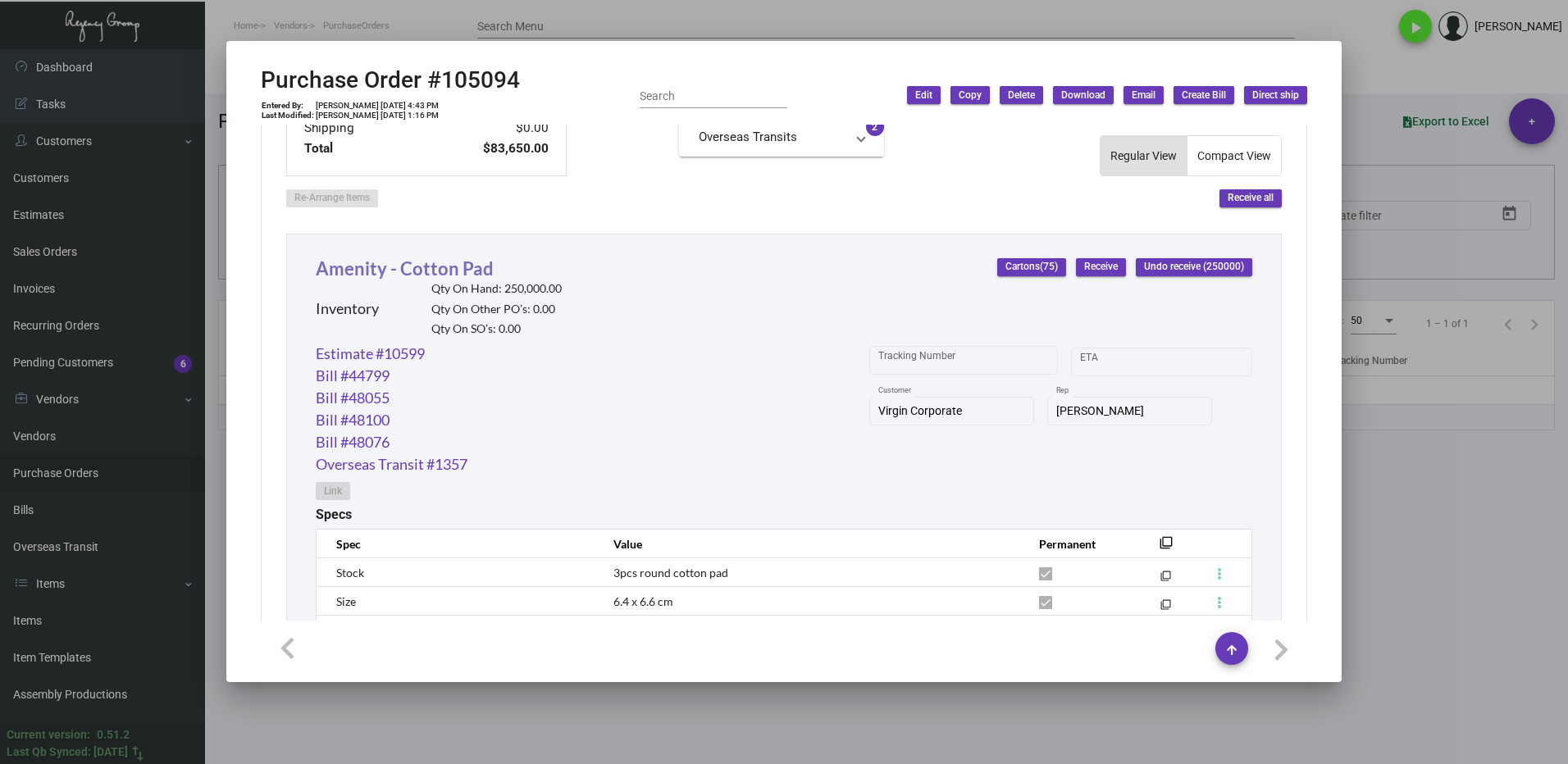
click at [412, 272] on link "Amenity - Cotton Pad" at bounding box center [404, 269] width 178 height 22
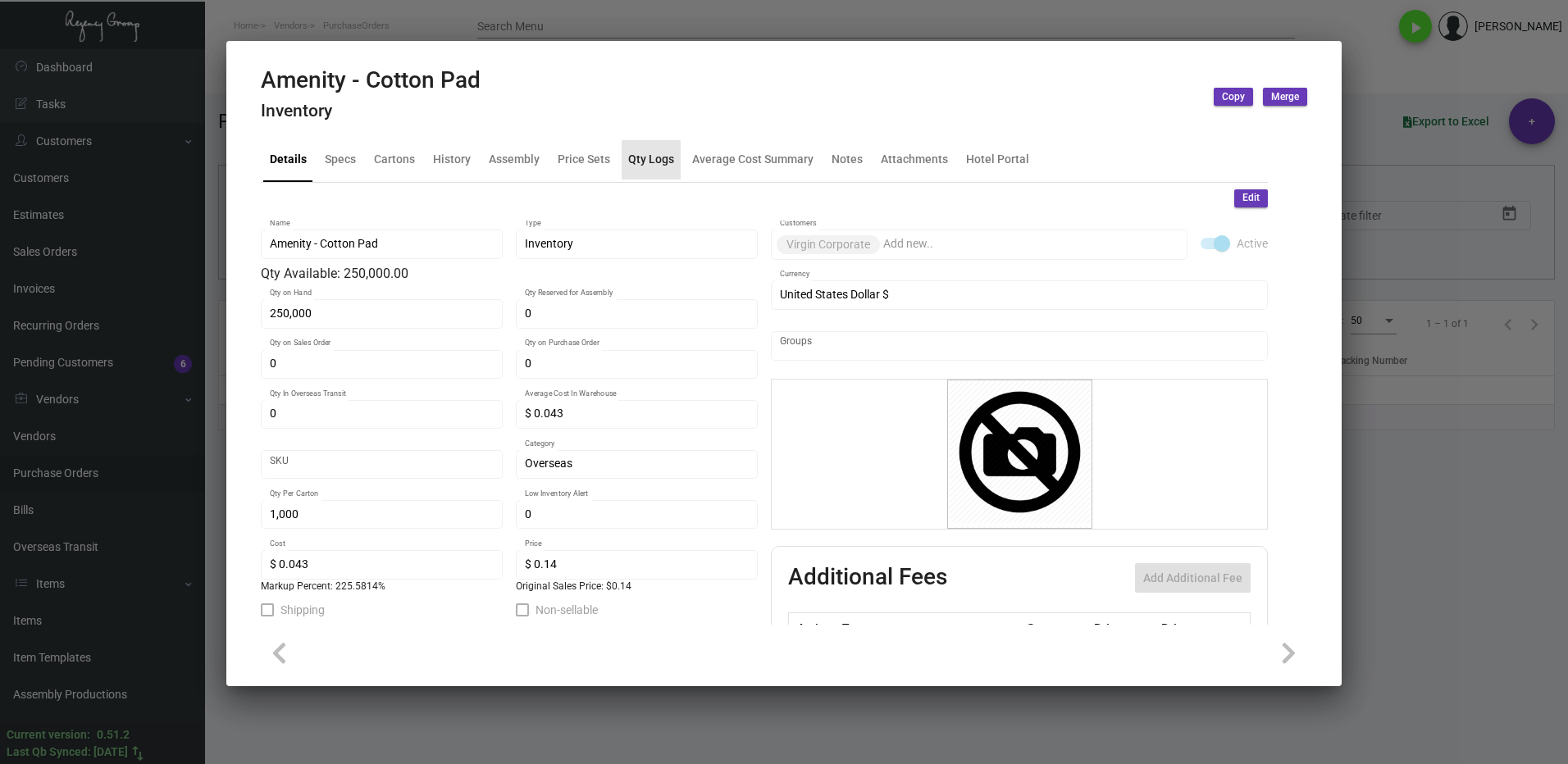
click at [645, 166] on div "Qty Logs" at bounding box center [651, 159] width 46 height 18
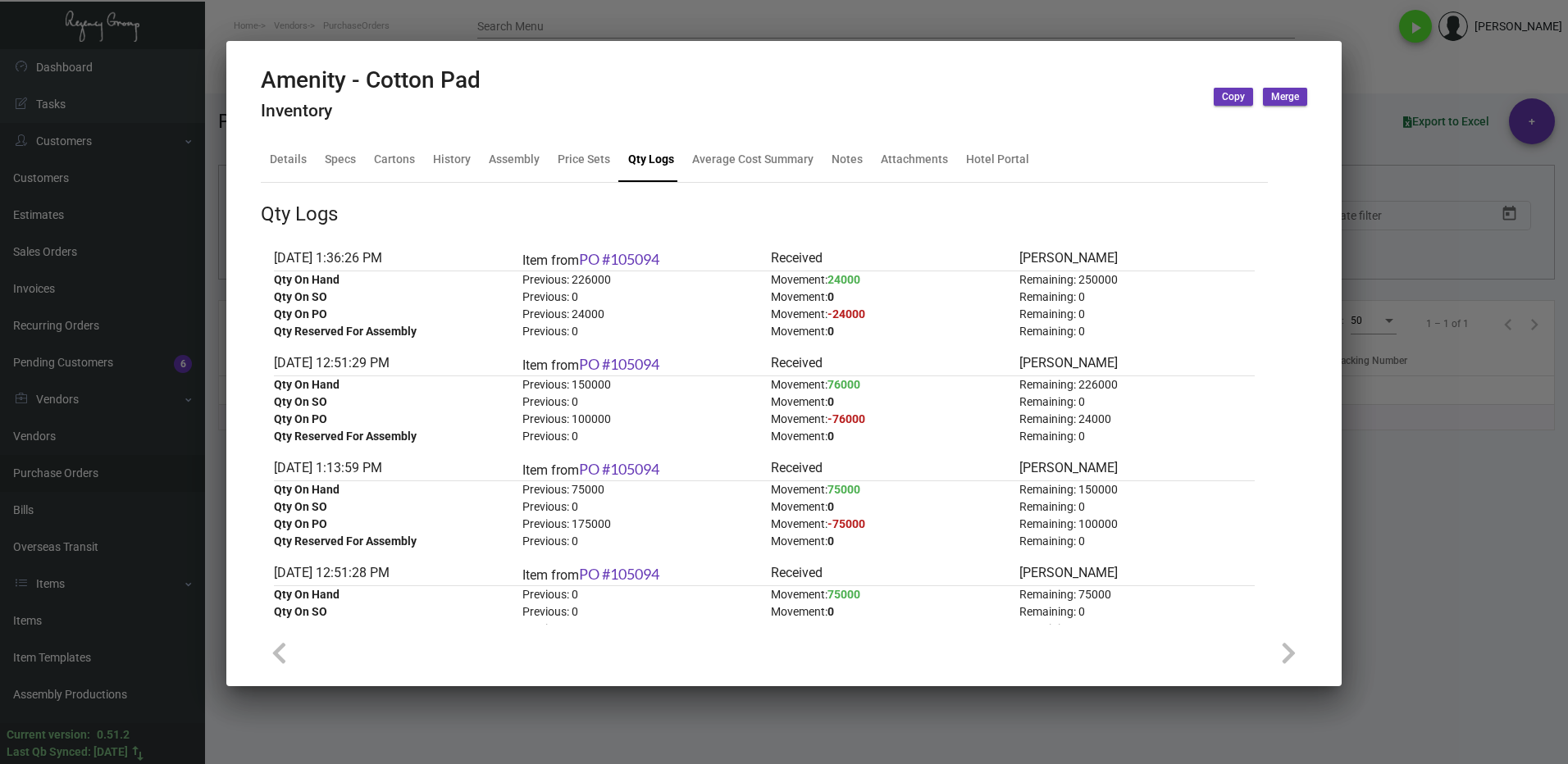
drag, startPoint x: 1457, startPoint y: 528, endPoint x: 1441, endPoint y: 528, distance: 16.0
click at [1457, 528] on div at bounding box center [784, 382] width 1568 height 764
